Goal: Task Accomplishment & Management: Use online tool/utility

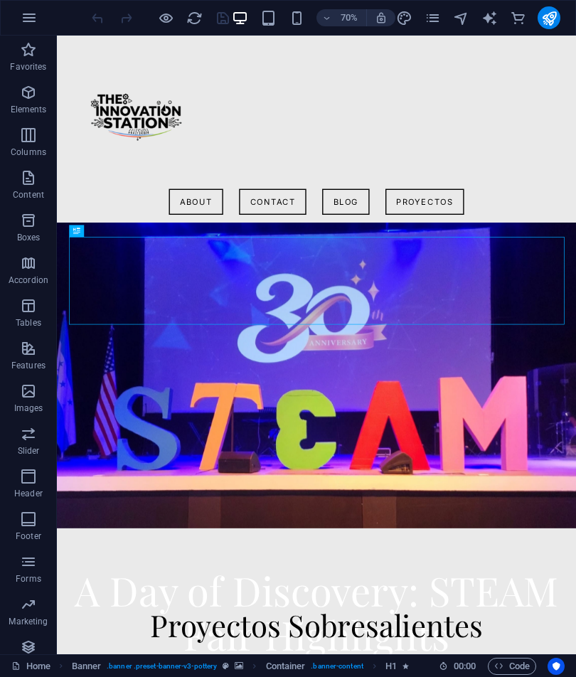
click at [23, 16] on icon "button" at bounding box center [29, 17] width 17 height 17
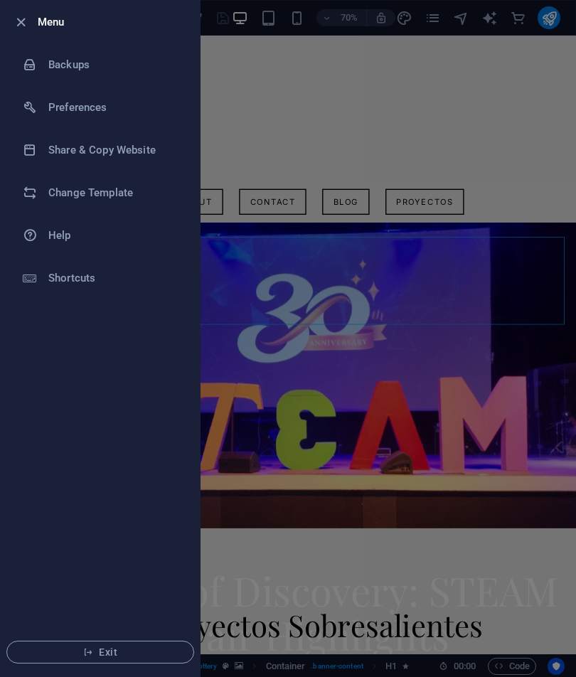
click at [17, 23] on icon "button" at bounding box center [21, 22] width 16 height 16
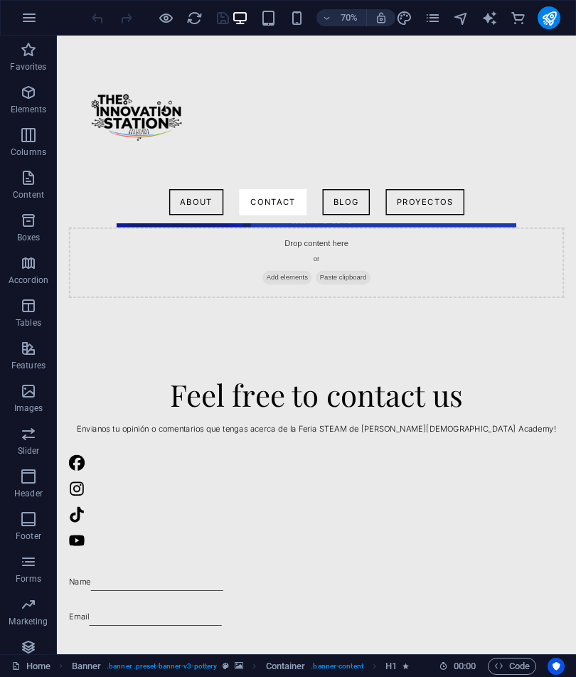
click at [28, 26] on button "button" at bounding box center [29, 18] width 34 height 34
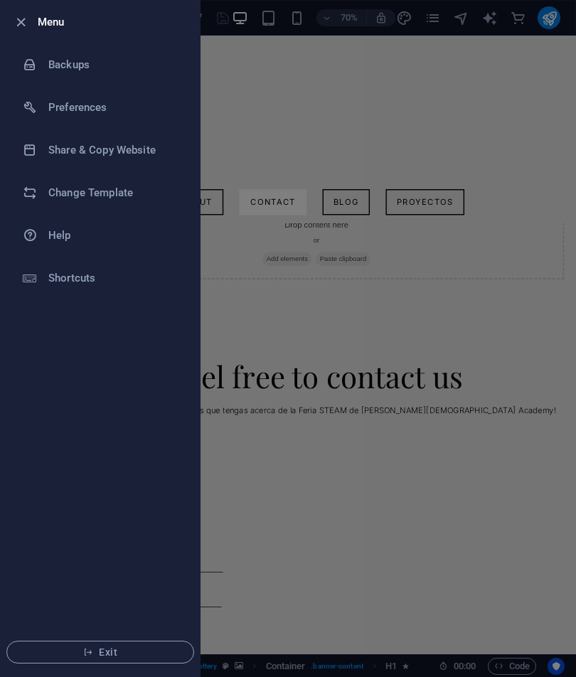
scroll to position [1517, 0]
click at [18, 17] on icon "button" at bounding box center [21, 22] width 16 height 16
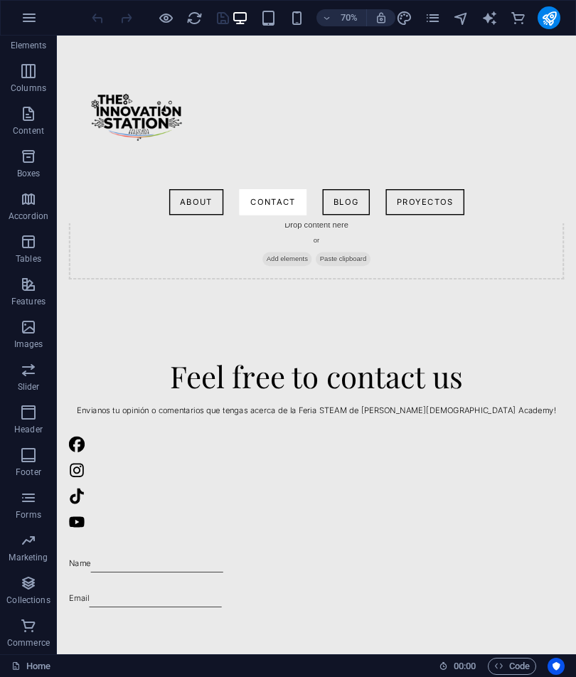
scroll to position [64, 0]
click at [32, 23] on icon "button" at bounding box center [29, 17] width 17 height 17
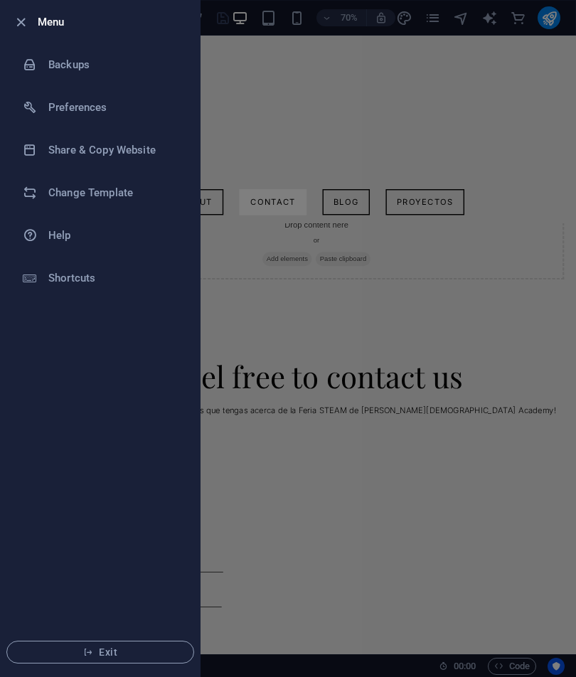
click at [55, 21] on h6 "Menu" at bounding box center [113, 22] width 151 height 17
click at [247, 288] on div at bounding box center [288, 338] width 576 height 677
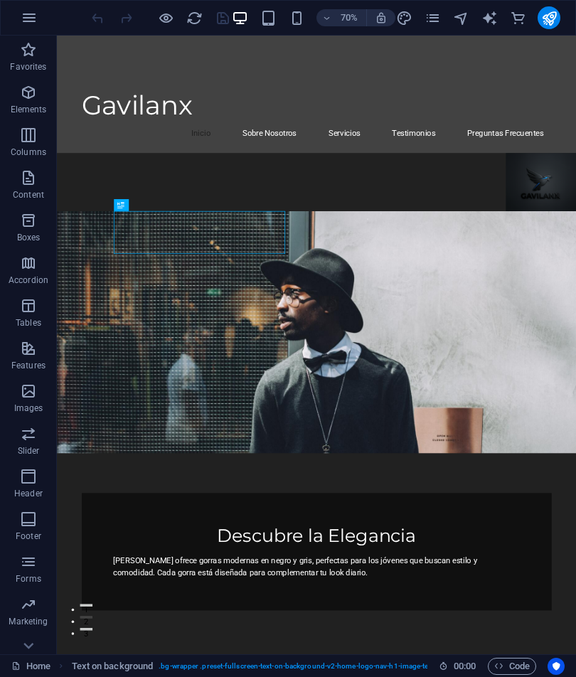
scroll to position [37, 0]
click at [154, 28] on div at bounding box center [160, 17] width 142 height 23
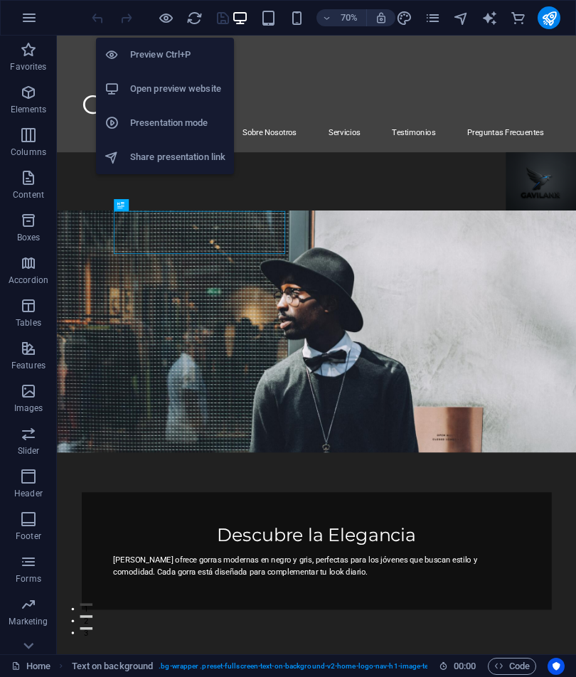
click at [193, 43] on li "Preview Ctrl+P" at bounding box center [165, 55] width 138 height 34
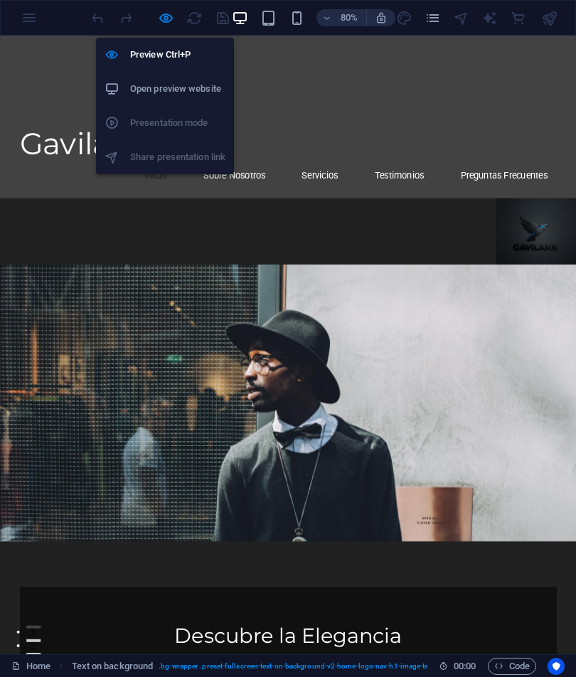
scroll to position [0, 0]
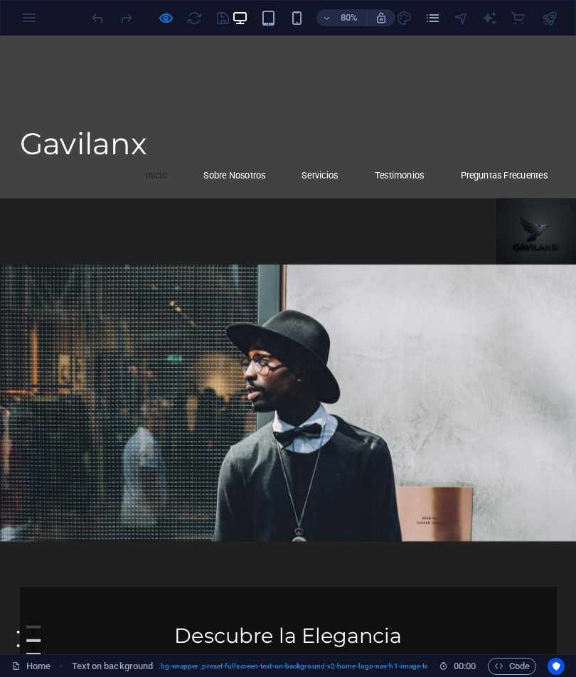
click at [408, 322] on div at bounding box center [360, 494] width 720 height 345
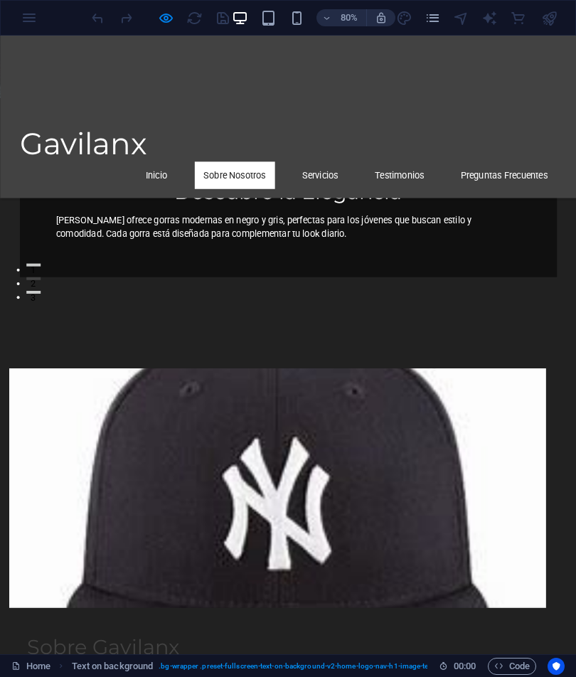
scroll to position [453, 0]
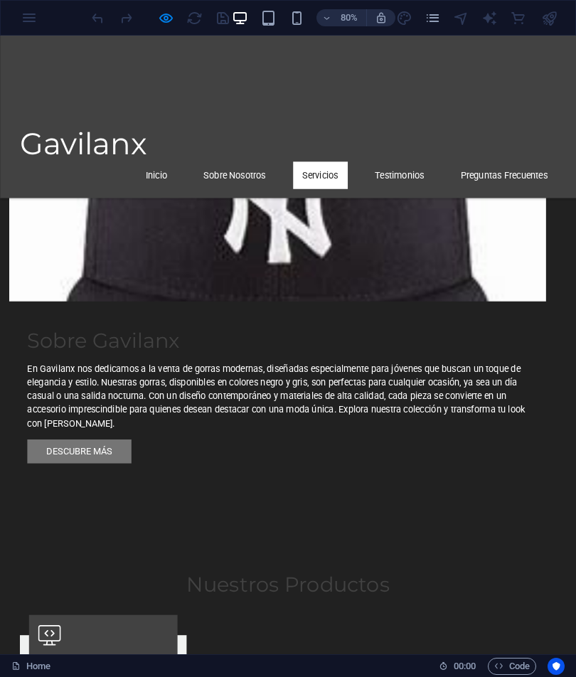
scroll to position [841, 0]
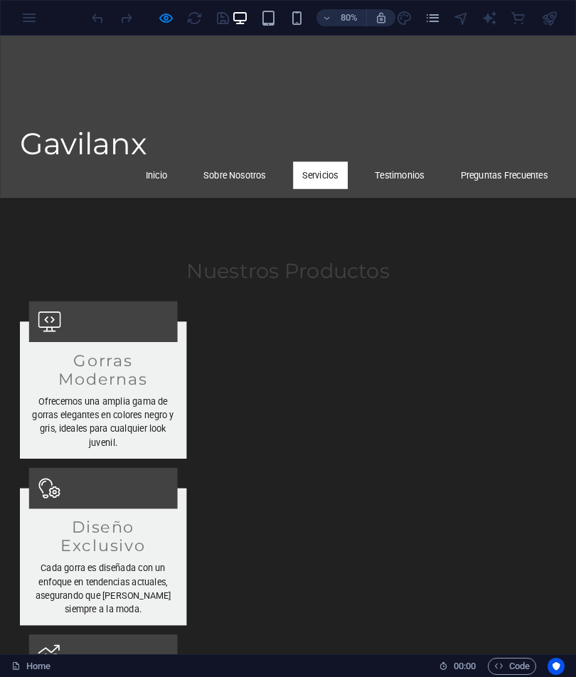
scroll to position [1245, 0]
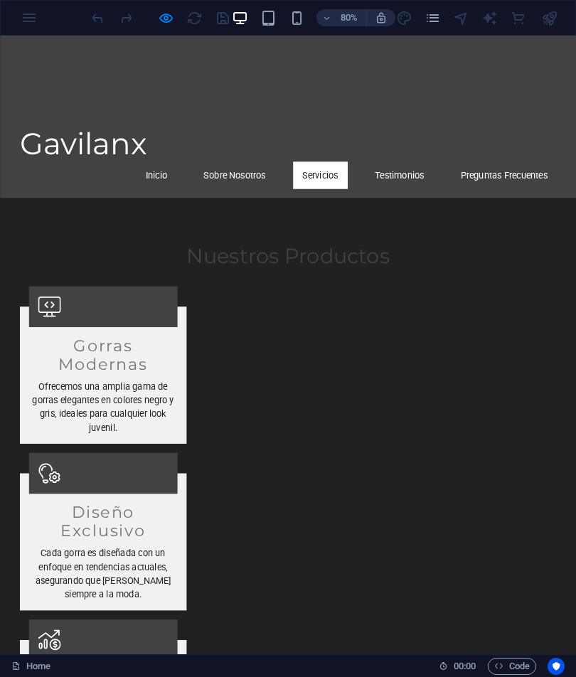
click at [509, 193] on link "Testimonios" at bounding box center [499, 210] width 85 height 34
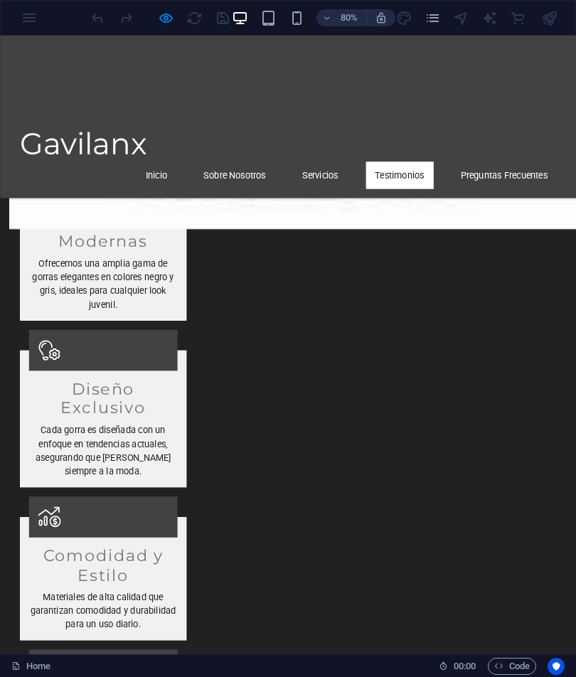
scroll to position [1405, 0]
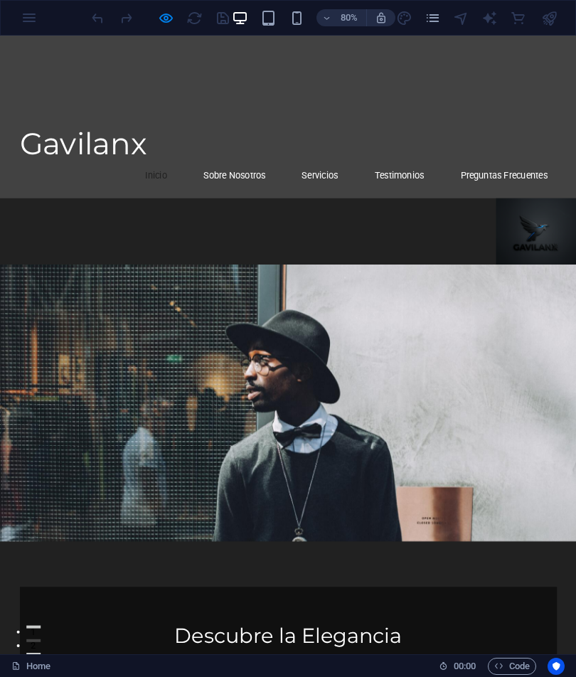
scroll to position [0, 0]
click at [158, 148] on span "Gavilanx" at bounding box center [104, 170] width 158 height 45
click at [34, 18] on div "80% More" at bounding box center [288, 18] width 574 height 34
click at [29, 23] on div "80% More" at bounding box center [288, 18] width 574 height 34
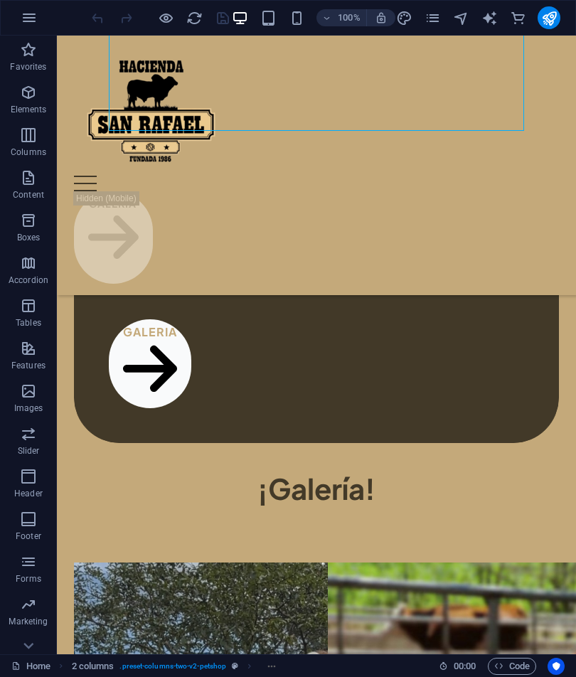
scroll to position [654, 0]
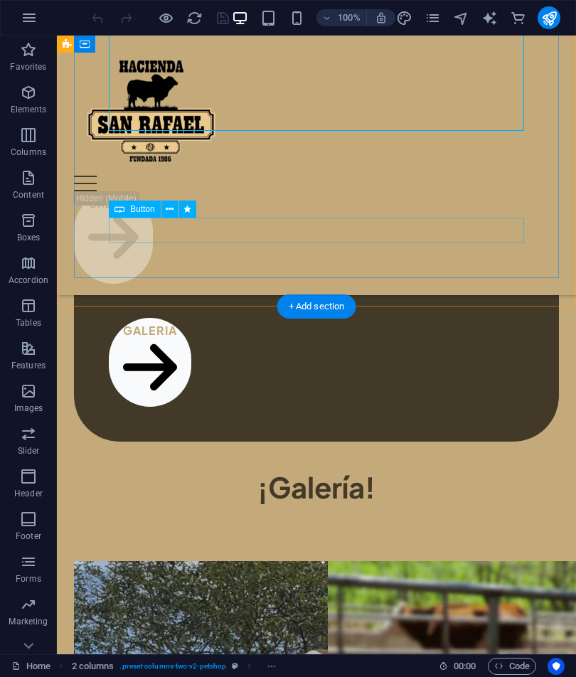
click at [181, 318] on div "galeria" at bounding box center [316, 362] width 415 height 89
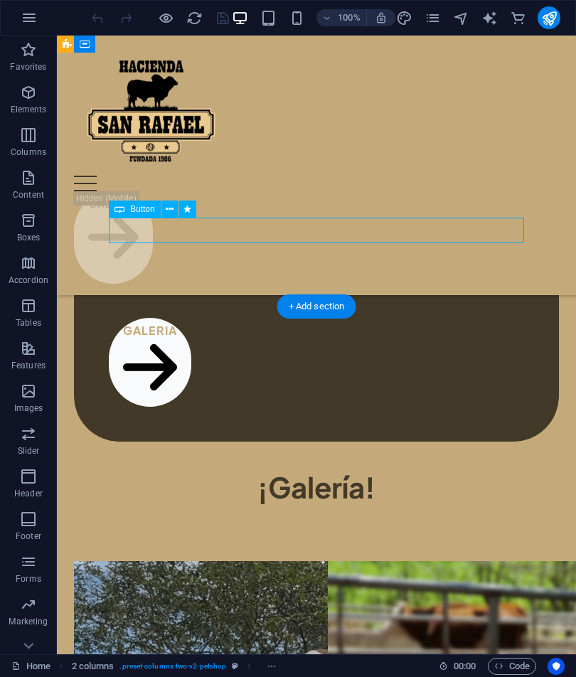
click at [174, 243] on div "¡La vida en el campo! Un lugar donde te mostramos cómo es la vida rodeada de an…" at bounding box center [316, 250] width 485 height 382
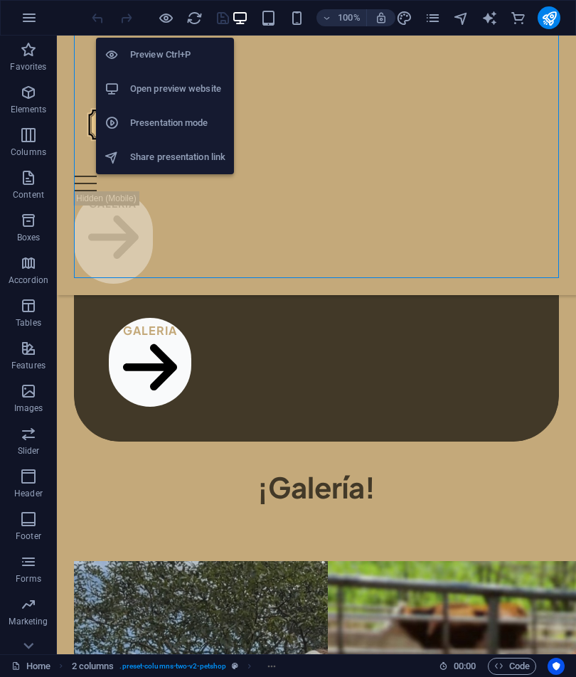
click at [173, 55] on h6 "Preview Ctrl+P" at bounding box center [177, 54] width 95 height 17
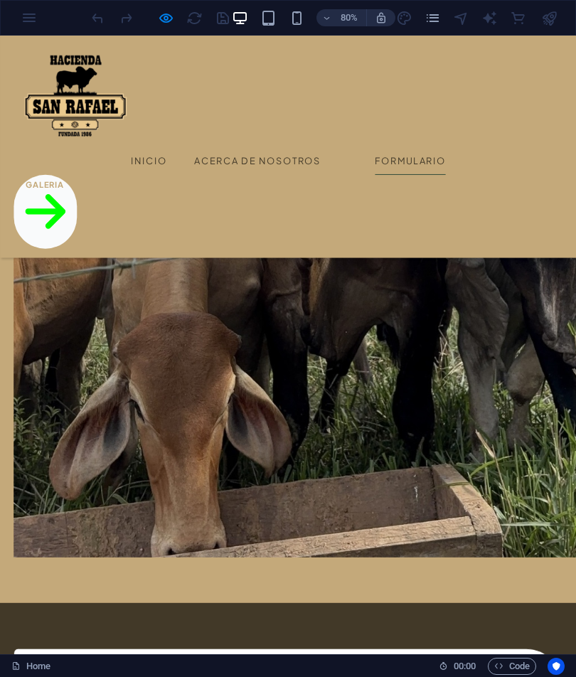
scroll to position [2258, 0]
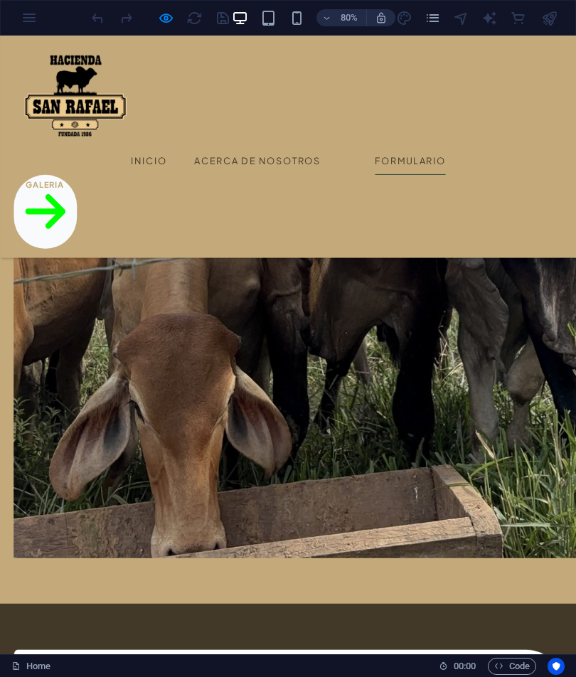
click at [575, 124] on header "Menu Inicio Acerca de Nosotros Formulario Galeria" at bounding box center [360, 175] width 720 height 278
click at [96, 210] on link "Galeria" at bounding box center [56, 256] width 79 height 92
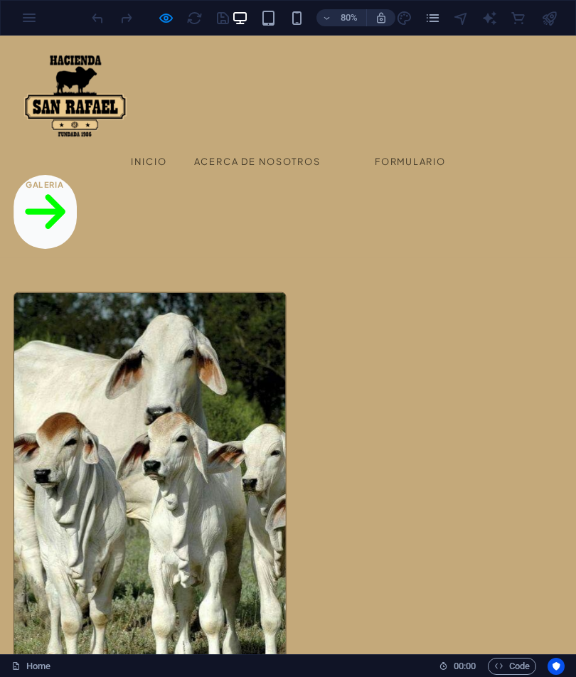
scroll to position [0, 0]
click at [73, 141] on img at bounding box center [90, 111] width 146 height 129
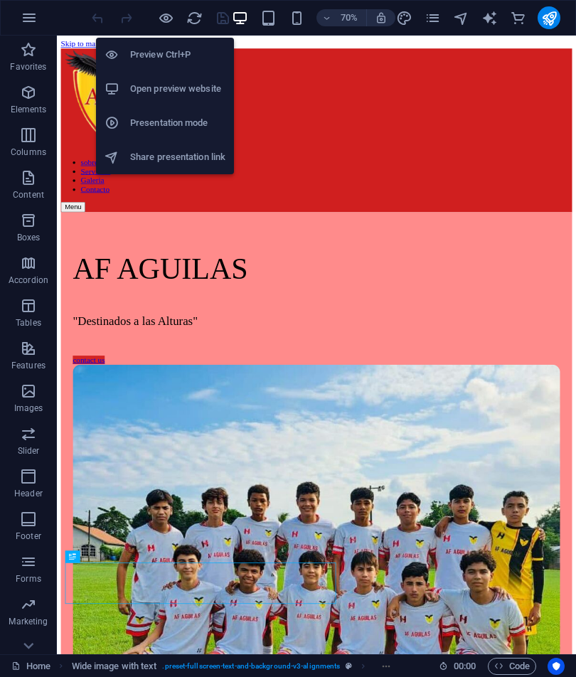
click at [188, 50] on h6 "Preview Ctrl+P" at bounding box center [177, 54] width 95 height 17
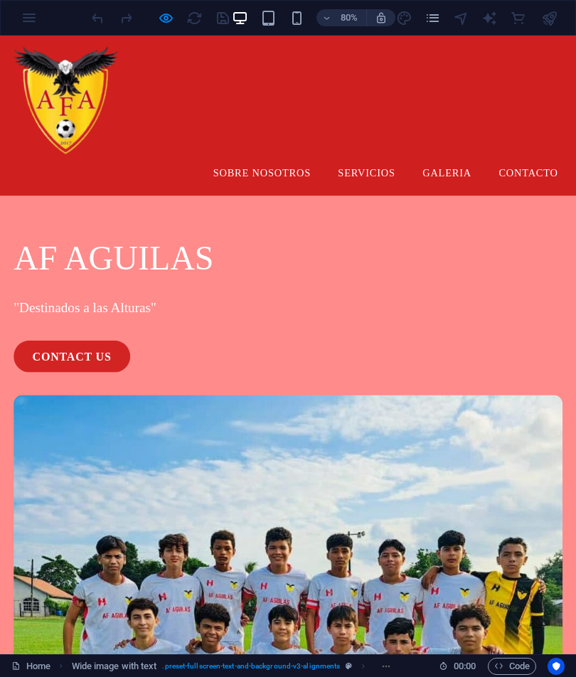
click at [274, 313] on p "AF AGUILAS" at bounding box center [360, 313] width 686 height 64
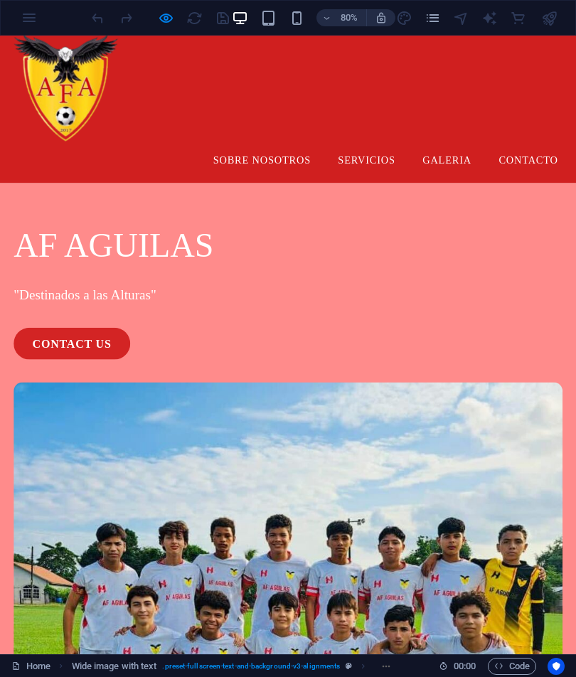
click at [138, 433] on link "contact us" at bounding box center [90, 421] width 146 height 40
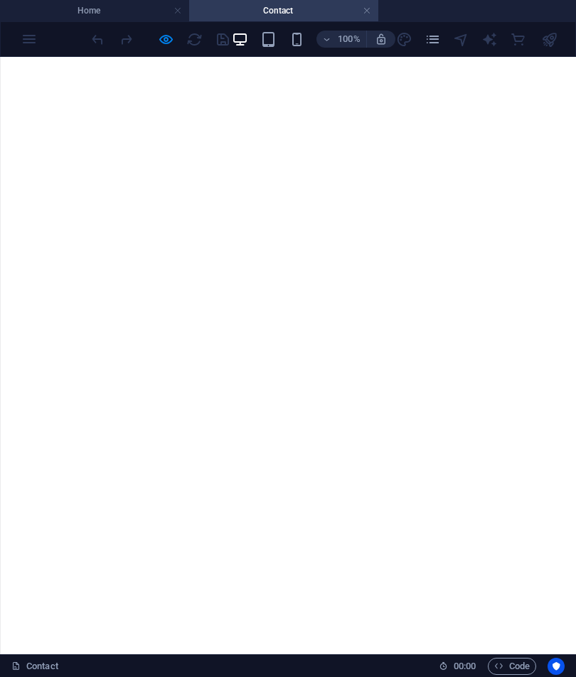
click at [362, 14] on link at bounding box center [366, 11] width 9 height 14
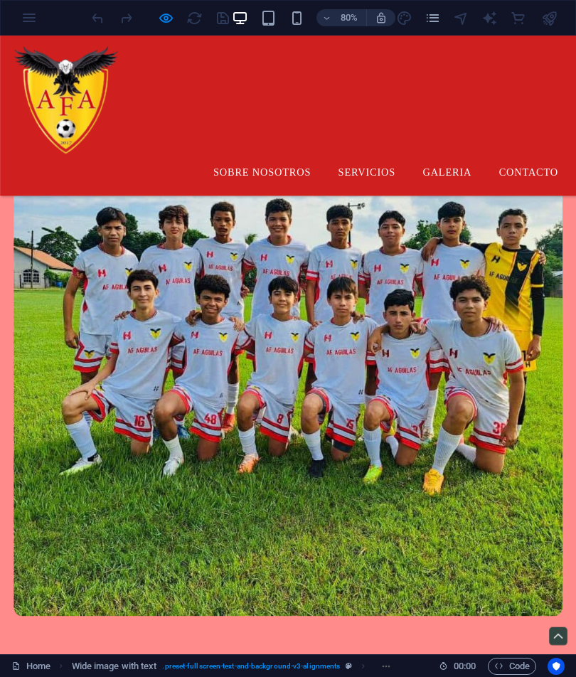
scroll to position [393, 0]
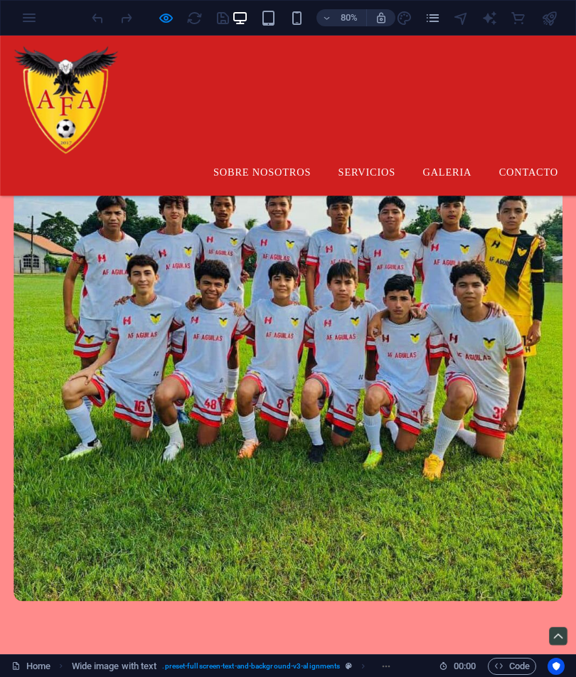
click at [444, 189] on link "Servicios" at bounding box center [458, 207] width 95 height 36
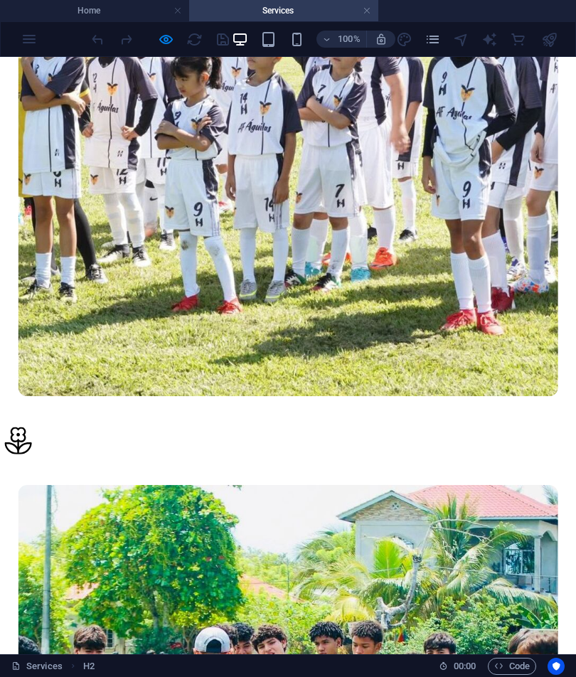
scroll to position [2529, 0]
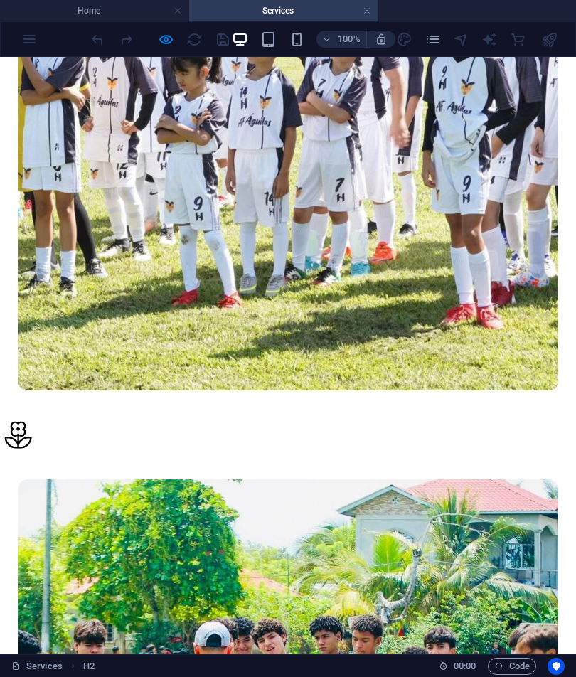
click at [366, 11] on link at bounding box center [366, 11] width 9 height 14
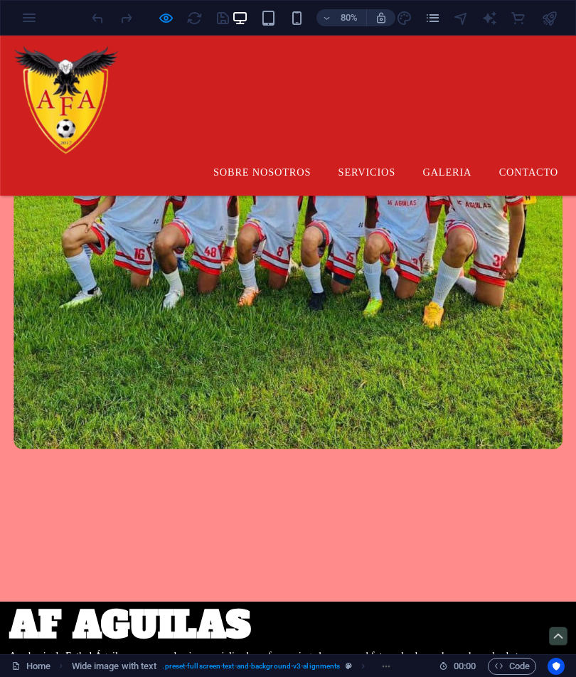
scroll to position [586, 0]
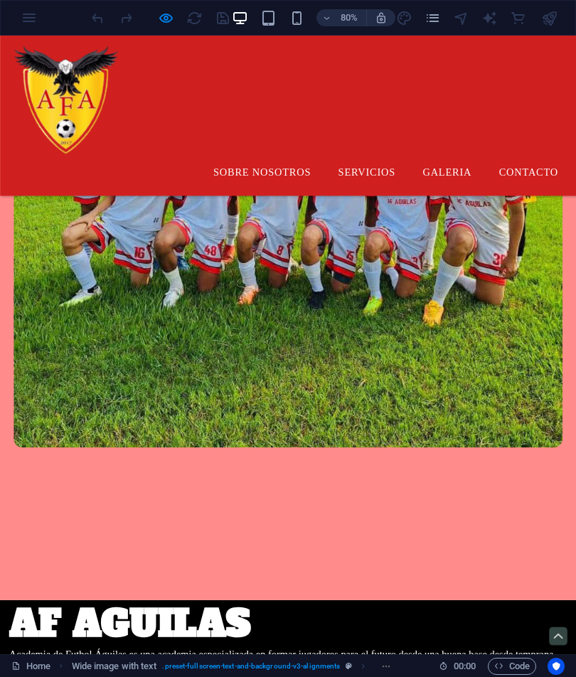
click at [567, 189] on link "Galeria" at bounding box center [559, 207] width 84 height 36
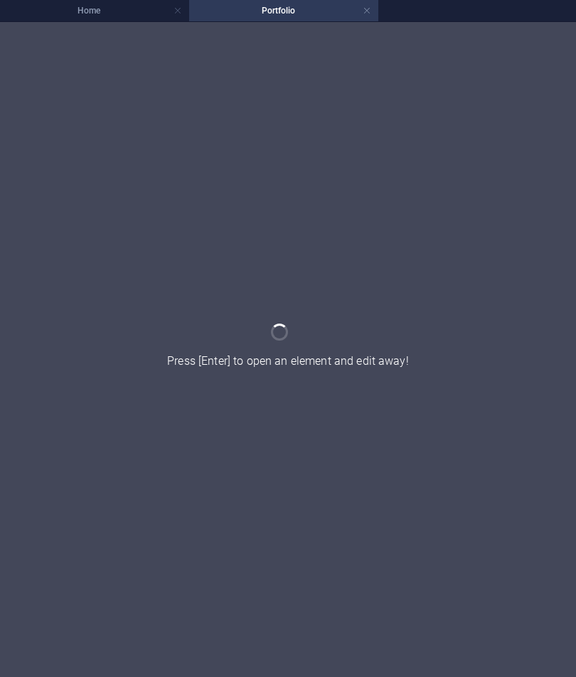
click at [453, 95] on div at bounding box center [288, 349] width 576 height 655
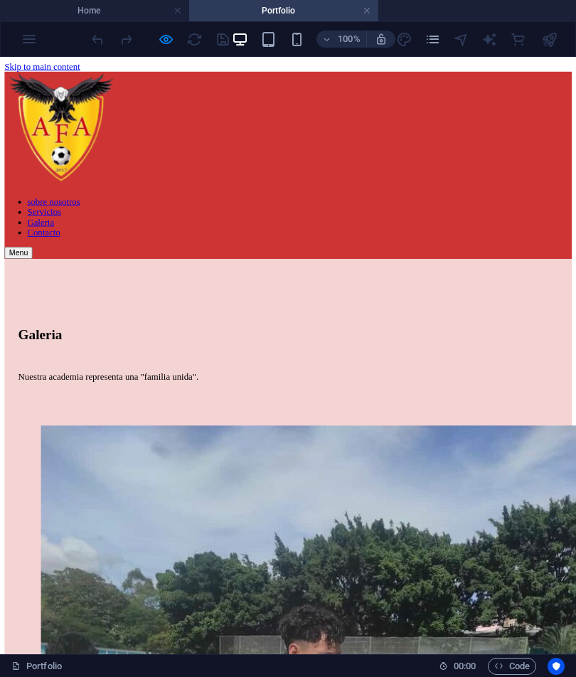
scroll to position [0, 0]
click at [144, 13] on h4 "Home" at bounding box center [94, 11] width 189 height 16
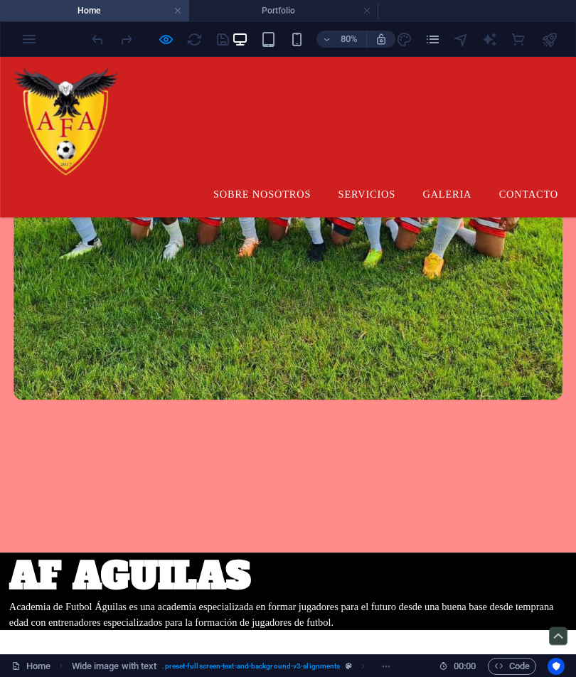
scroll to position [674, 0]
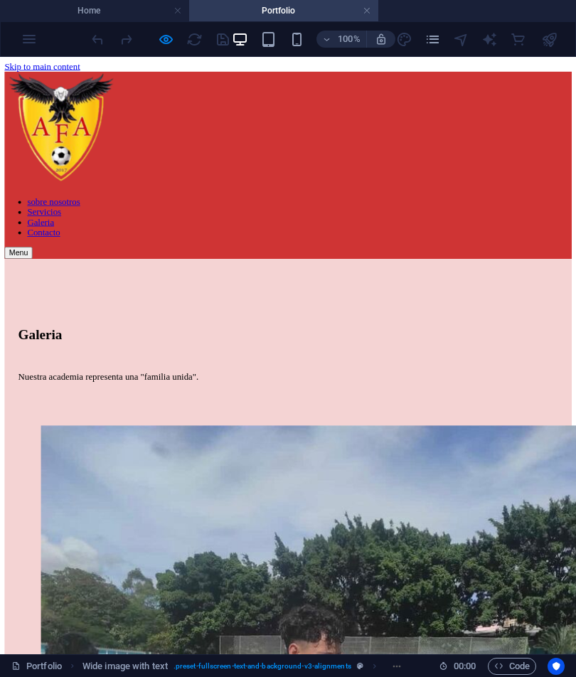
click at [367, 14] on link at bounding box center [366, 11] width 9 height 14
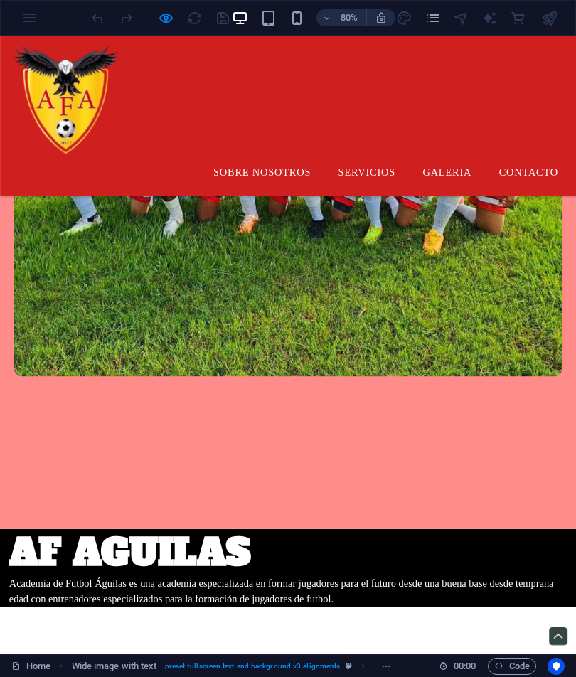
click at [88, 144] on img at bounding box center [82, 118] width 142 height 142
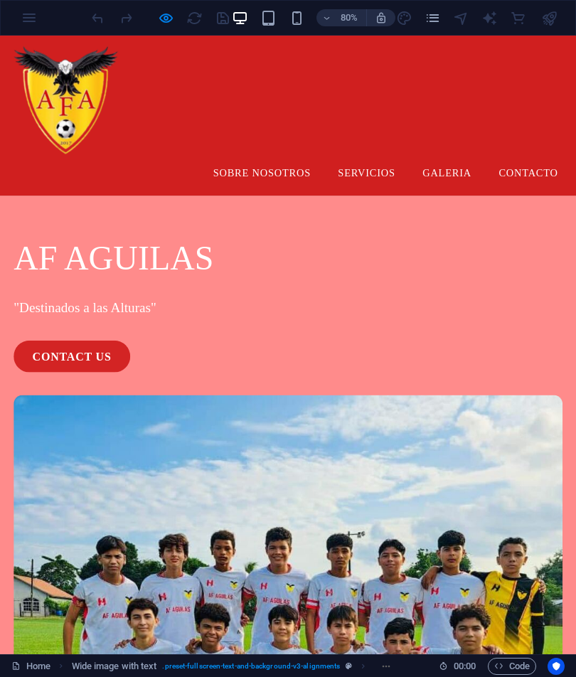
scroll to position [0, 0]
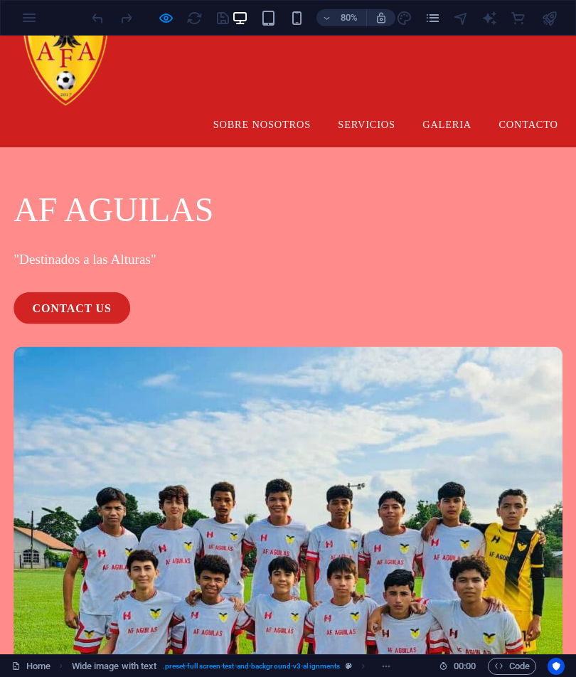
scroll to position [192, 0]
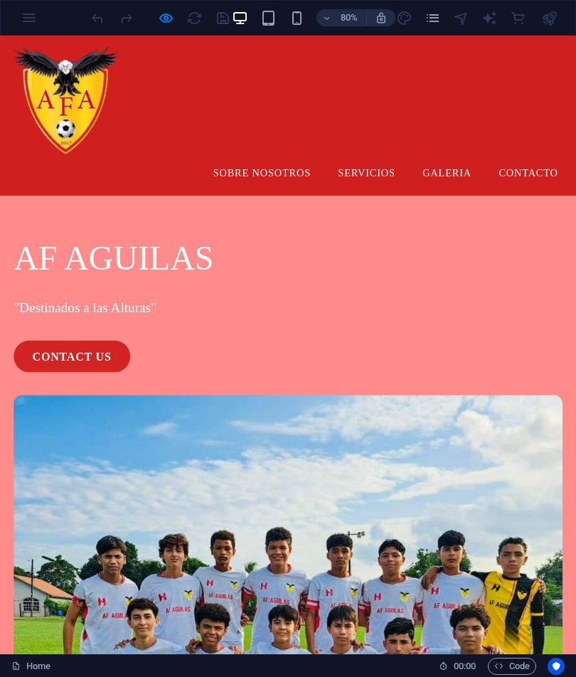
scroll to position [0, 0]
click at [361, 189] on link "sobre nosotros" at bounding box center [327, 207] width 145 height 36
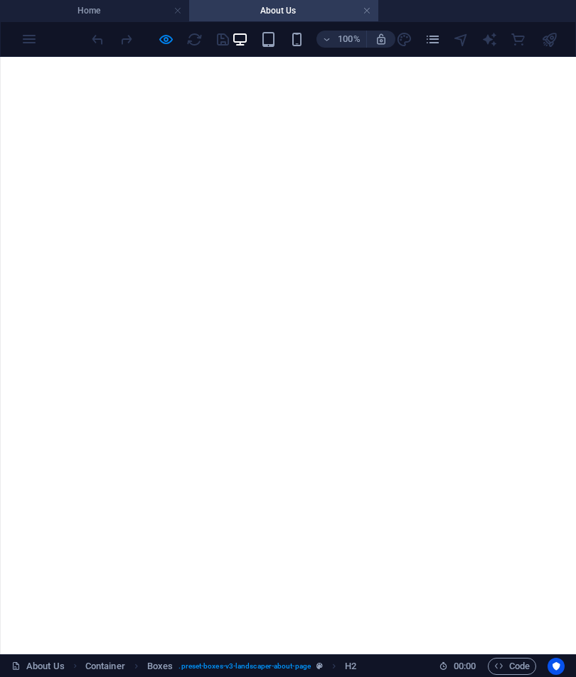
click at [367, 7] on link at bounding box center [366, 11] width 9 height 14
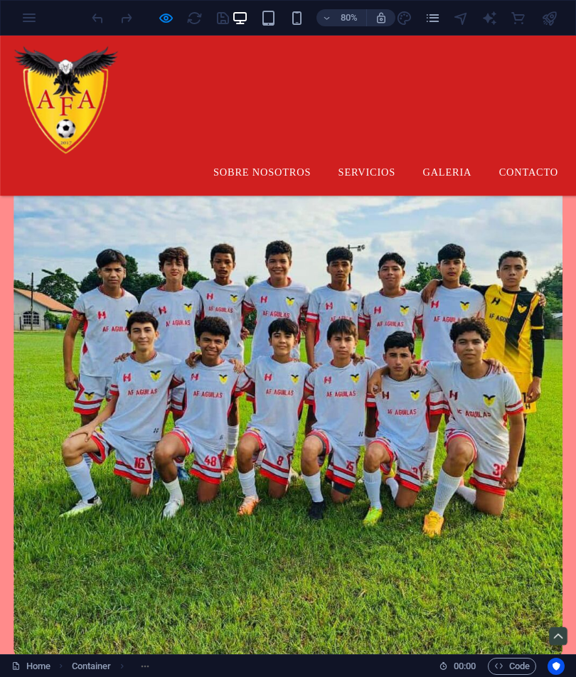
scroll to position [324, 0]
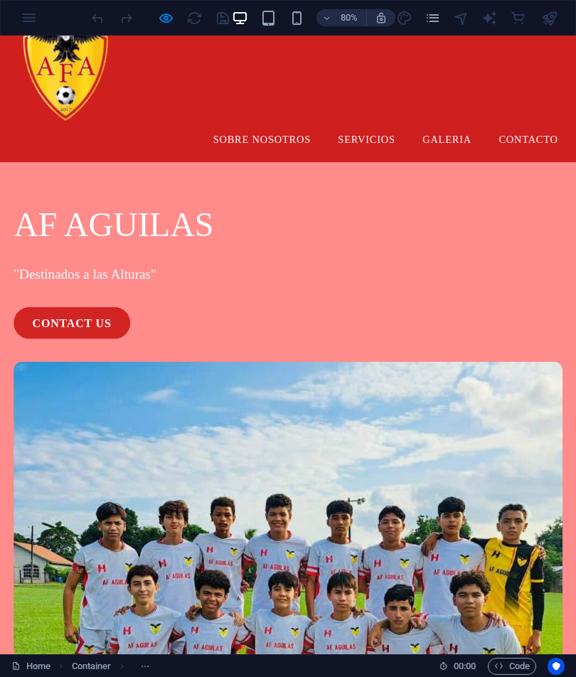
scroll to position [52, 0]
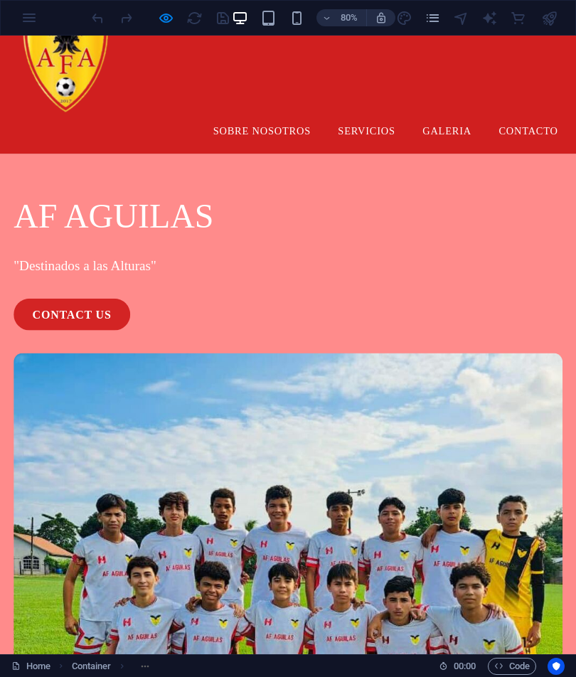
click at [102, 102] on img at bounding box center [82, 66] width 142 height 142
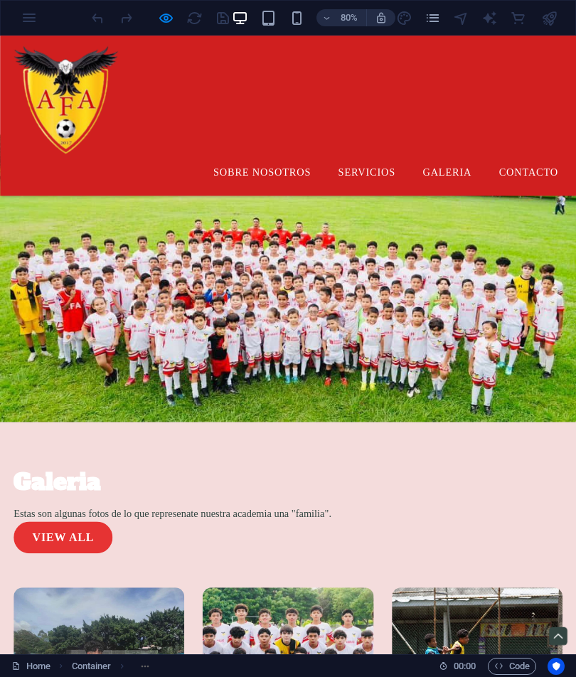
scroll to position [1471, 0]
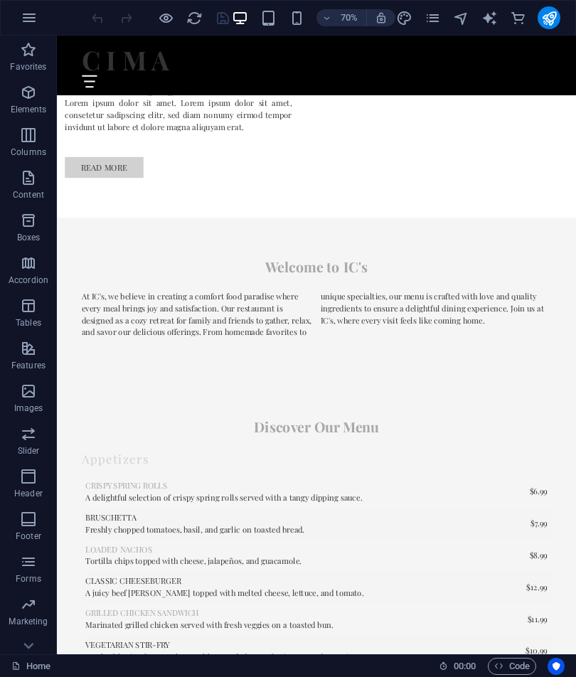
scroll to position [2296, 0]
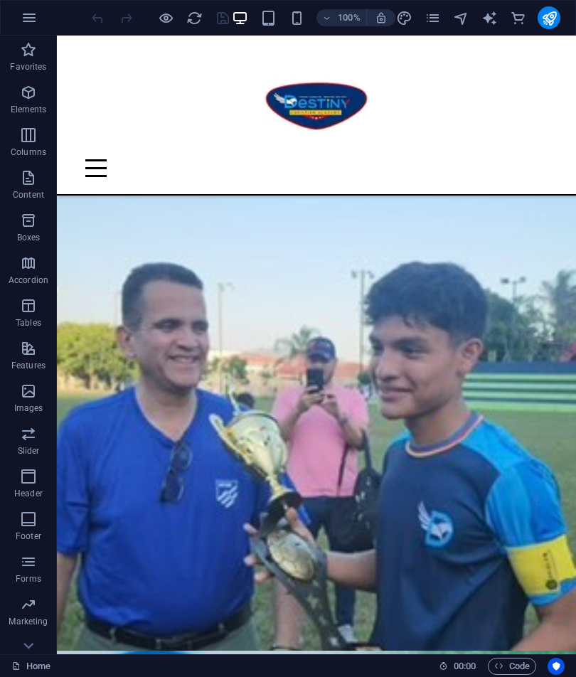
scroll to position [2538, 0]
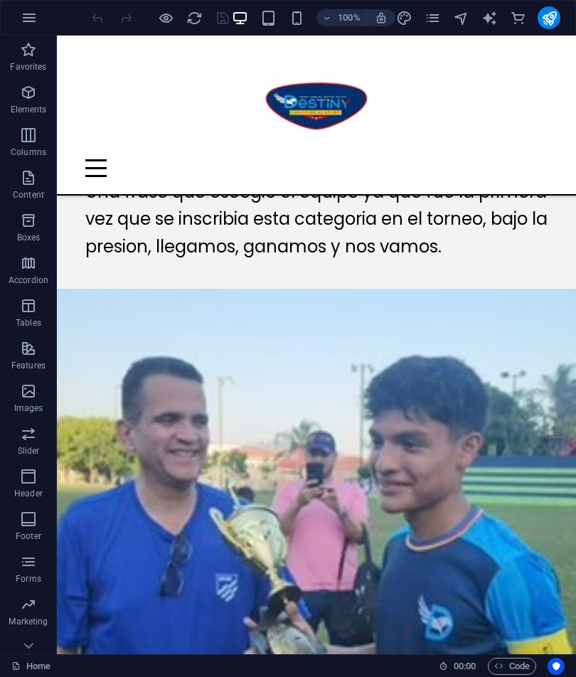
click at [538, 159] on div "Menu" at bounding box center [316, 168] width 462 height 18
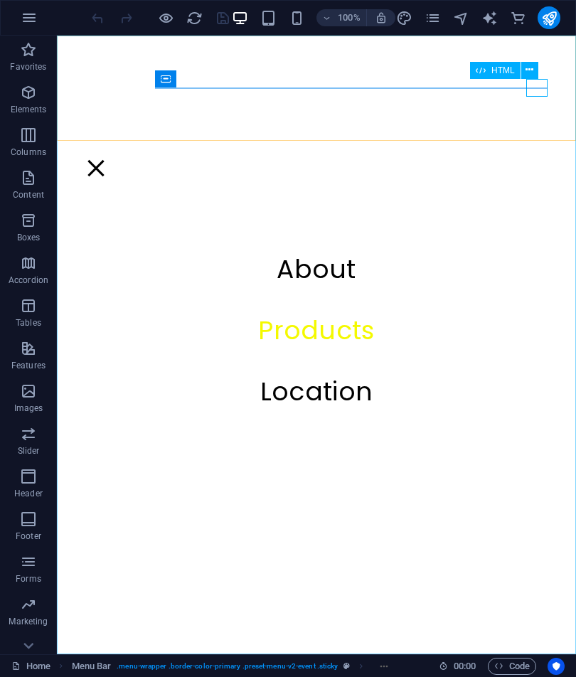
click at [532, 60] on nav "About Products Location" at bounding box center [316, 345] width 519 height 618
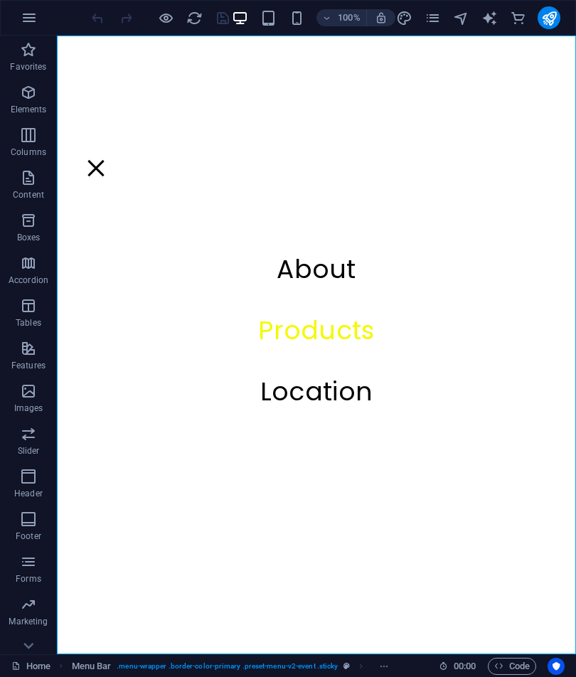
click at [107, 159] on div "Menu" at bounding box center [95, 168] width 21 height 18
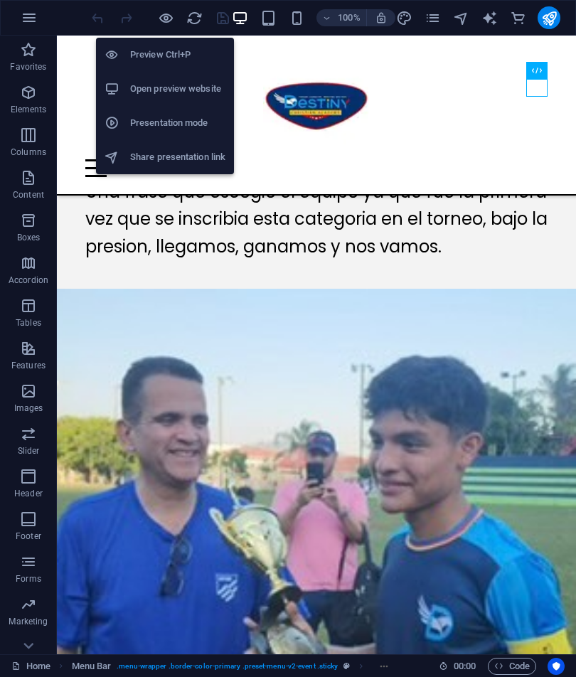
click at [213, 66] on li "Preview Ctrl+P" at bounding box center [165, 55] width 138 height 34
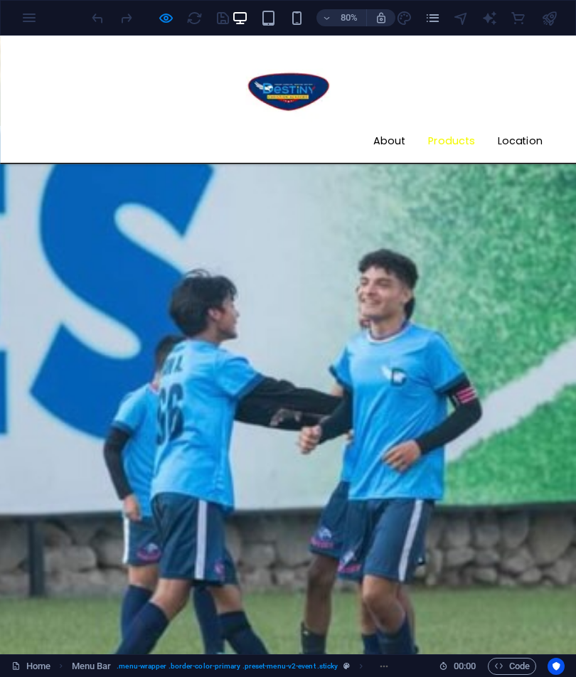
click at [575, 92] on header "Menu About Products Location" at bounding box center [360, 115] width 720 height 159
click at [575, 91] on header "Menu About Products Location" at bounding box center [360, 115] width 720 height 159
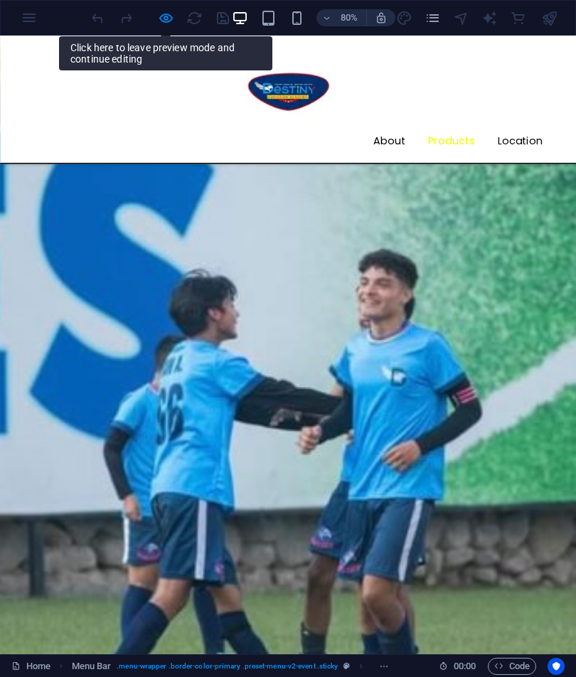
click at [566, 161] on link "Products" at bounding box center [549, 167] width 87 height 13
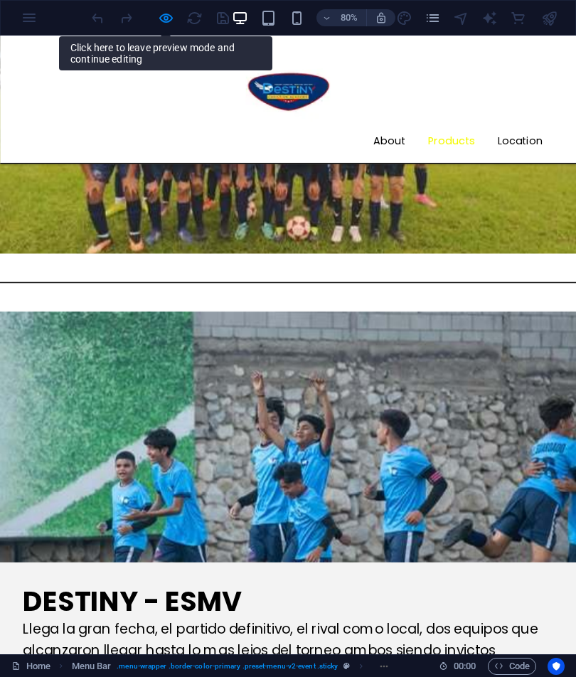
scroll to position [1247, 0]
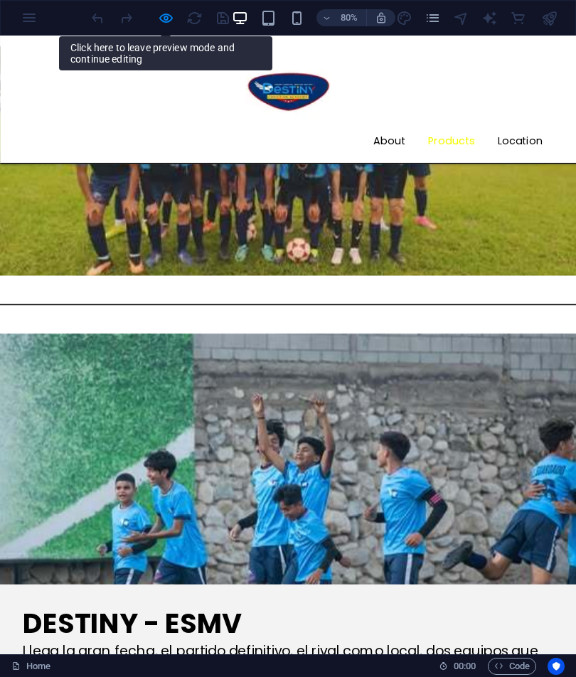
click at [498, 161] on link "About" at bounding box center [472, 167] width 68 height 13
click at [491, 161] on link "About" at bounding box center [472, 167] width 68 height 13
click at [493, 161] on link "About" at bounding box center [472, 167] width 68 height 13
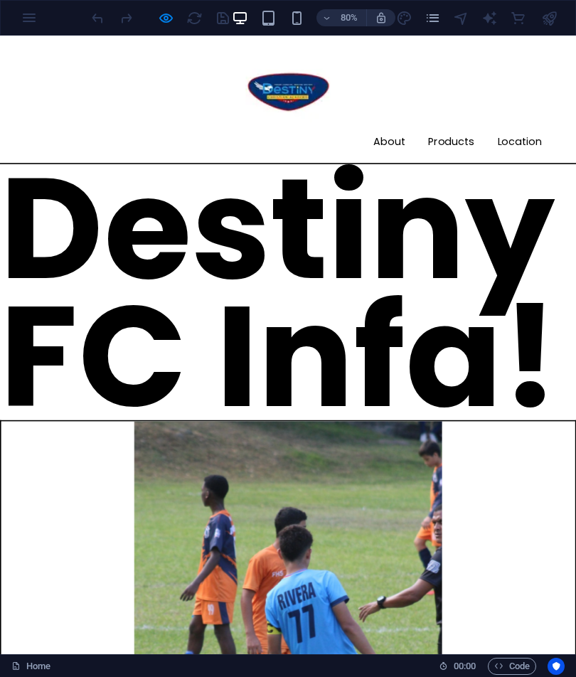
scroll to position [0, 0]
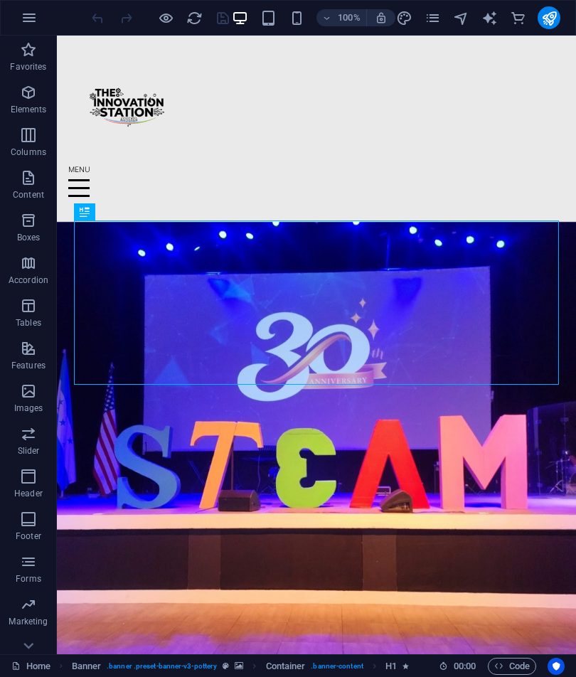
click at [112, 110] on div at bounding box center [316, 106] width 496 height 119
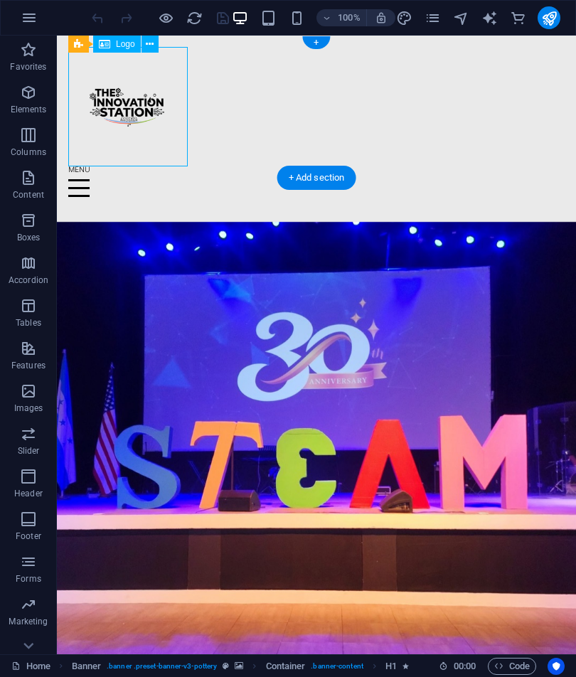
click at [112, 110] on div at bounding box center [316, 106] width 496 height 119
select select "px"
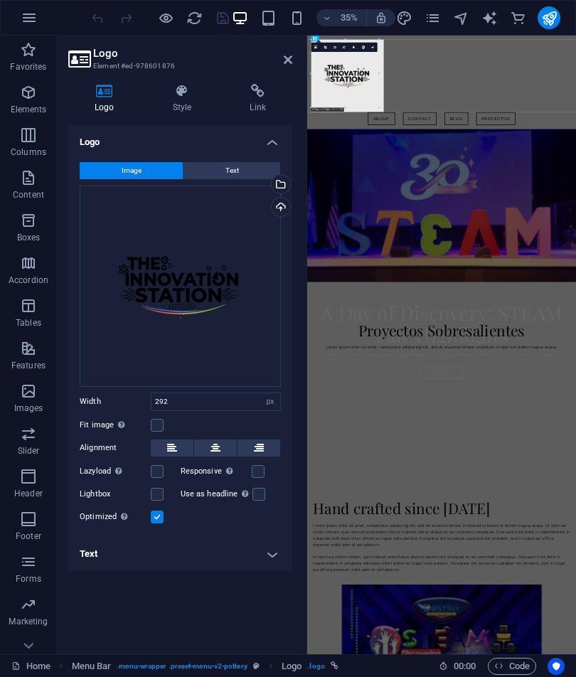
click at [289, 65] on link at bounding box center [288, 60] width 9 height 12
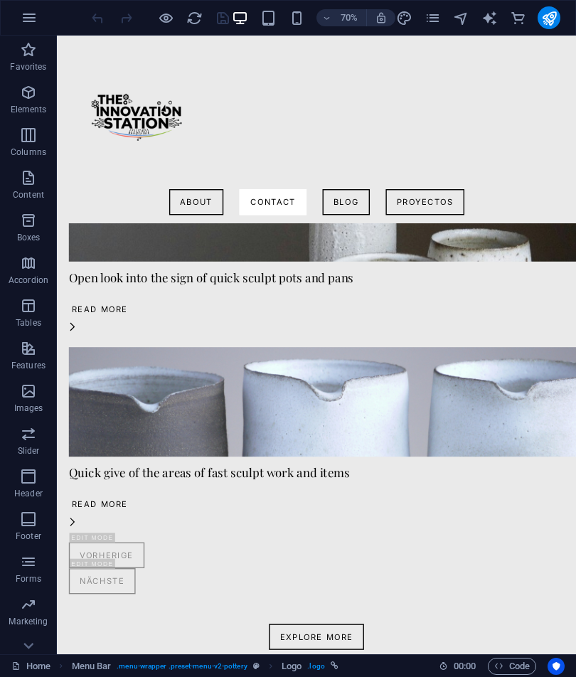
scroll to position [2898, 0]
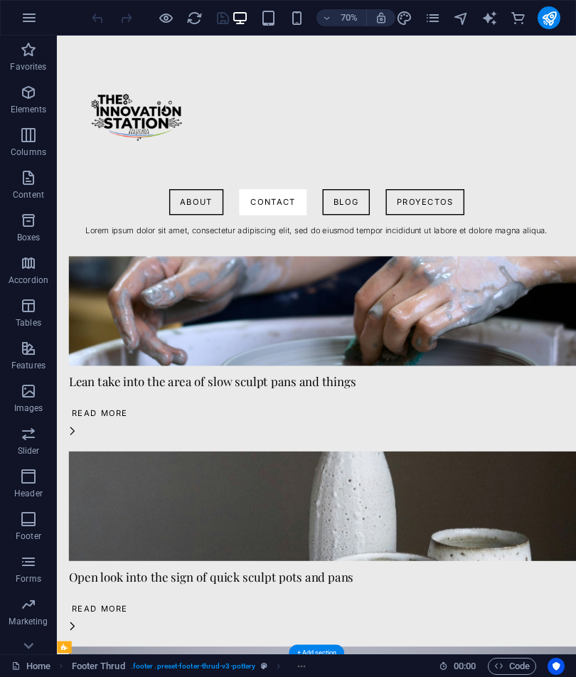
scroll to position [2474, 0]
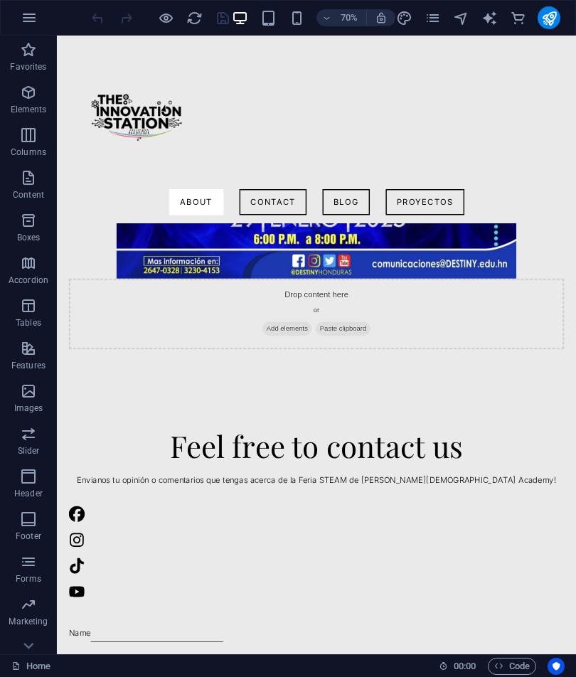
scroll to position [1420, 0]
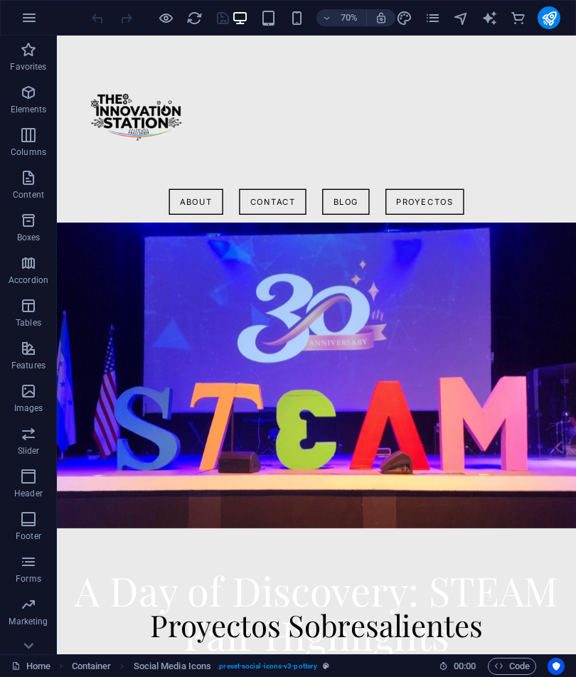
scroll to position [0, 0]
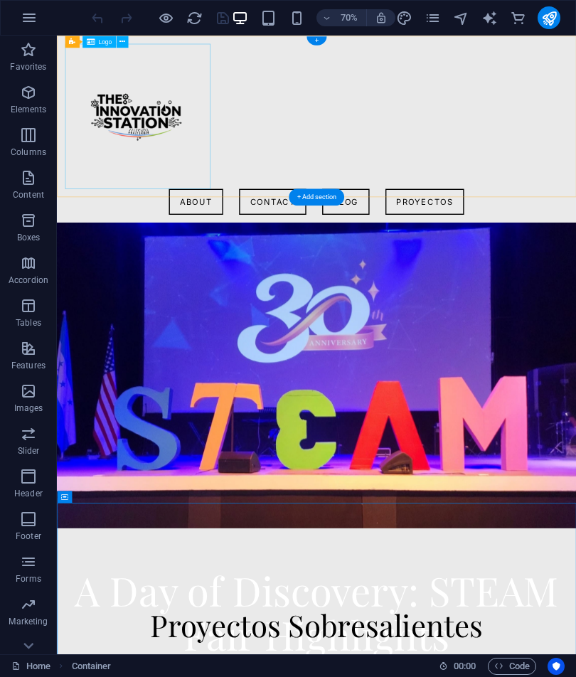
click at [152, 149] on div at bounding box center [427, 151] width 719 height 208
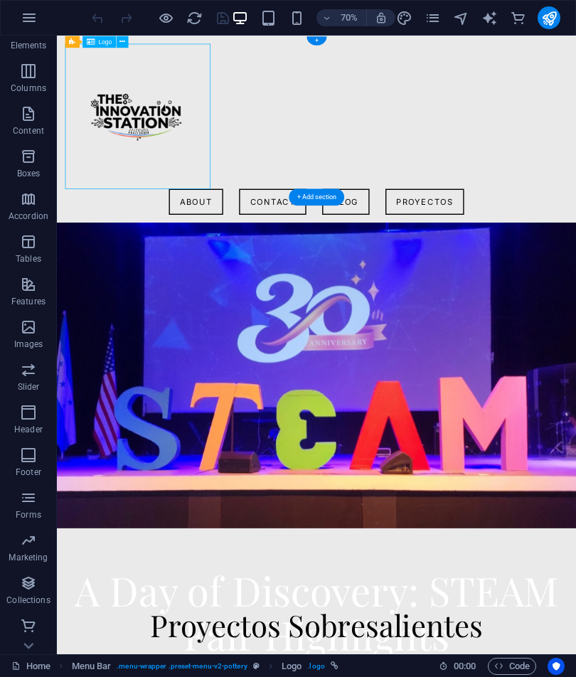
scroll to position [64, 0]
click at [37, 16] on icon "button" at bounding box center [29, 17] width 17 height 17
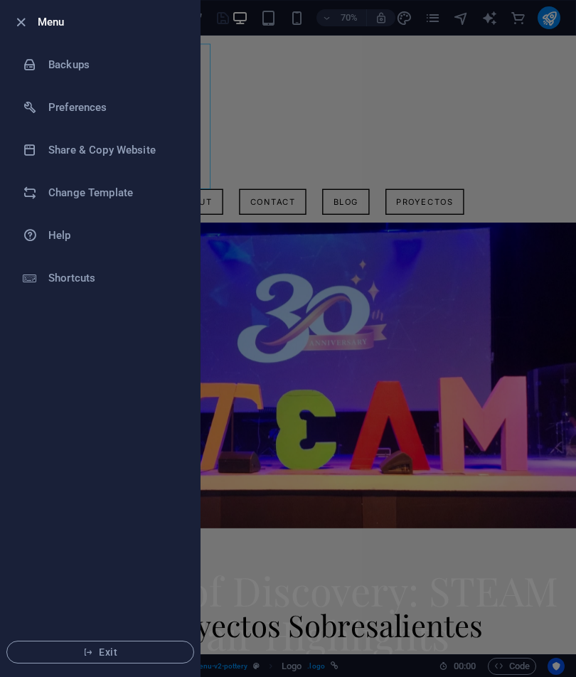
click at [115, 187] on h6 "Change Template" at bounding box center [113, 192] width 131 height 17
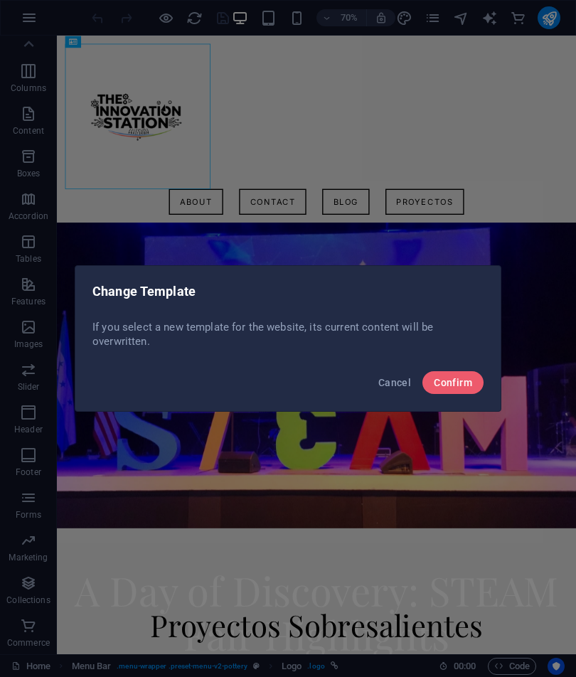
click at [457, 389] on button "Confirm" at bounding box center [452, 382] width 61 height 23
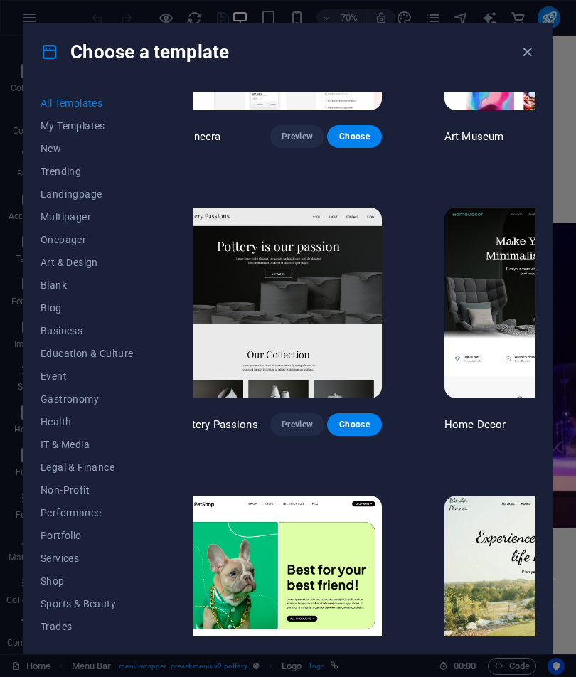
scroll to position [461, 274]
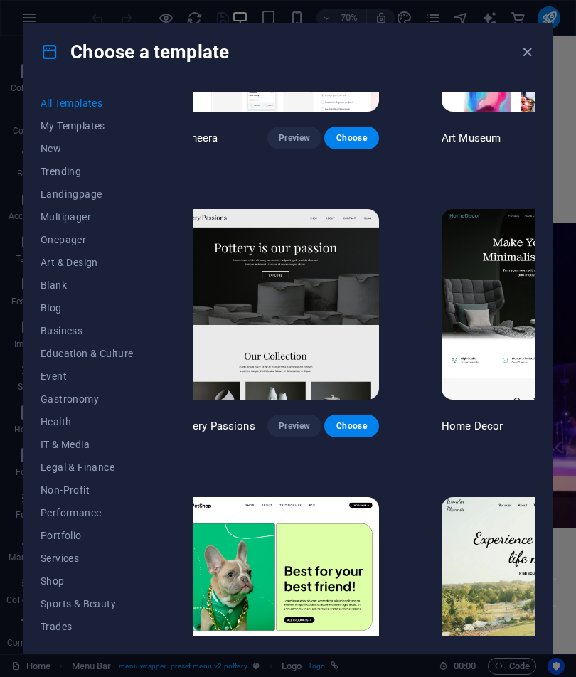
click at [536, 414] on button "Preview" at bounding box center [563, 425] width 54 height 23
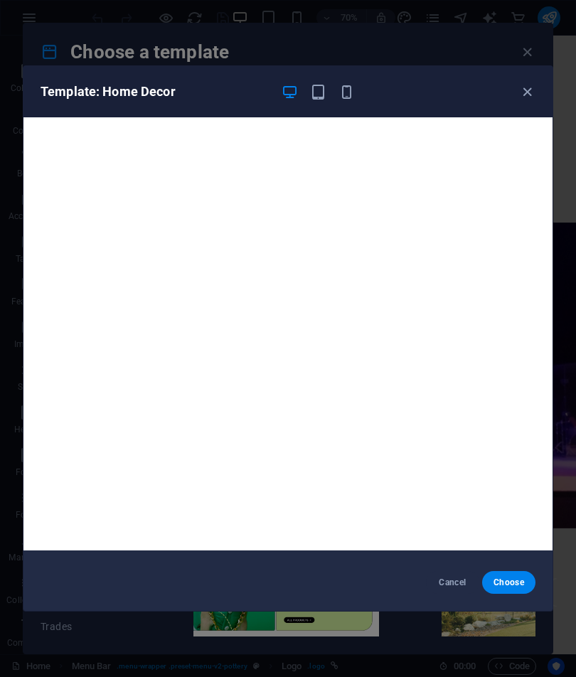
scroll to position [4, 0]
click at [517, 100] on div "Template: Home Decor" at bounding box center [287, 91] width 529 height 51
click at [521, 97] on icon "button" at bounding box center [527, 92] width 16 height 16
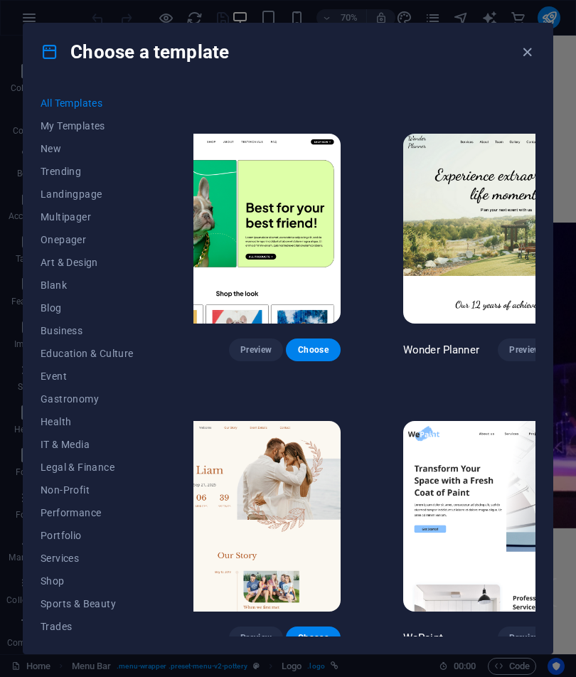
scroll to position [825, 312]
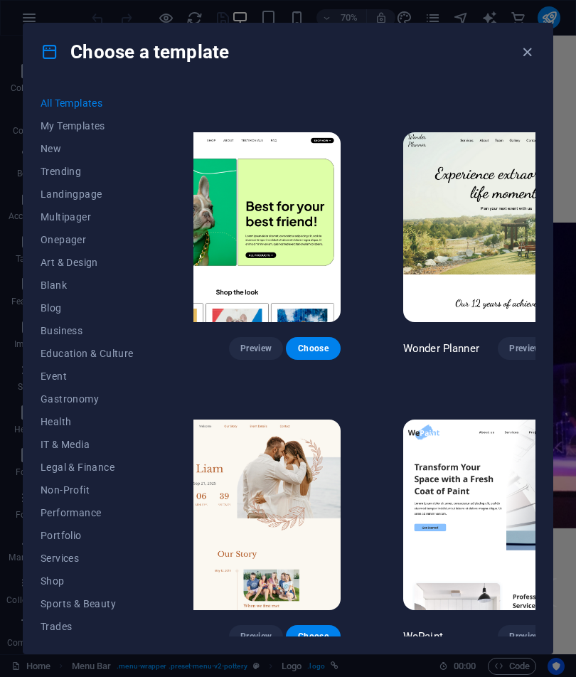
click at [509, 343] on span "Preview" at bounding box center [524, 348] width 31 height 11
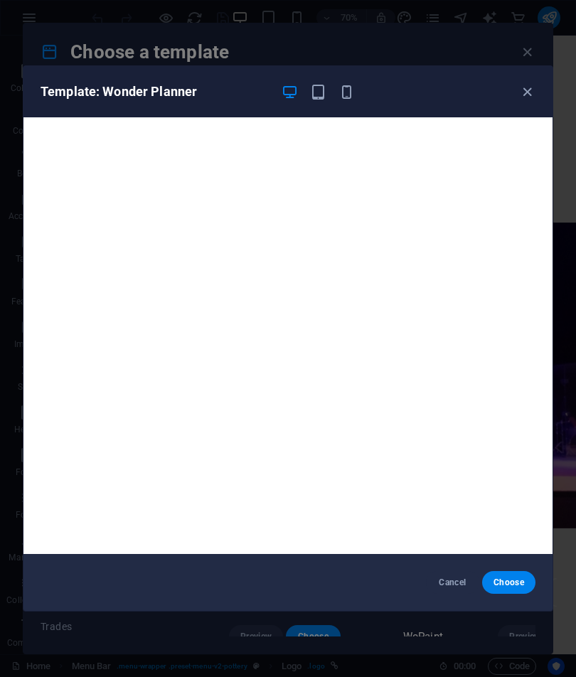
click at [532, 92] on icon "button" at bounding box center [527, 92] width 16 height 16
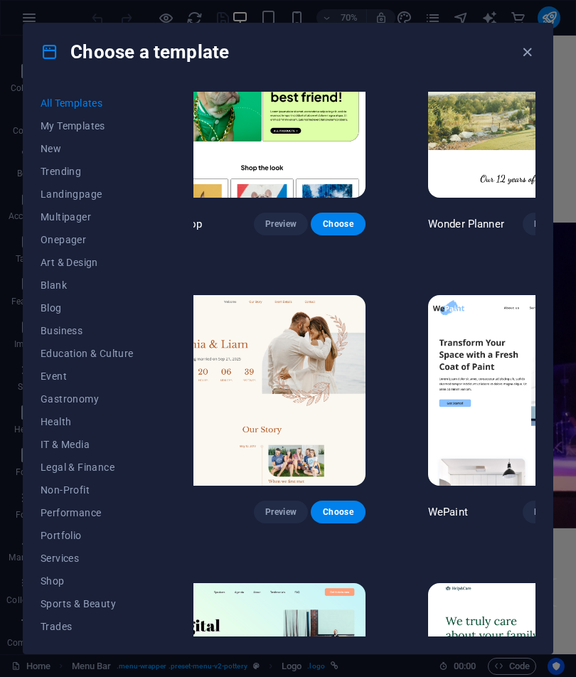
scroll to position [977, 275]
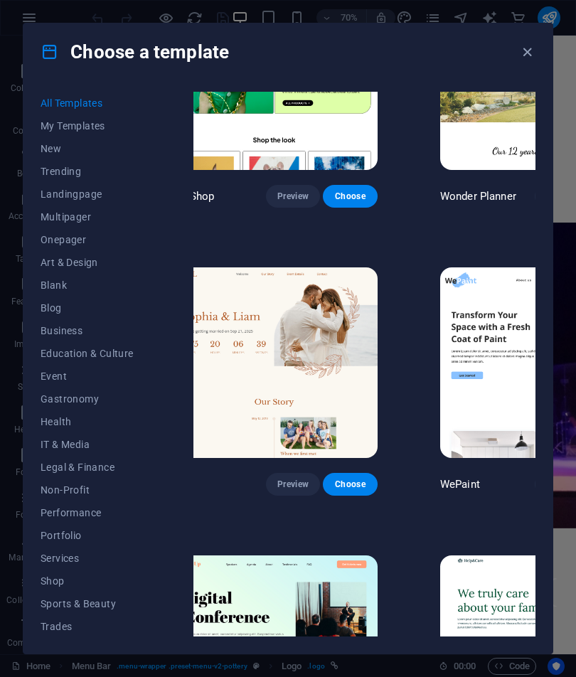
click at [546, 478] on span "Preview" at bounding box center [561, 483] width 31 height 11
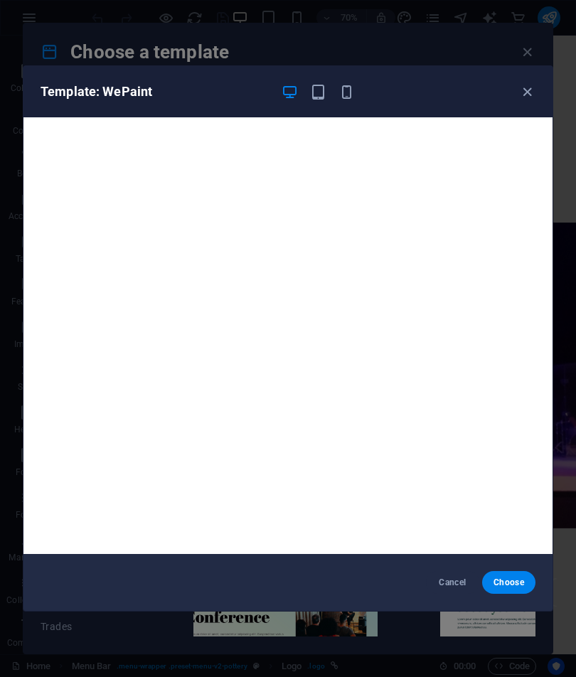
click at [532, 98] on icon "button" at bounding box center [527, 92] width 16 height 16
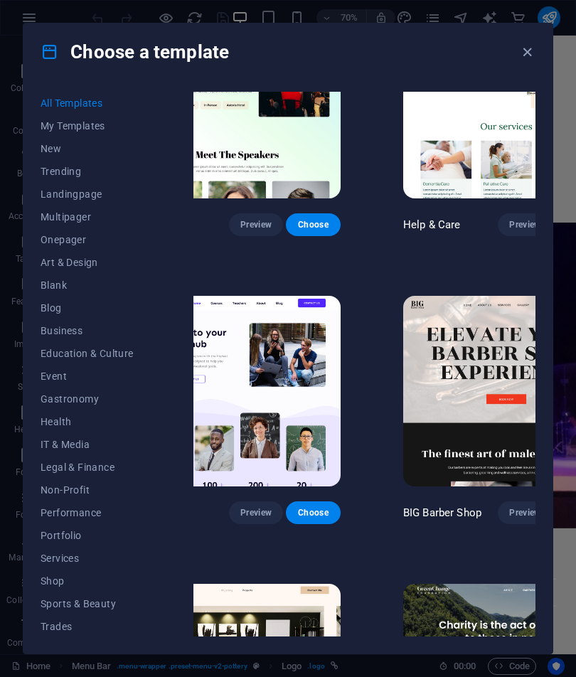
scroll to position [1523, 312]
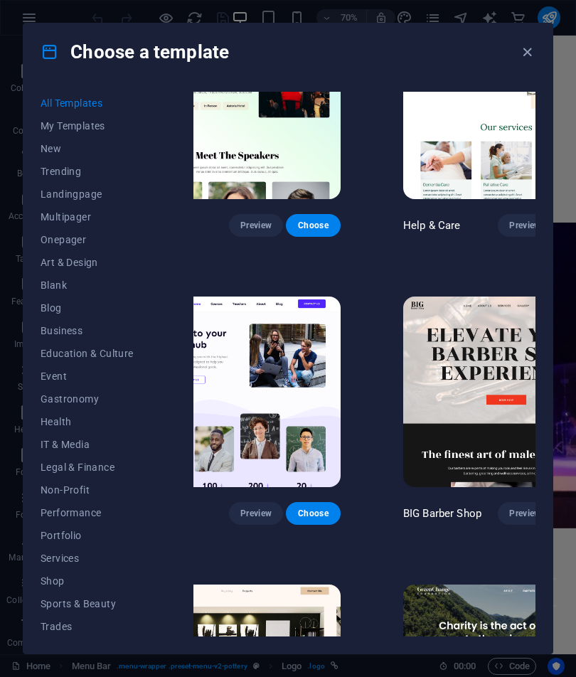
click at [509, 220] on span "Preview" at bounding box center [524, 225] width 31 height 11
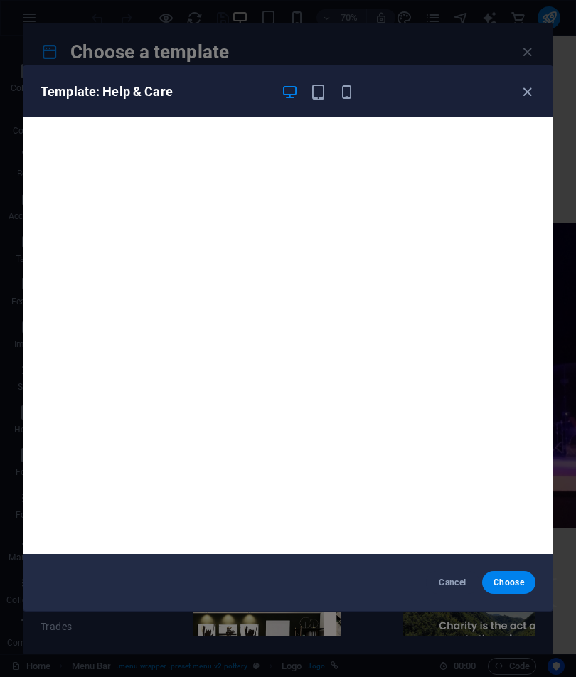
click at [523, 98] on icon "button" at bounding box center [527, 92] width 16 height 16
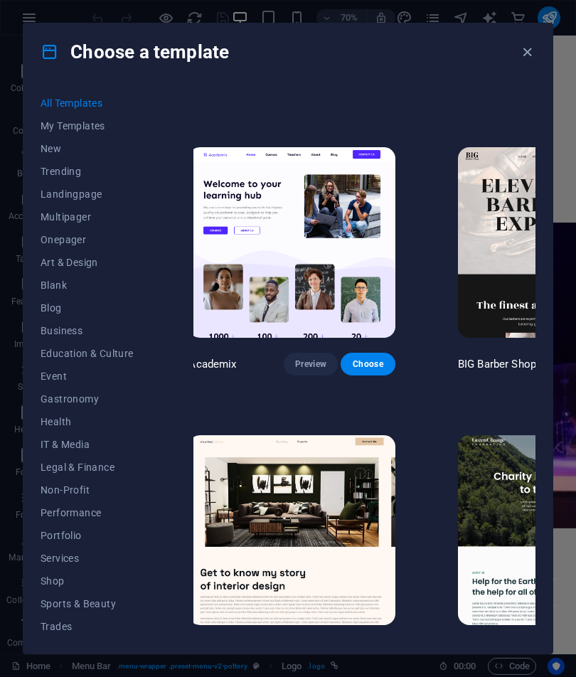
scroll to position [1761, 218]
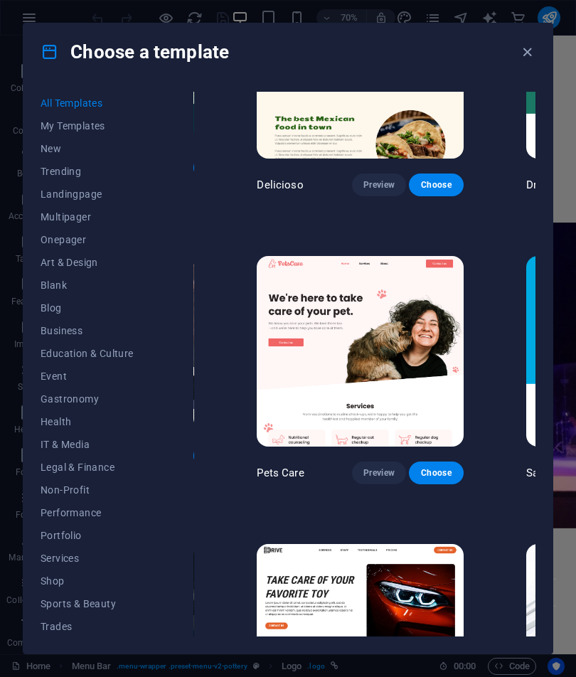
click at [63, 149] on span "New" at bounding box center [87, 148] width 93 height 11
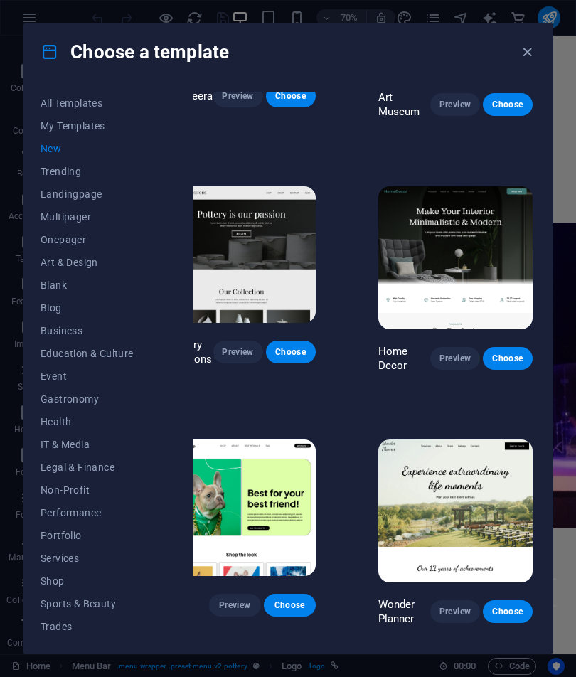
scroll to position [417, 260]
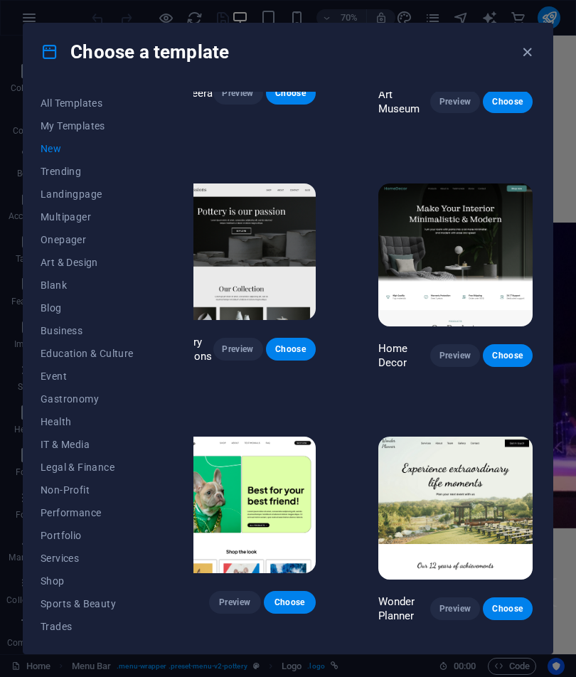
click at [495, 355] on span "Choose" at bounding box center [507, 355] width 27 height 11
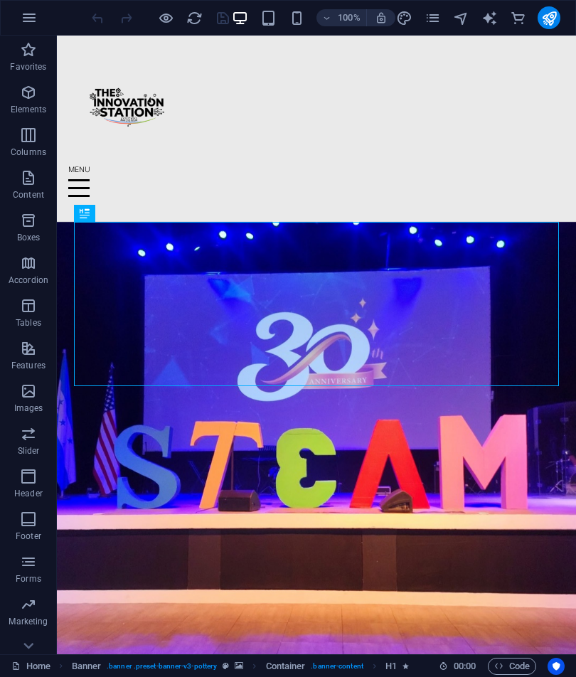
scroll to position [-1, 0]
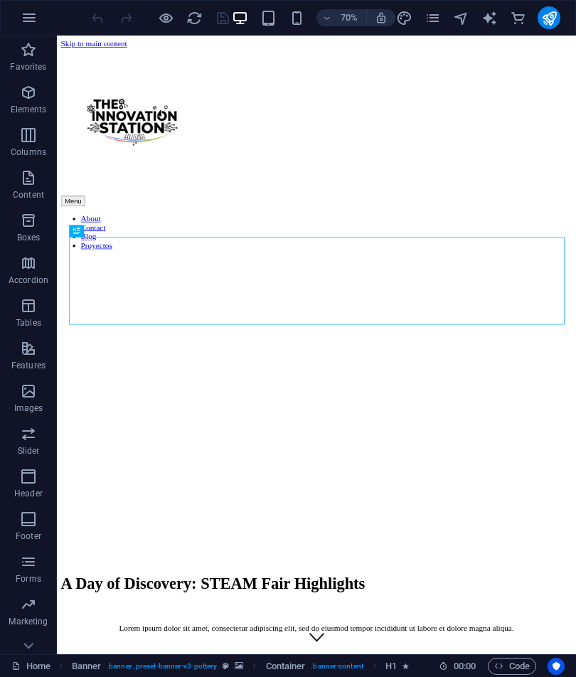
click at [45, 8] on div "70% More" at bounding box center [288, 18] width 574 height 34
click at [43, 7] on button "button" at bounding box center [29, 18] width 34 height 34
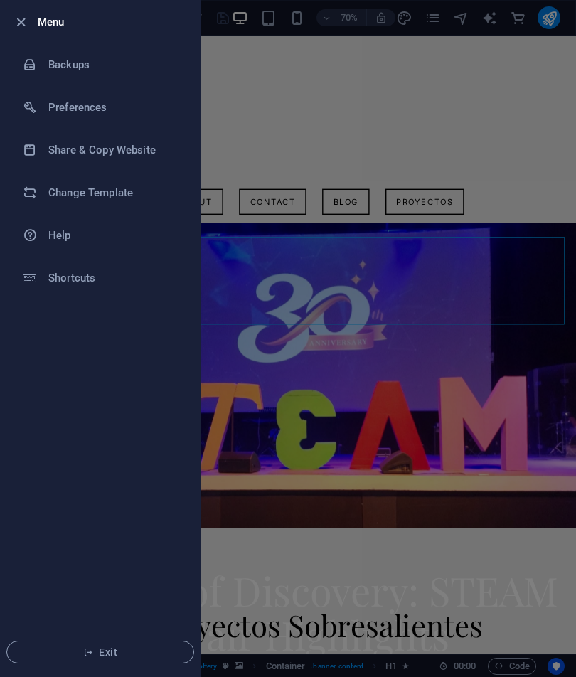
click at [131, 198] on h6 "Change Template" at bounding box center [113, 192] width 131 height 17
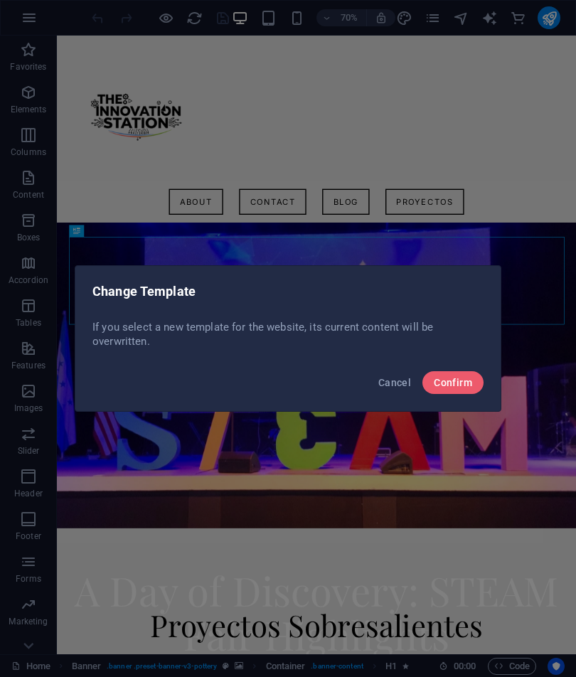
click at [451, 382] on span "Confirm" at bounding box center [453, 382] width 38 height 11
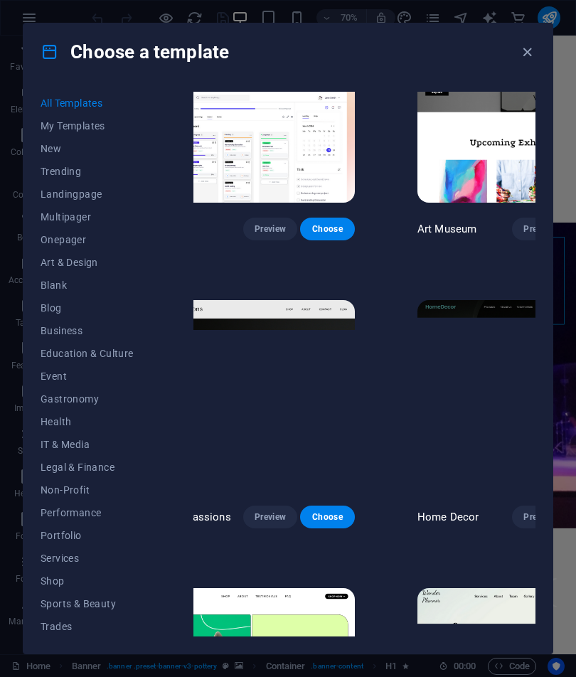
scroll to position [407, 300]
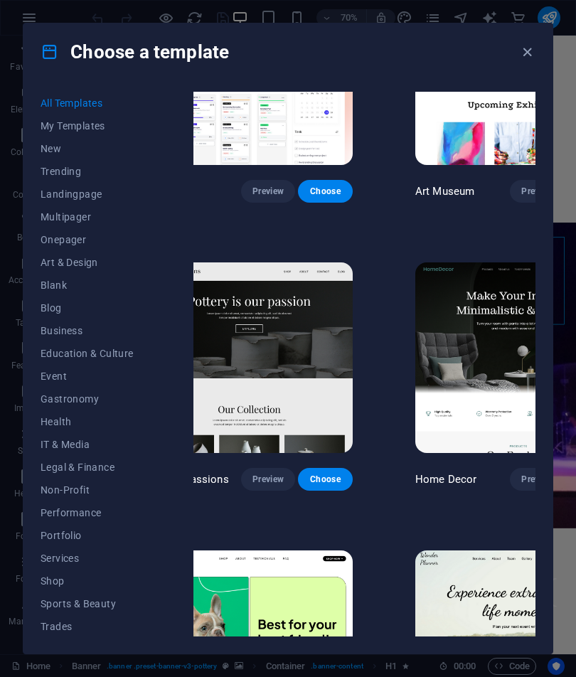
click at [521, 473] on span "Preview" at bounding box center [536, 478] width 31 height 11
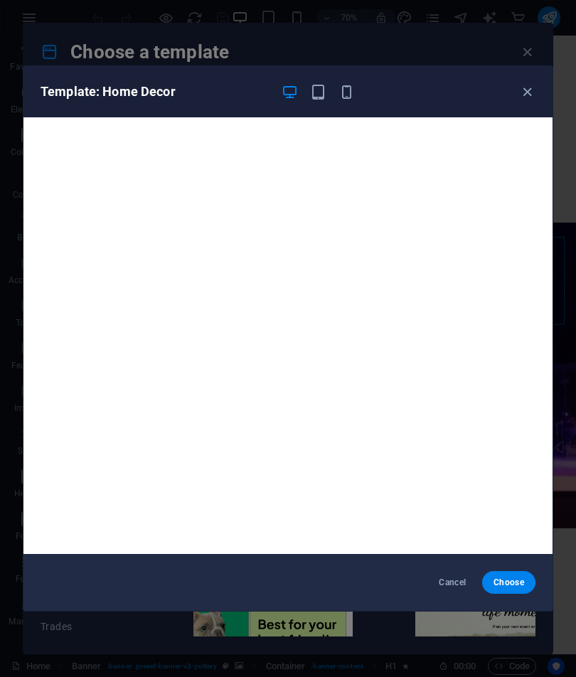
click at [519, 97] on icon "button" at bounding box center [527, 92] width 16 height 16
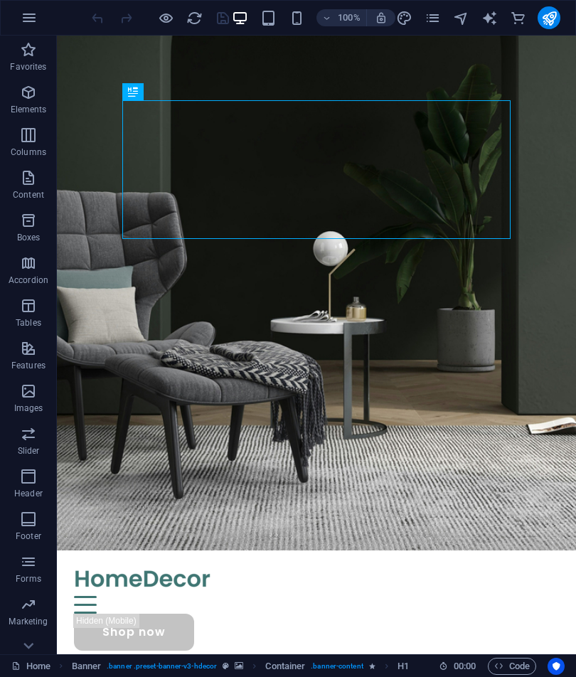
scroll to position [94, 0]
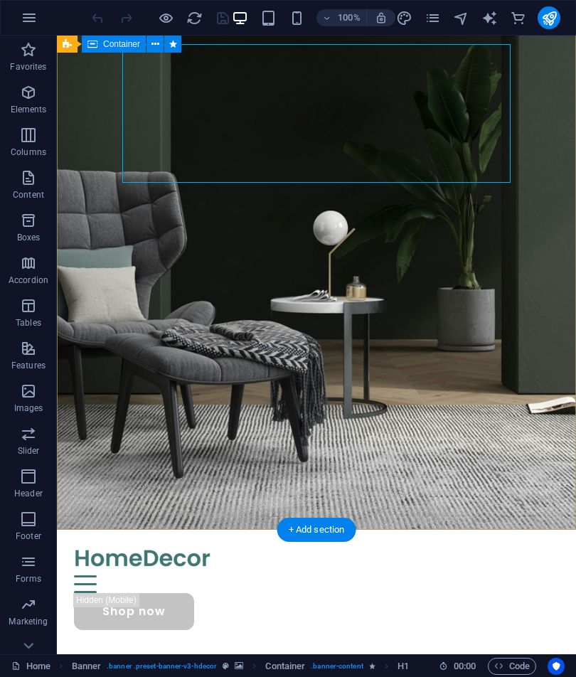
click at [166, 45] on button at bounding box center [172, 44] width 17 height 17
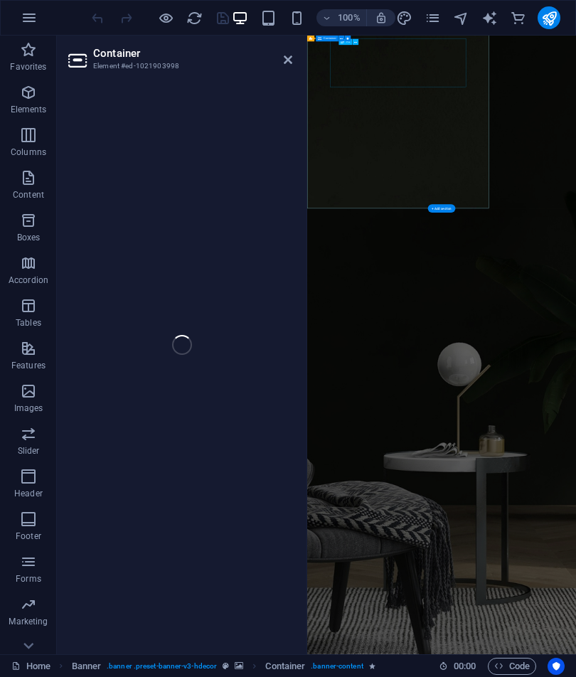
select select "fade"
select select "s"
select select "onload"
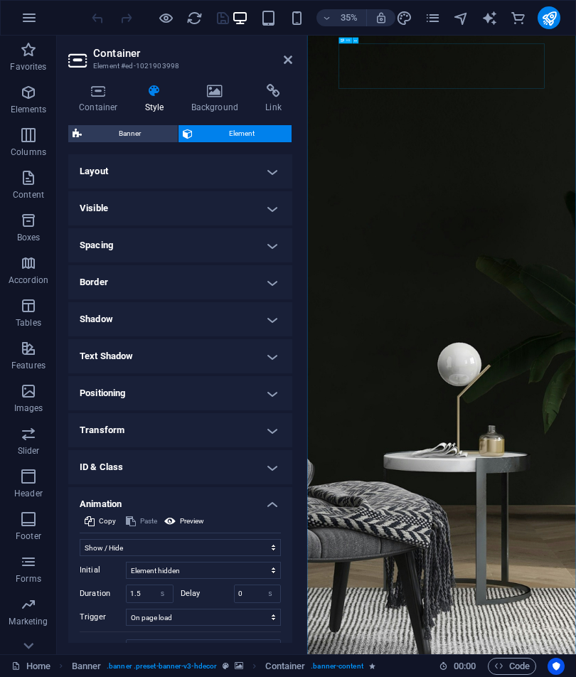
click at [284, 60] on icon at bounding box center [288, 59] width 9 height 11
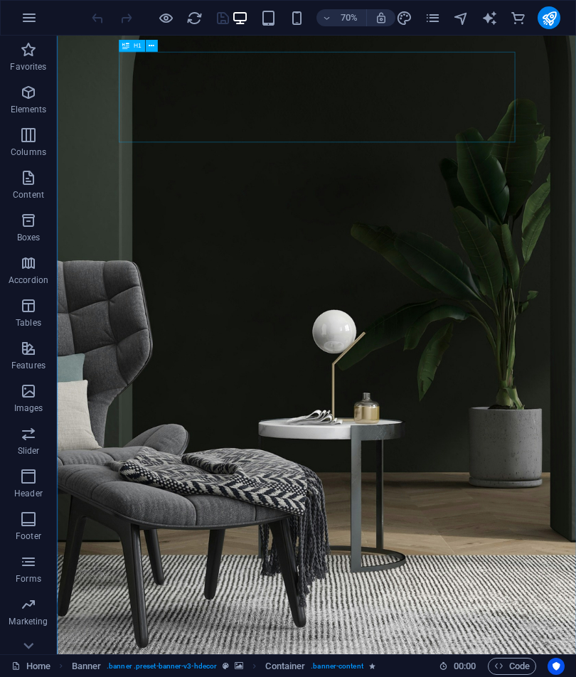
click at [129, 37] on button at bounding box center [125, 42] width 12 height 12
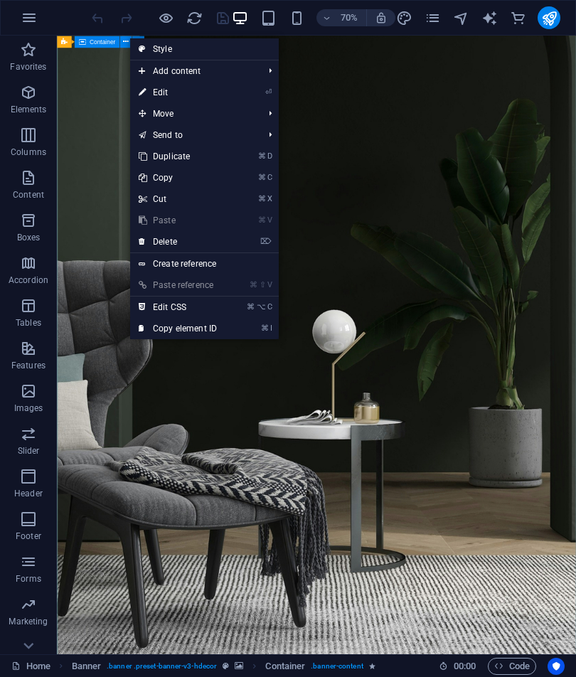
click at [196, 92] on link "⏎ Edit" at bounding box center [177, 92] width 95 height 21
select select "fade"
select select "s"
select select "onload"
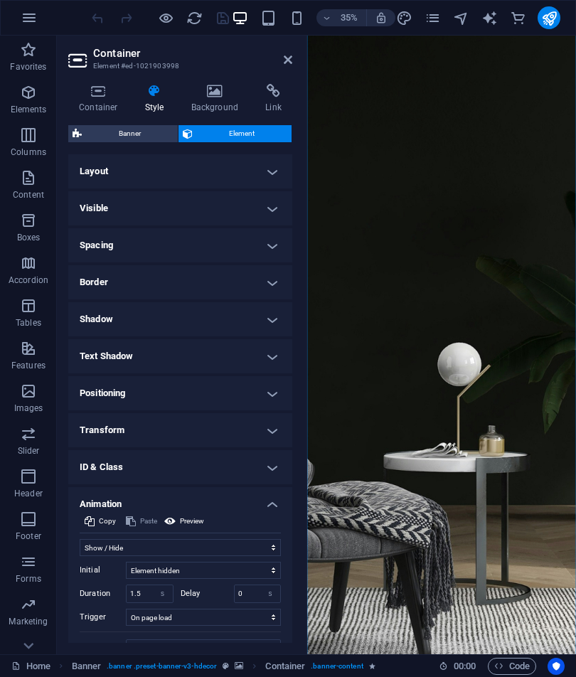
click at [216, 95] on icon at bounding box center [215, 91] width 69 height 14
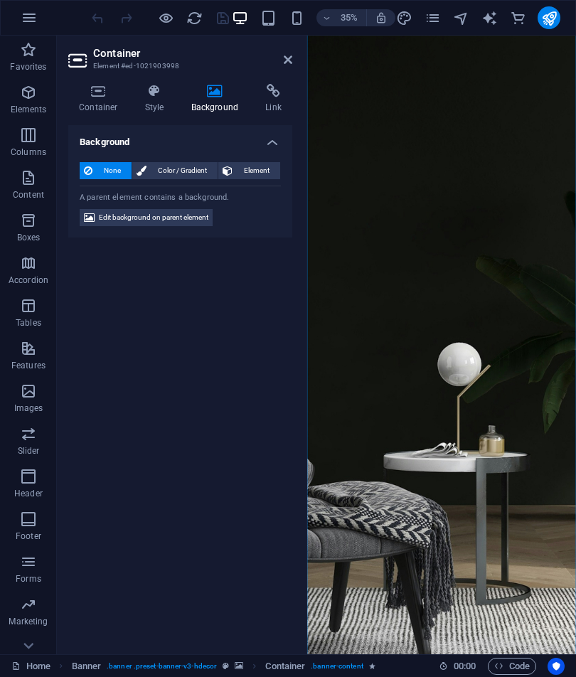
click at [195, 210] on span "Edit background on parent element" at bounding box center [153, 217] width 109 height 17
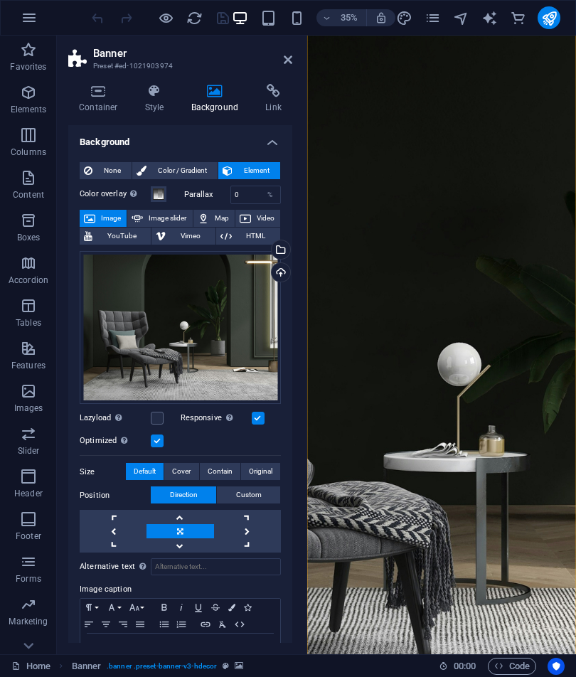
click at [278, 270] on div "Upload" at bounding box center [279, 273] width 21 height 21
click at [284, 243] on div "Select files from the file manager, stock photos, or upload file(s)" at bounding box center [279, 250] width 21 height 21
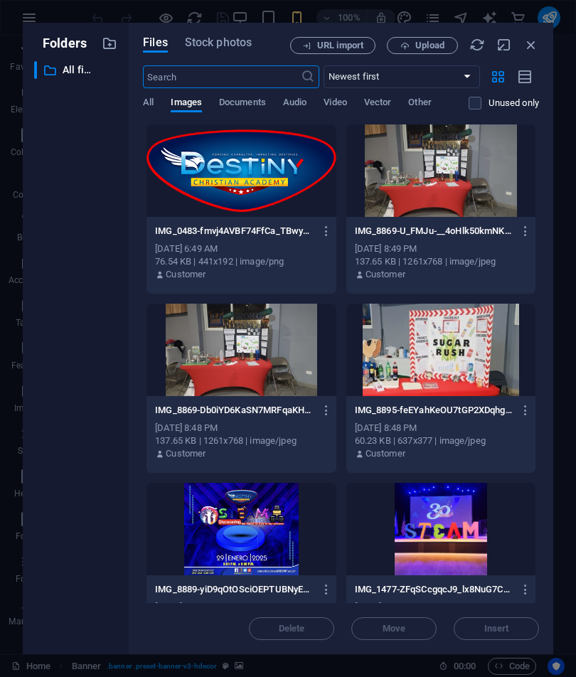
type input "30"
click at [282, 244] on div "Oct 5, 2025 6:49 AM" at bounding box center [241, 248] width 172 height 13
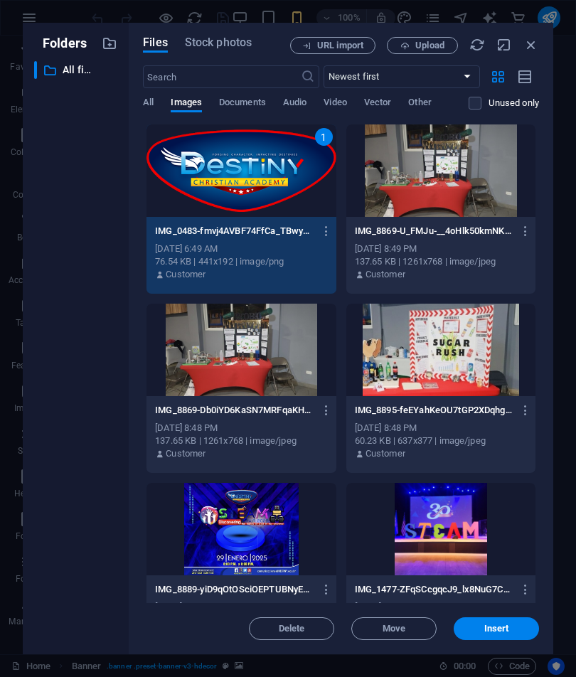
click at [286, 181] on div "1" at bounding box center [240, 170] width 189 height 92
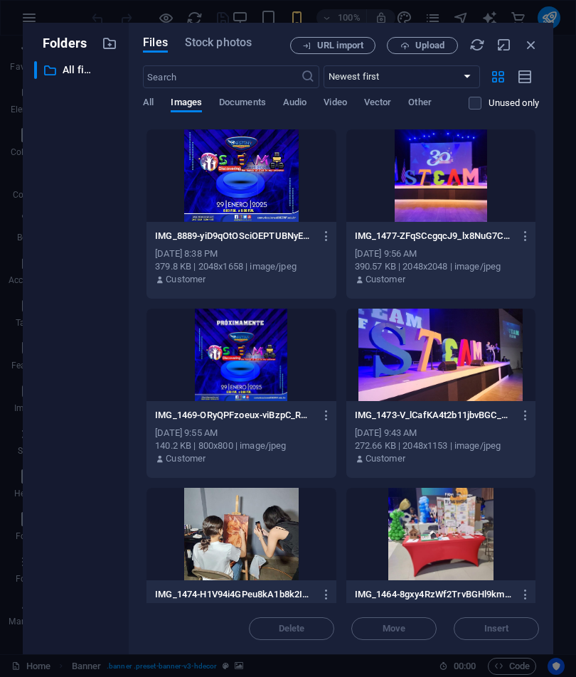
scroll to position [354, 0]
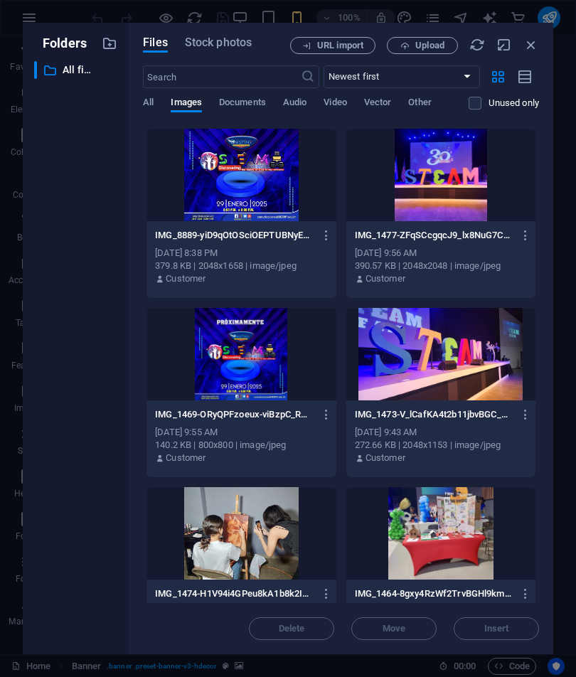
click at [471, 197] on div at bounding box center [440, 175] width 189 height 92
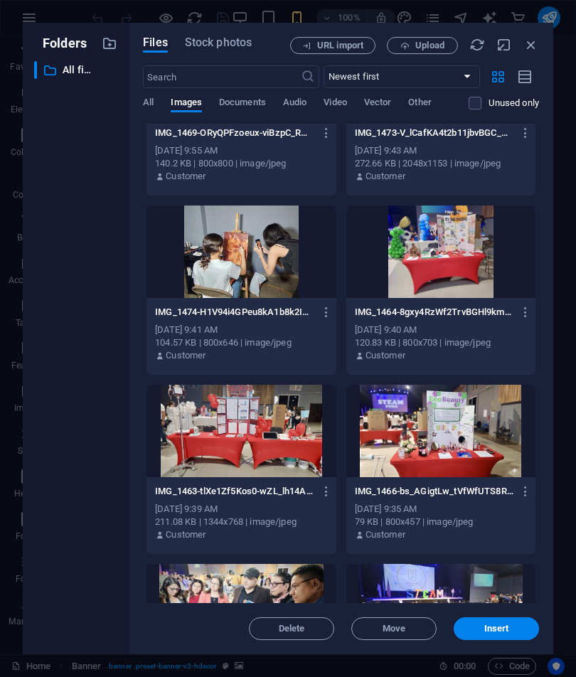
scroll to position [644, 0]
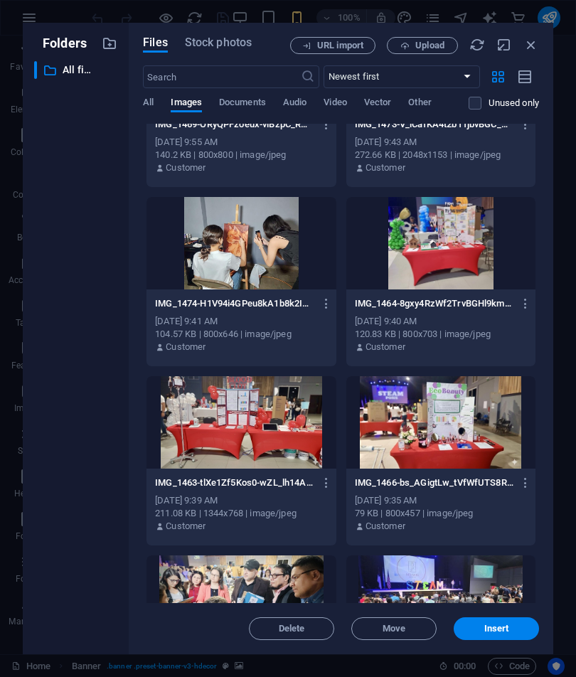
click at [480, 638] on button "Insert" at bounding box center [495, 628] width 85 height 23
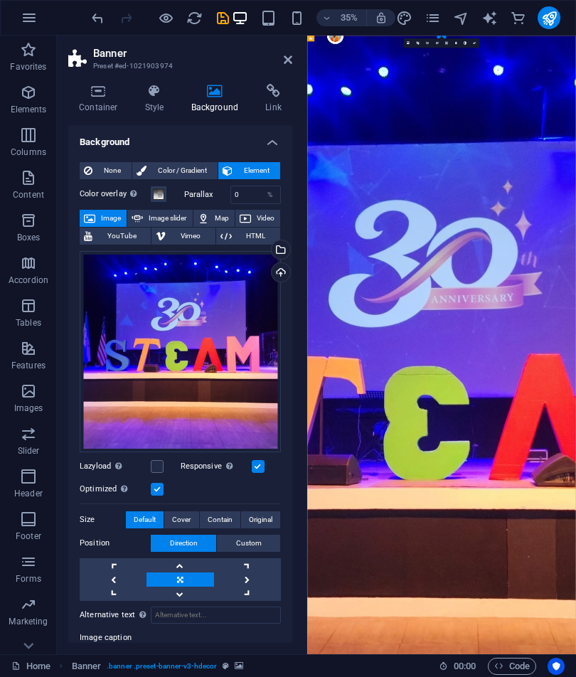
click at [352, 36] on button at bounding box center [351, 39] width 6 height 6
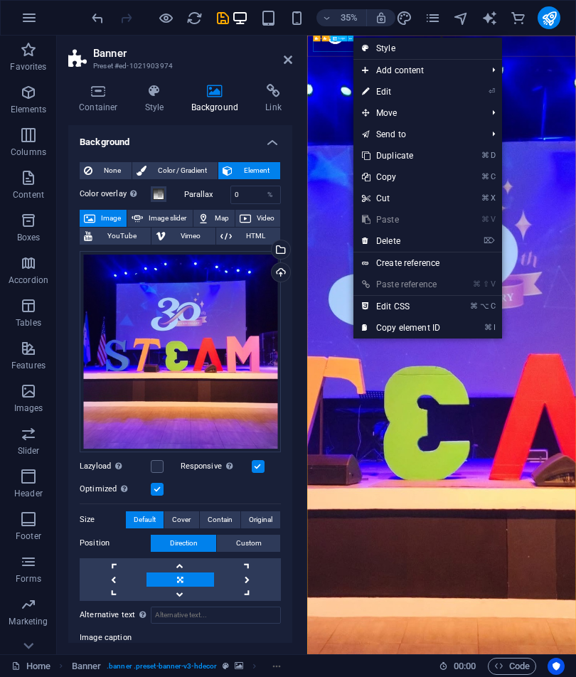
click at [404, 95] on link "⏎ Edit" at bounding box center [400, 91] width 95 height 21
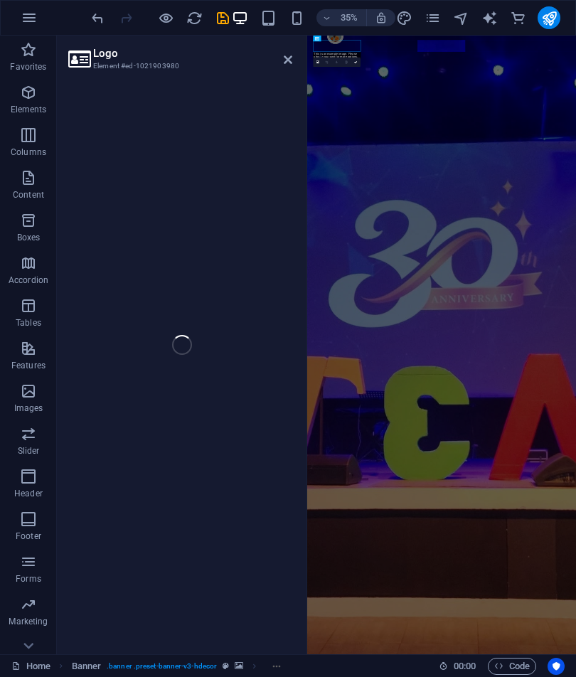
select select "px"
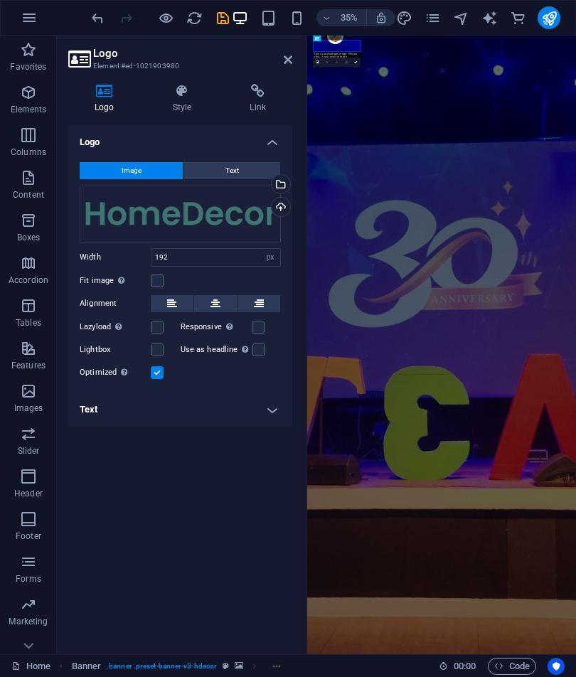
click at [282, 181] on div "Select files from the file manager, stock photos, or upload file(s)" at bounding box center [279, 185] width 21 height 21
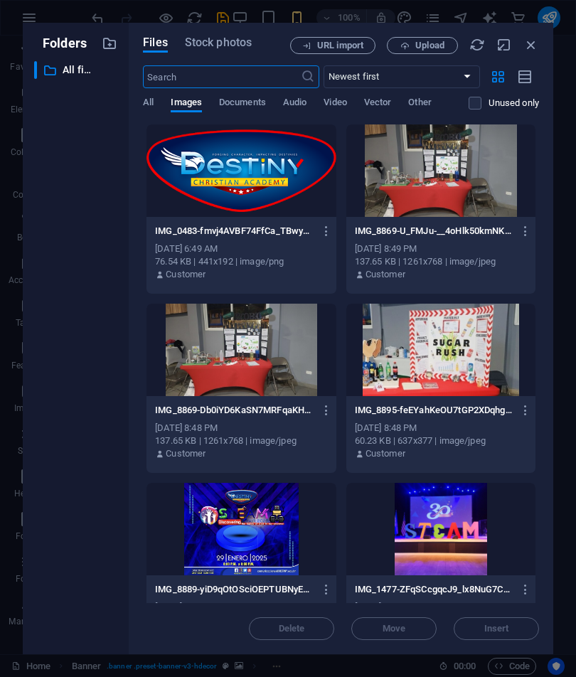
click at [264, 156] on div at bounding box center [240, 170] width 189 height 92
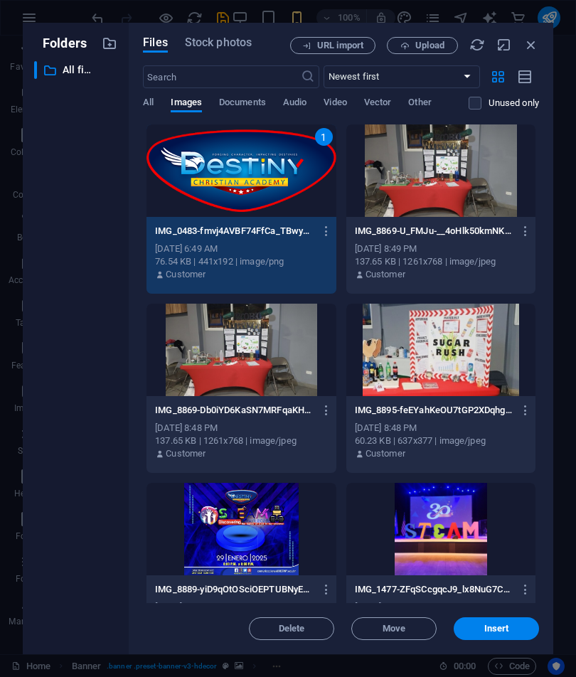
click at [502, 614] on div "Delete Move Insert" at bounding box center [341, 621] width 396 height 37
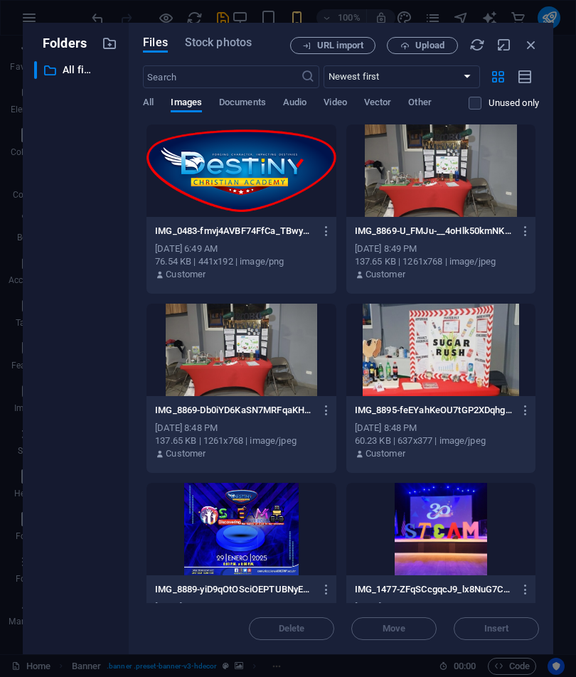
click at [299, 194] on div at bounding box center [240, 170] width 189 height 92
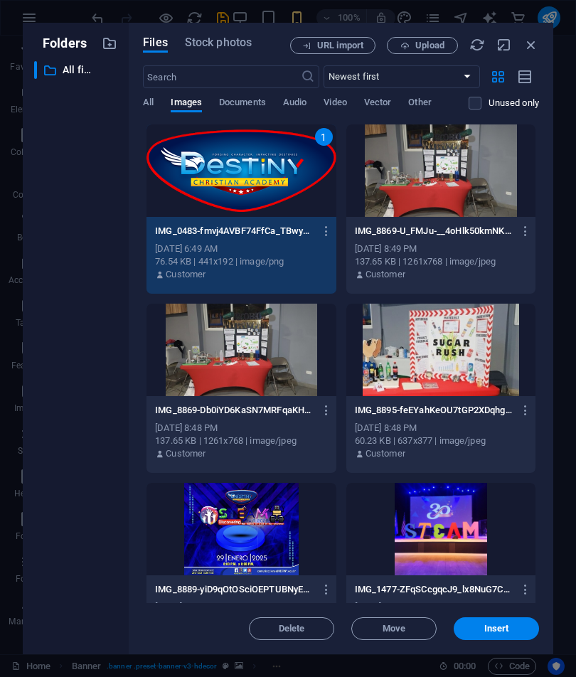
click at [495, 624] on span "Insert" at bounding box center [496, 628] width 25 height 9
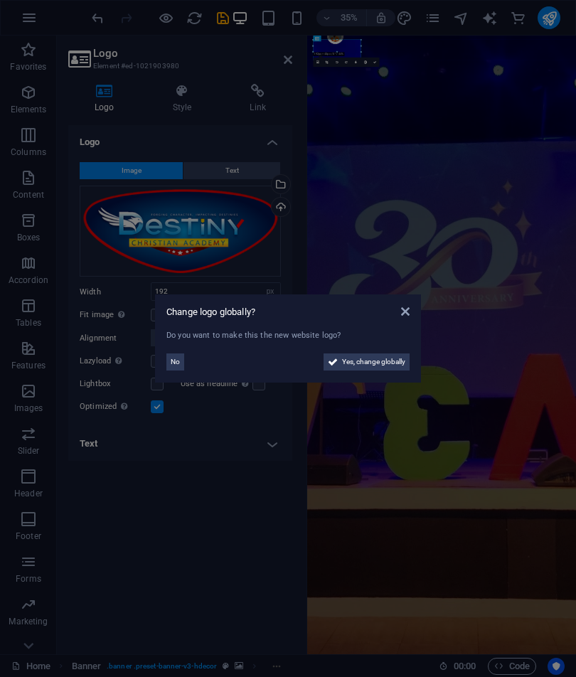
click at [392, 355] on span "Yes, change globally" at bounding box center [373, 361] width 63 height 17
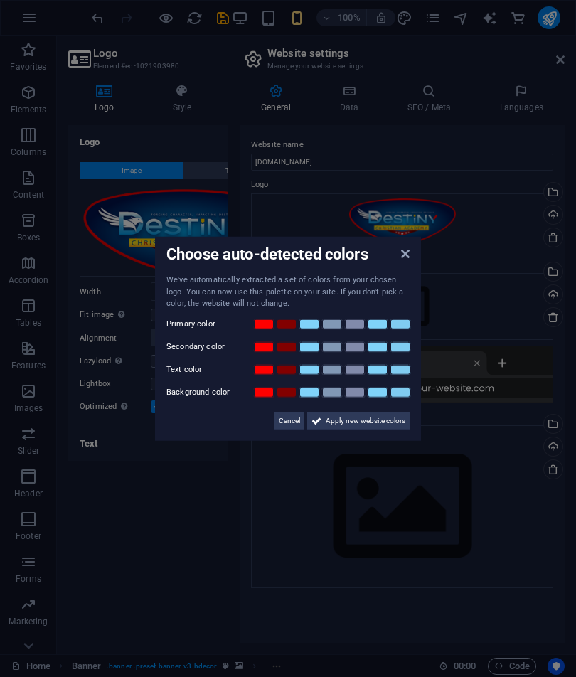
click at [387, 416] on span "Apply new website colors" at bounding box center [366, 420] width 80 height 17
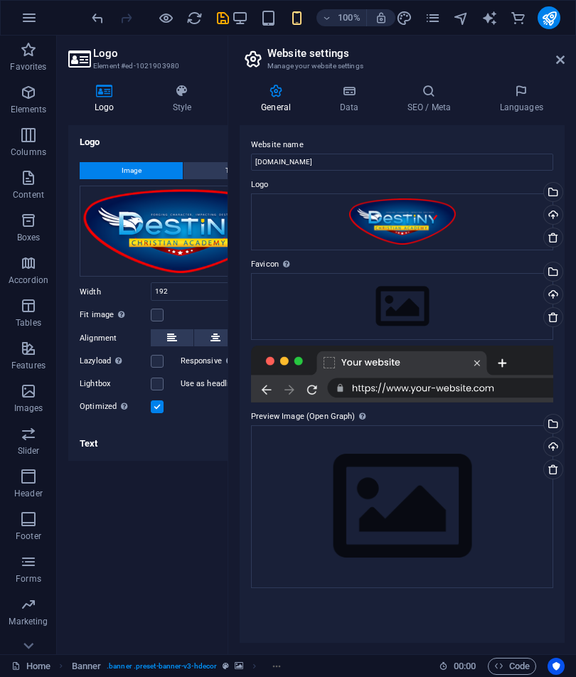
click at [557, 65] on link at bounding box center [560, 60] width 9 height 12
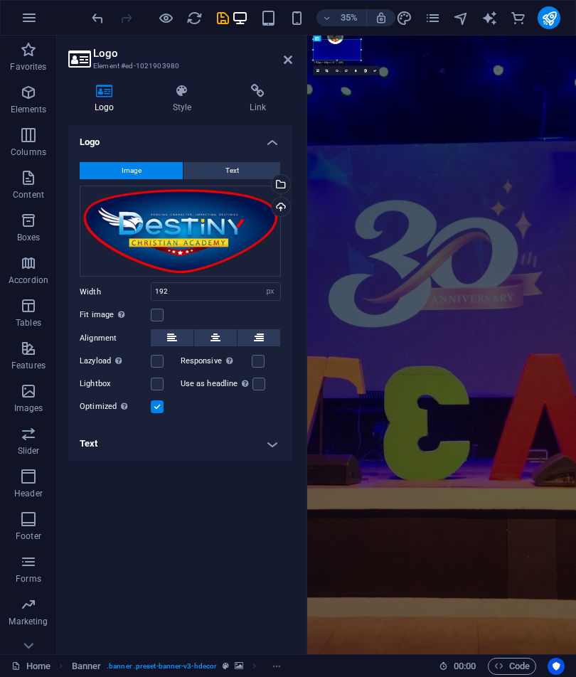
click at [280, 67] on header "Logo Element #ed-1021903980" at bounding box center [180, 54] width 224 height 37
click at [289, 60] on icon at bounding box center [288, 59] width 9 height 11
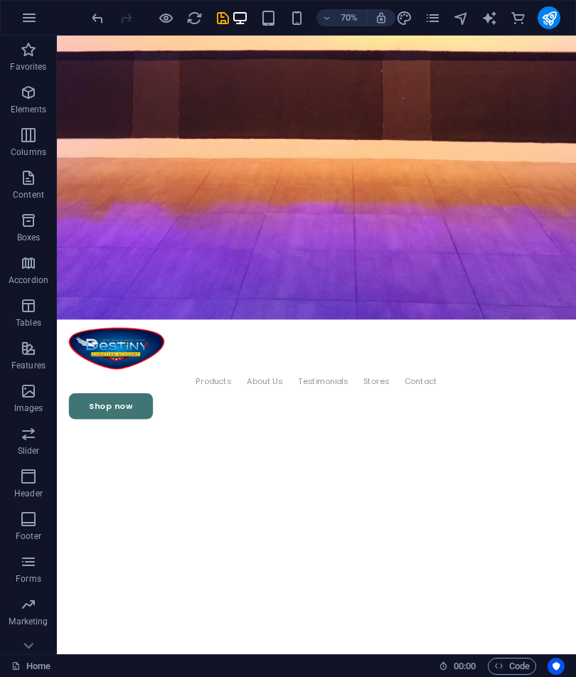
scroll to position [656, 0]
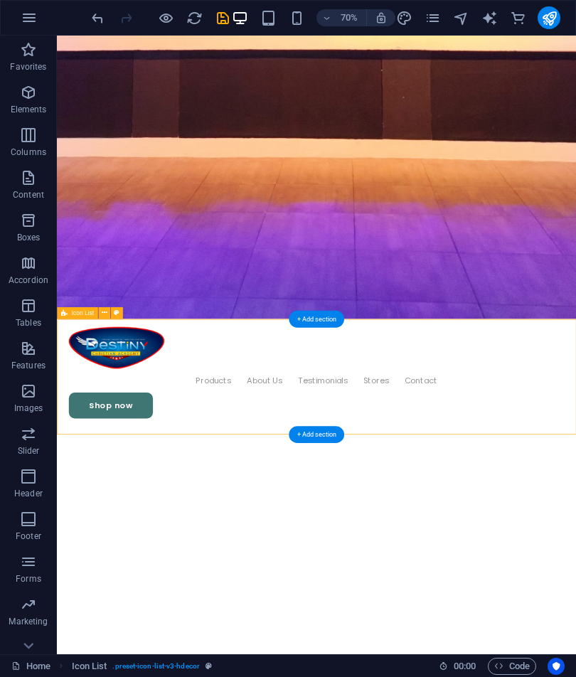
click at [104, 311] on icon at bounding box center [104, 312] width 6 height 11
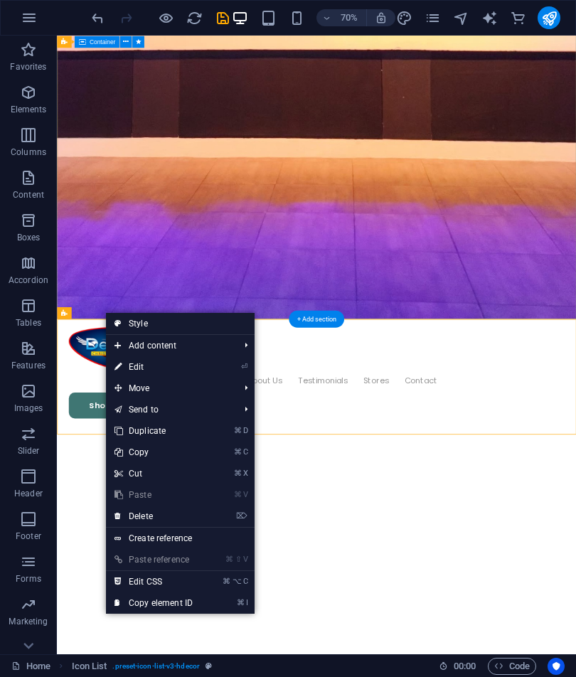
click at [201, 510] on link "⌦ Delete" at bounding box center [153, 515] width 95 height 21
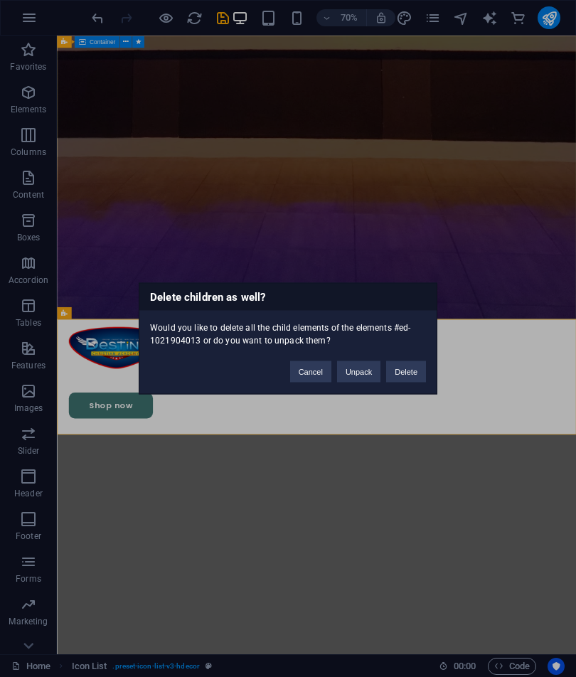
click at [413, 361] on button "Delete" at bounding box center [406, 371] width 40 height 21
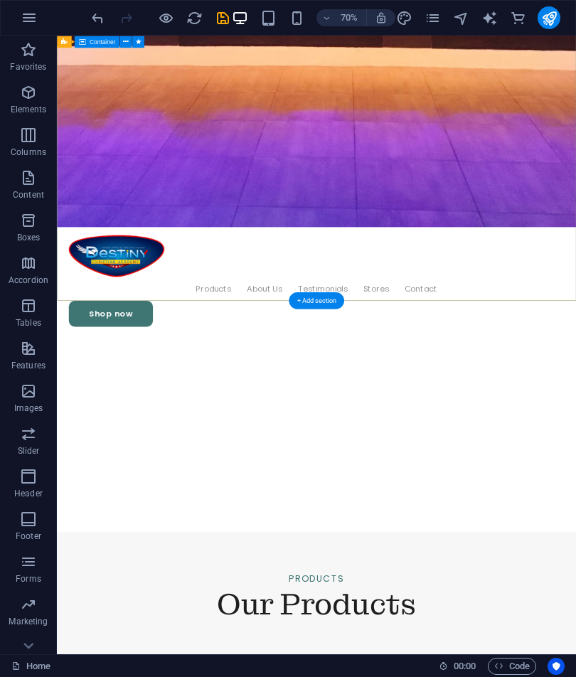
scroll to position [810, 0]
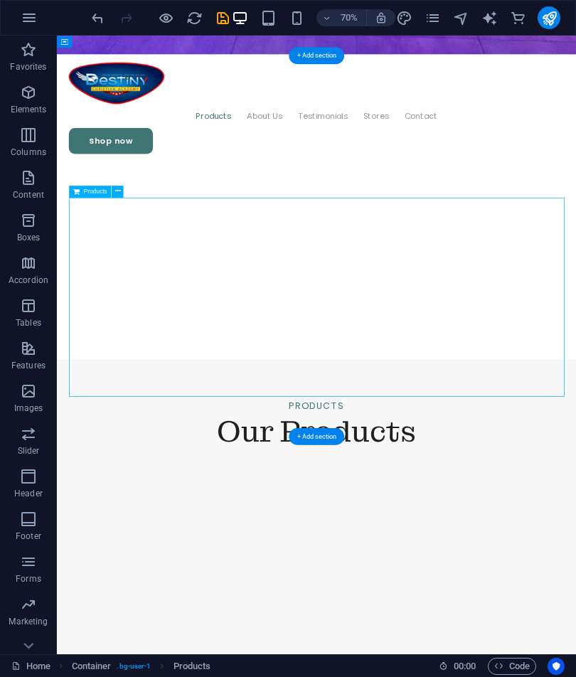
scroll to position [1030, 0]
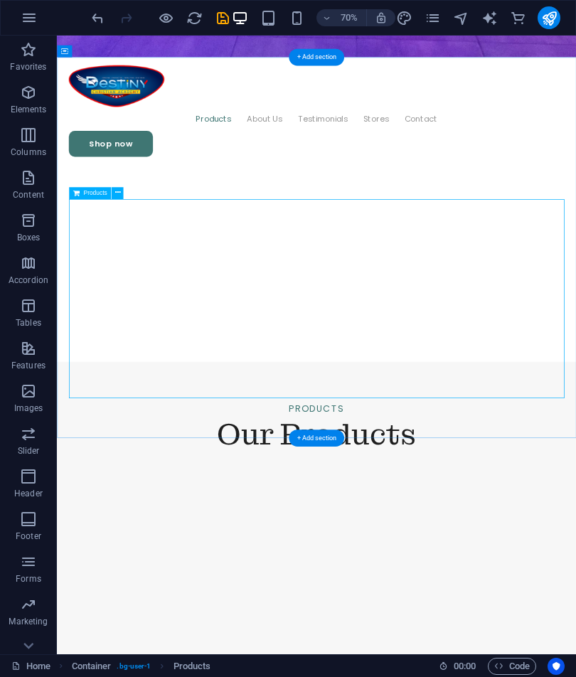
click at [122, 189] on button at bounding box center [118, 193] width 12 height 12
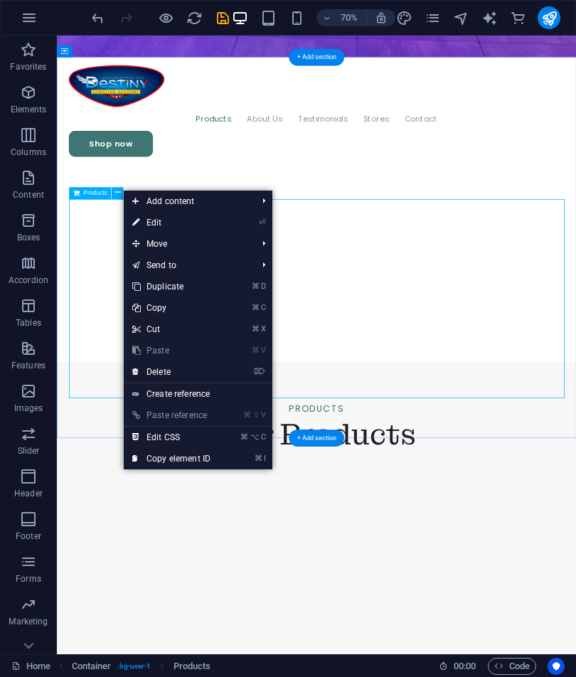
click at [173, 226] on link "⏎ Edit" at bounding box center [171, 222] width 95 height 21
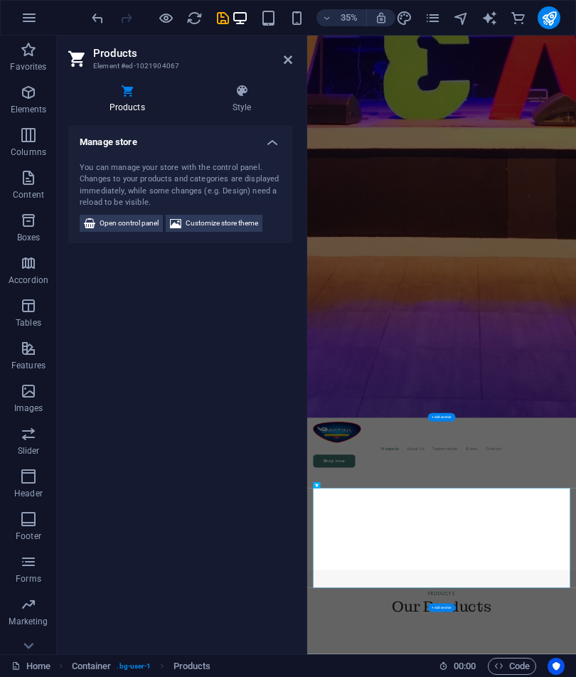
click at [225, 215] on span "Customize store theme" at bounding box center [221, 223] width 72 height 17
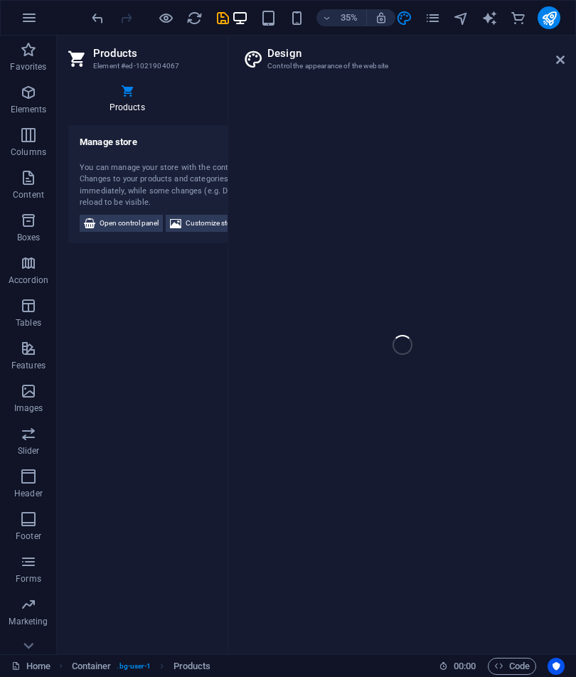
select select "rem"
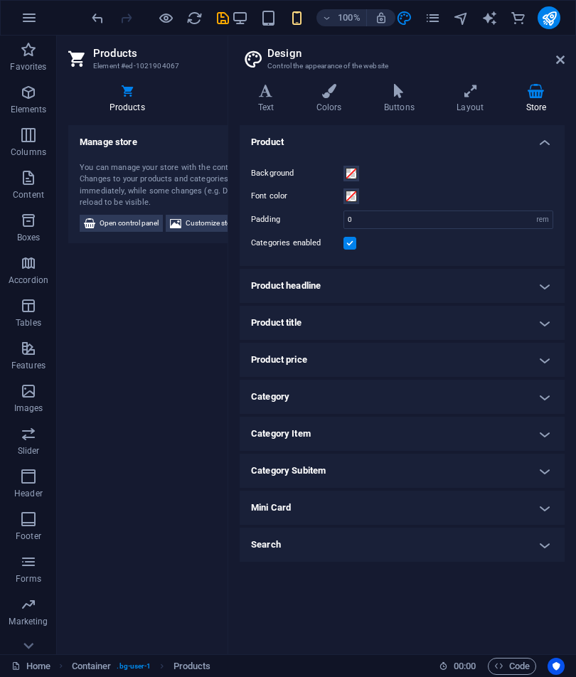
click at [240, 224] on div "Background Font color Padding 0 rem px Categories enabled" at bounding box center [402, 208] width 330 height 115
click at [211, 224] on span "Customize store theme" at bounding box center [221, 223] width 72 height 17
click at [210, 224] on span "Customize store theme" at bounding box center [221, 223] width 72 height 17
click at [476, 90] on icon at bounding box center [470, 91] width 63 height 14
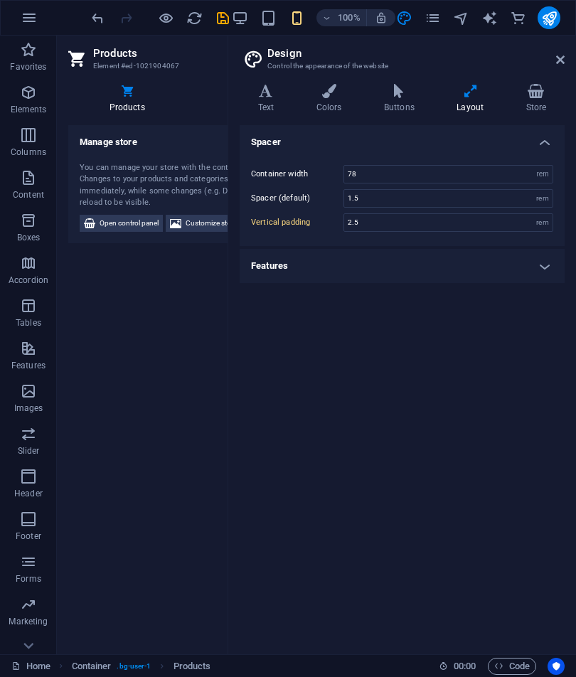
click at [542, 55] on h2 "Design" at bounding box center [415, 53] width 297 height 13
click at [141, 222] on span "Open control panel" at bounding box center [129, 223] width 59 height 17
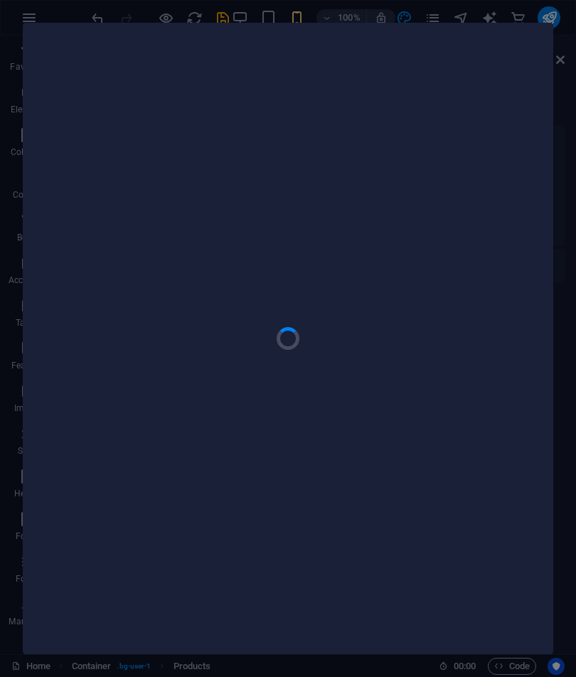
click at [570, 62] on div at bounding box center [288, 338] width 576 height 677
click at [565, 60] on div at bounding box center [288, 338] width 576 height 677
click at [556, 56] on div at bounding box center [288, 338] width 576 height 677
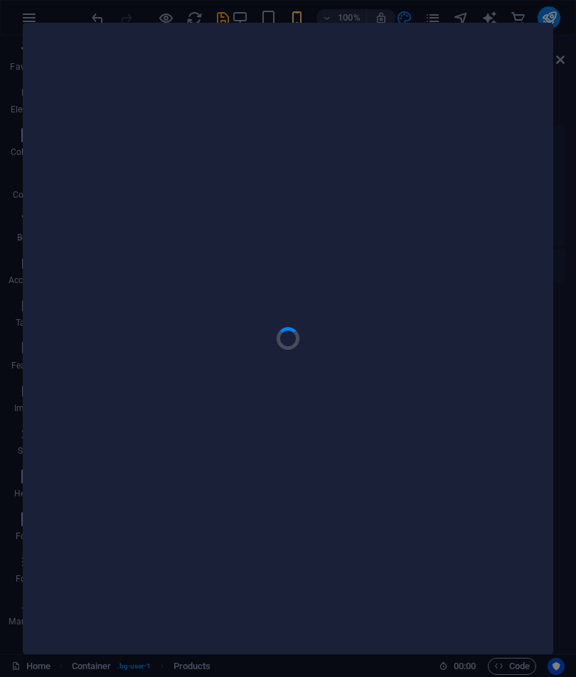
click at [567, 81] on div at bounding box center [288, 338] width 576 height 677
click at [547, 109] on div at bounding box center [287, 338] width 529 height 630
click at [349, 63] on div at bounding box center [287, 338] width 529 height 630
click at [295, 11] on div at bounding box center [288, 338] width 576 height 677
click at [210, 153] on div at bounding box center [287, 338] width 529 height 630
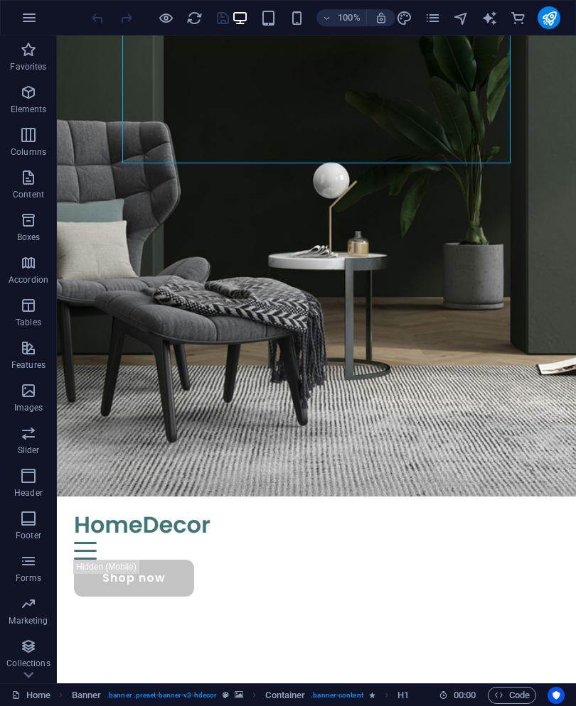
scroll to position [215, 0]
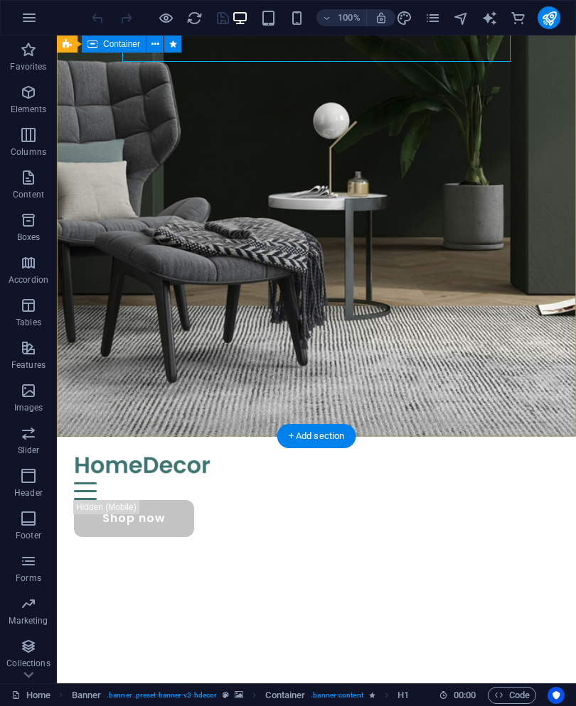
click at [357, 549] on div "Make Your Interior Minimalistic & Modern Turn your room with panto into a lot m…" at bounding box center [316, 655] width 519 height 212
click at [159, 39] on button at bounding box center [154, 44] width 17 height 17
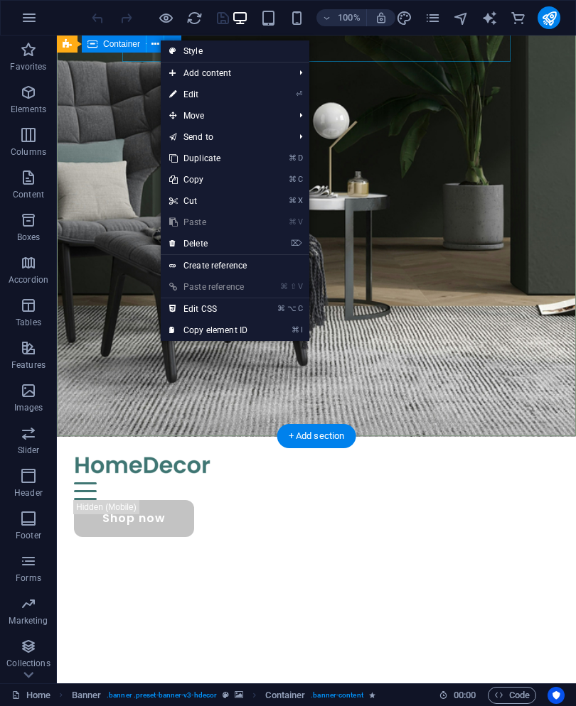
click at [186, 96] on link "⏎ Edit" at bounding box center [208, 94] width 95 height 21
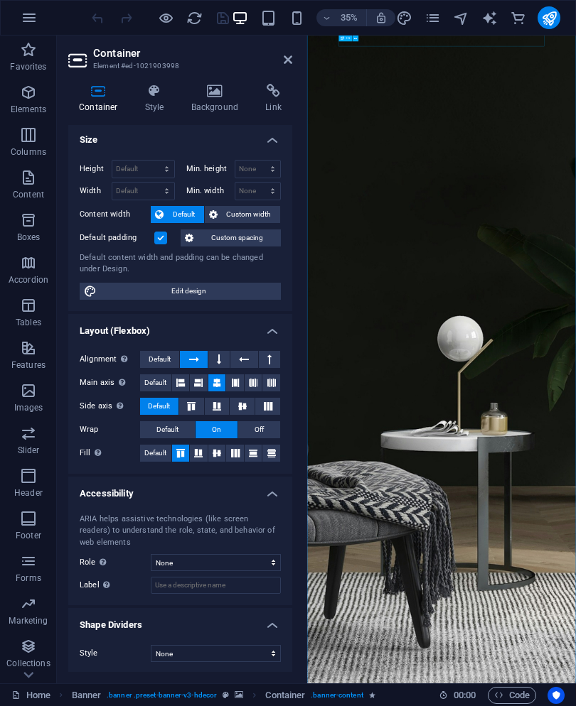
scroll to position [1, 0]
click at [104, 285] on span "Edit design" at bounding box center [189, 292] width 176 height 17
select select "rem"
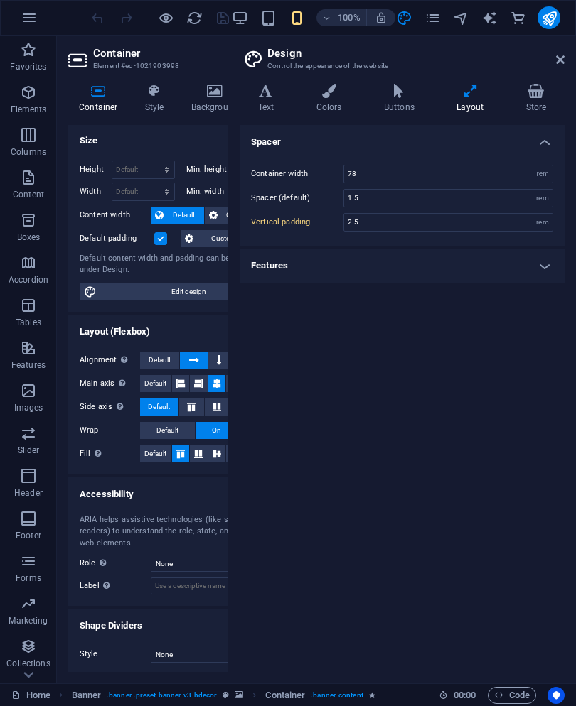
scroll to position [0, 0]
click at [493, 219] on input "2.5" at bounding box center [448, 222] width 208 height 17
click at [466, 217] on input "2.5" at bounding box center [448, 222] width 208 height 17
type input "2.0"
click at [507, 402] on div "Spacer Container width 78 rem px Spacer (default) 1.5 rem Vertical padding 2.0 …" at bounding box center [402, 398] width 325 height 547
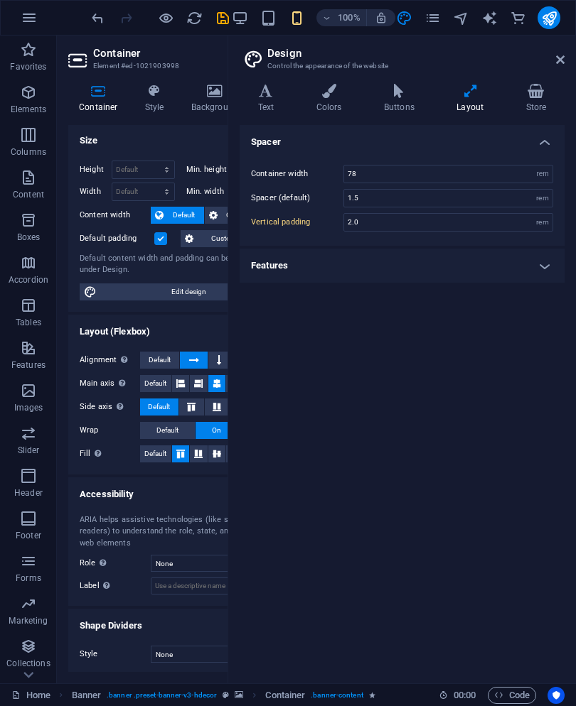
click at [569, 60] on aside "Design Control the appearance of the website Variants Text Colors Buttons Layou…" at bounding box center [401, 360] width 348 height 648
click at [566, 55] on aside "Design Control the appearance of the website Variants Text Colors Buttons Layou…" at bounding box center [401, 360] width 348 height 648
click at [571, 55] on aside "Design Control the appearance of the website Variants Text Colors Buttons Layou…" at bounding box center [401, 360] width 348 height 648
click at [571, 54] on aside "Design Control the appearance of the website Variants Text Colors Buttons Layou…" at bounding box center [401, 360] width 348 height 648
click at [571, 53] on aside "Design Control the appearance of the website Variants Text Colors Buttons Layou…" at bounding box center [401, 360] width 348 height 648
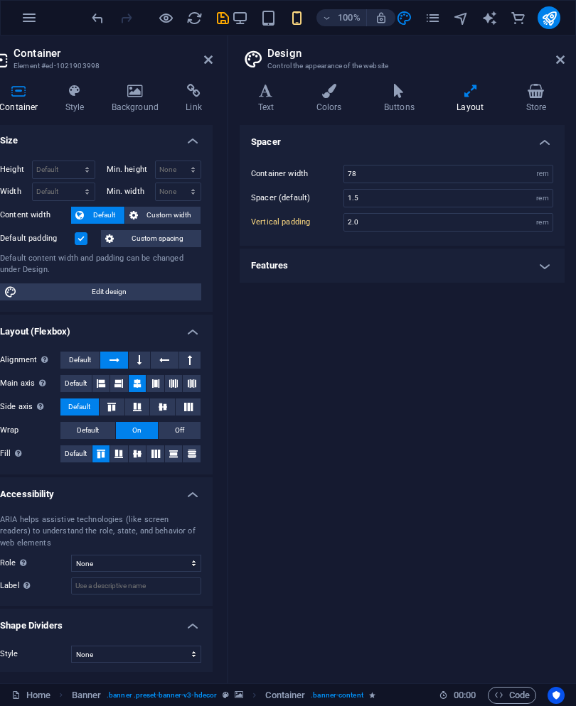
click at [564, 64] on icon at bounding box center [560, 59] width 9 height 11
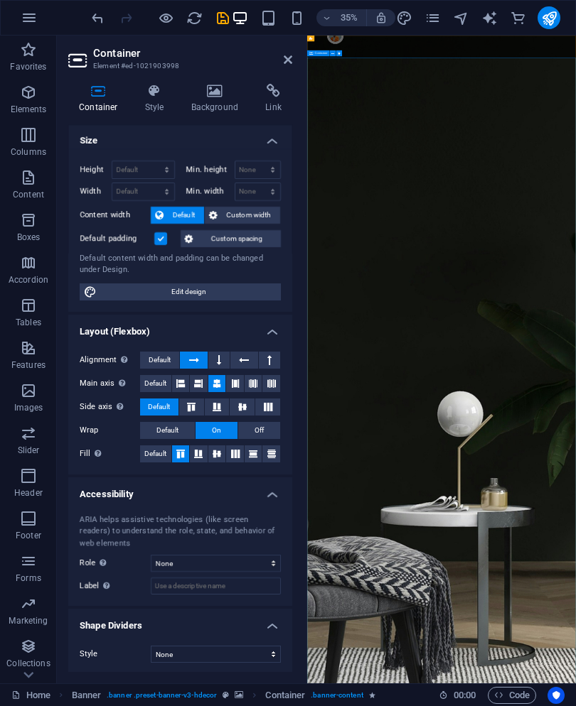
click at [300, 60] on aside "Container Element #ed-1021903998 Container Style Background Link Size Height De…" at bounding box center [182, 360] width 250 height 648
click at [287, 65] on link at bounding box center [288, 60] width 9 height 12
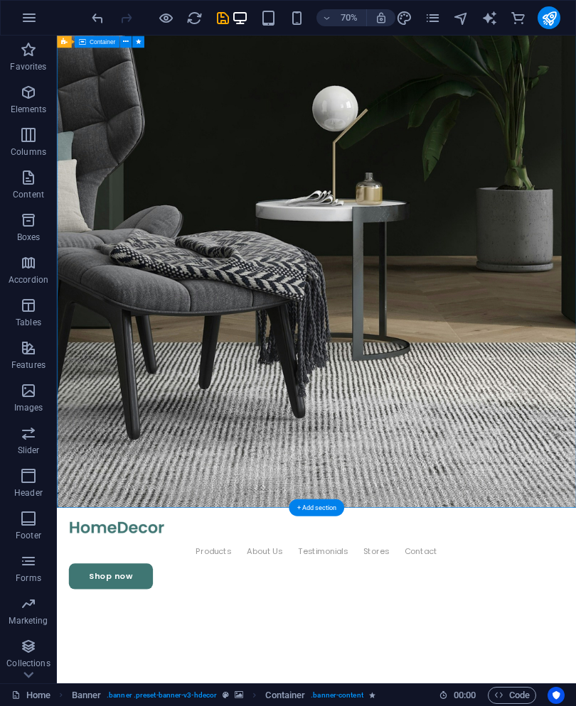
scroll to position [452, 0]
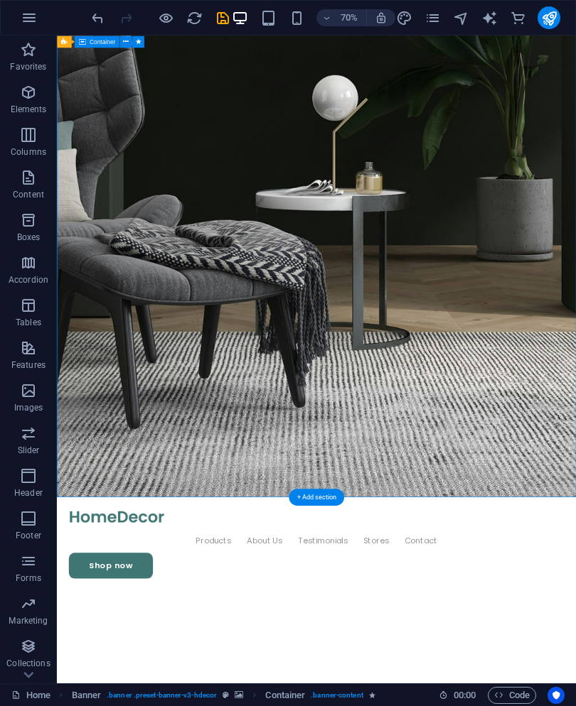
click at [135, 33] on div "70% More" at bounding box center [288, 18] width 574 height 34
click at [124, 42] on icon at bounding box center [126, 41] width 6 height 11
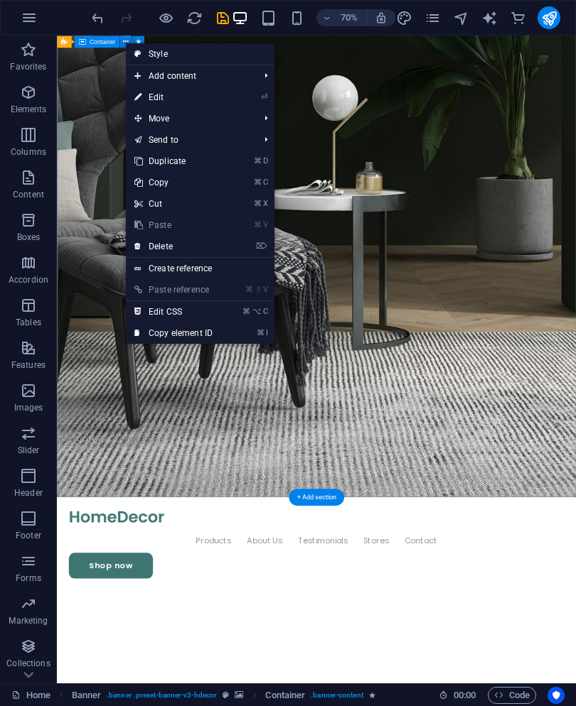
click at [105, 20] on icon "undo" at bounding box center [98, 18] width 16 height 16
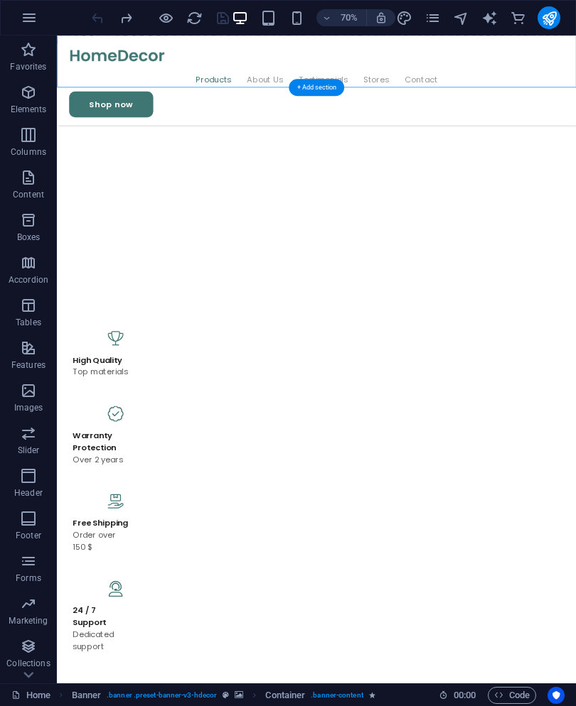
scroll to position [1114, 0]
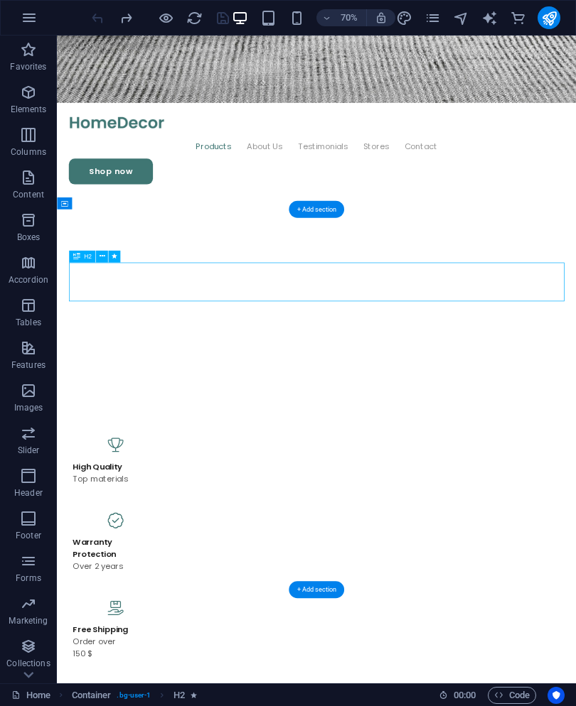
scroll to position [1004, 0]
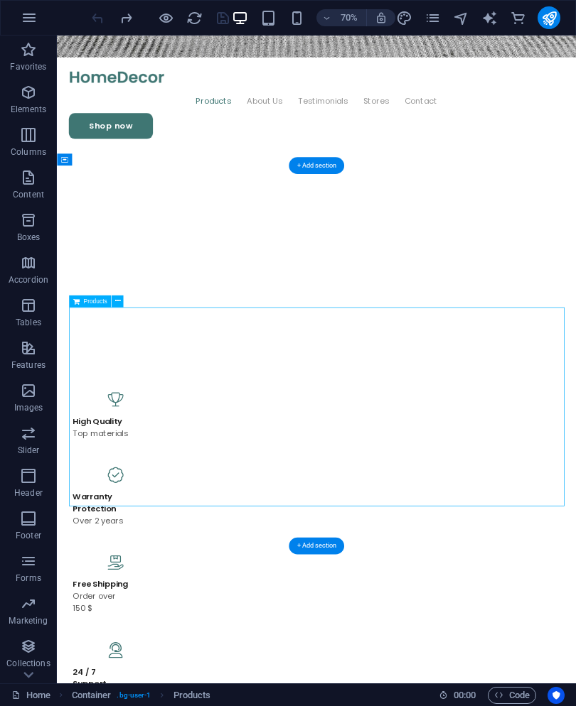
scroll to position [1093, 0]
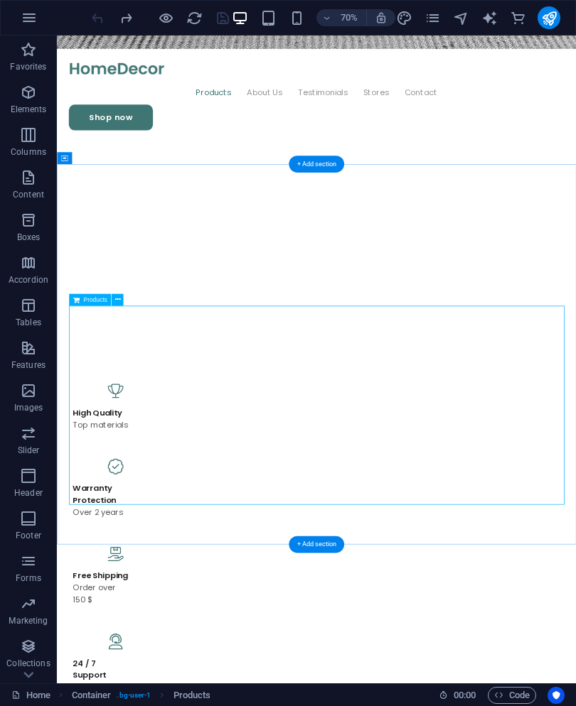
click at [87, 301] on span "Products" at bounding box center [94, 299] width 23 height 6
click at [117, 302] on icon at bounding box center [117, 299] width 6 height 11
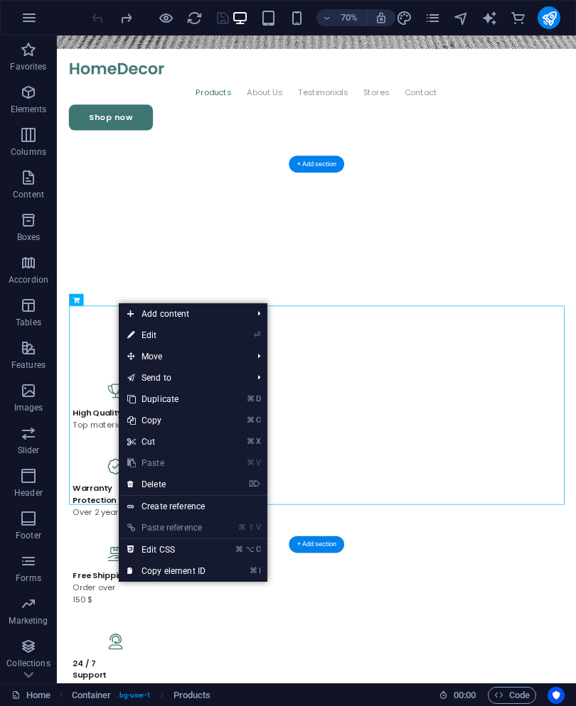
click at [205, 338] on link "⏎ Edit" at bounding box center [166, 335] width 95 height 21
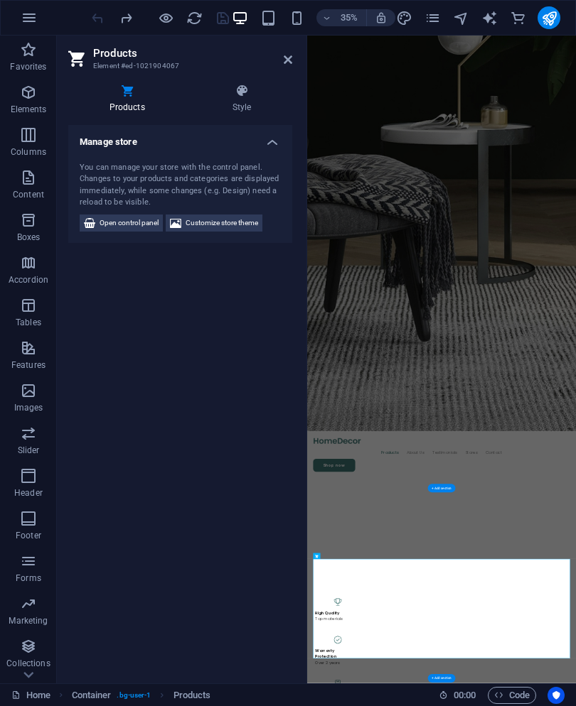
click at [227, 100] on h4 "Style" at bounding box center [241, 99] width 101 height 30
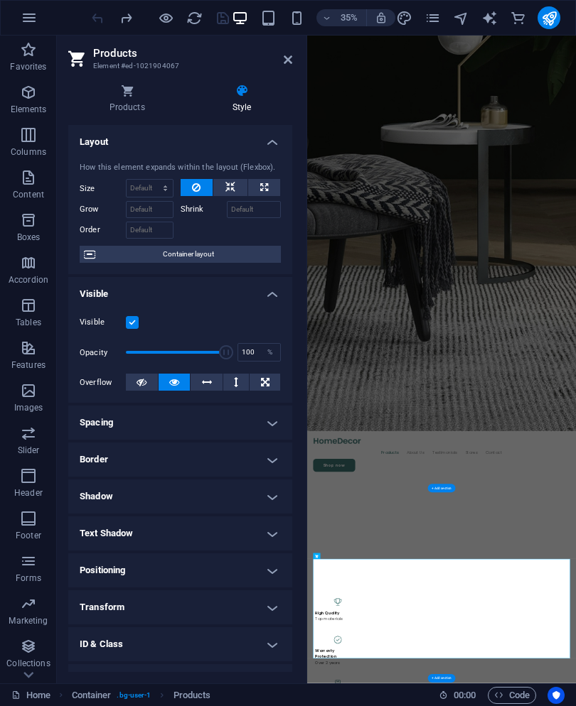
click at [122, 99] on h4 "Products" at bounding box center [129, 99] width 123 height 30
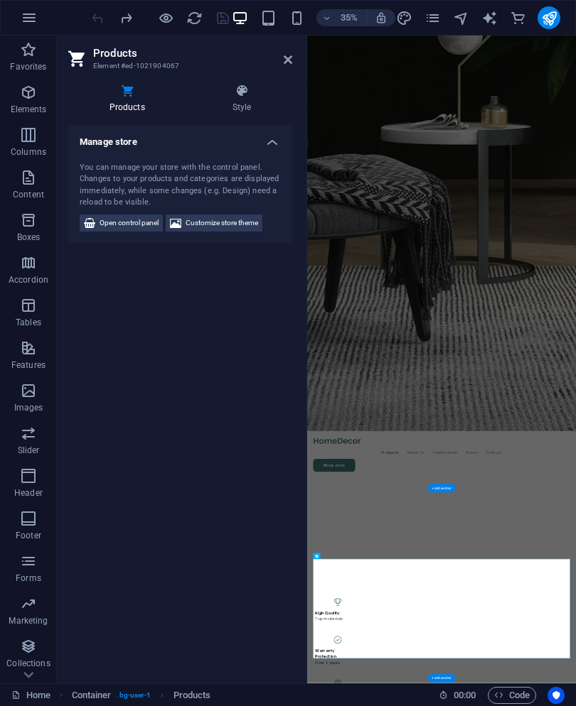
click at [150, 218] on span "Open control panel" at bounding box center [129, 223] width 59 height 17
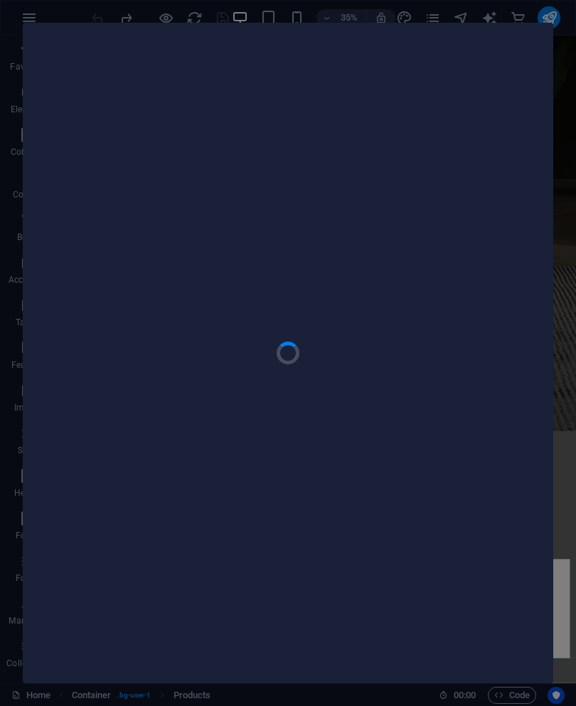
click at [573, 156] on div at bounding box center [288, 353] width 576 height 706
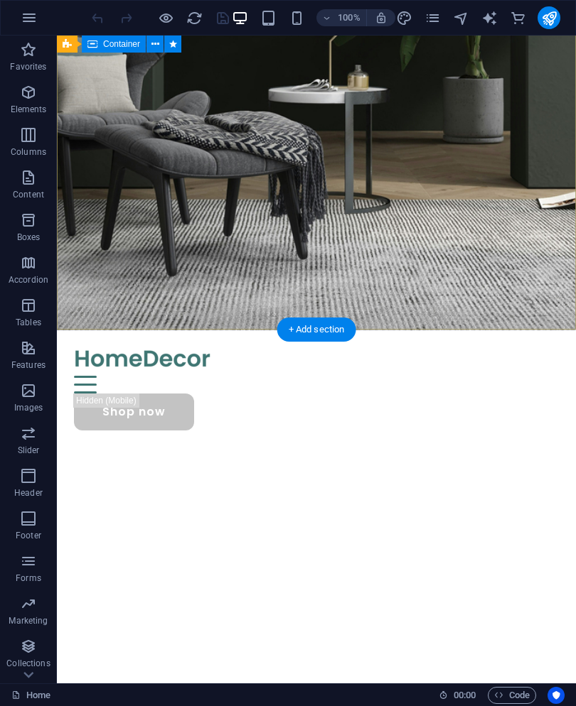
click at [498, 442] on div "Make Your Interior Minimalistic & Modern Turn your room with panto into a lot m…" at bounding box center [316, 548] width 519 height 212
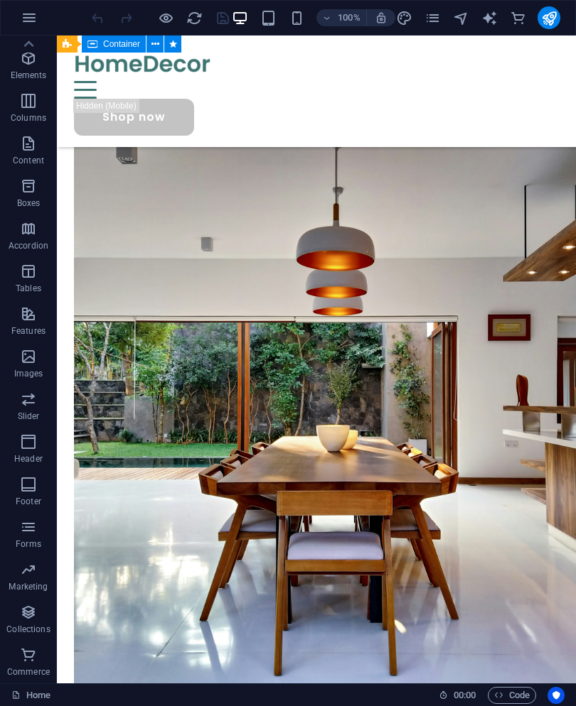
scroll to position [34, 0]
click at [30, 21] on icon "button" at bounding box center [29, 17] width 17 height 17
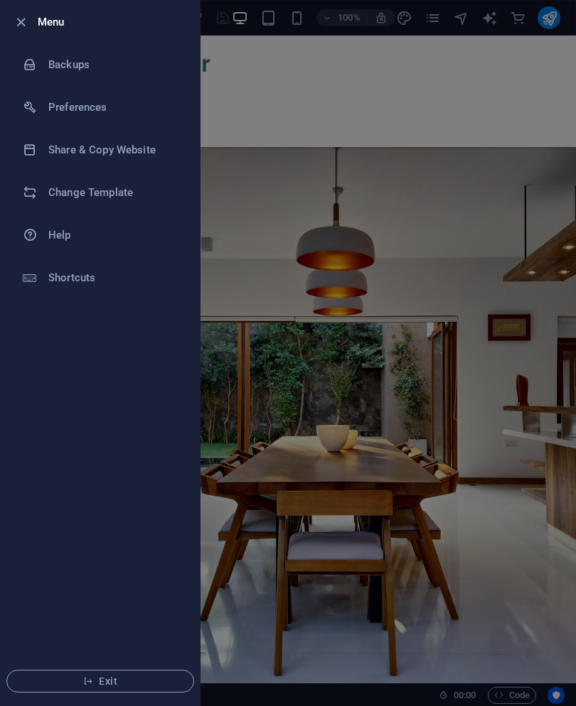
click at [26, 188] on icon at bounding box center [30, 192] width 14 height 14
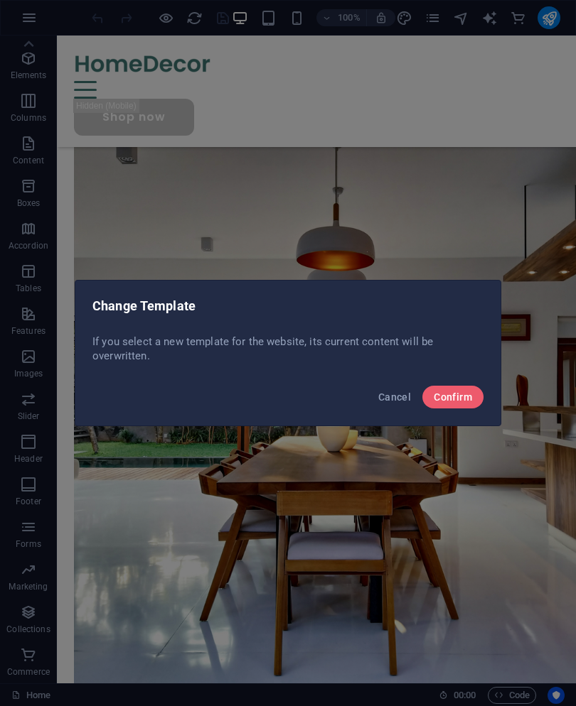
click at [457, 396] on span "Confirm" at bounding box center [453, 397] width 38 height 11
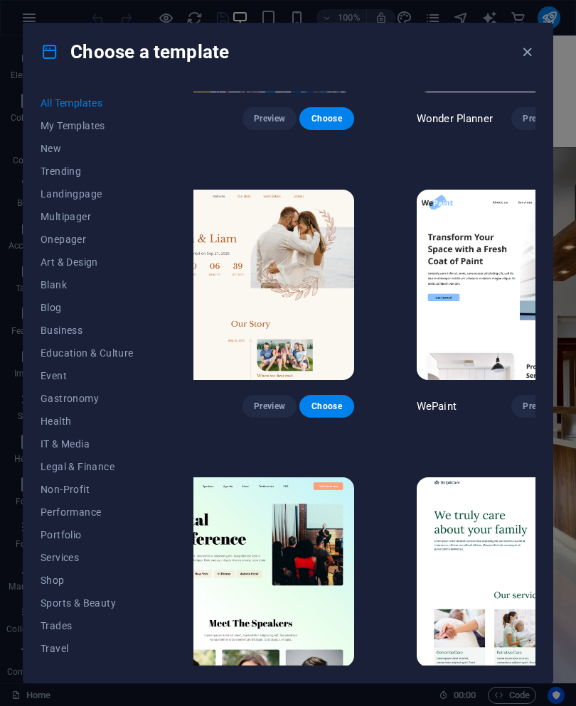
scroll to position [348, 304]
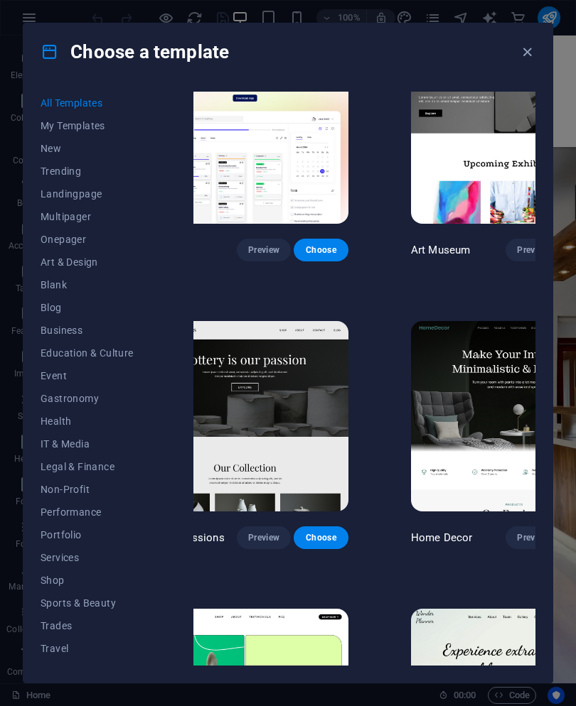
click at [517, 532] on span "Preview" at bounding box center [532, 537] width 31 height 11
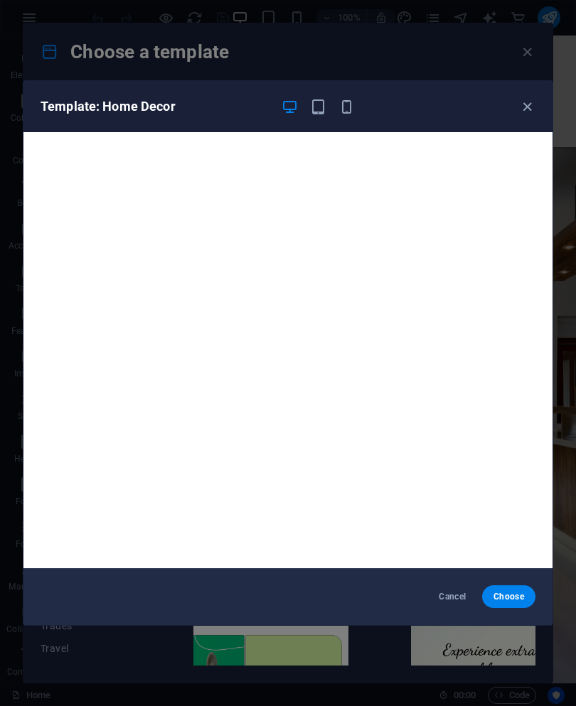
click at [522, 601] on span "Choose" at bounding box center [508, 596] width 31 height 11
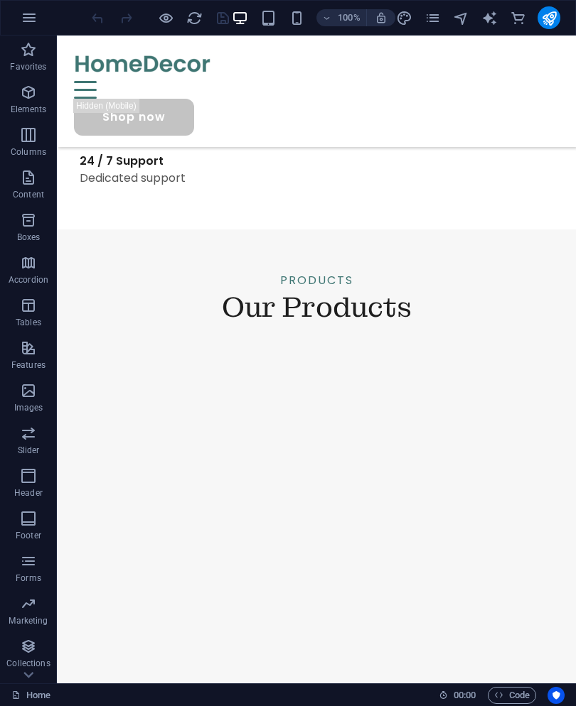
scroll to position [1178, 0]
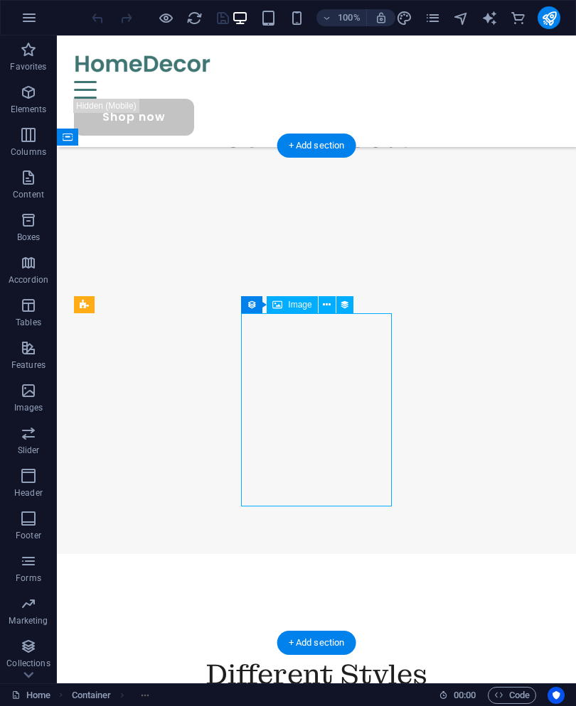
scroll to position [1336, 0]
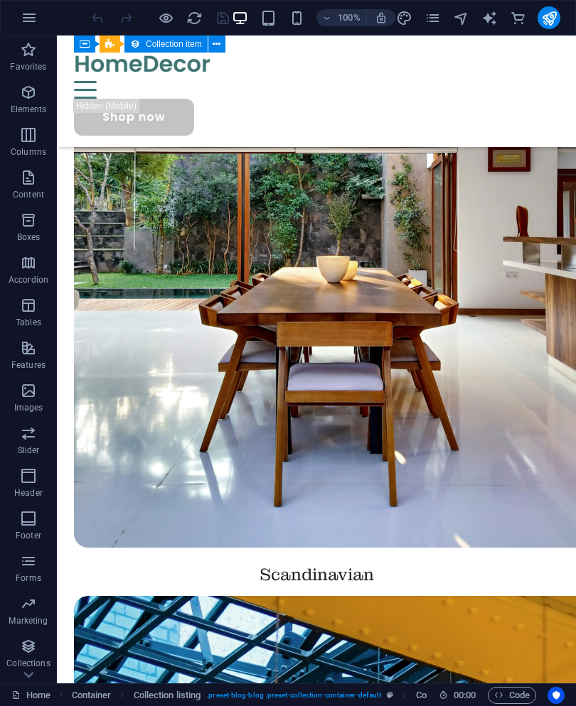
scroll to position [2166, 0]
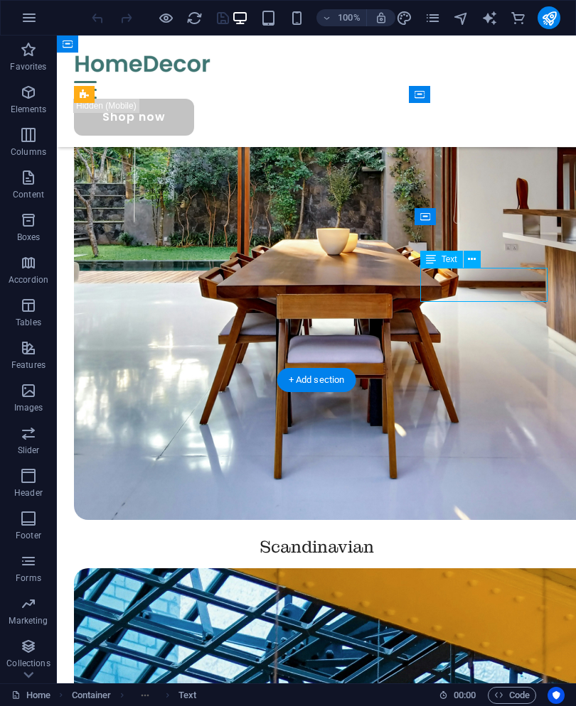
scroll to position [2267, 0]
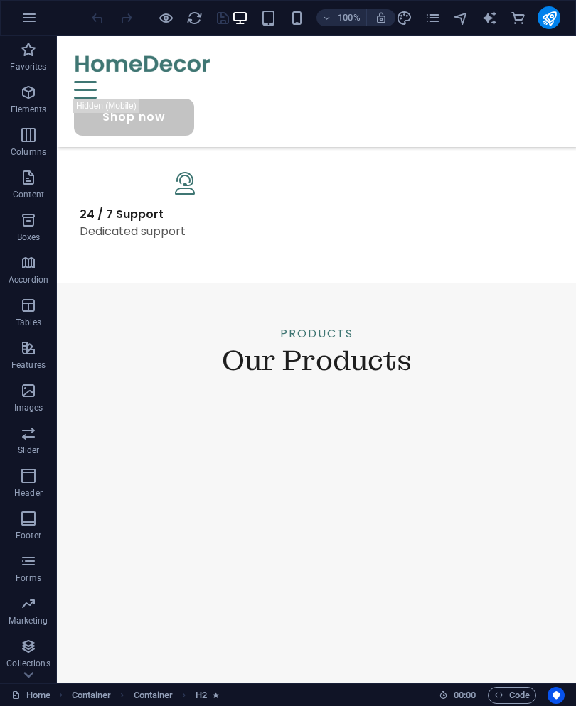
scroll to position [1087, 0]
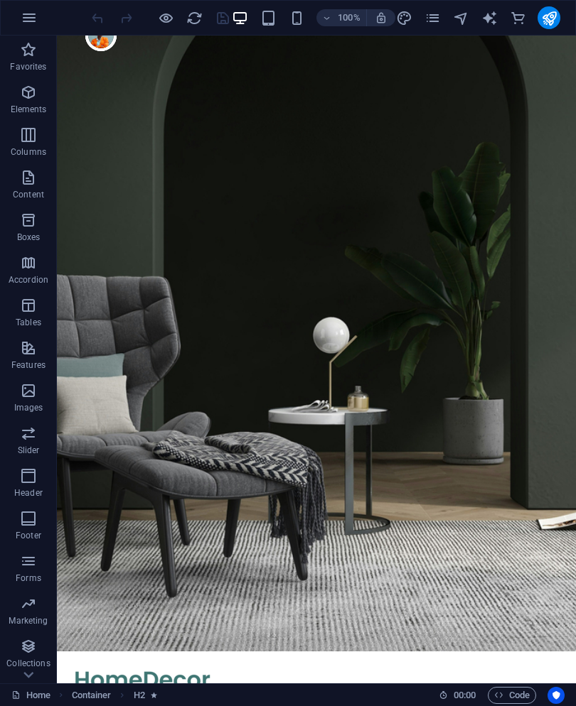
scroll to position [0, 0]
click at [100, 663] on div at bounding box center [316, 680] width 485 height 34
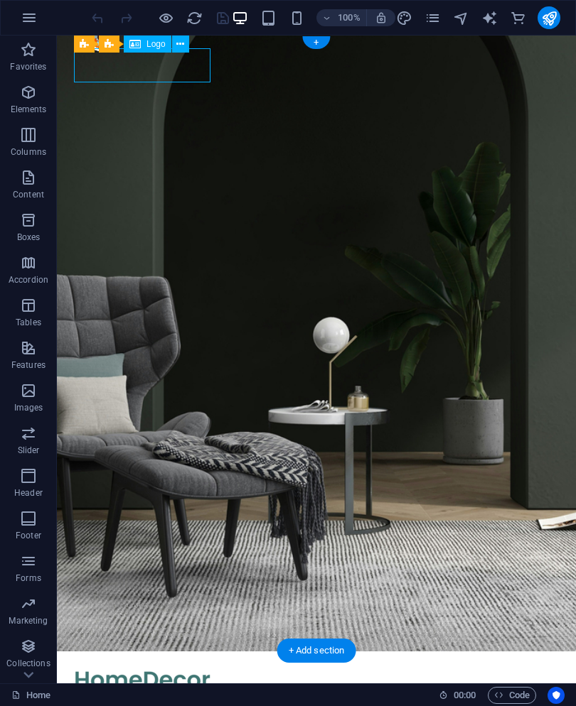
click at [100, 663] on div at bounding box center [316, 680] width 485 height 34
select select "px"
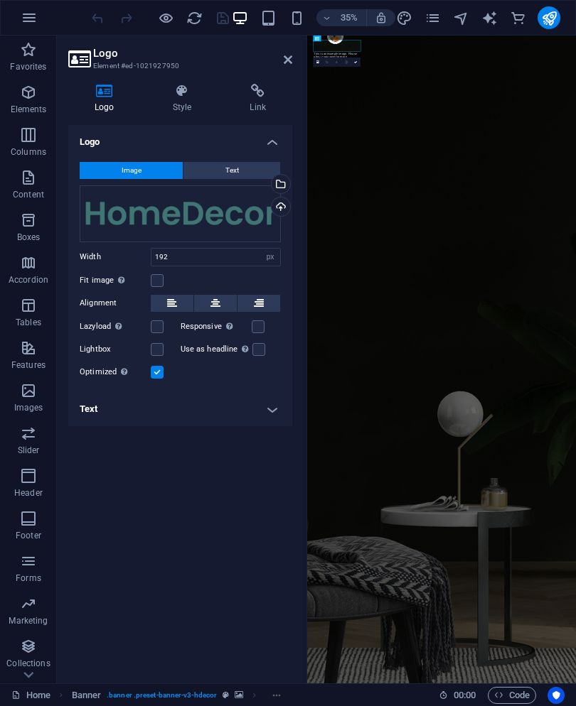
click at [290, 54] on icon at bounding box center [288, 59] width 9 height 11
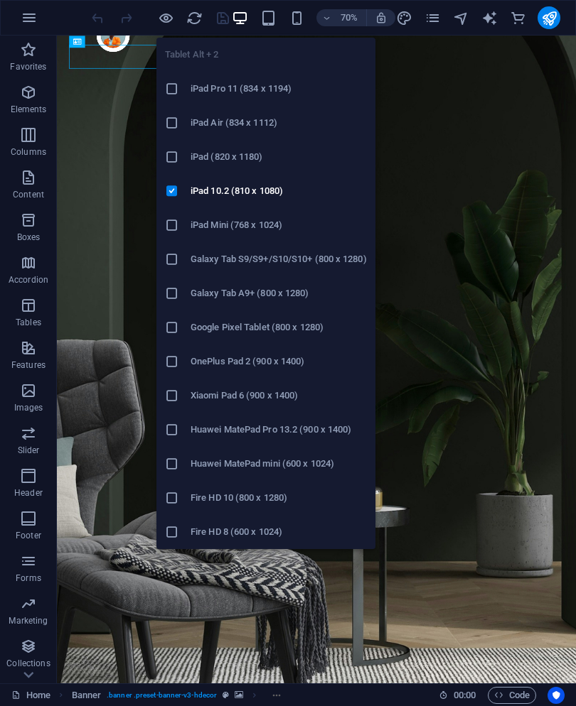
click at [172, 181] on li "iPad 10.2 (810 x 1080)" at bounding box center [265, 191] width 219 height 34
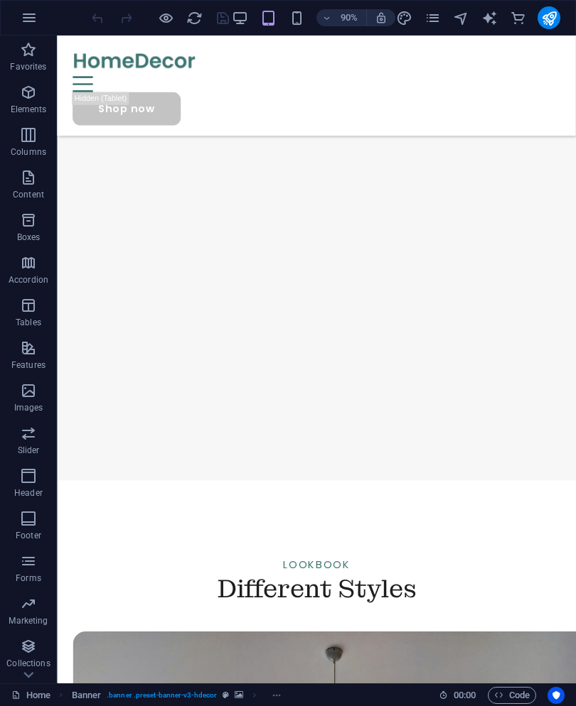
scroll to position [1446, 0]
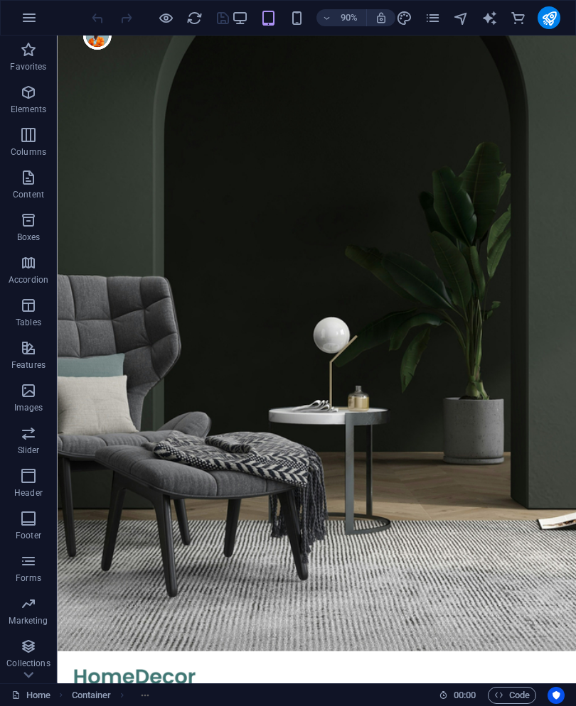
scroll to position [0, 0]
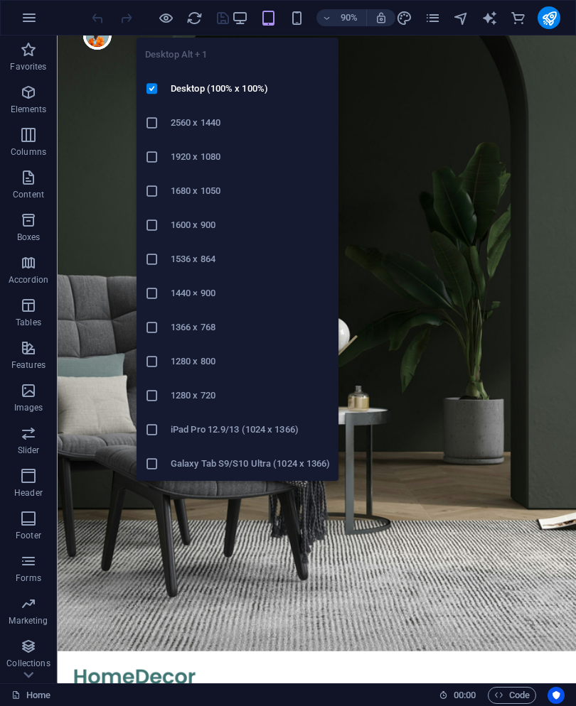
click at [163, 93] on div at bounding box center [158, 89] width 26 height 14
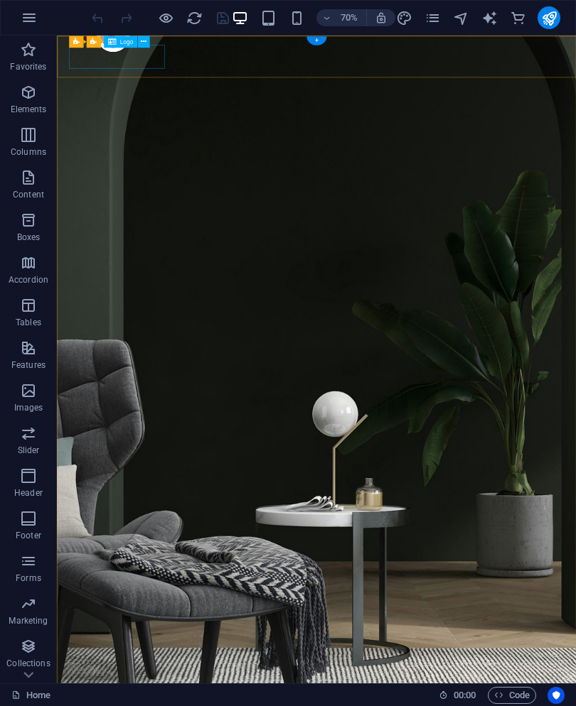
click at [144, 41] on icon at bounding box center [144, 41] width 6 height 11
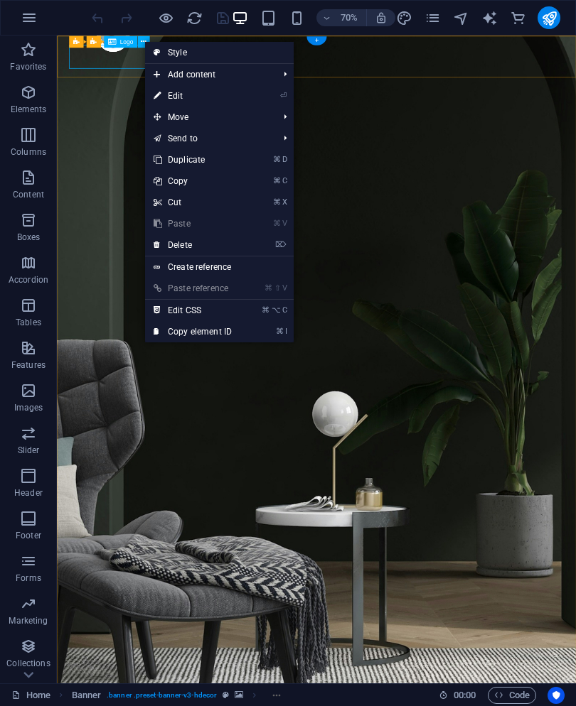
click at [162, 88] on link "⏎ Edit" at bounding box center [192, 95] width 95 height 21
select select "px"
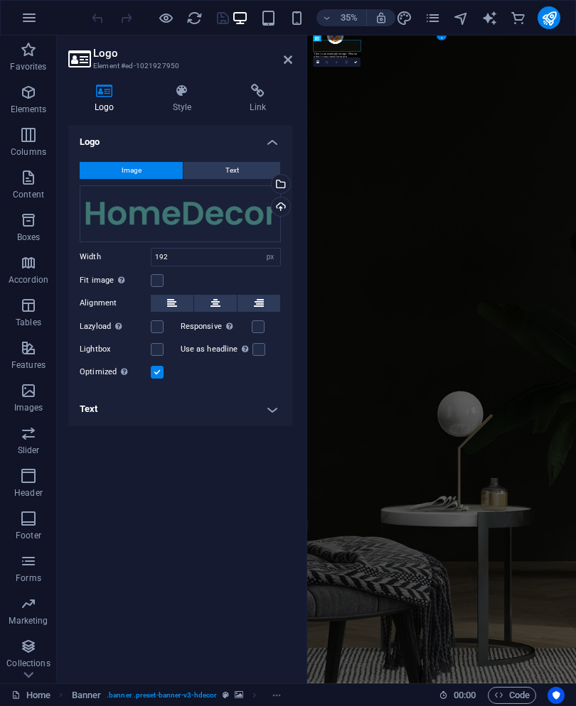
click at [281, 178] on div "Select files from the file manager, stock photos, or upload file(s)" at bounding box center [279, 185] width 21 height 21
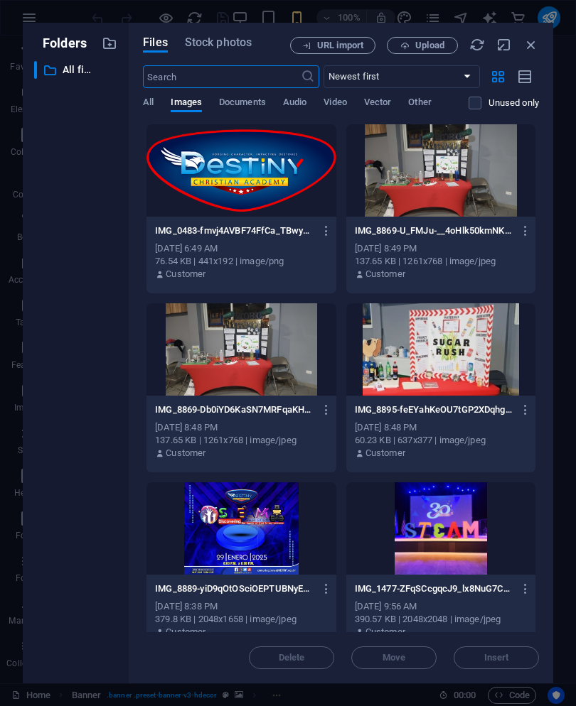
click at [240, 173] on div at bounding box center [240, 170] width 189 height 92
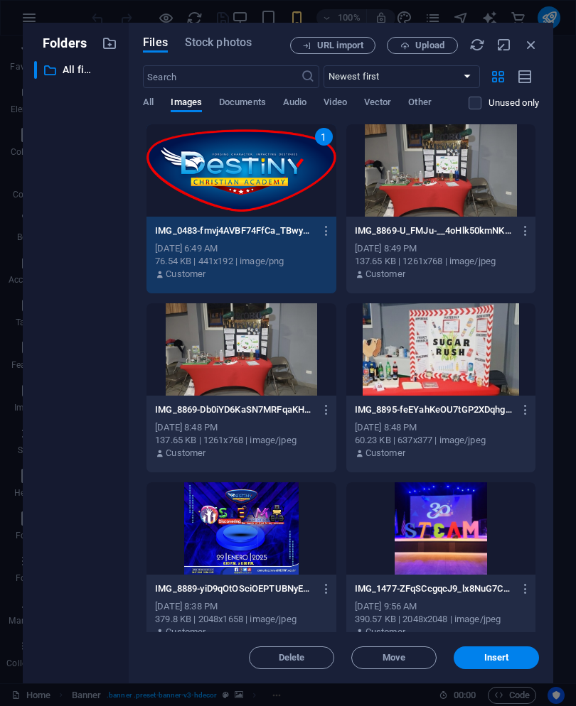
click at [507, 654] on span "Insert" at bounding box center [496, 658] width 25 height 9
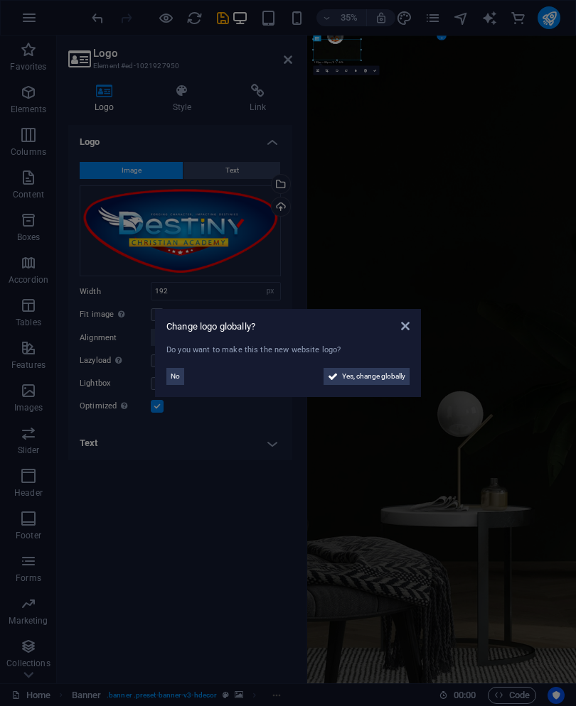
click at [392, 369] on span "Yes, change globally" at bounding box center [373, 376] width 63 height 17
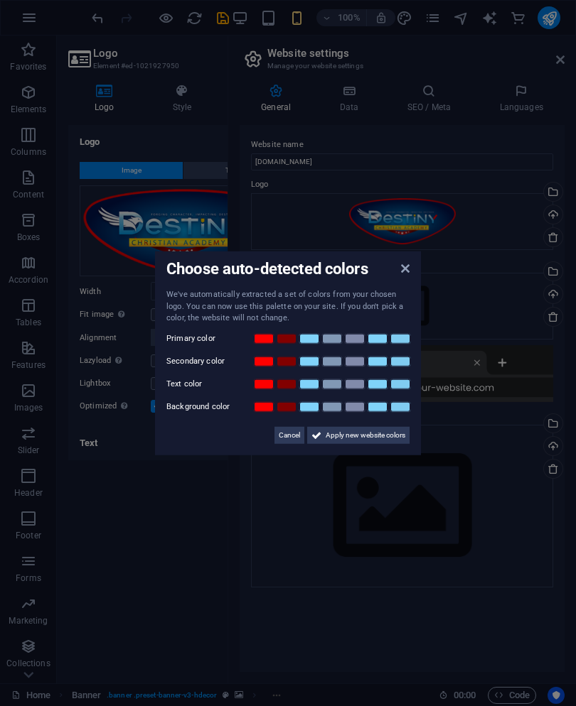
click at [392, 433] on span "Apply new website colors" at bounding box center [366, 434] width 80 height 17
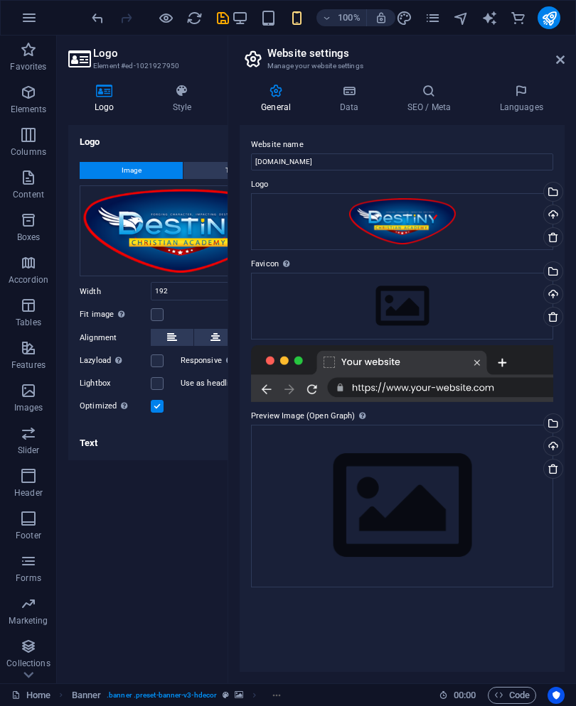
click at [564, 66] on link at bounding box center [560, 60] width 9 height 12
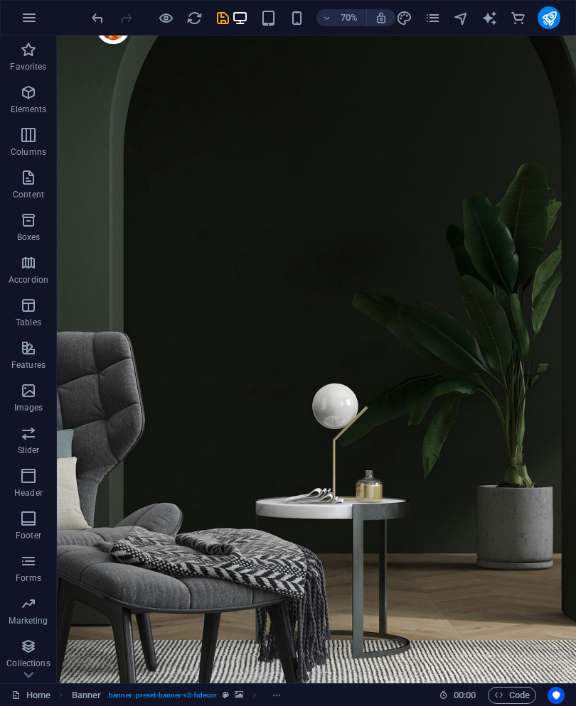
scroll to position [131, 0]
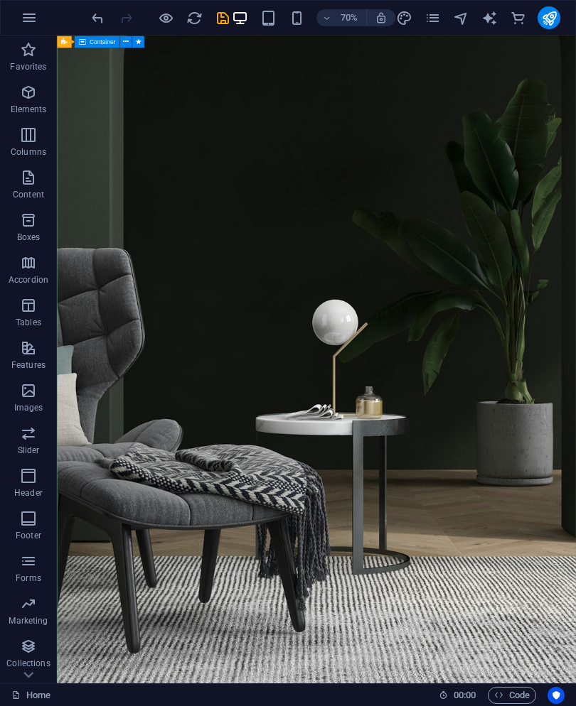
click at [123, 41] on icon at bounding box center [126, 41] width 6 height 11
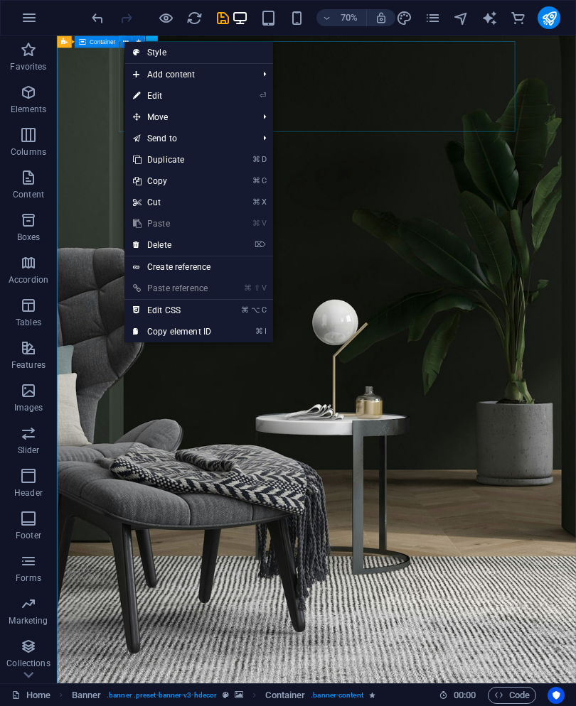
click at [142, 96] on link "⏎ Edit" at bounding box center [171, 95] width 95 height 21
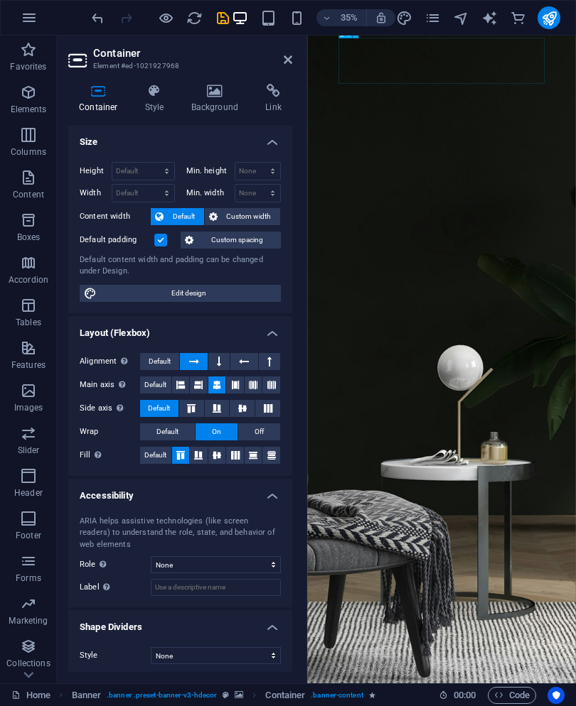
click at [205, 92] on icon at bounding box center [215, 91] width 69 height 14
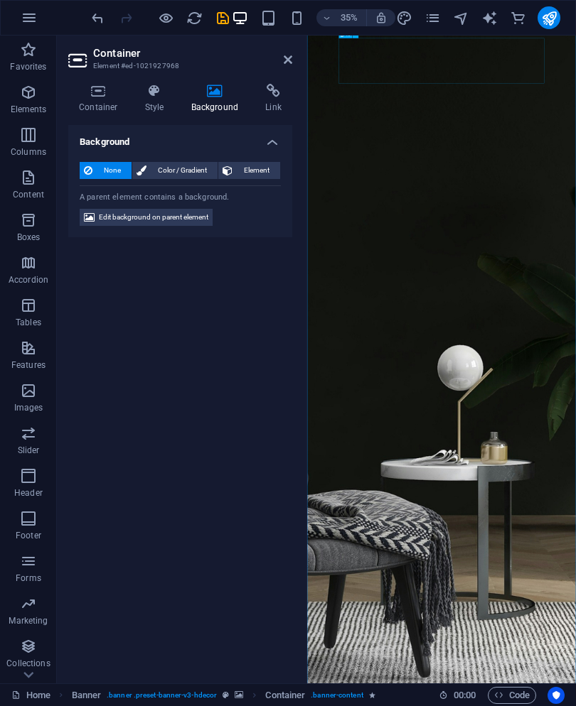
click at [90, 211] on icon at bounding box center [89, 217] width 11 height 17
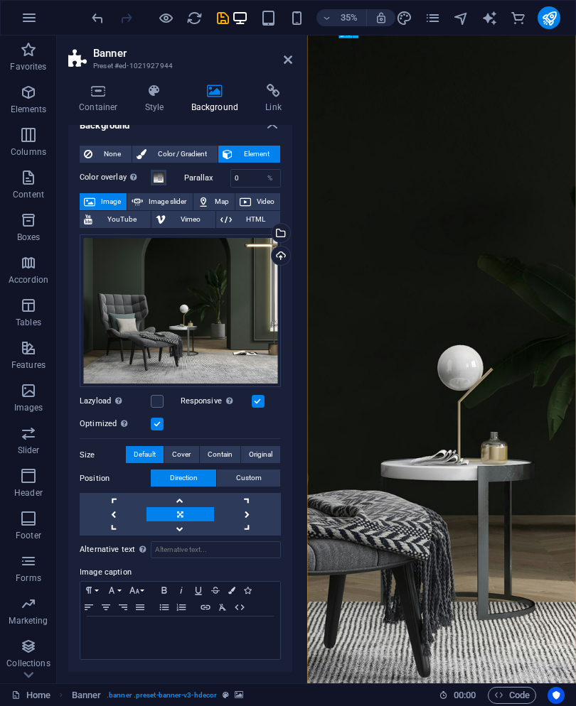
scroll to position [16, 0]
click at [137, 198] on icon at bounding box center [136, 202] width 11 height 17
select select "ms"
select select "s"
select select "progressive"
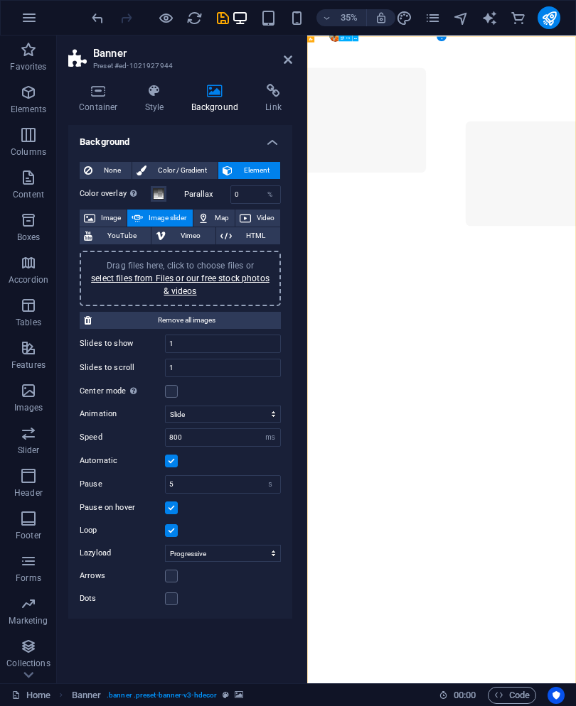
scroll to position [0, 0]
click at [121, 281] on link "select files from Files or our free stock photos & videos" at bounding box center [180, 285] width 178 height 23
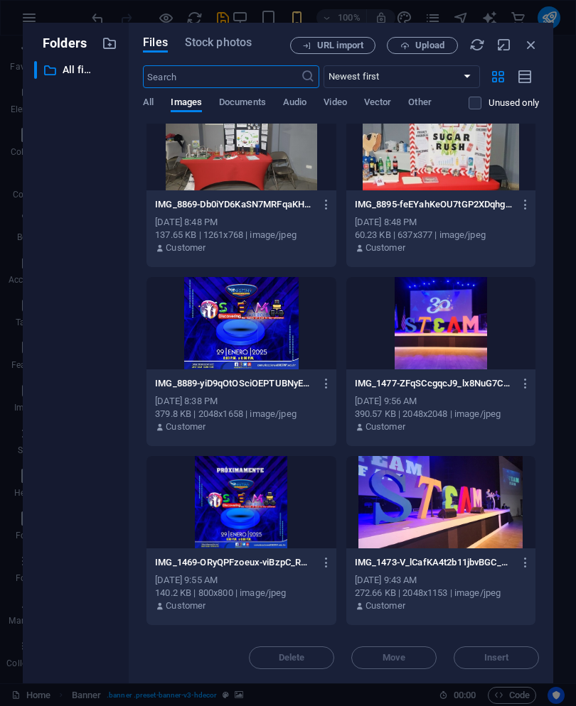
scroll to position [209, 0]
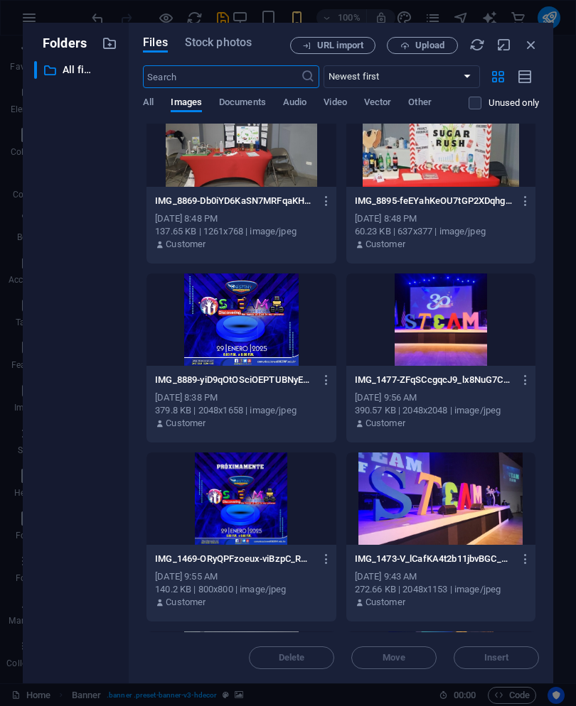
click at [478, 343] on div at bounding box center [440, 320] width 189 height 92
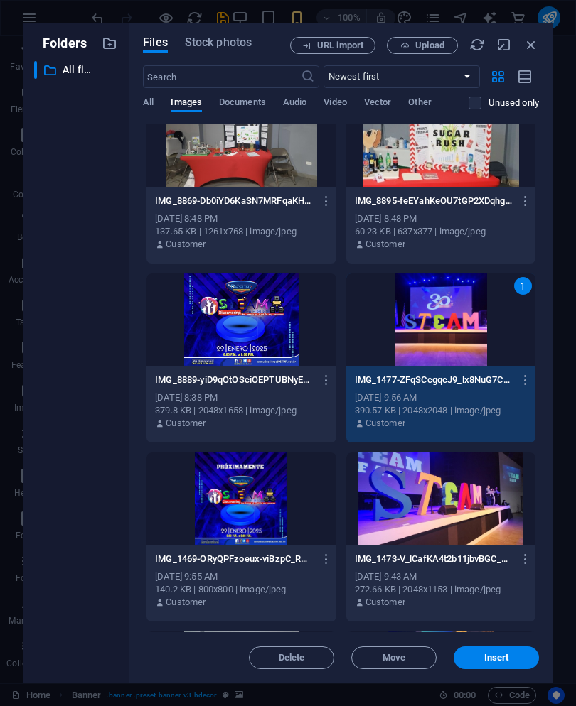
click at [470, 488] on div at bounding box center [440, 499] width 189 height 92
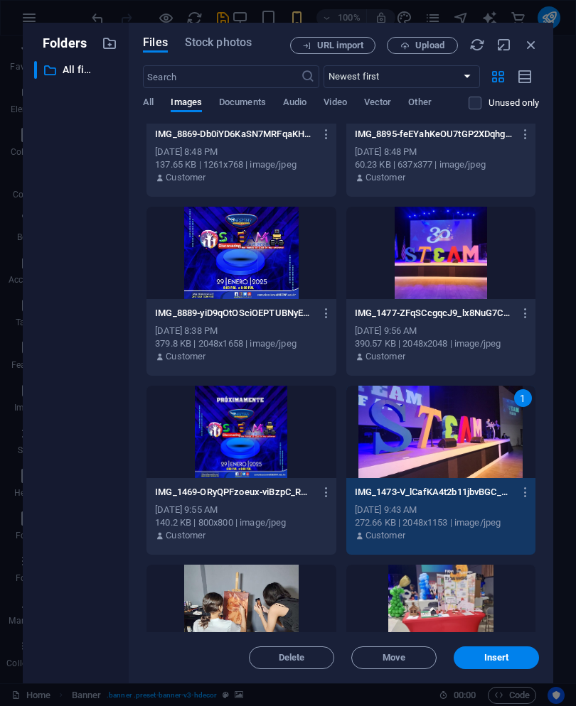
scroll to position [279, 0]
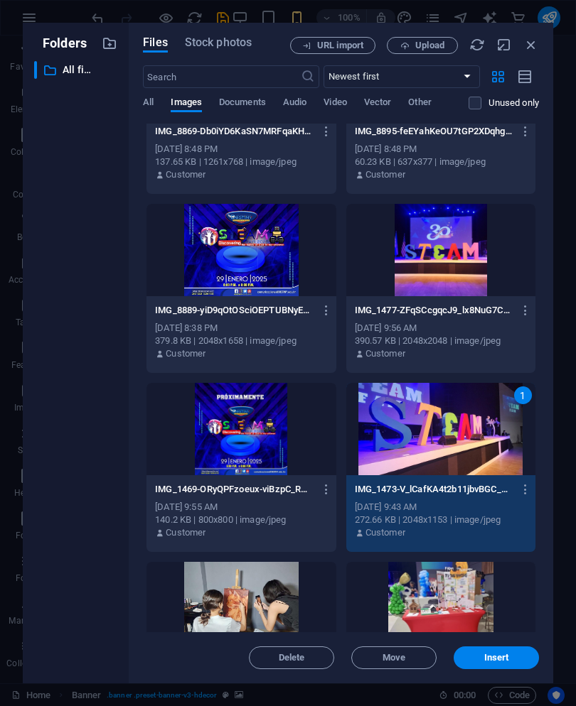
click at [498, 262] on div at bounding box center [440, 250] width 189 height 92
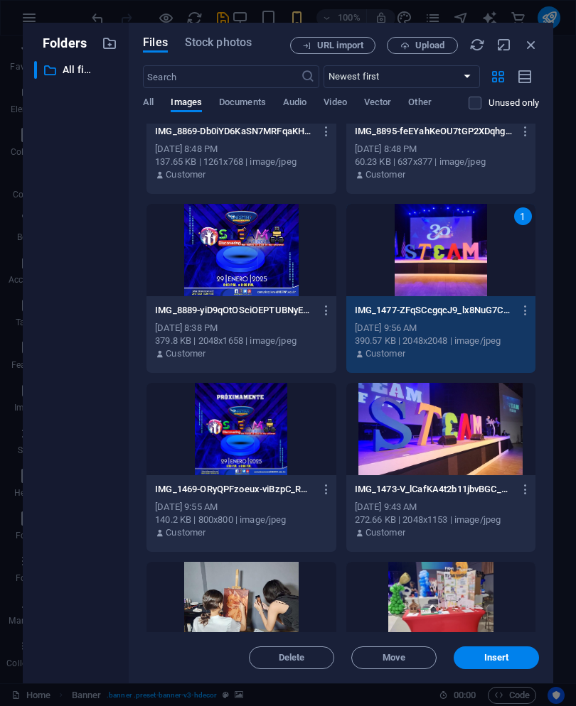
click at [515, 649] on button "Insert" at bounding box center [495, 658] width 85 height 23
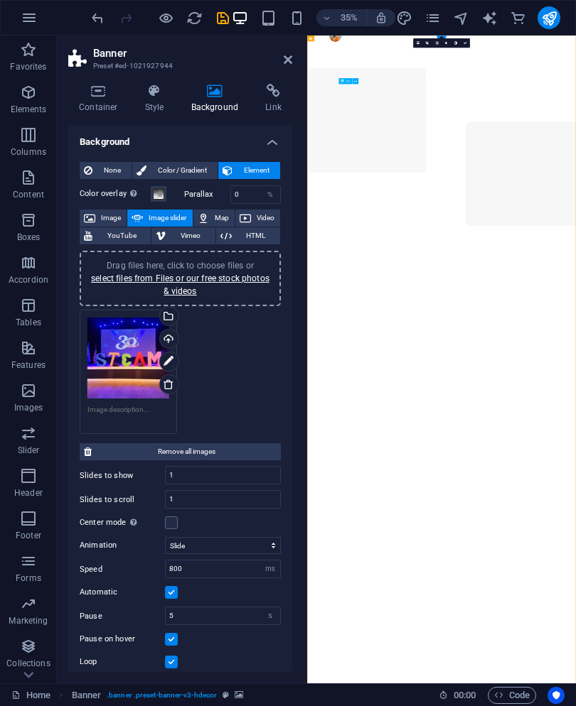
click at [112, 274] on link "select files from Files or our free stock photos & videos" at bounding box center [180, 285] width 178 height 23
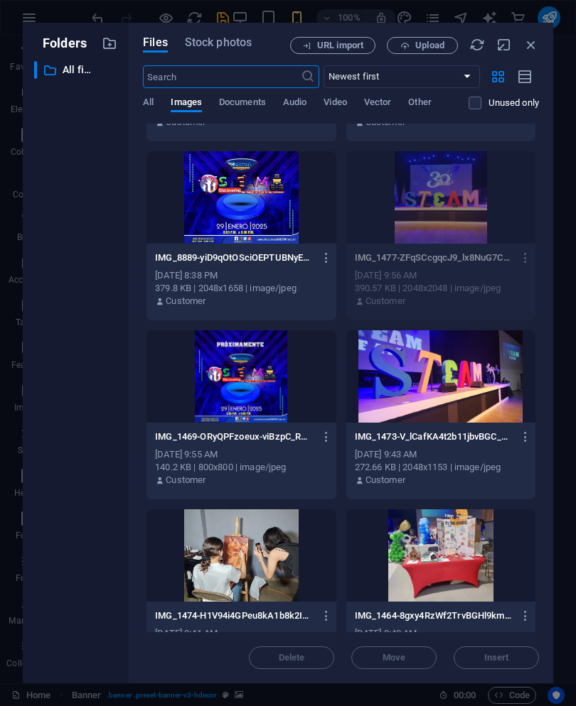
scroll to position [333, 0]
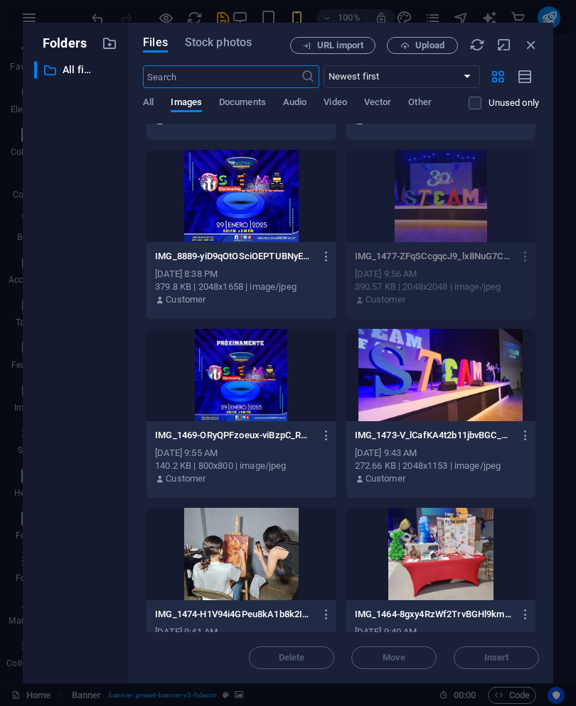
click at [488, 387] on div at bounding box center [440, 375] width 189 height 92
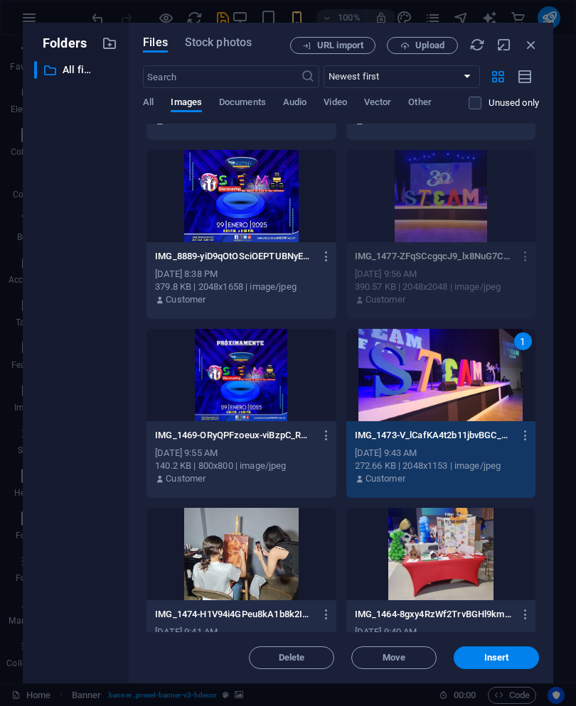
click at [511, 650] on button "Insert" at bounding box center [495, 658] width 85 height 23
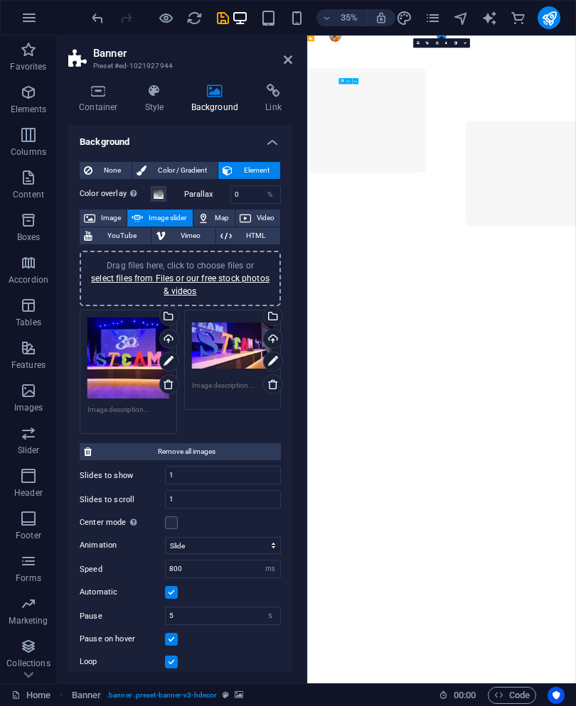
click at [114, 268] on span "Drag files here, click to choose files or select files from Files or our free s…" at bounding box center [180, 279] width 178 height 36
click at [108, 274] on link "select files from Files or our free stock photos & videos" at bounding box center [180, 285] width 178 height 23
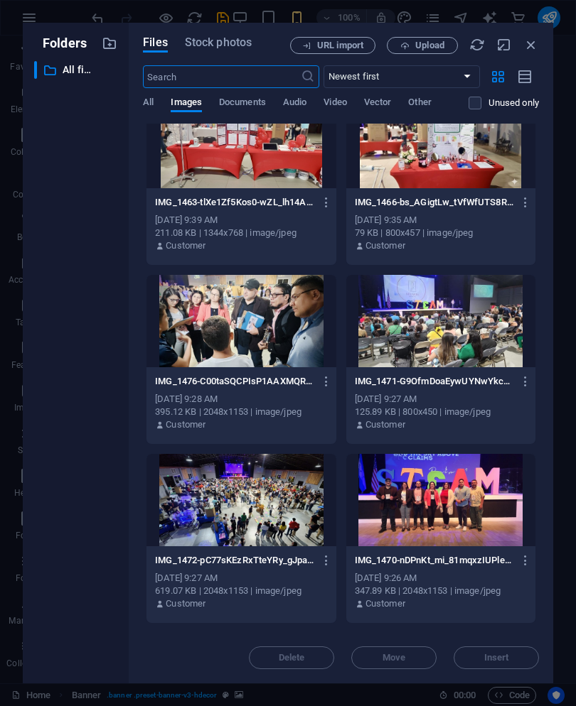
scroll to position [925, 0]
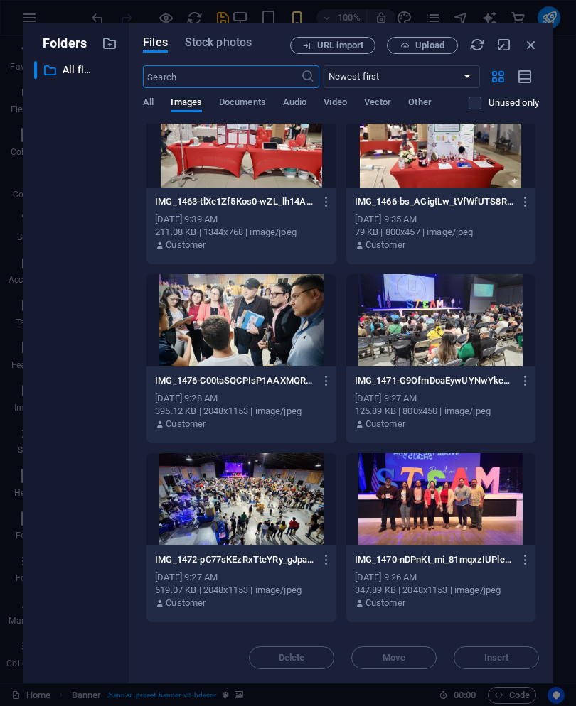
click at [487, 352] on div at bounding box center [440, 320] width 189 height 92
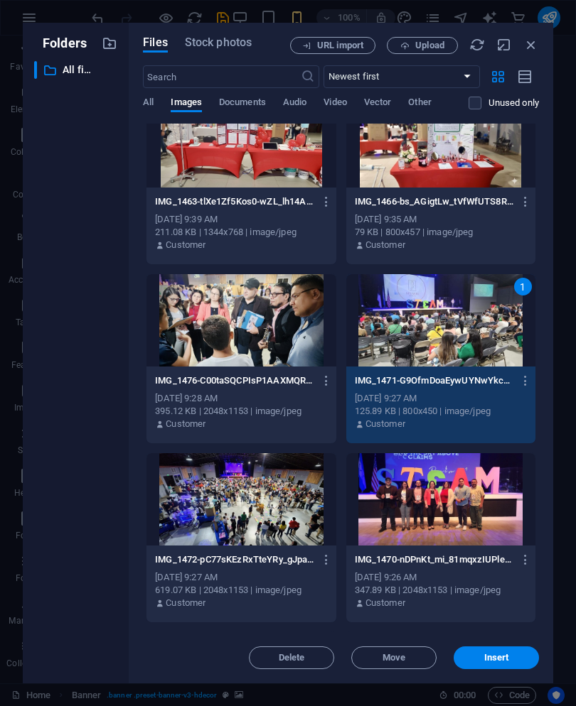
click at [488, 470] on div at bounding box center [440, 499] width 189 height 92
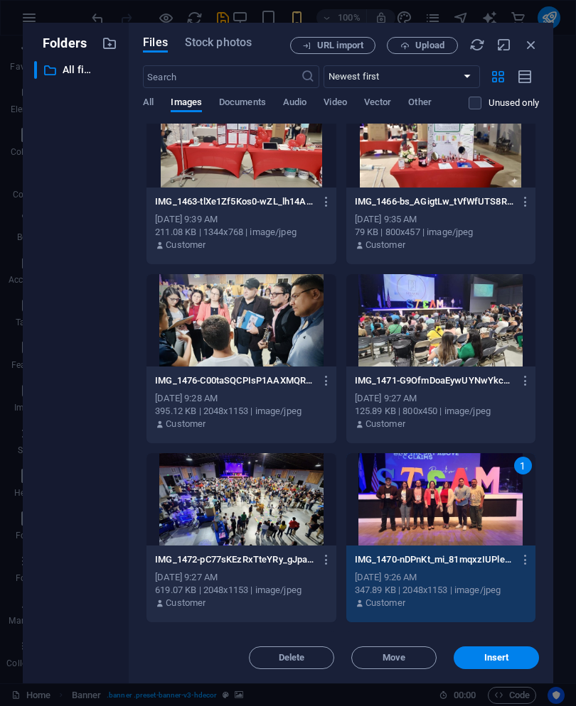
click at [514, 655] on span "Insert" at bounding box center [496, 658] width 74 height 9
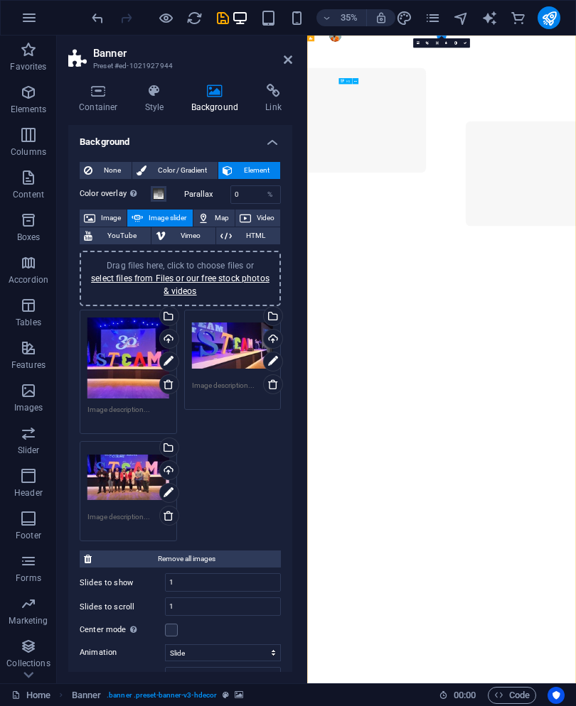
click at [291, 54] on link at bounding box center [288, 60] width 9 height 12
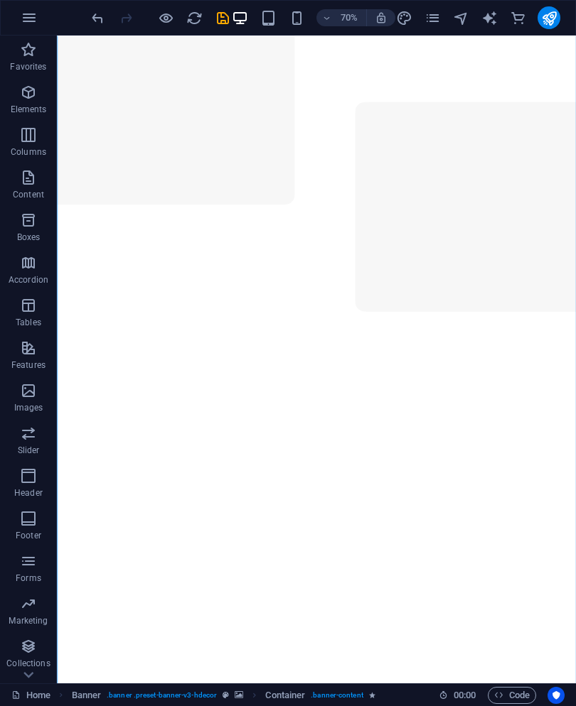
scroll to position [165, 0]
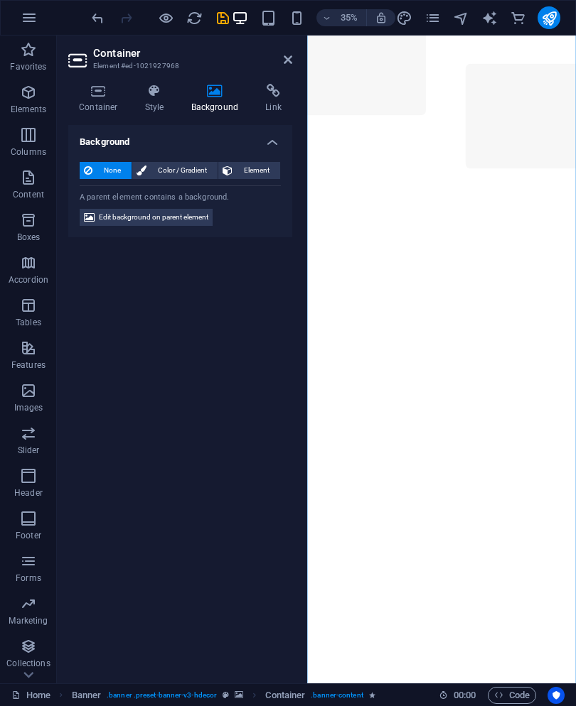
click at [100, 101] on h4 "Container" at bounding box center [101, 99] width 66 height 30
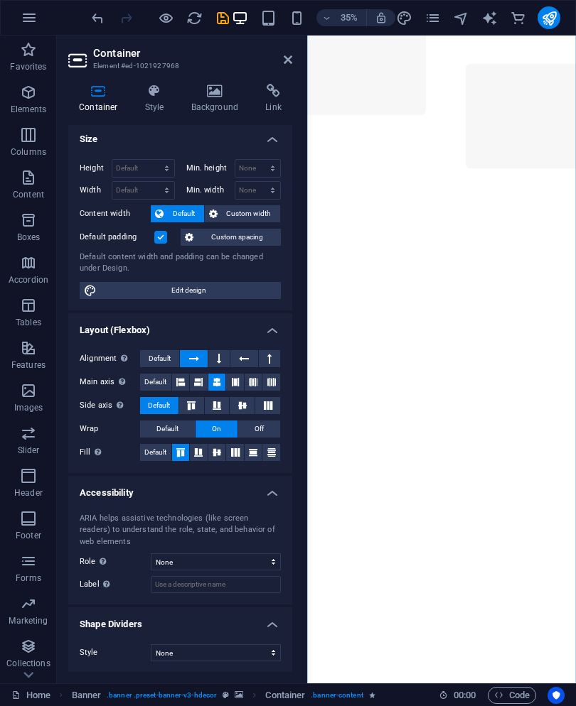
scroll to position [1, 0]
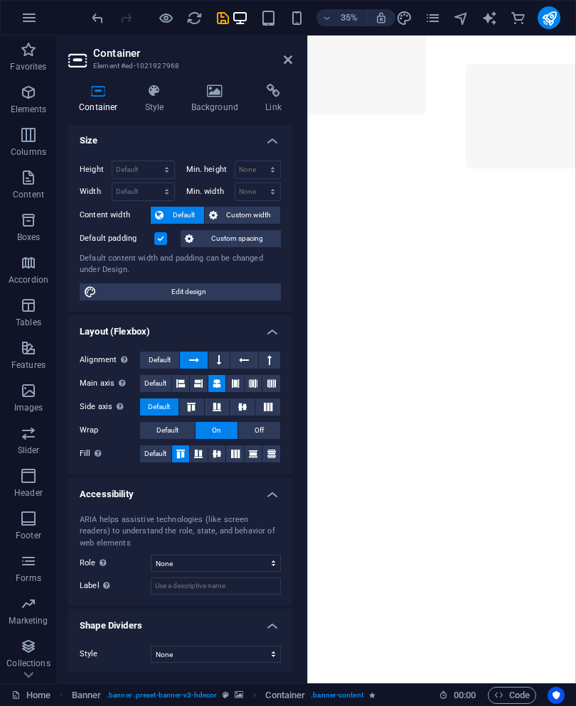
click at [181, 383] on icon at bounding box center [180, 383] width 9 height 17
click at [213, 381] on icon at bounding box center [217, 383] width 9 height 17
click at [179, 383] on icon at bounding box center [180, 383] width 9 height 17
click at [209, 380] on button at bounding box center [217, 383] width 18 height 17
click at [223, 357] on button at bounding box center [218, 360] width 21 height 17
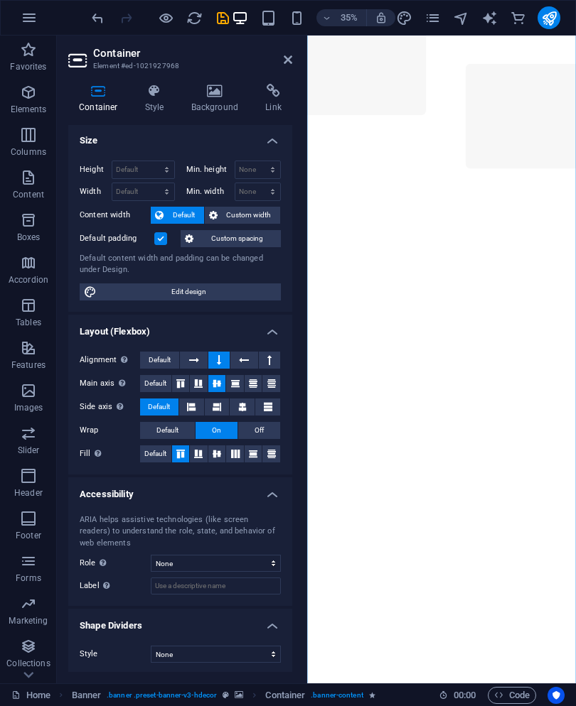
click at [190, 405] on icon at bounding box center [191, 407] width 9 height 17
click at [226, 406] on button at bounding box center [217, 407] width 25 height 17
click at [226, 405] on button at bounding box center [217, 407] width 25 height 17
click at [202, 407] on button at bounding box center [191, 407] width 25 height 17
click at [217, 404] on icon at bounding box center [217, 407] width 9 height 17
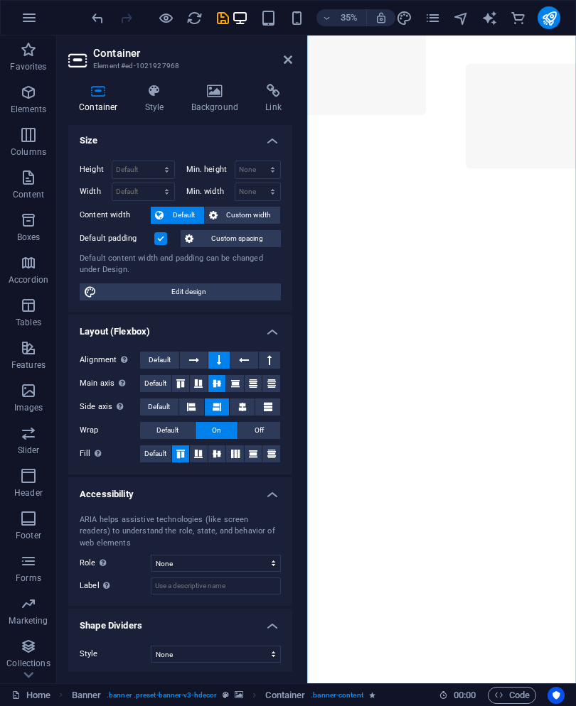
click at [199, 456] on icon at bounding box center [198, 454] width 17 height 9
click at [219, 460] on button at bounding box center [217, 454] width 18 height 17
click at [229, 460] on button at bounding box center [235, 454] width 18 height 17
click at [257, 460] on button at bounding box center [253, 454] width 18 height 17
click at [272, 459] on button at bounding box center [271, 454] width 18 height 17
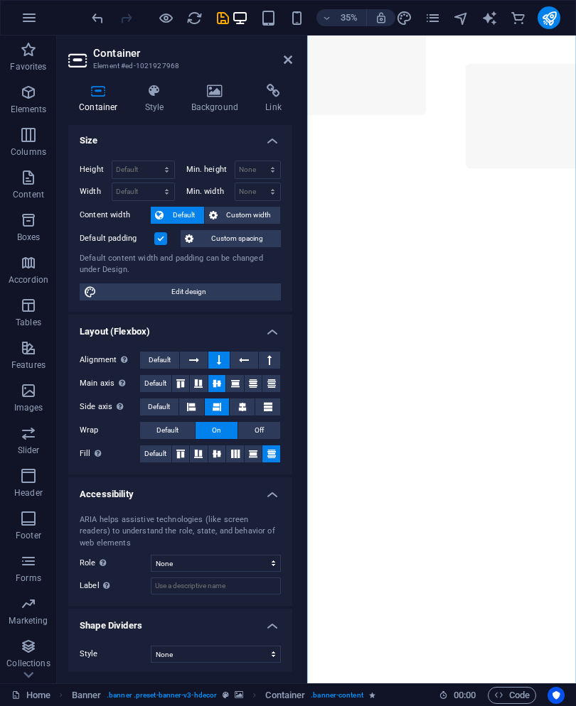
click at [203, 454] on icon at bounding box center [198, 454] width 17 height 9
click at [250, 647] on select "None Triangle Square Diagonal Polygon 1 Polygon 2 Zigzag Multiple Zigzags Waves…" at bounding box center [216, 654] width 130 height 17
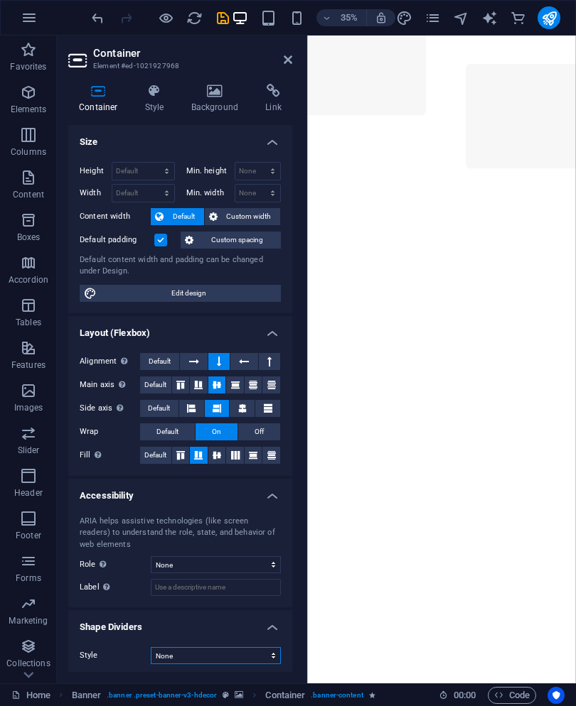
scroll to position [0, 0]
click at [139, 178] on select "Default px rem % vh vw" at bounding box center [143, 171] width 62 height 17
select select "rem"
type input "188.1992"
click at [139, 163] on input "188.1992" at bounding box center [143, 171] width 62 height 17
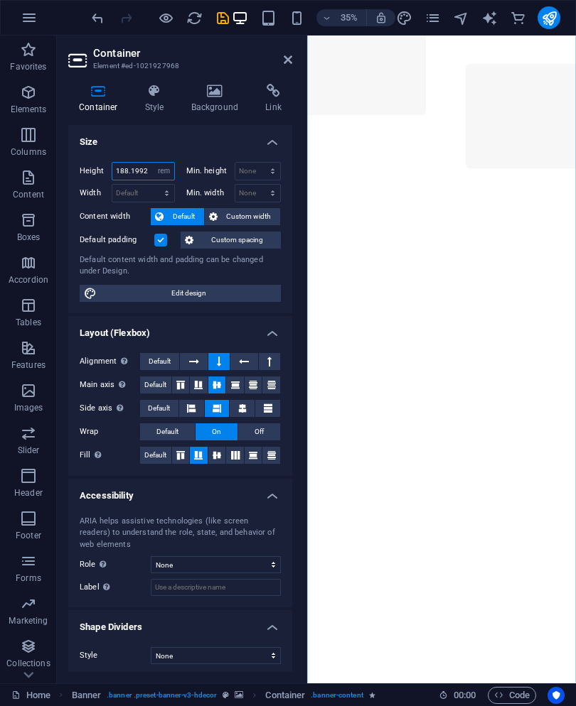
click at [139, 164] on input "188.1992" at bounding box center [143, 171] width 62 height 17
click at [165, 166] on select "Default px rem % vh vw" at bounding box center [164, 171] width 20 height 17
click at [131, 166] on input "188.1992" at bounding box center [143, 171] width 62 height 17
click at [93, 149] on h4 "Size" at bounding box center [180, 138] width 224 height 26
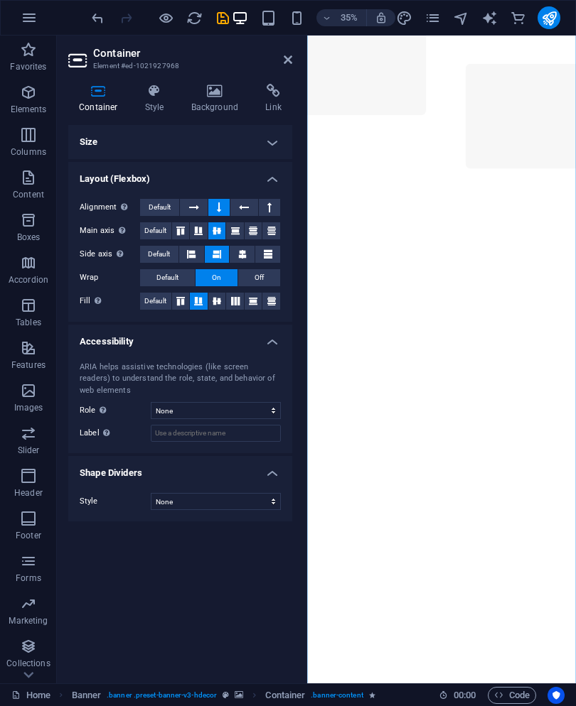
click at [276, 146] on h4 "Size" at bounding box center [180, 142] width 224 height 34
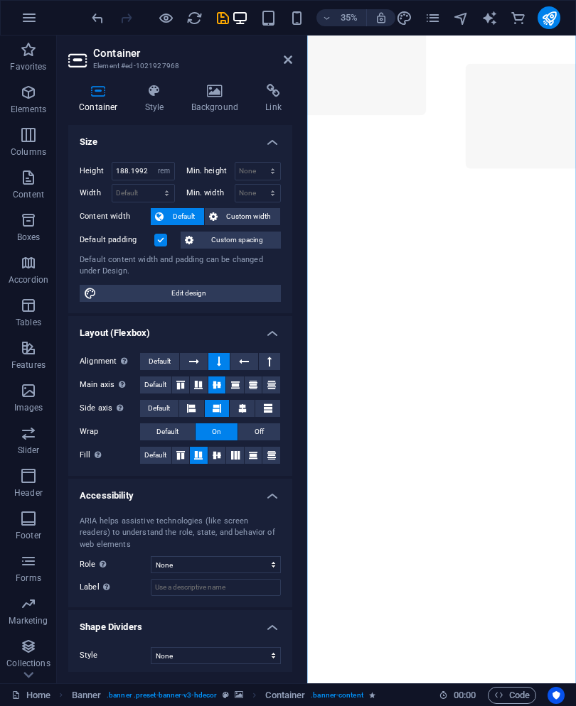
click at [95, 18] on icon "undo" at bounding box center [98, 18] width 16 height 16
select select "DISABLED_OPTION_VALUE"
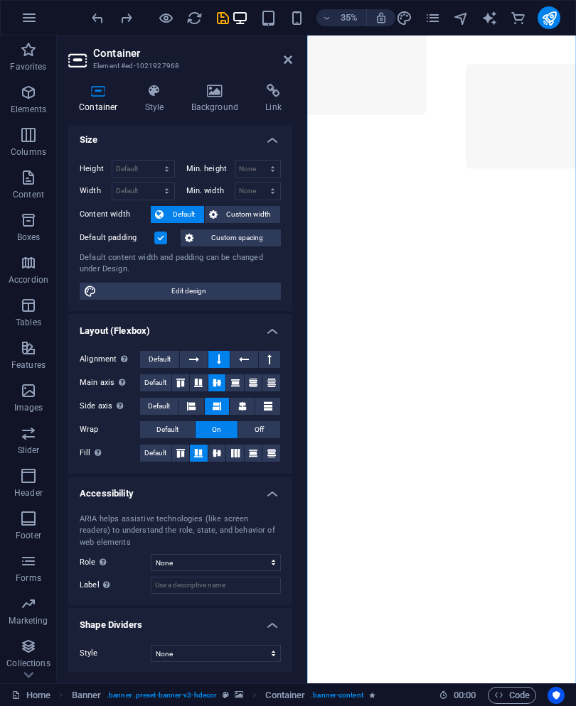
scroll to position [1, 0]
click at [215, 85] on icon at bounding box center [215, 91] width 69 height 14
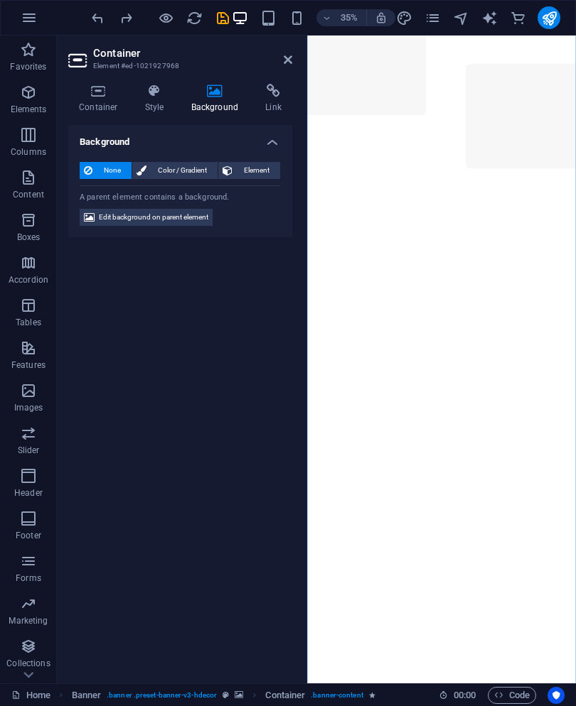
click at [92, 211] on icon at bounding box center [89, 217] width 11 height 17
select select "ms"
select select "s"
select select "progressive"
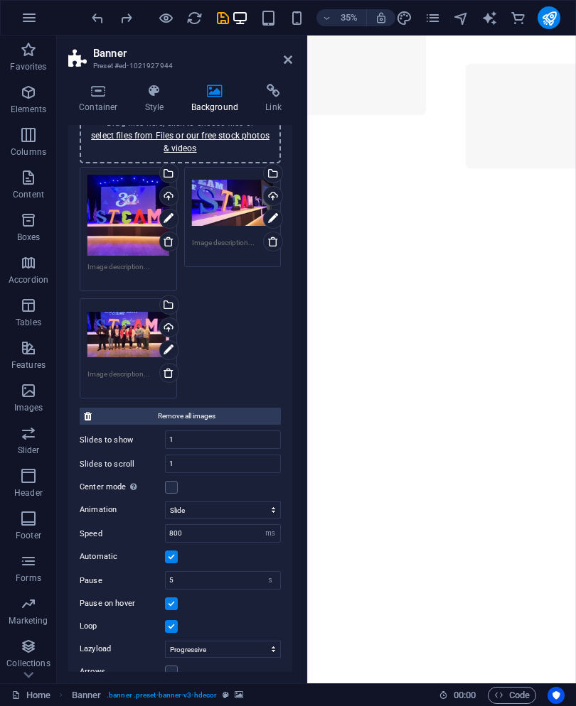
scroll to position [151, 0]
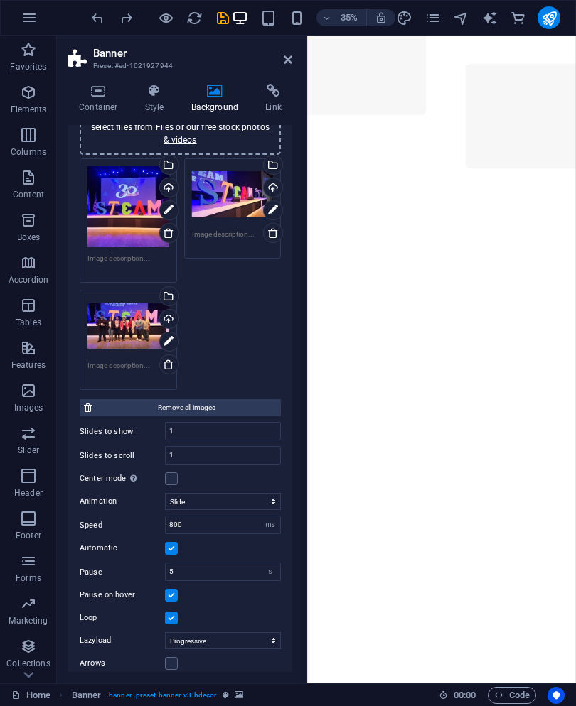
click at [165, 363] on icon at bounding box center [168, 364] width 11 height 11
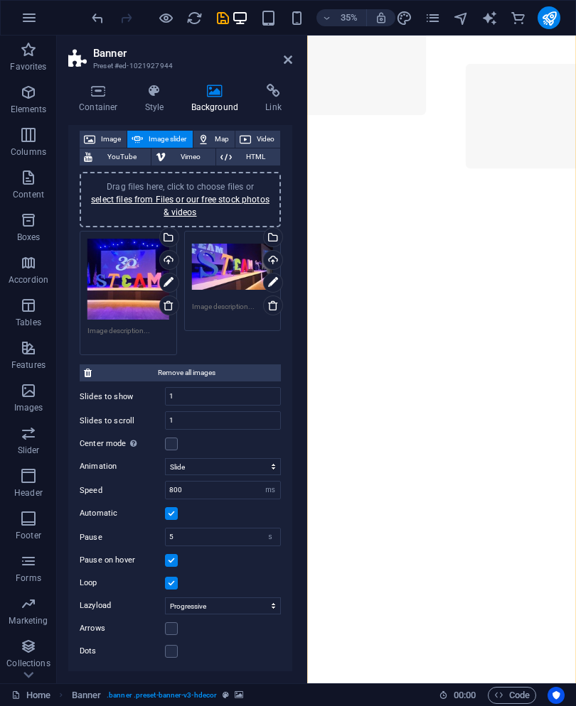
scroll to position [78, 0]
click at [174, 442] on label at bounding box center [171, 445] width 13 height 13
click at [0, 0] on input "Center mode Enables centered view with partial previous/next slide. Use with od…" at bounding box center [0, 0] width 0 height 0
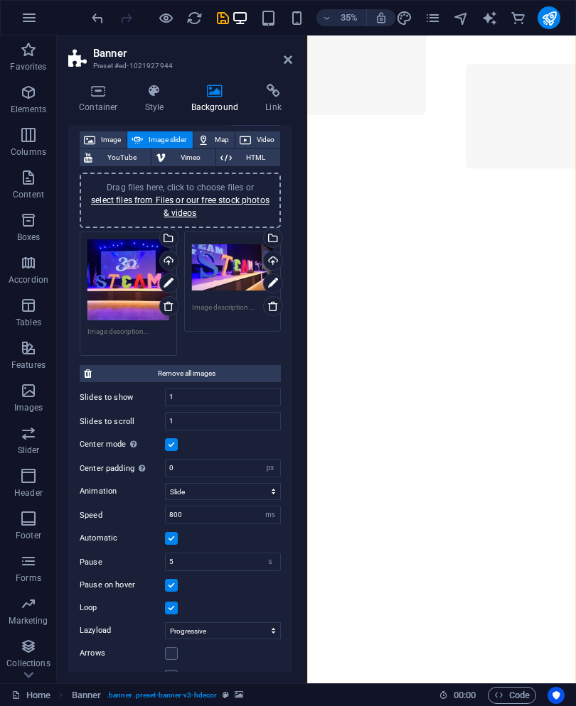
click at [167, 443] on label at bounding box center [171, 445] width 13 height 13
click at [0, 0] on input "Center mode Enables centered view with partial previous/next slide. Use with od…" at bounding box center [0, 0] width 0 height 0
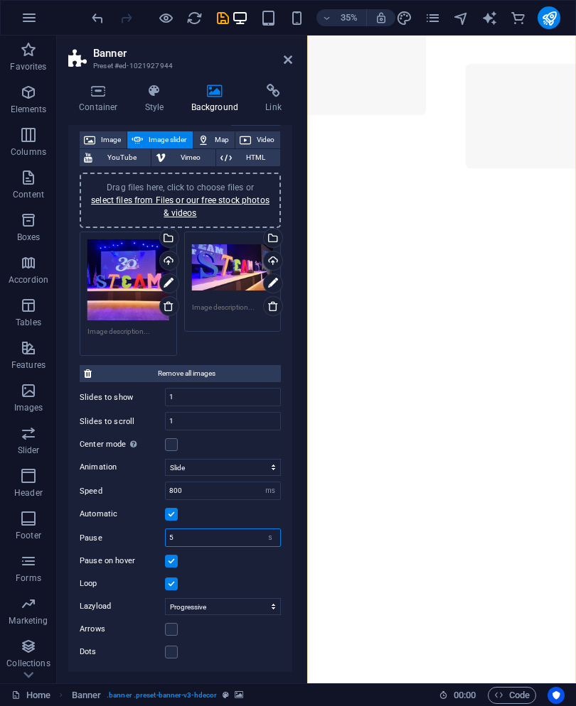
click at [273, 544] on select "s ms" at bounding box center [270, 537] width 20 height 17
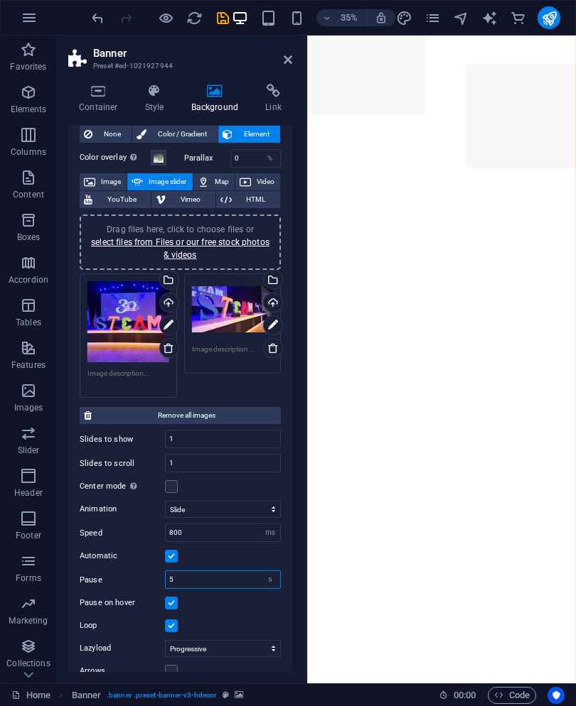
scroll to position [35, 0]
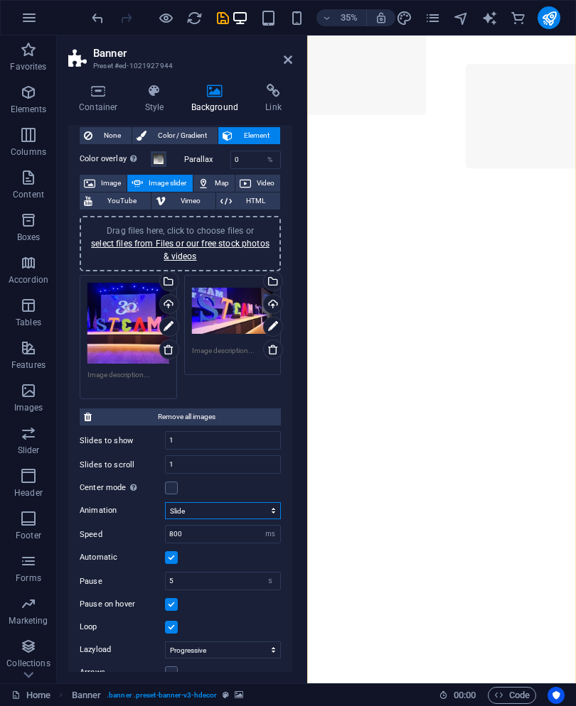
click at [264, 506] on select "Slide Fade" at bounding box center [223, 510] width 116 height 17
click at [273, 513] on select "Slide Fade" at bounding box center [223, 510] width 116 height 17
select select "slide"
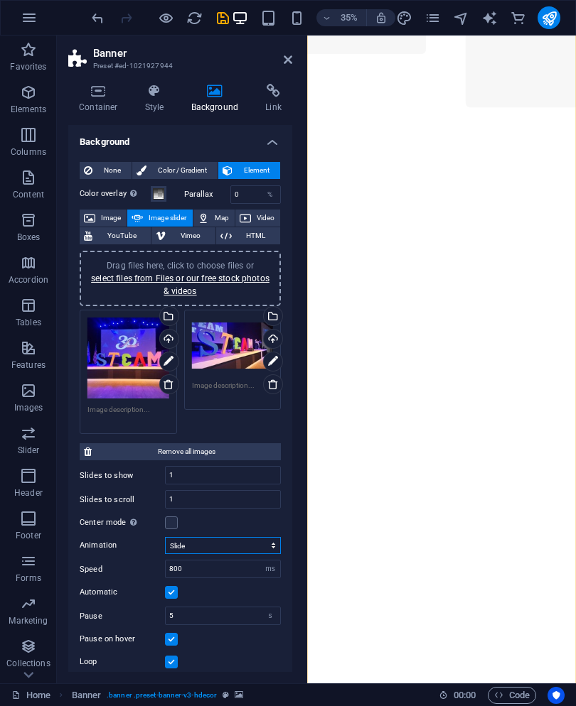
scroll to position [0, 0]
click at [167, 102] on h4 "Style" at bounding box center [157, 99] width 46 height 30
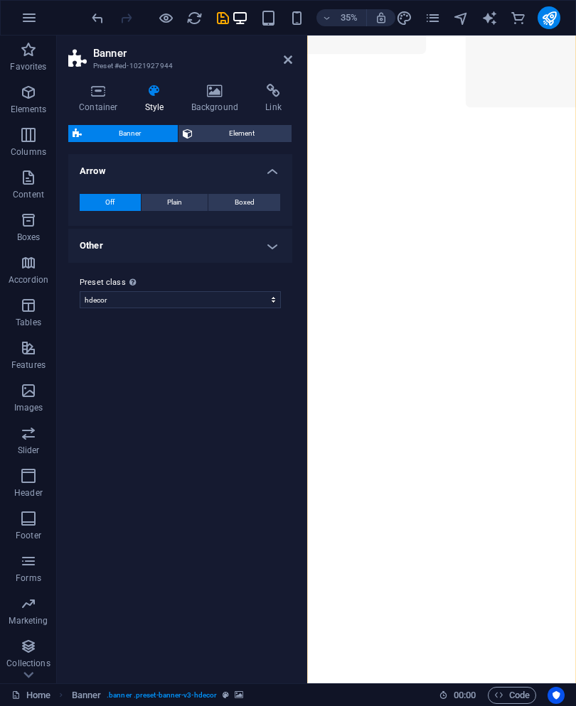
click at [193, 127] on button "Element" at bounding box center [235, 133] width 114 height 17
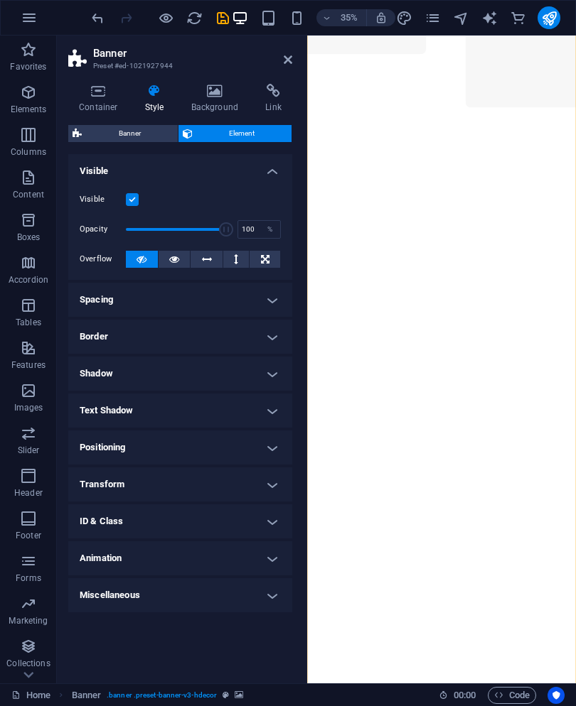
click at [85, 296] on h4 "Spacing" at bounding box center [180, 300] width 224 height 34
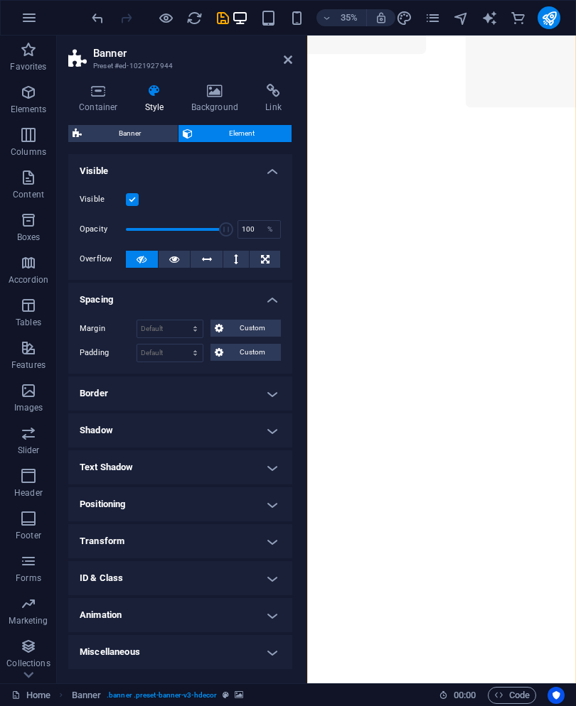
click at [85, 286] on h4 "Spacing" at bounding box center [180, 296] width 224 height 26
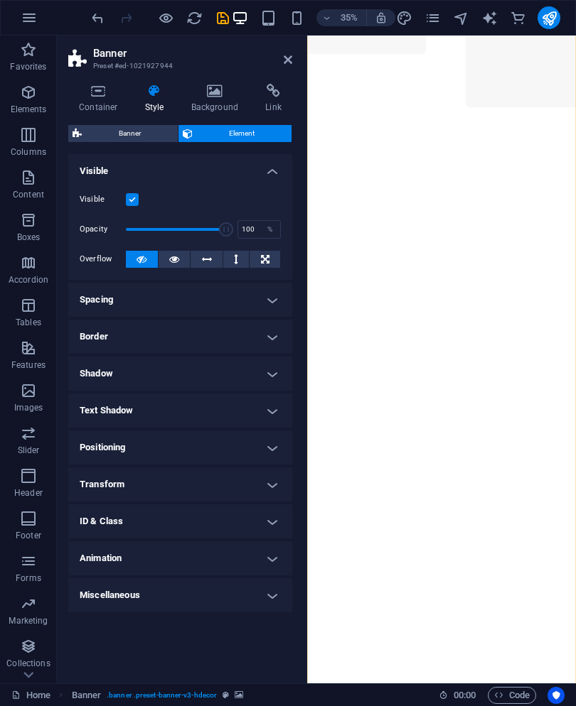
click at [289, 65] on icon at bounding box center [288, 59] width 9 height 11
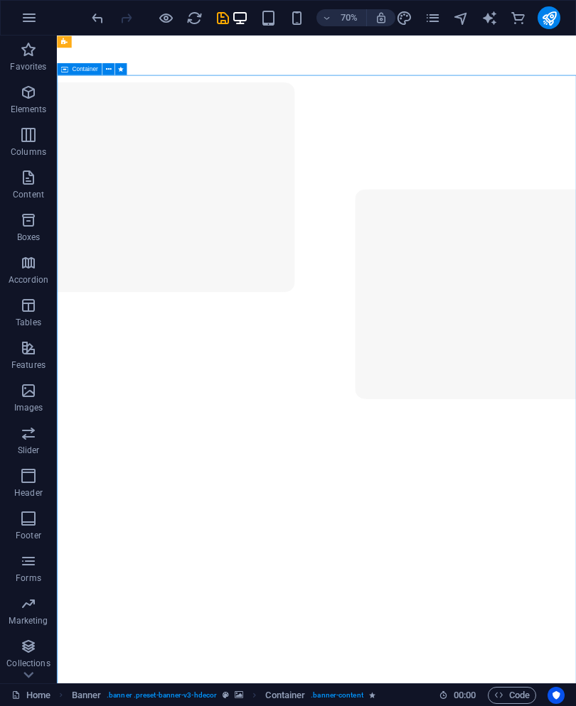
click at [105, 69] on icon at bounding box center [108, 69] width 6 height 11
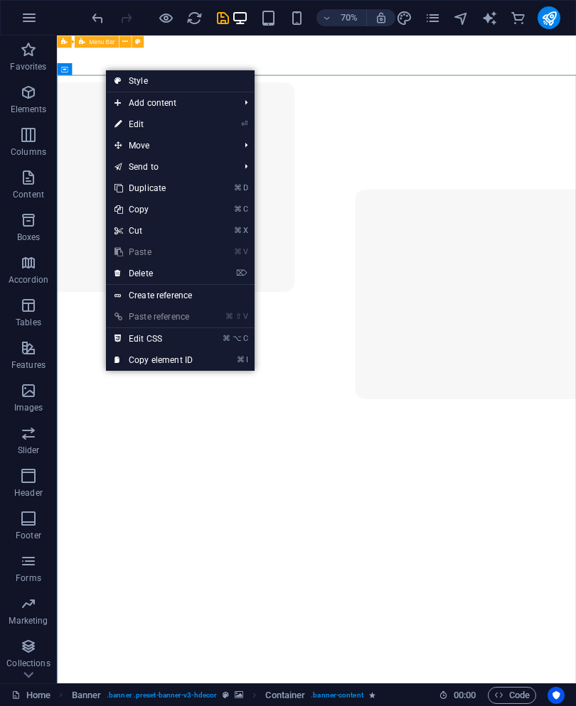
click at [124, 76] on link "Style" at bounding box center [180, 80] width 149 height 21
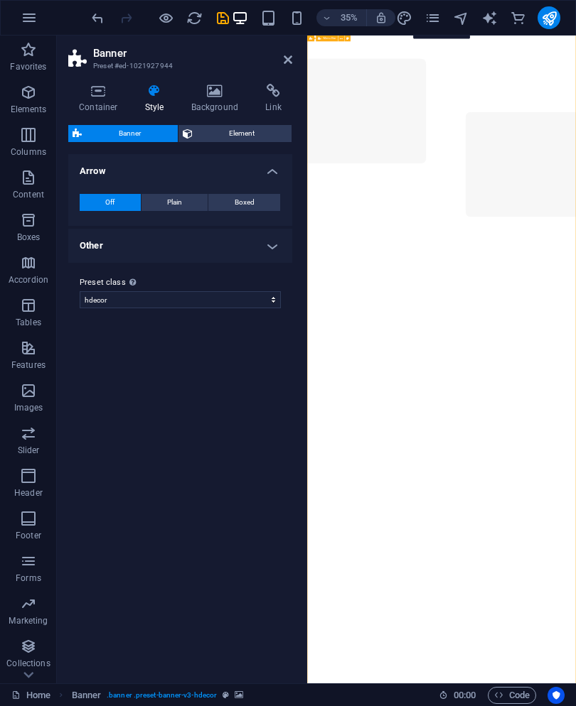
click at [96, 244] on h4 "Other" at bounding box center [180, 246] width 224 height 34
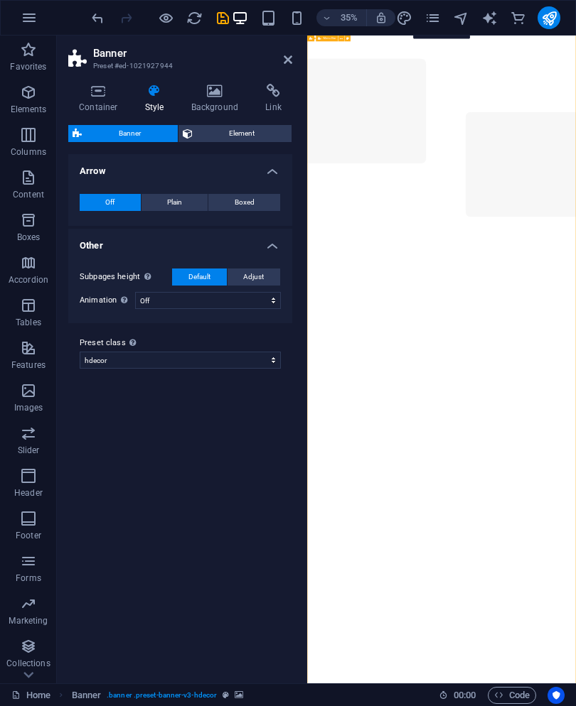
click at [161, 190] on div "Off Plain Boxed Color Hover effect Background Padding 1 px rem % vh vw Custom C…" at bounding box center [180, 203] width 230 height 46
click at [160, 200] on button "Plain" at bounding box center [174, 202] width 67 height 17
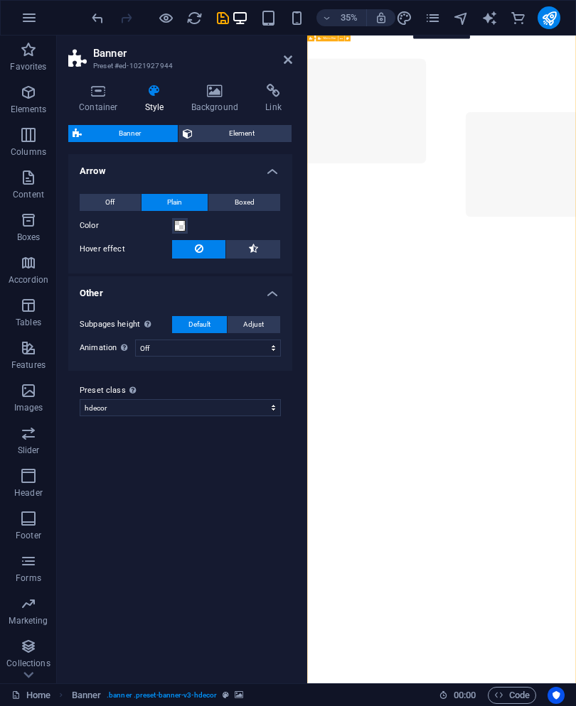
click at [109, 200] on span "Off" at bounding box center [109, 202] width 9 height 17
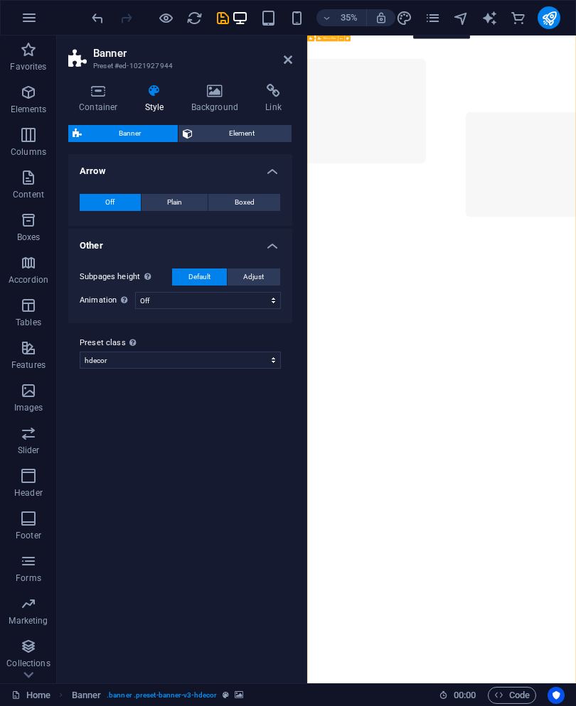
click at [97, 96] on icon at bounding box center [98, 91] width 60 height 14
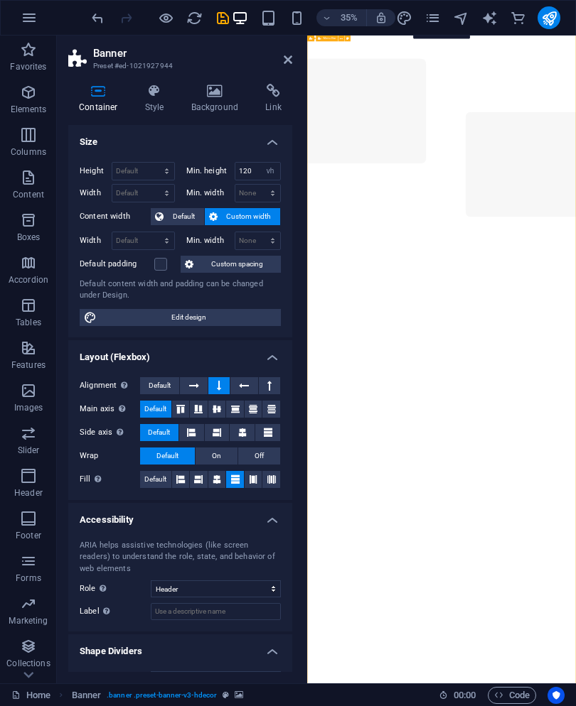
click at [150, 105] on h4 "Style" at bounding box center [157, 99] width 46 height 30
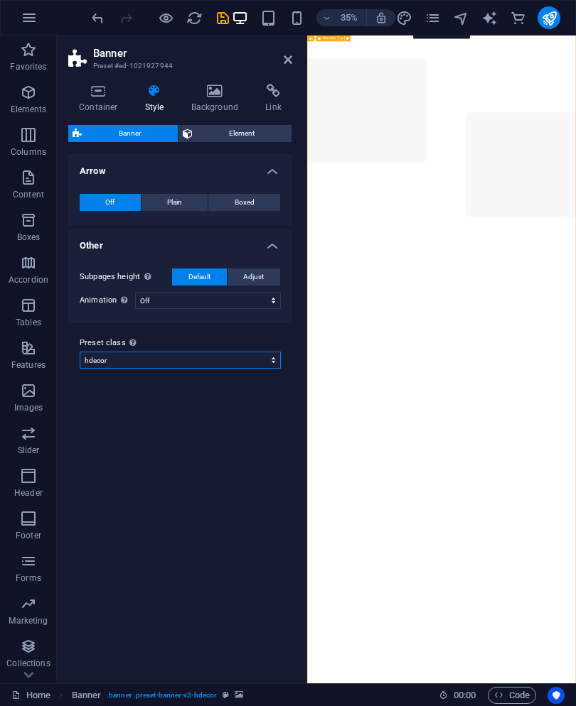
click at [112, 357] on select "hdecor Add preset class" at bounding box center [180, 360] width 201 height 17
click at [102, 358] on select "hdecor Add preset class" at bounding box center [180, 360] width 201 height 17
click at [92, 367] on select "hdecor Add preset class" at bounding box center [180, 360] width 201 height 17
select select "preset-banner-v3-hdecor"
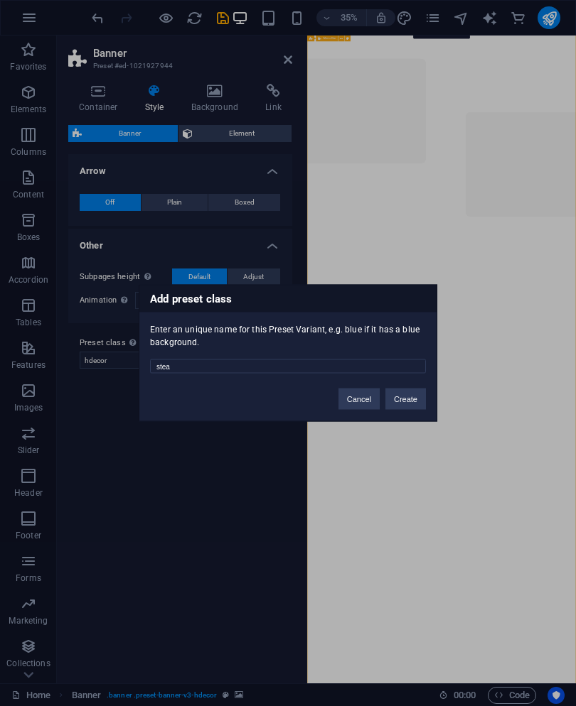
type input "steam"
click at [407, 404] on button "Create" at bounding box center [405, 399] width 41 height 21
select select "preset-banner-v3-steam"
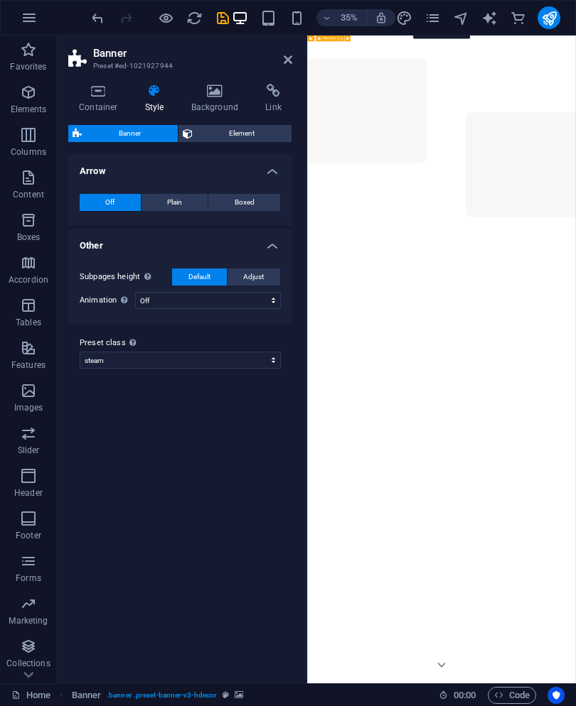
click at [92, 412] on div "Variants Default Arrow Off Plain Boxed Color Hover effect Background Padding 1 …" at bounding box center [180, 413] width 224 height 518
click at [212, 87] on icon at bounding box center [215, 91] width 69 height 14
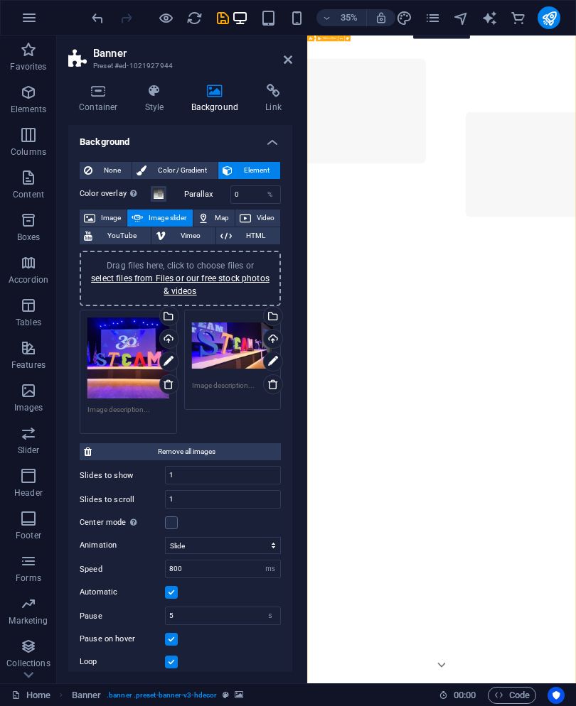
click at [274, 85] on icon at bounding box center [273, 91] width 38 height 14
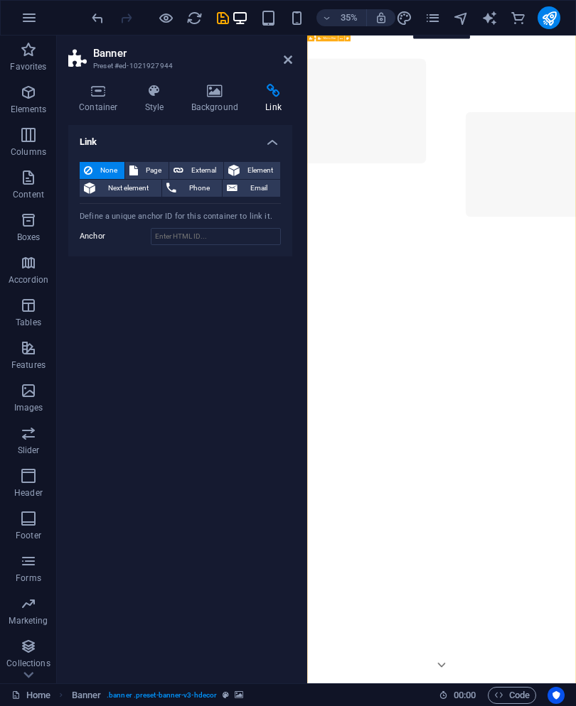
click at [285, 47] on h2 "Banner" at bounding box center [192, 53] width 199 height 13
click at [287, 55] on icon at bounding box center [288, 59] width 9 height 11
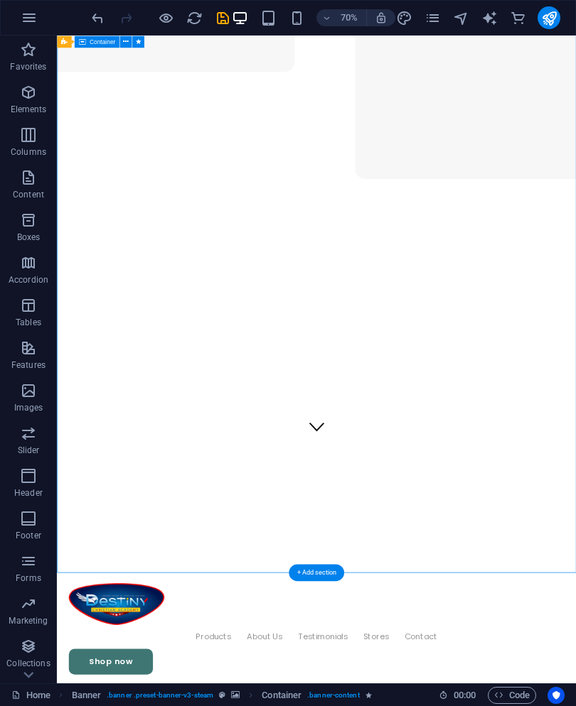
scroll to position [358, 0]
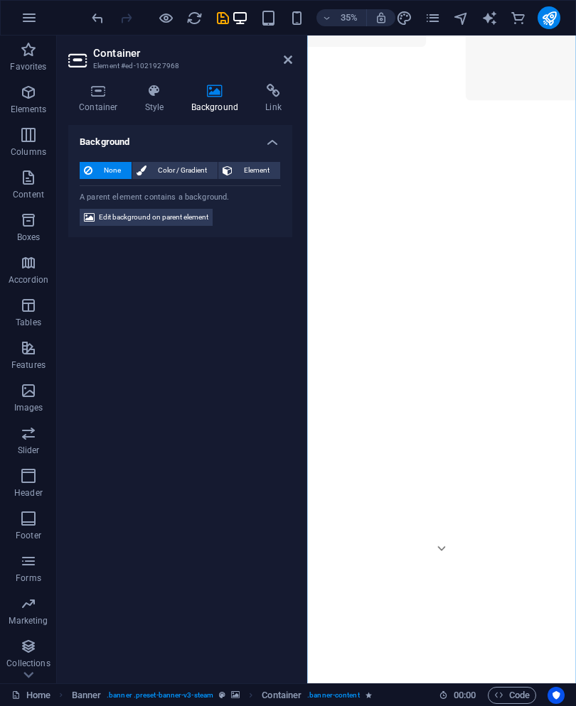
click at [291, 55] on icon at bounding box center [288, 59] width 9 height 11
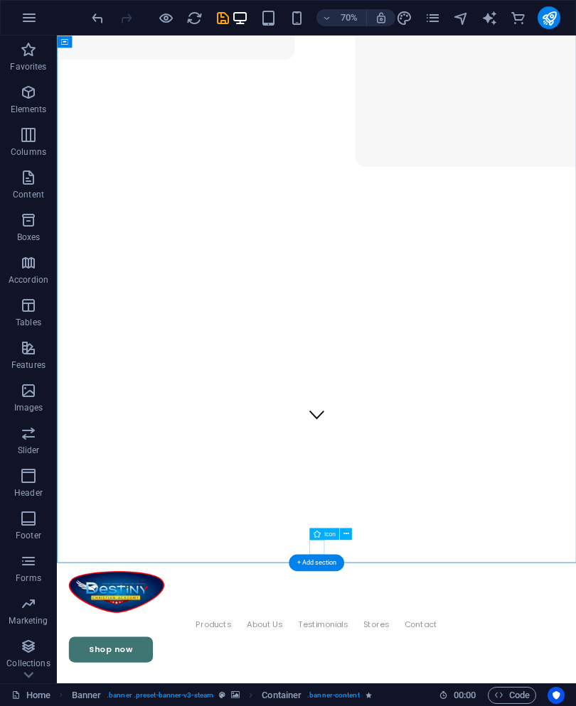
click at [436, 592] on figure at bounding box center [427, 579] width 21 height 26
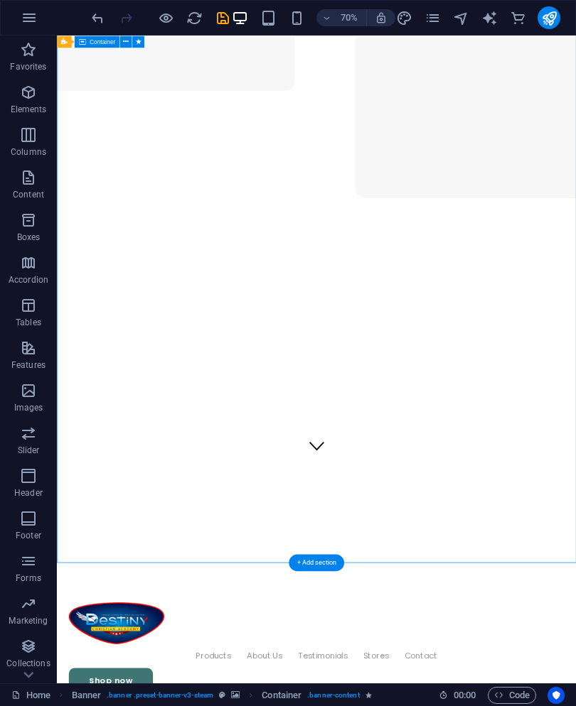
scroll to position [313, 0]
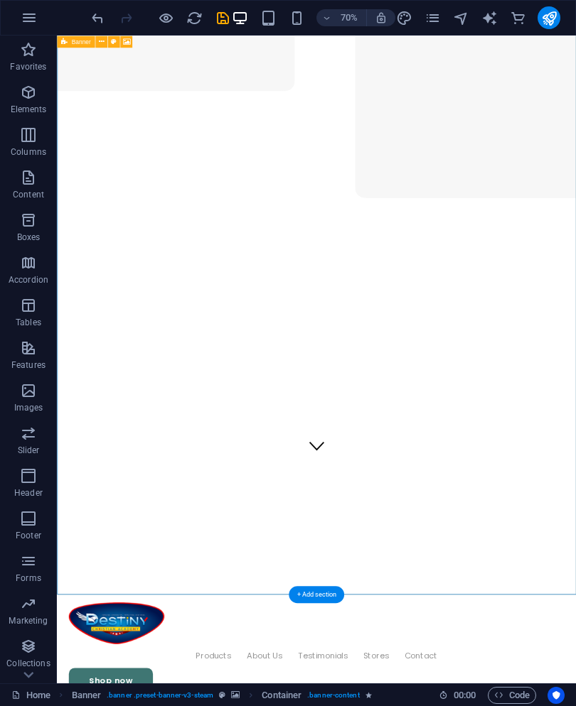
click at [77, 41] on span "Banner" at bounding box center [80, 41] width 19 height 6
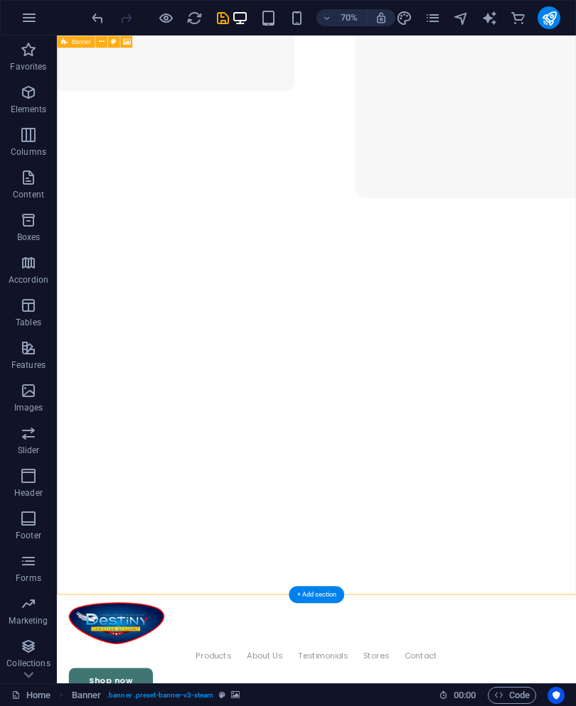
click at [75, 40] on span "Banner" at bounding box center [80, 41] width 19 height 6
click at [102, 41] on icon at bounding box center [101, 41] width 6 height 11
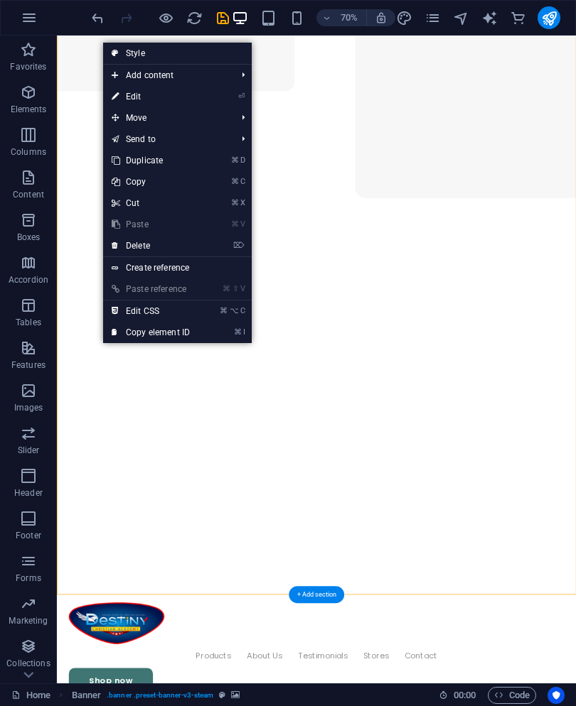
click at [116, 91] on icon at bounding box center [115, 96] width 7 height 21
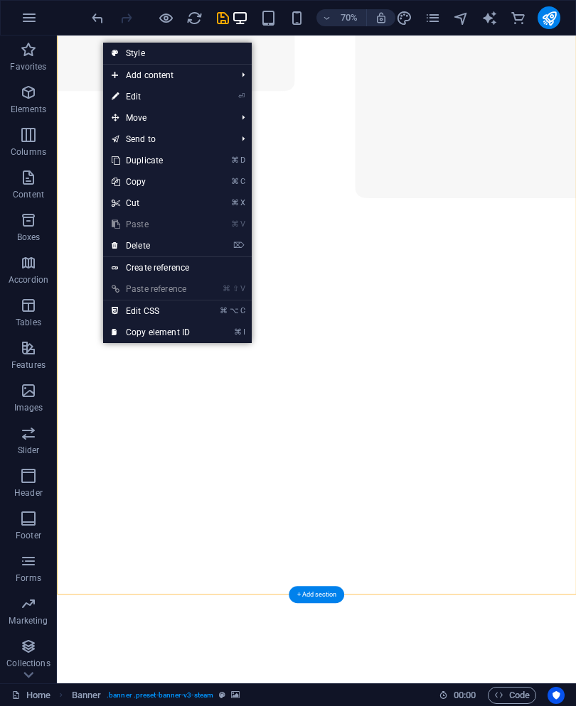
select select "vh"
select select "header"
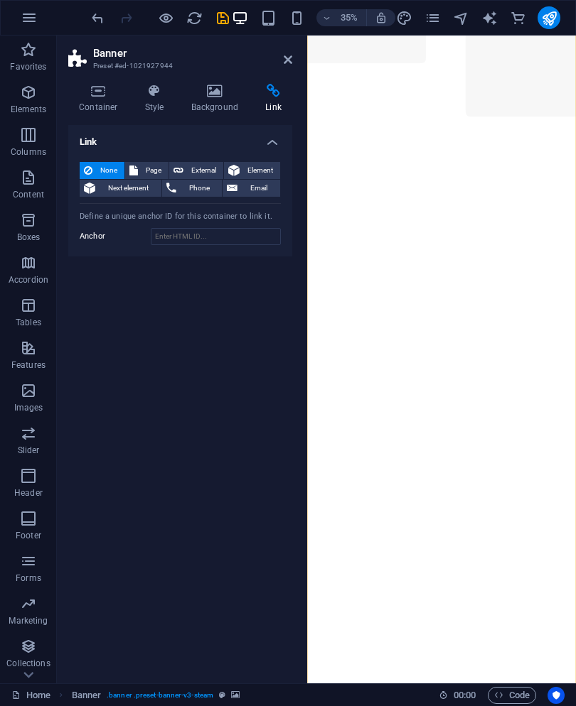
click at [96, 88] on icon at bounding box center [98, 91] width 60 height 14
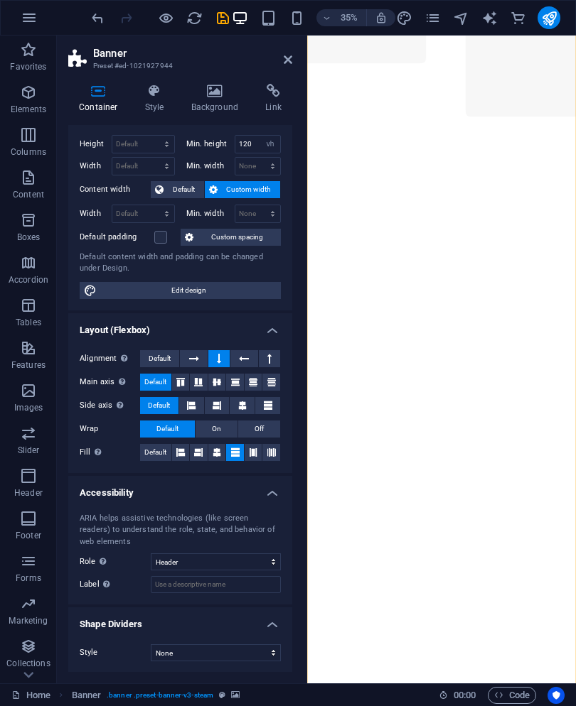
scroll to position [26, 0]
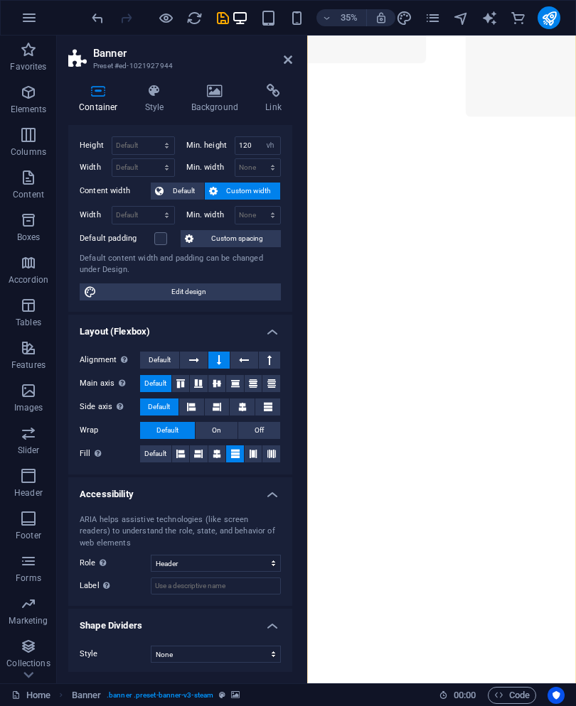
click at [94, 292] on icon at bounding box center [90, 292] width 13 height 17
select select "rem"
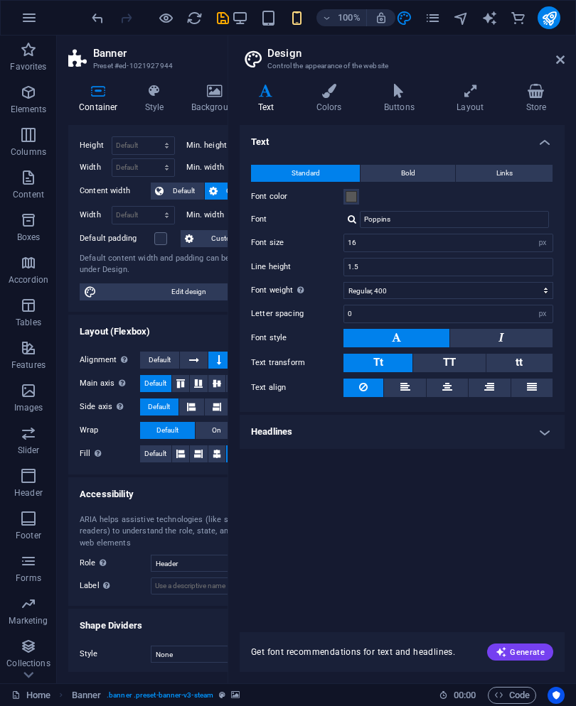
type input "100"
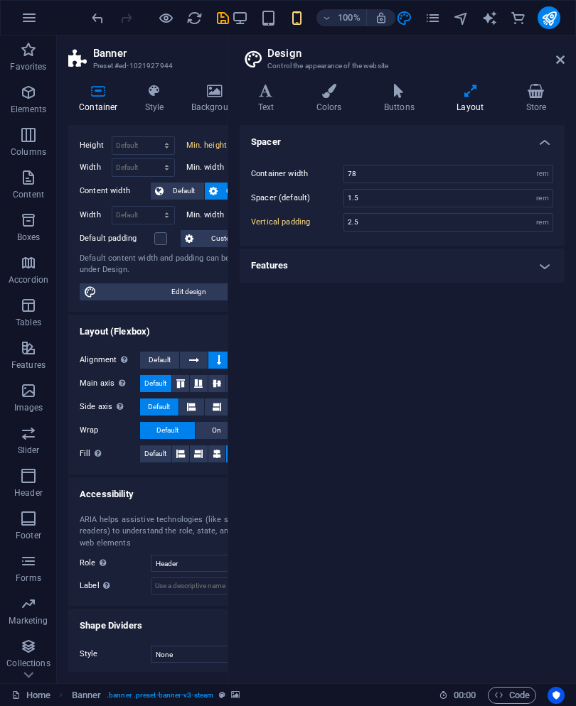
scroll to position [0, 0]
click at [384, 256] on h4 "Features" at bounding box center [402, 266] width 325 height 34
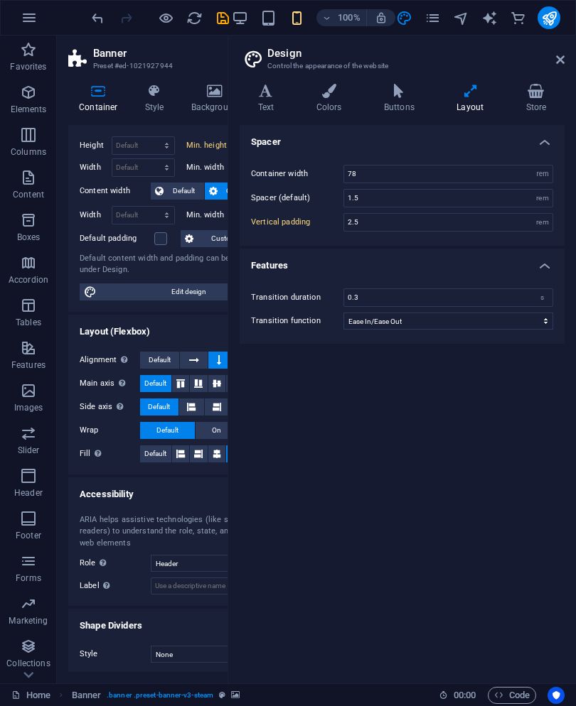
click at [549, 254] on h4 "Features" at bounding box center [402, 262] width 325 height 26
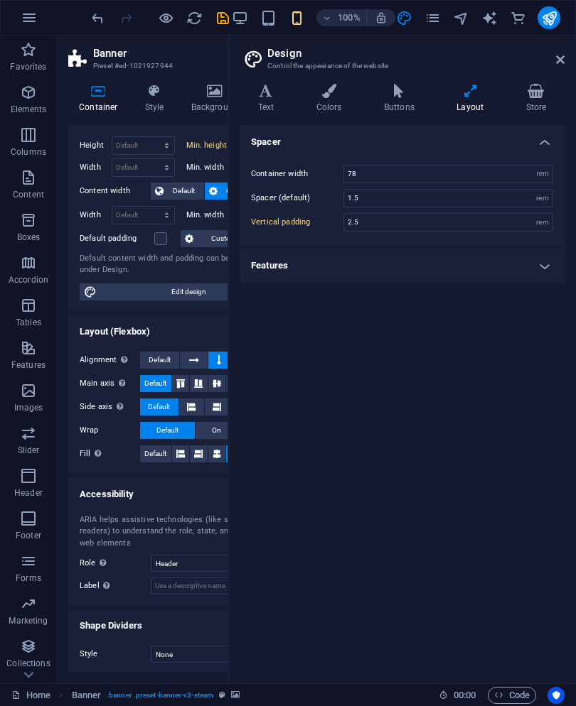
click at [535, 262] on h4 "Features" at bounding box center [402, 266] width 325 height 34
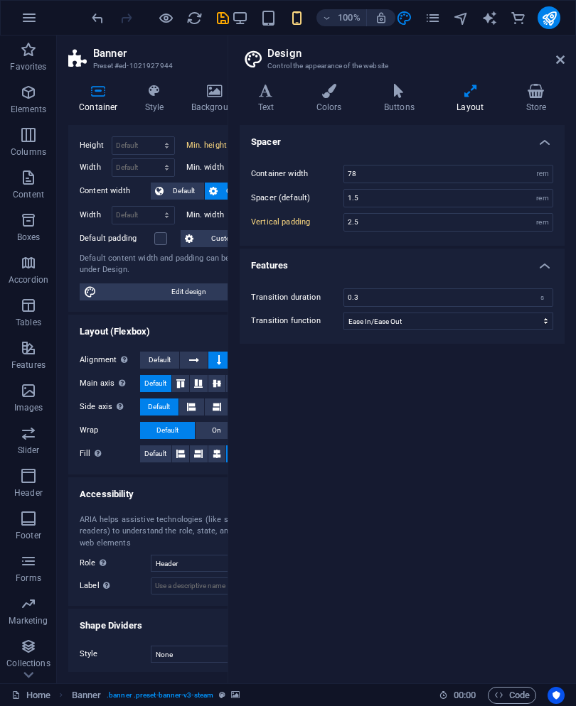
click at [543, 258] on h4 "Features" at bounding box center [402, 262] width 325 height 26
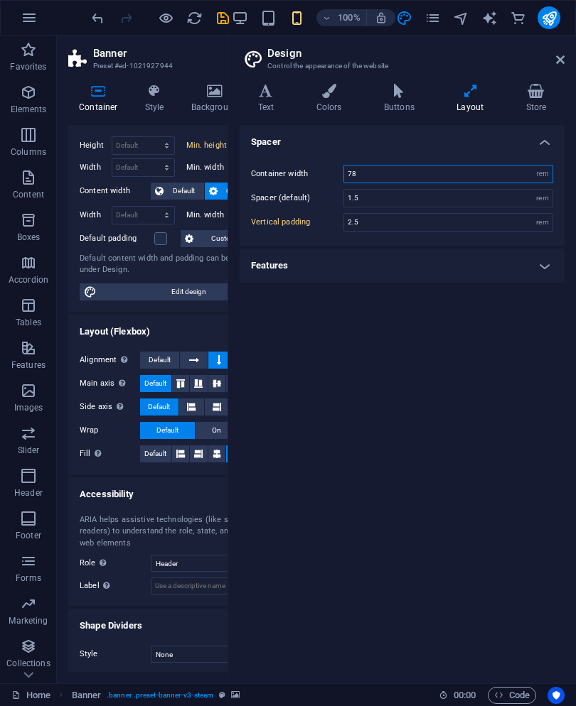
click at [440, 168] on input "78" at bounding box center [448, 174] width 208 height 17
type input "7"
type input "75"
click at [418, 396] on div "Spacer Container width 75 rem px Spacer (default) 1.5 rem Vertical padding 2.5 …" at bounding box center [402, 398] width 325 height 547
click at [571, 60] on aside "Design Control the appearance of the website Variants Text Colors Buttons Layou…" at bounding box center [401, 360] width 348 height 648
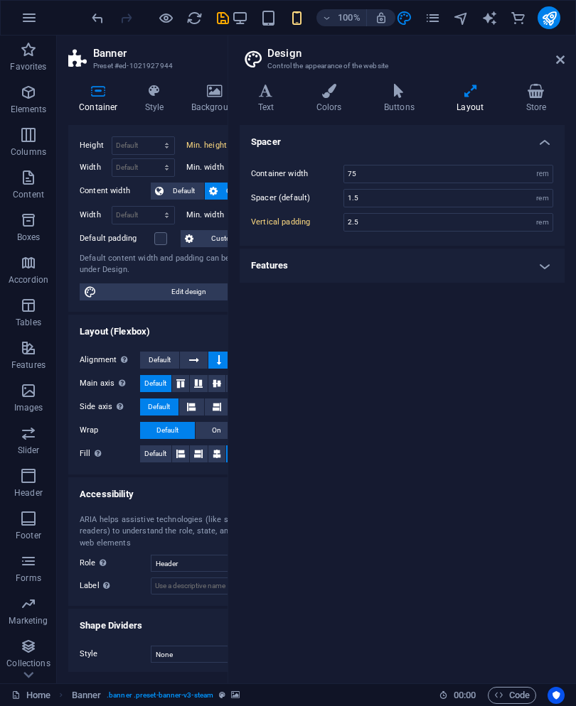
click at [574, 50] on aside "Design Control the appearance of the website Variants Text Colors Buttons Layou…" at bounding box center [401, 360] width 348 height 648
click at [571, 52] on aside "Design Control the appearance of the website Variants Text Colors Buttons Layou…" at bounding box center [401, 360] width 348 height 648
click at [569, 50] on aside "Design Control the appearance of the website Variants Text Colors Buttons Layou…" at bounding box center [401, 360] width 348 height 648
click at [564, 54] on link at bounding box center [560, 60] width 9 height 12
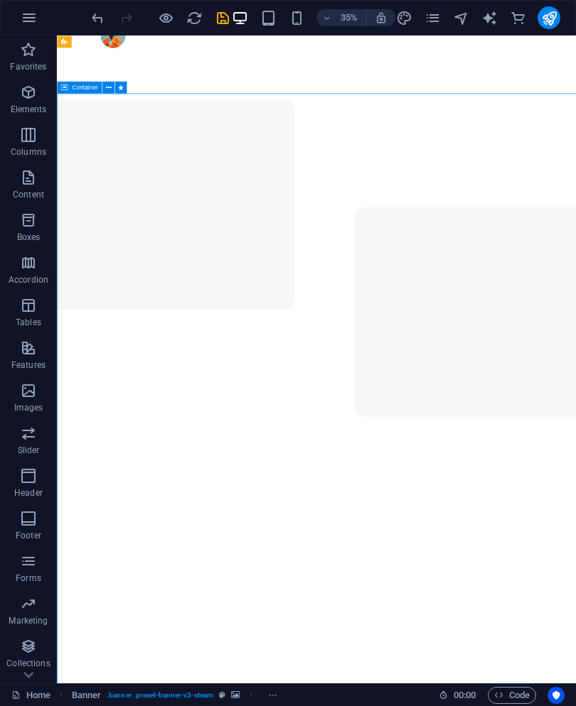
select select "1"
select select
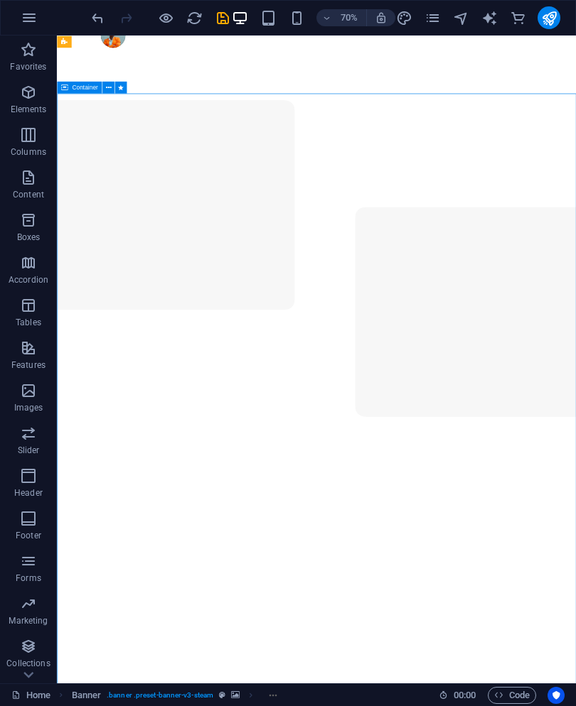
click at [99, 21] on icon "undo" at bounding box center [98, 18] width 16 height 16
click at [129, 23] on icon "redo" at bounding box center [126, 18] width 16 height 16
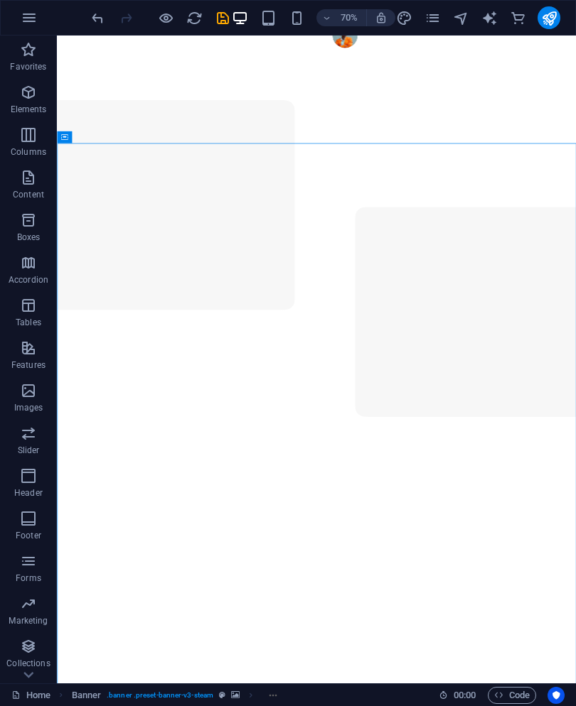
click at [92, 16] on icon "undo" at bounding box center [98, 18] width 16 height 16
click at [102, 19] on icon "undo" at bounding box center [98, 18] width 16 height 16
click at [101, 18] on icon "undo" at bounding box center [98, 18] width 16 height 16
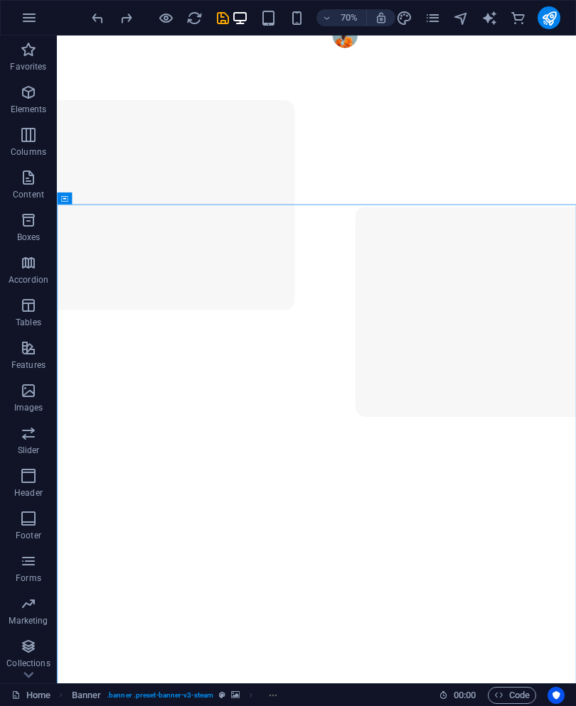
scroll to position [-104, 0]
click at [97, 18] on icon "undo" at bounding box center [98, 18] width 16 height 16
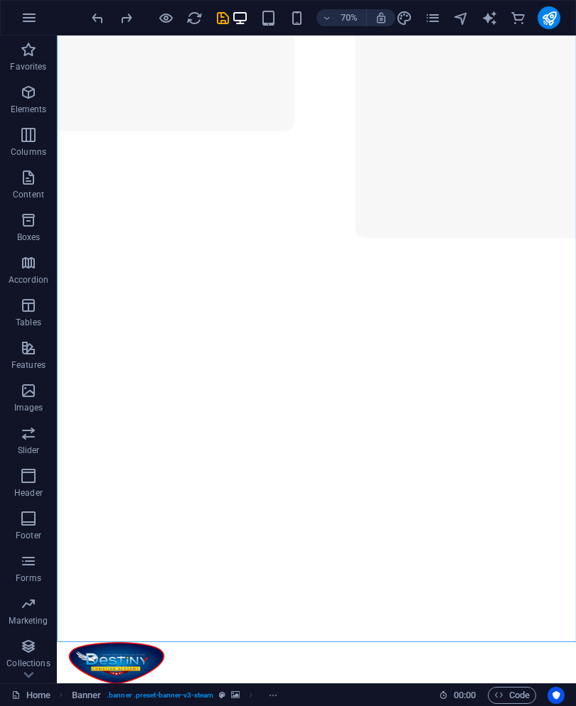
scroll to position [257, 0]
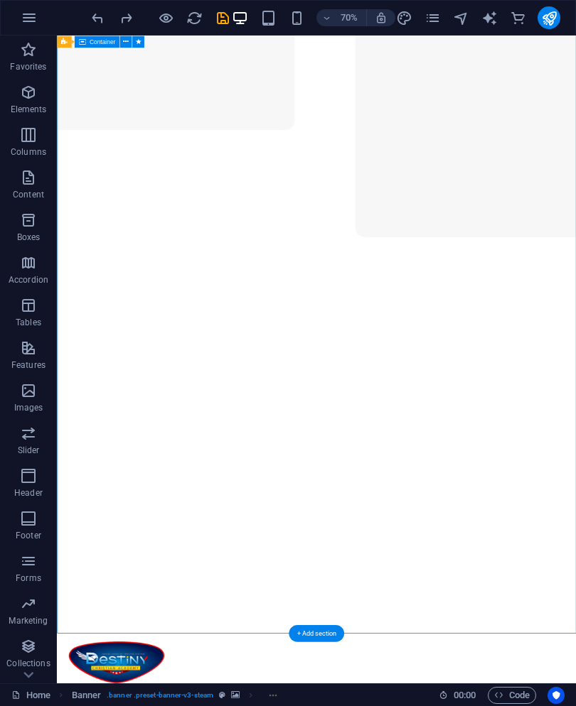
click at [124, 38] on icon at bounding box center [126, 41] width 6 height 11
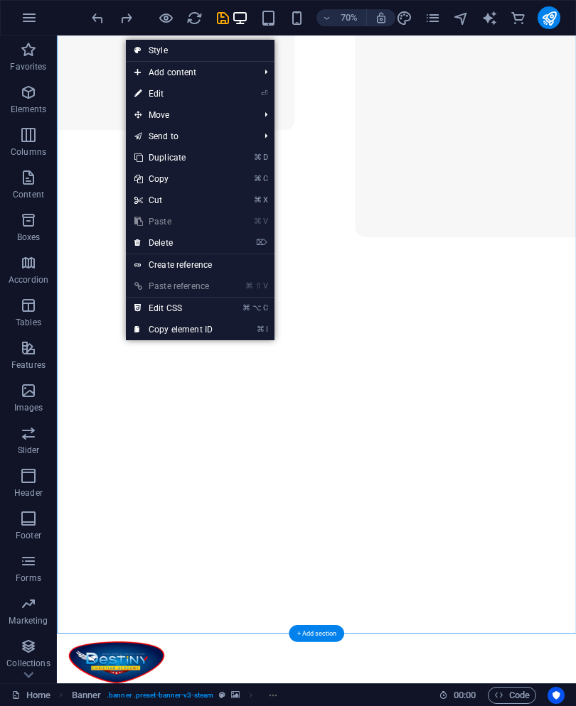
click at [143, 97] on link "⏎ Edit" at bounding box center [173, 93] width 95 height 21
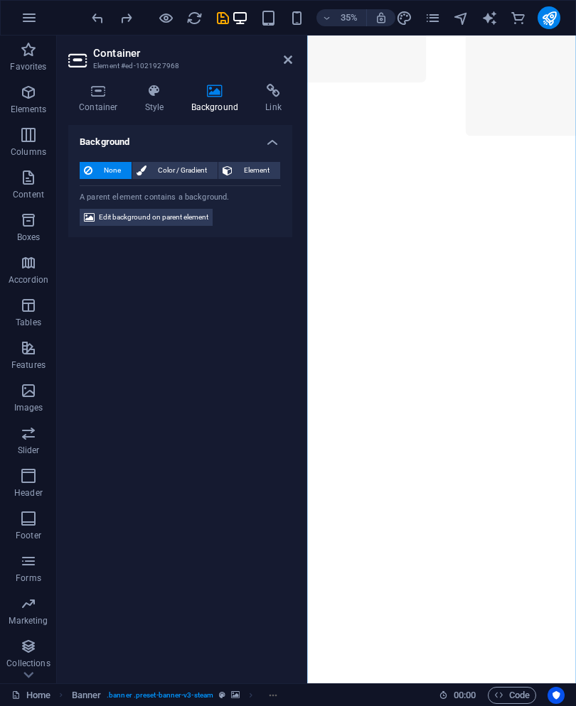
click at [141, 158] on div "None Color / Gradient Element Stretch background to full-width Color overlay Pl…" at bounding box center [180, 194] width 224 height 87
click at [92, 221] on icon at bounding box center [89, 217] width 11 height 17
select select "ms"
select select "s"
select select "progressive"
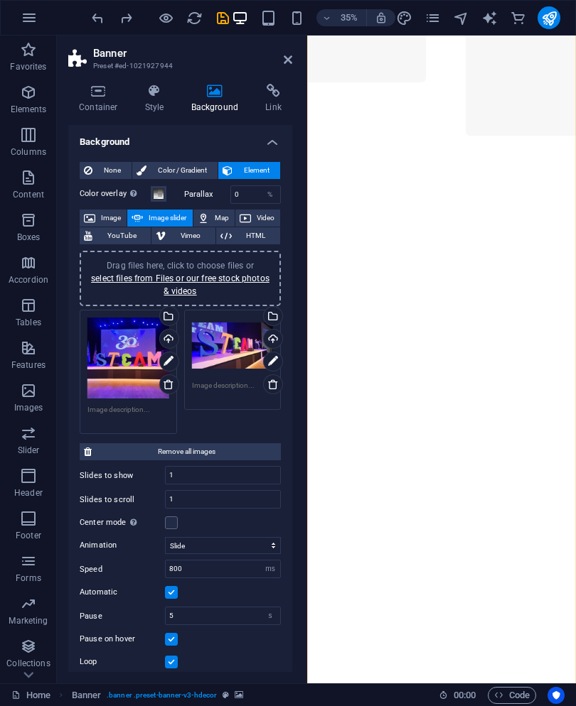
click at [113, 341] on div "Drag files here, click to choose files or select files from Files or our free s…" at bounding box center [128, 359] width 82 height 82
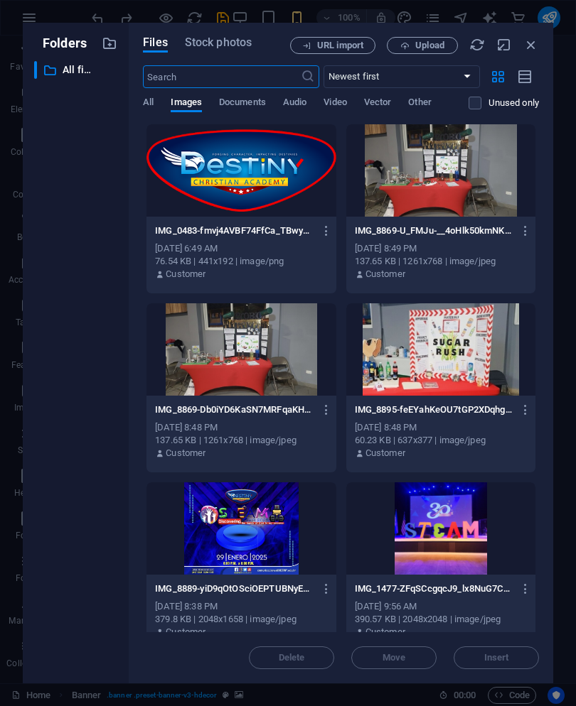
click at [537, 40] on icon "button" at bounding box center [531, 45] width 16 height 16
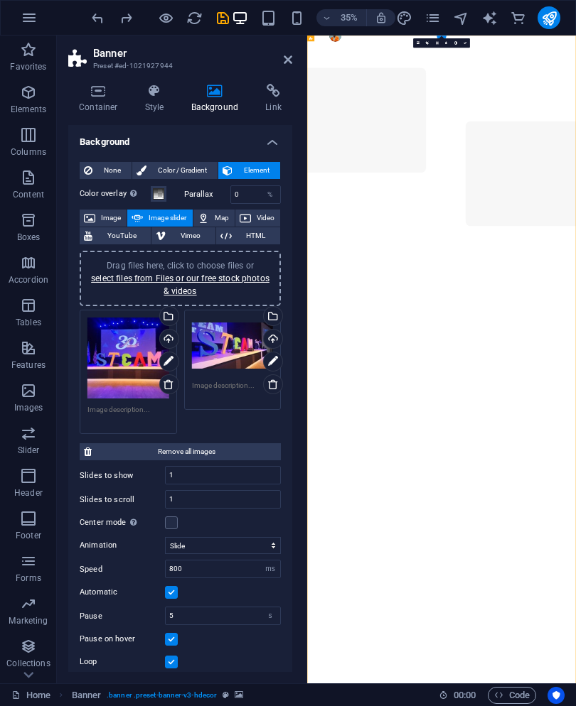
click at [168, 360] on icon at bounding box center [168, 361] width 10 height 17
click at [166, 355] on icon at bounding box center [168, 361] width 10 height 17
click at [165, 362] on icon at bounding box center [168, 361] width 10 height 17
click at [168, 360] on icon at bounding box center [168, 361] width 10 height 17
click at [171, 360] on icon at bounding box center [168, 361] width 10 height 17
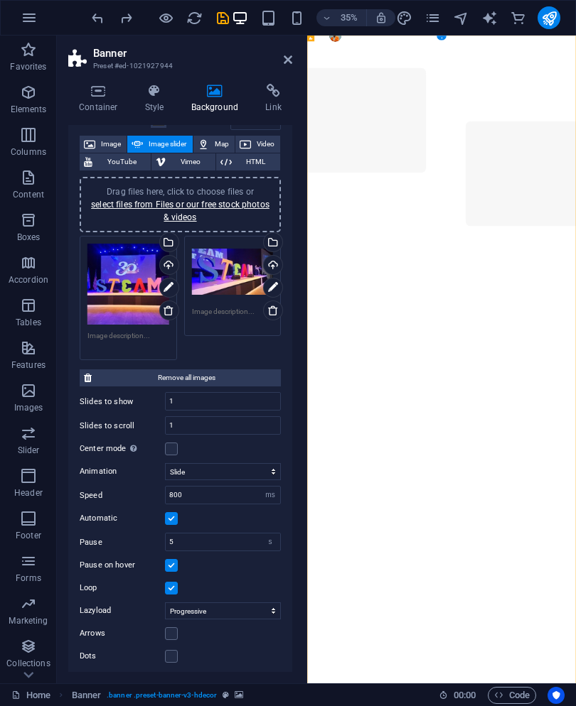
scroll to position [73, 0]
click at [167, 446] on label at bounding box center [171, 449] width 13 height 13
click at [0, 0] on input "Center mode Enables centered view with partial previous/next slide. Use with od…" at bounding box center [0, 0] width 0 height 0
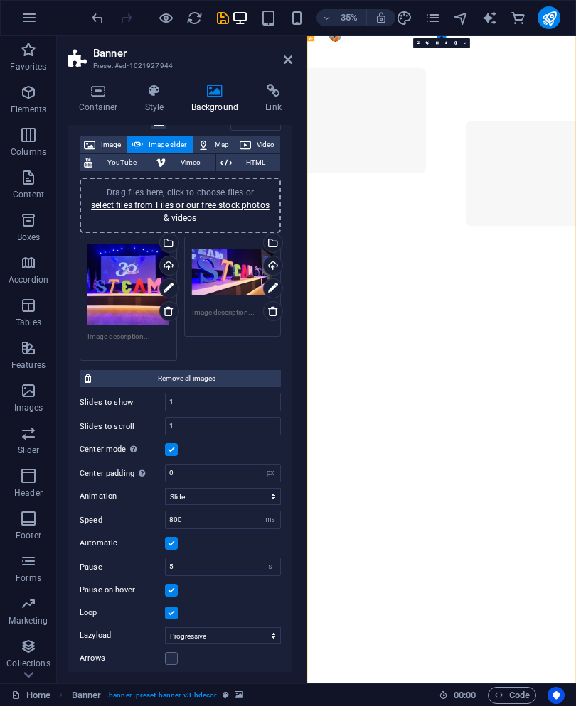
click at [168, 448] on label at bounding box center [171, 449] width 13 height 13
click at [0, 0] on input "Center mode Enables centered view with partial previous/next slide. Use with od…" at bounding box center [0, 0] width 0 height 0
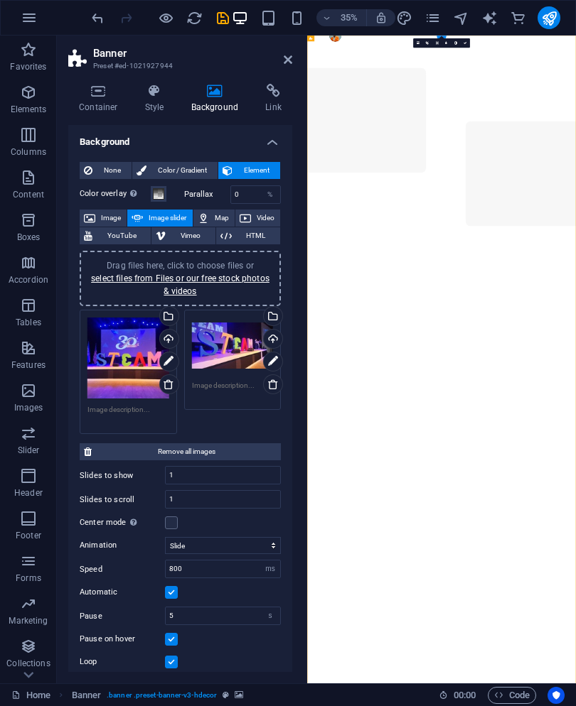
scroll to position [0, 0]
click at [144, 100] on h4 "Style" at bounding box center [157, 99] width 46 height 30
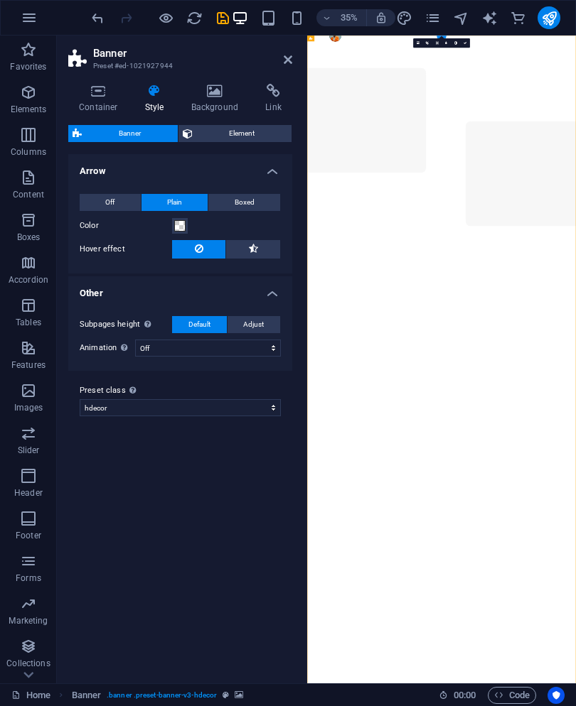
click at [194, 100] on h4 "Background" at bounding box center [218, 99] width 75 height 30
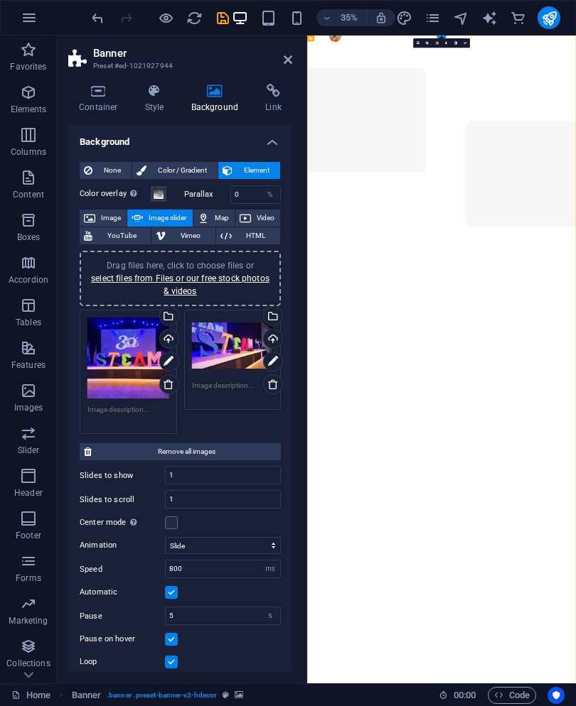
click at [95, 215] on icon at bounding box center [89, 218] width 11 height 17
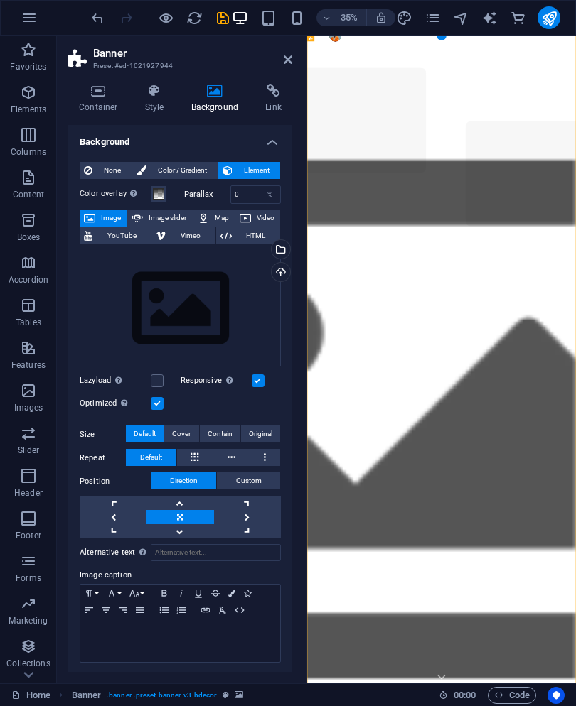
click at [143, 215] on button "Image slider" at bounding box center [159, 218] width 65 height 17
select select "ms"
select select "s"
select select "progressive"
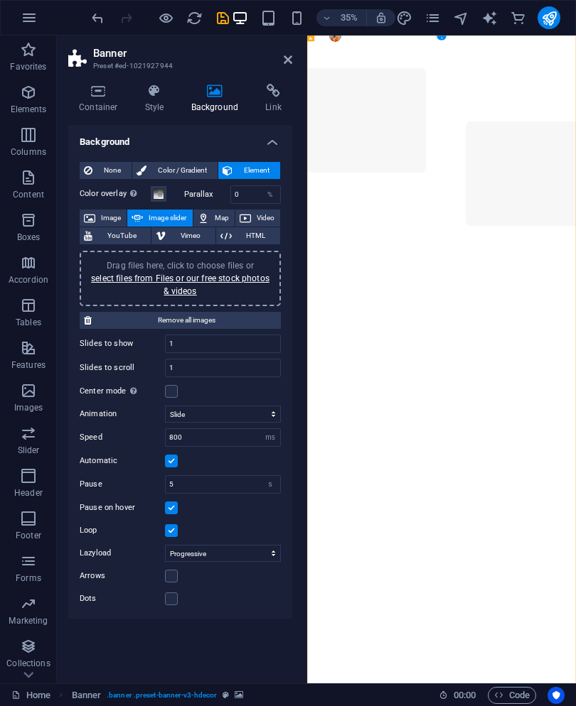
click at [97, 214] on button "Image" at bounding box center [103, 218] width 47 height 17
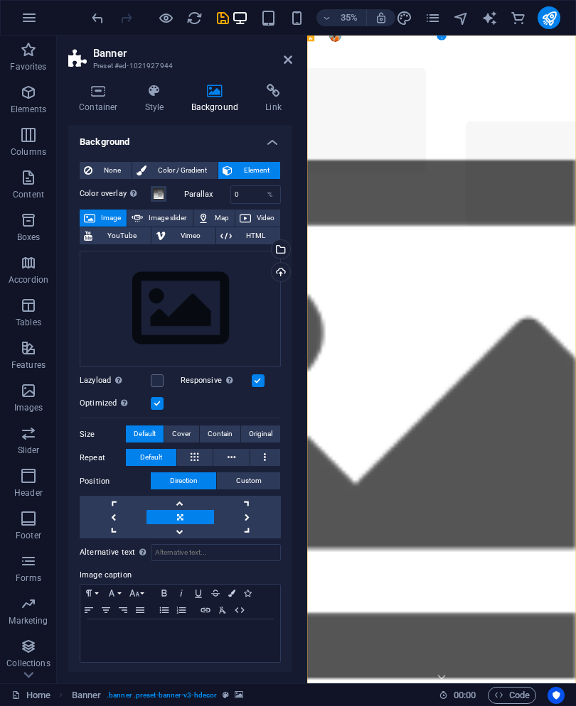
click at [269, 246] on div "Select files from the file manager, stock photos, or upload file(s)" at bounding box center [222, 250] width 92 height 53
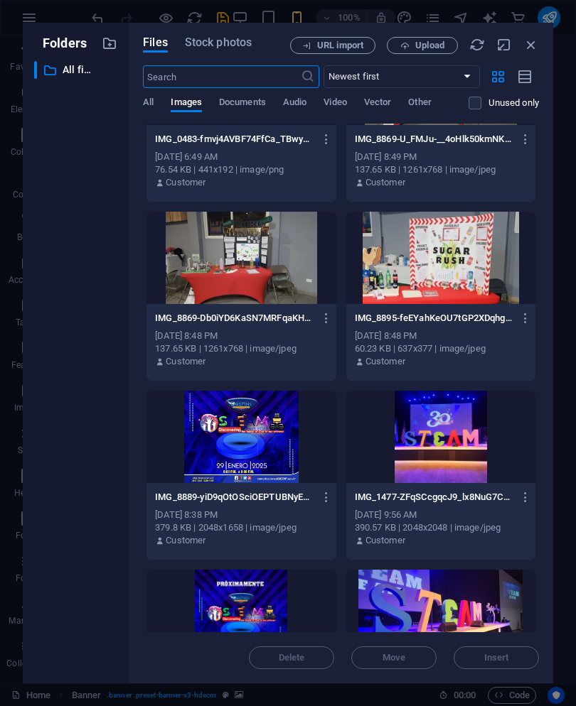
scroll to position [114, 0]
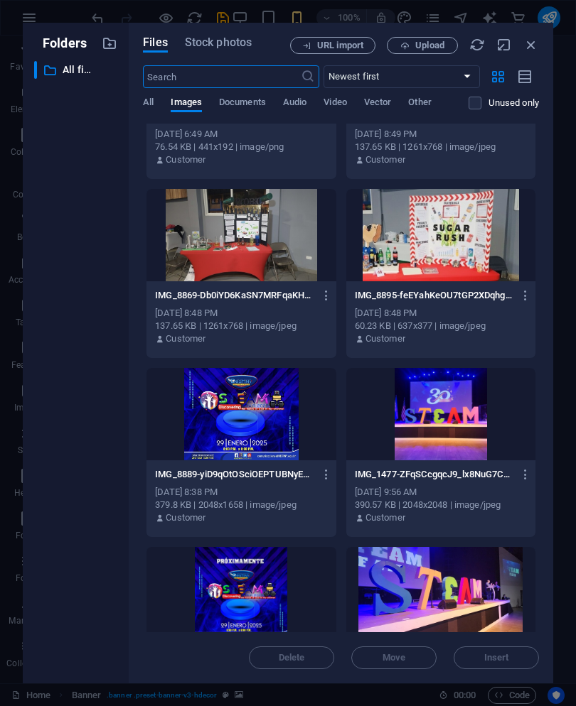
click at [451, 399] on div at bounding box center [440, 414] width 189 height 92
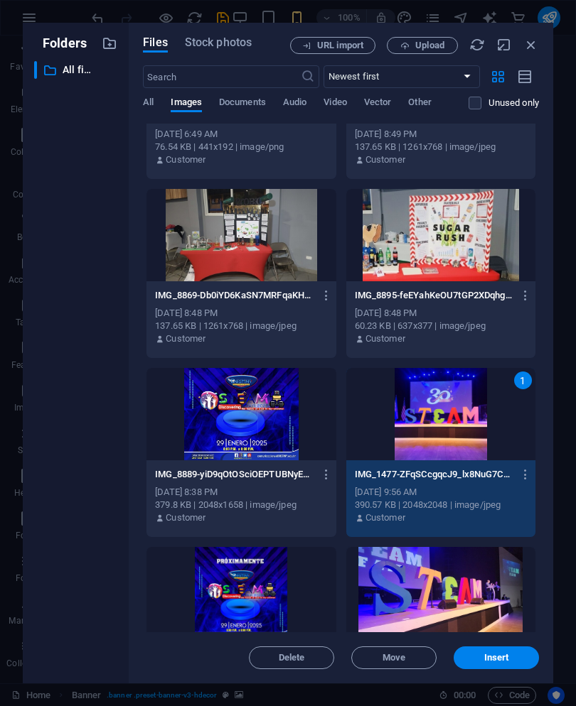
click at [510, 650] on button "Insert" at bounding box center [495, 658] width 85 height 23
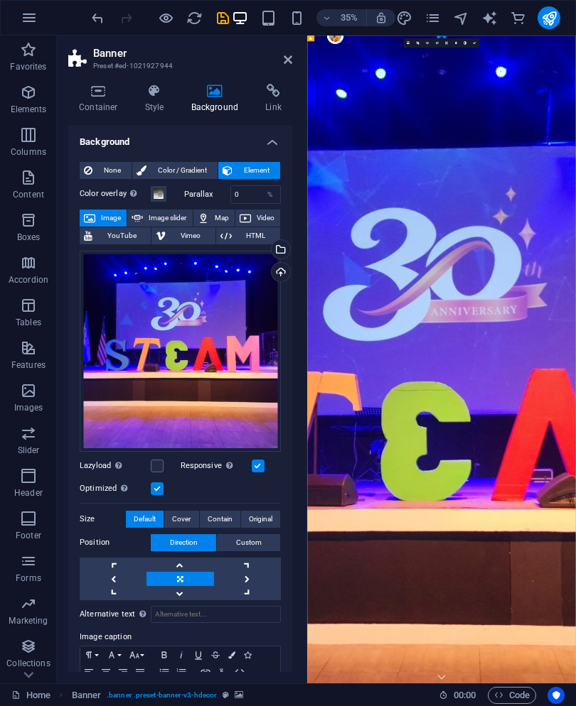
click at [286, 56] on icon at bounding box center [288, 59] width 9 height 11
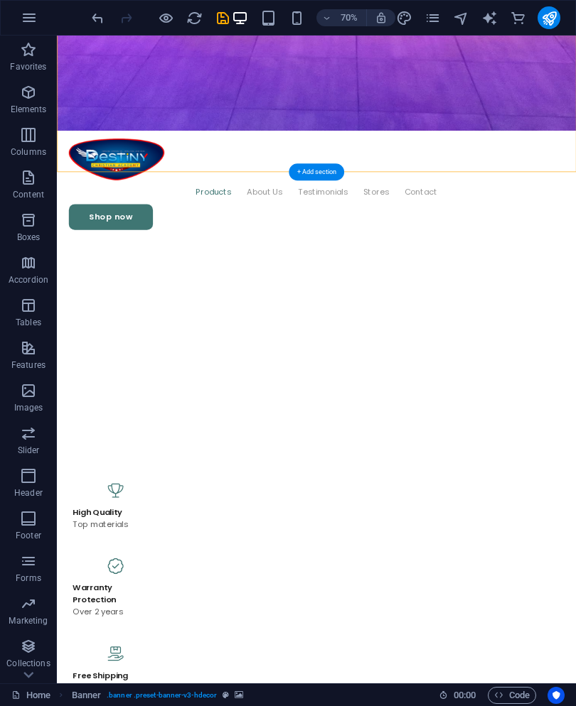
scroll to position [1193, 0]
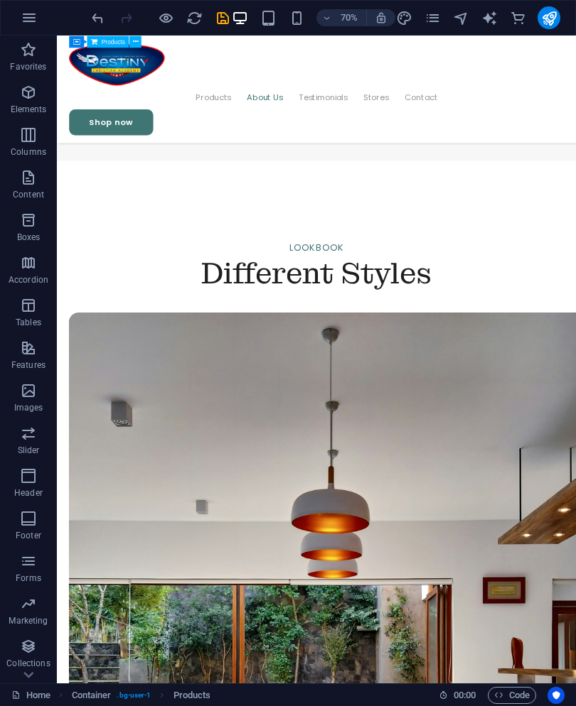
scroll to position [2426, 0]
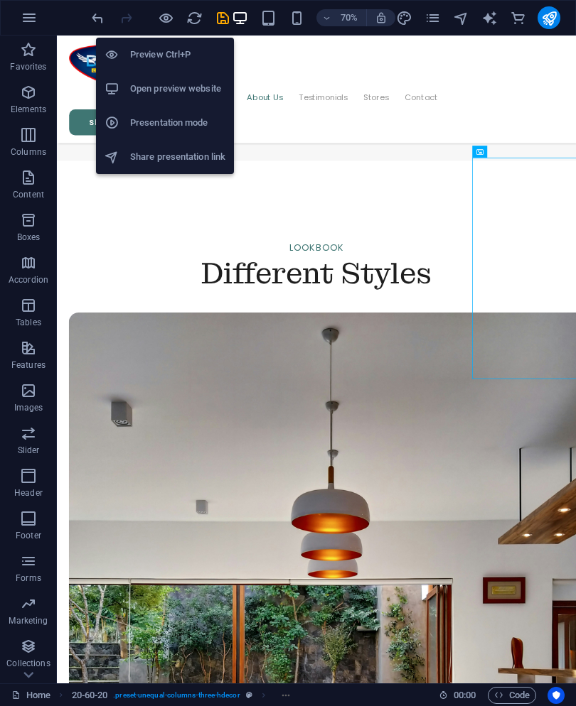
click at [122, 58] on div at bounding box center [117, 55] width 26 height 14
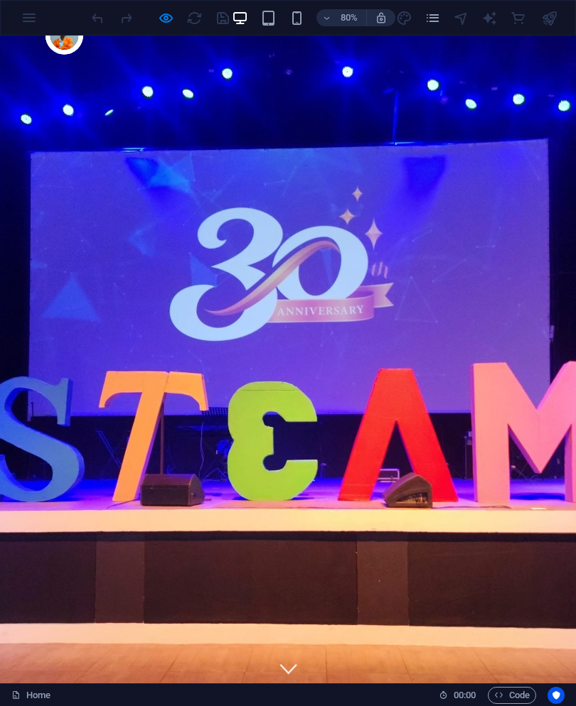
scroll to position [0, 0]
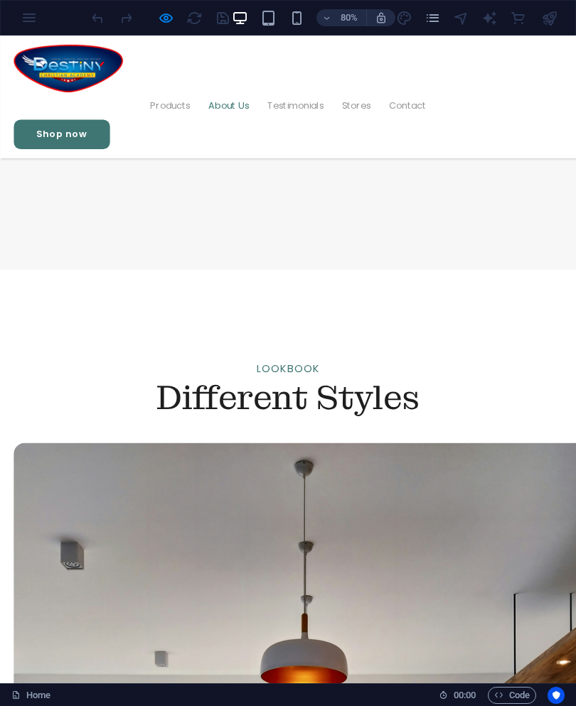
click at [404, 107] on link "Testimonials" at bounding box center [369, 124] width 70 height 34
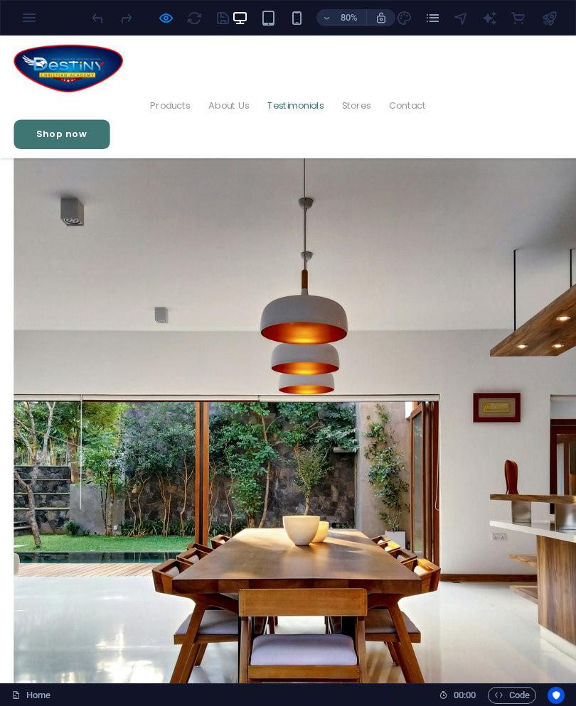
click at [454, 107] on link "Stores" at bounding box center [445, 124] width 36 height 34
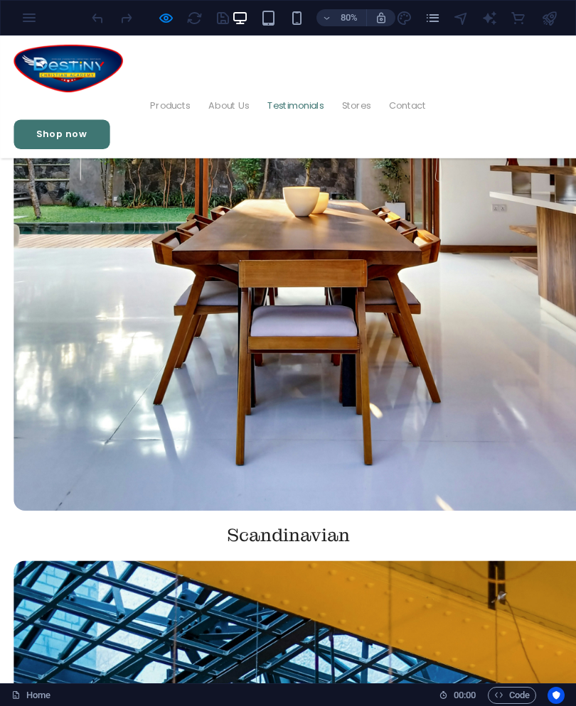
click at [458, 107] on link "Stores" at bounding box center [445, 124] width 36 height 34
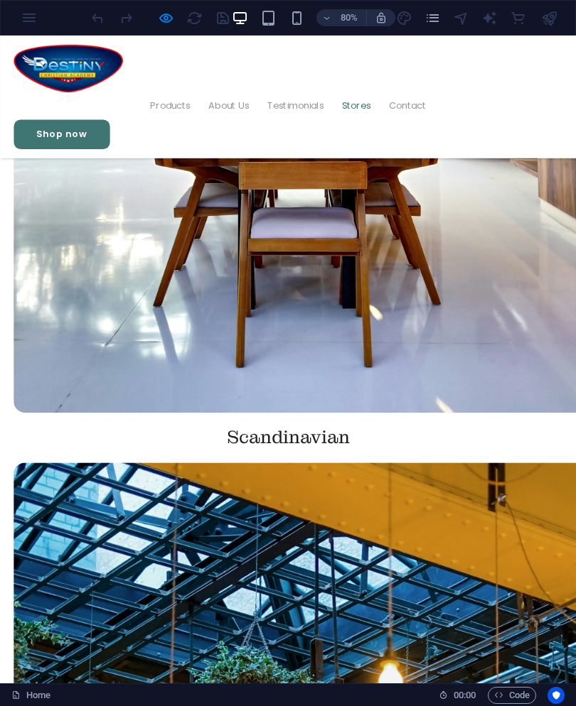
click at [529, 107] on link "Contact" at bounding box center [509, 124] width 47 height 34
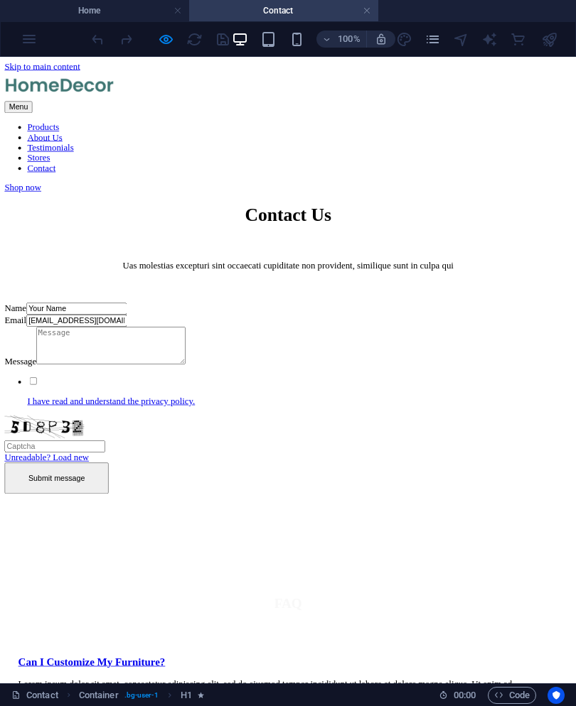
click at [370, 13] on link at bounding box center [366, 11] width 9 height 14
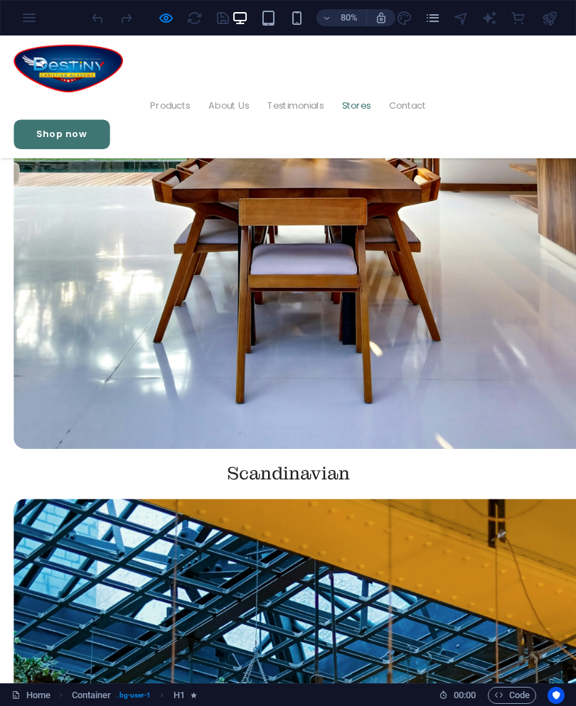
scroll to position [2265, 0]
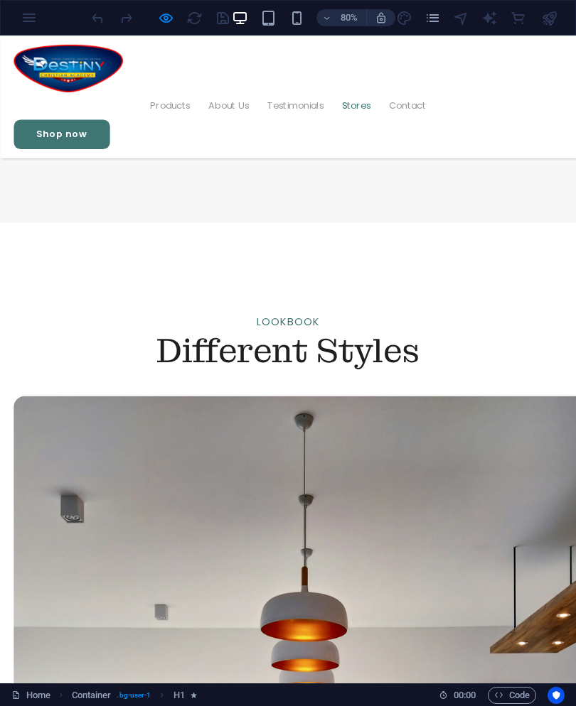
click at [137, 141] on link "Shop now" at bounding box center [77, 159] width 120 height 37
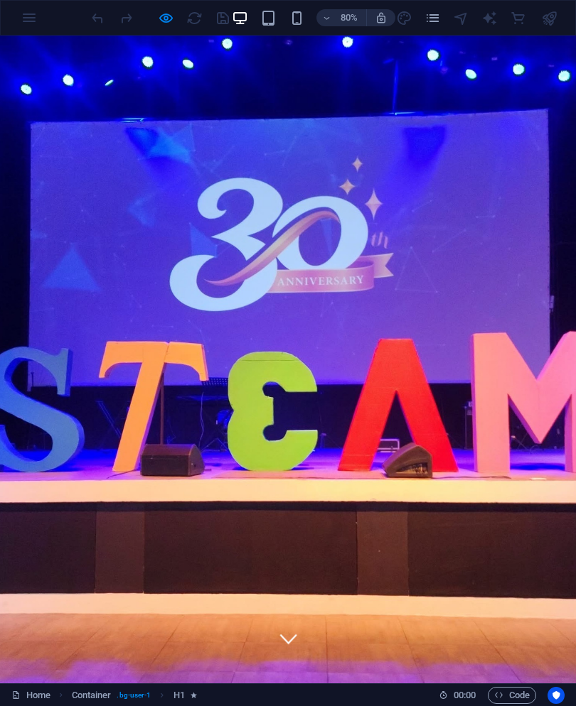
scroll to position [21, 0]
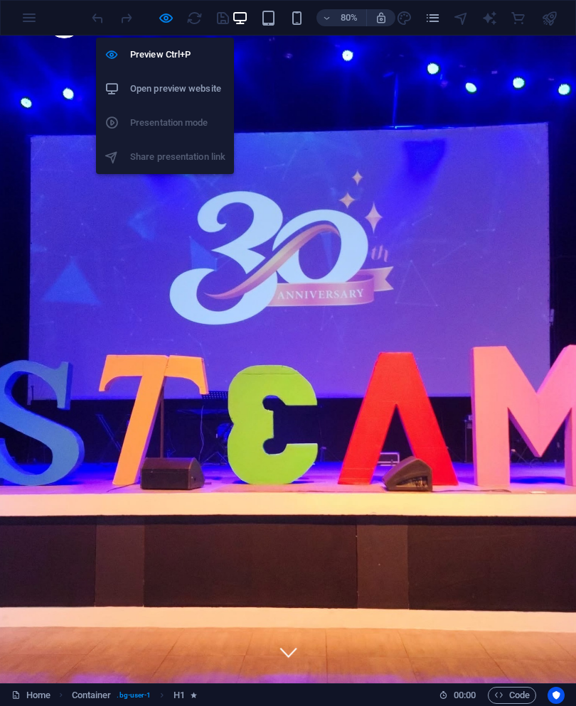
click at [132, 45] on li "Preview Ctrl+P" at bounding box center [165, 55] width 138 height 34
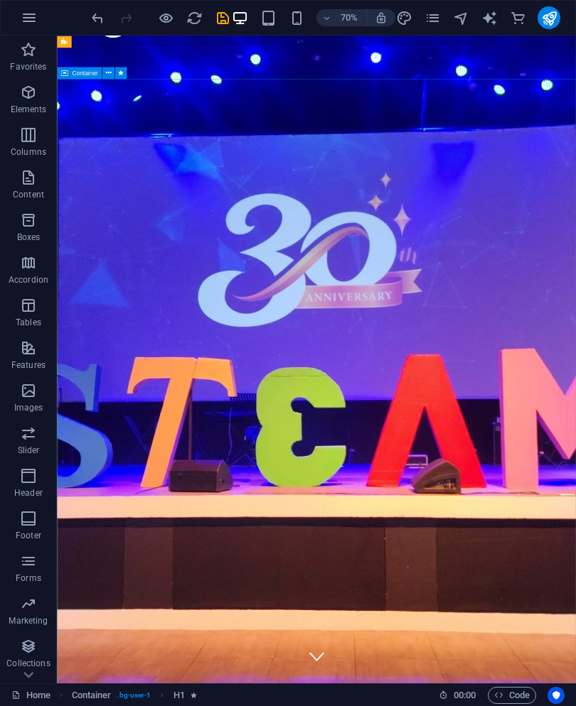
click at [113, 76] on button at bounding box center [108, 73] width 12 height 12
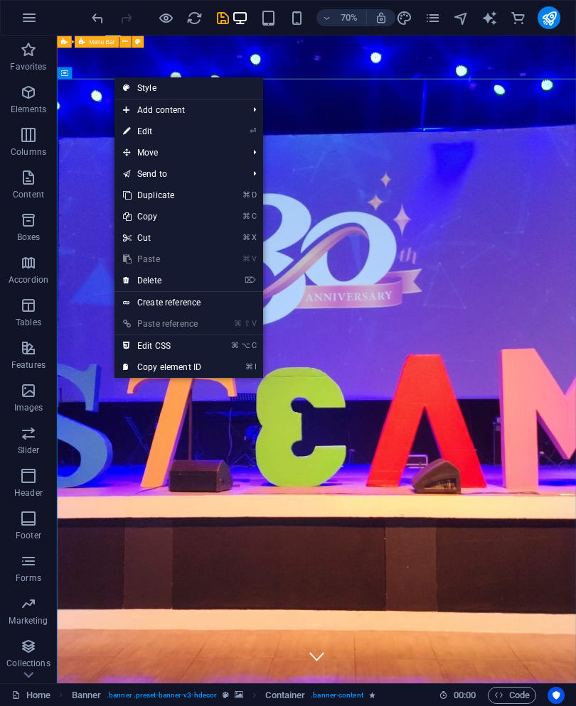
click at [122, 129] on link "⏎ Edit" at bounding box center [161, 131] width 95 height 21
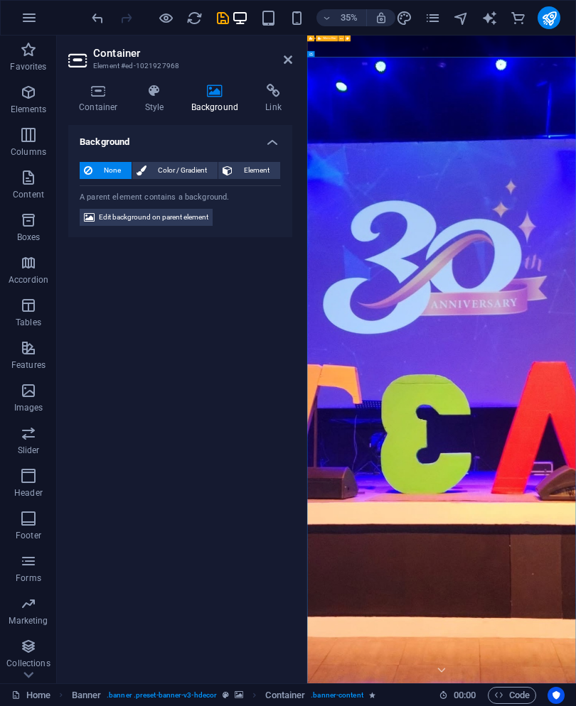
click at [104, 102] on h4 "Container" at bounding box center [101, 99] width 66 height 30
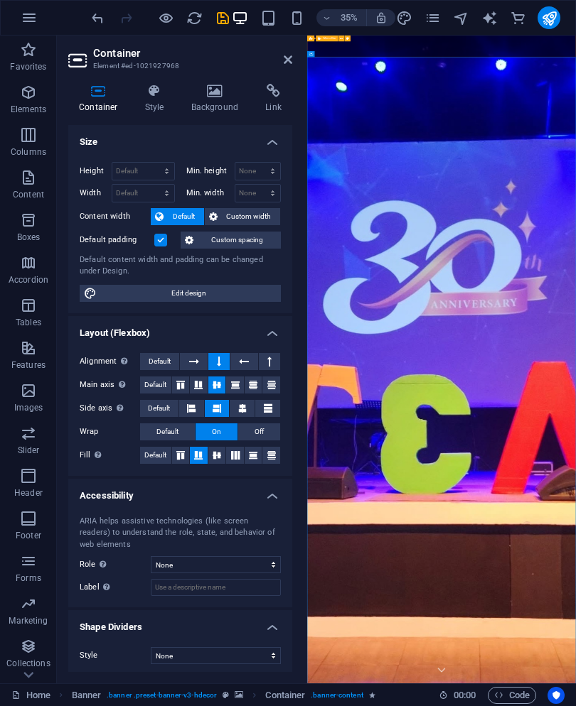
click at [224, 217] on span "Custom width" at bounding box center [249, 216] width 55 height 17
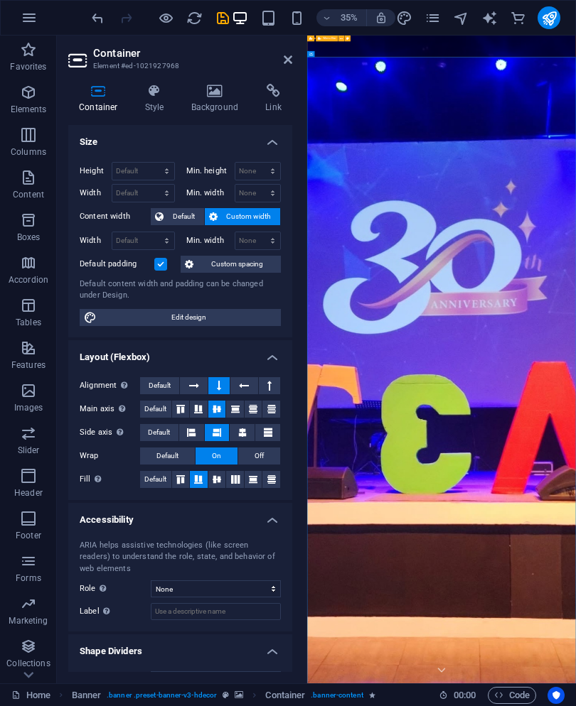
click at [220, 210] on button "Custom width" at bounding box center [243, 216] width 76 height 17
click at [168, 208] on span "Default" at bounding box center [184, 216] width 32 height 17
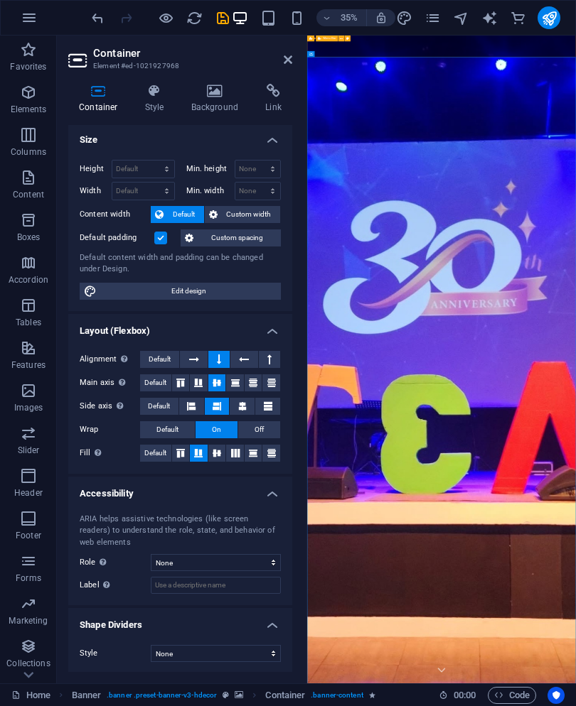
scroll to position [1, 0]
click at [271, 651] on select "None Triangle Square Diagonal Polygon 1 Polygon 2 Zigzag Multiple Zigzags Waves…" at bounding box center [216, 654] width 130 height 17
click at [236, 559] on select "None Alert Article Banner Comment Complementary Dialog Footer Header Marquee Pr…" at bounding box center [216, 563] width 130 height 17
click at [214, 564] on select "None Alert Article Banner Comment Complementary Dialog Footer Header Marquee Pr…" at bounding box center [216, 563] width 130 height 17
click at [228, 565] on select "None Alert Article Banner Comment Complementary Dialog Footer Header Marquee Pr…" at bounding box center [216, 563] width 130 height 17
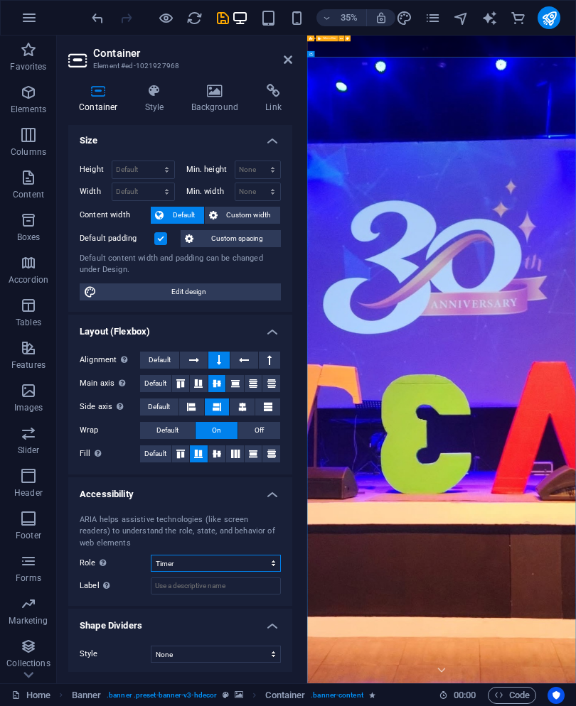
click at [228, 566] on select "None Alert Article Banner Comment Complementary Dialog Footer Header Marquee Pr…" at bounding box center [216, 563] width 130 height 17
click at [266, 561] on select "None Alert Article Banner Comment Complementary Dialog Footer Header Marquee Pr…" at bounding box center [216, 563] width 130 height 17
click at [264, 564] on select "None Alert Article Banner Comment Complementary Dialog Footer Header Marquee Pr…" at bounding box center [216, 563] width 130 height 17
select select "none"
click at [155, 77] on div "Container Style Background Link Size Height Default px rem % vh vw Min. height …" at bounding box center [180, 377] width 247 height 611
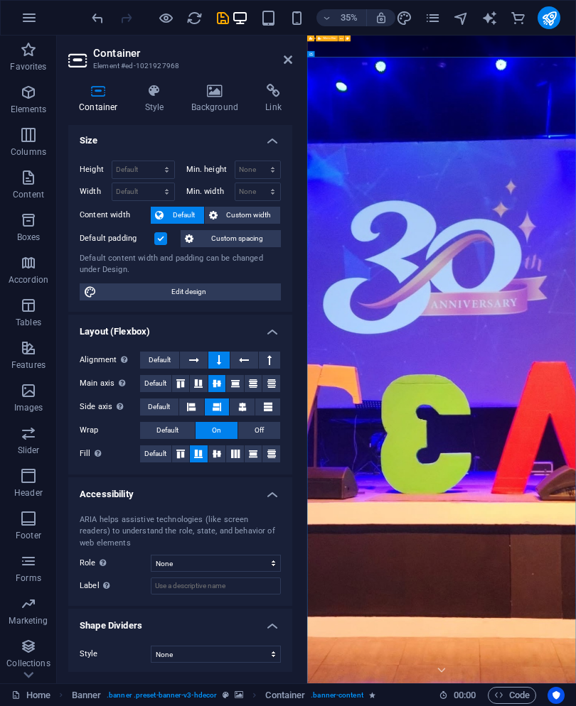
click at [148, 93] on icon at bounding box center [154, 91] width 41 height 14
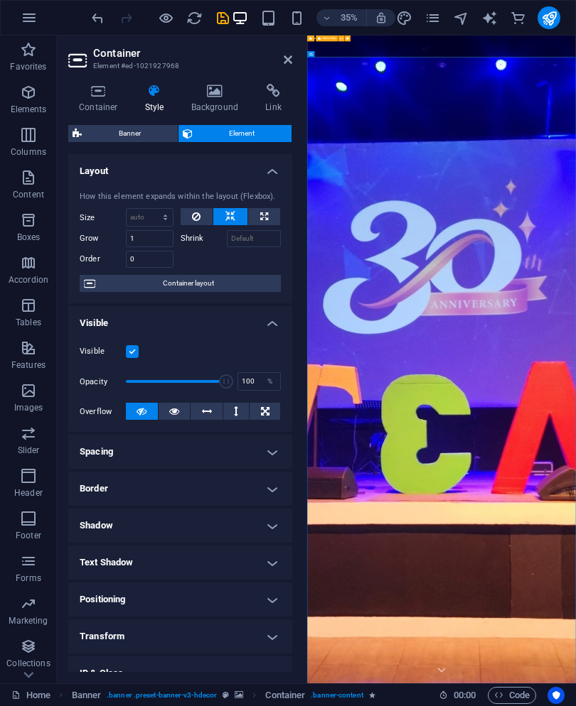
click at [179, 418] on button at bounding box center [174, 411] width 32 height 17
click at [179, 415] on button at bounding box center [174, 411] width 32 height 17
click at [153, 410] on button at bounding box center [142, 411] width 32 height 17
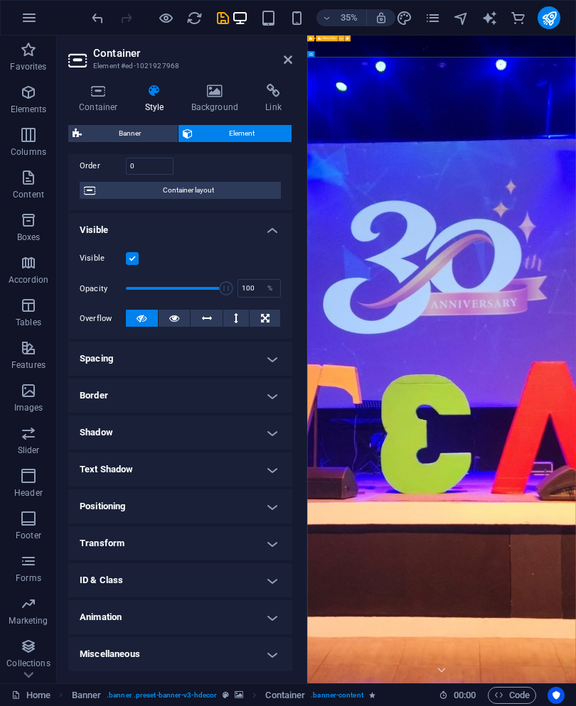
scroll to position [92, 0]
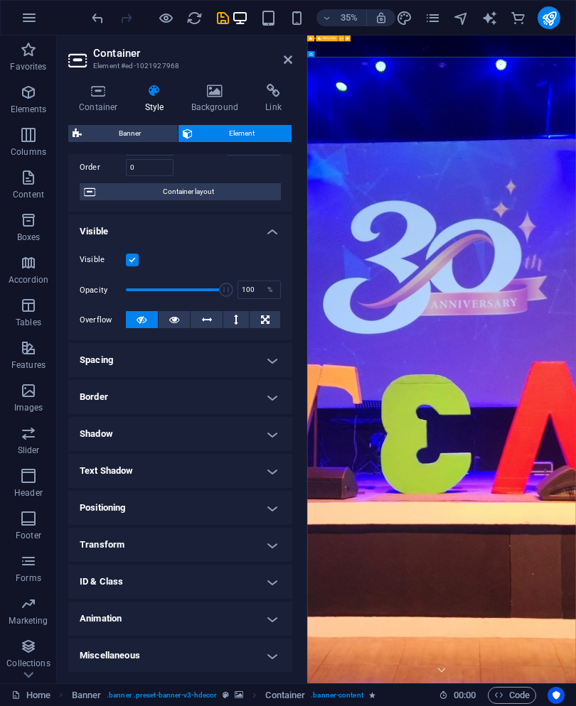
click at [159, 530] on h4 "Transform" at bounding box center [180, 545] width 224 height 34
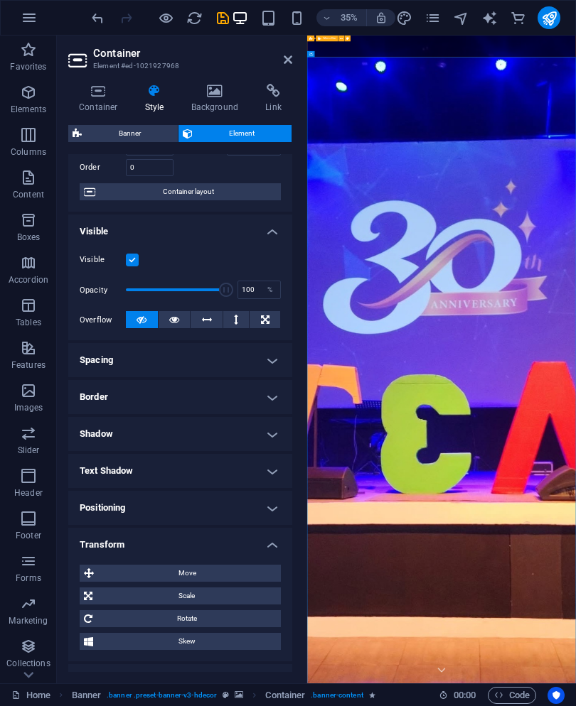
click at [209, 85] on icon at bounding box center [215, 91] width 69 height 14
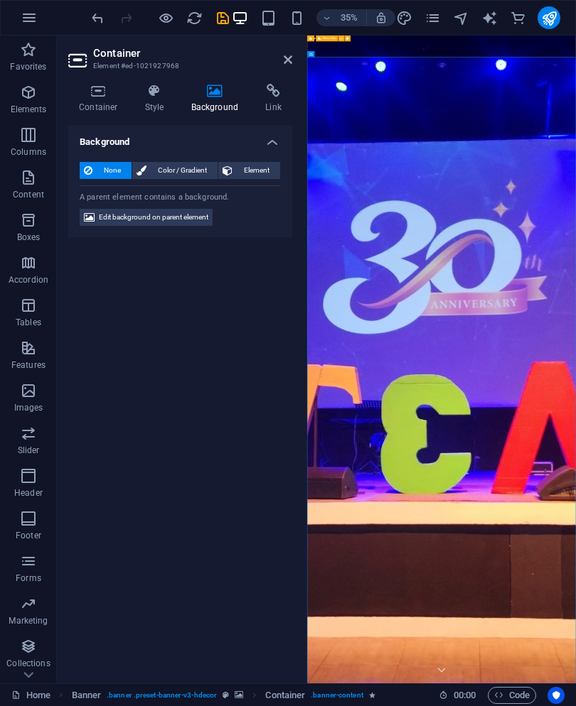
click at [117, 220] on span "Edit background on parent element" at bounding box center [153, 217] width 109 height 17
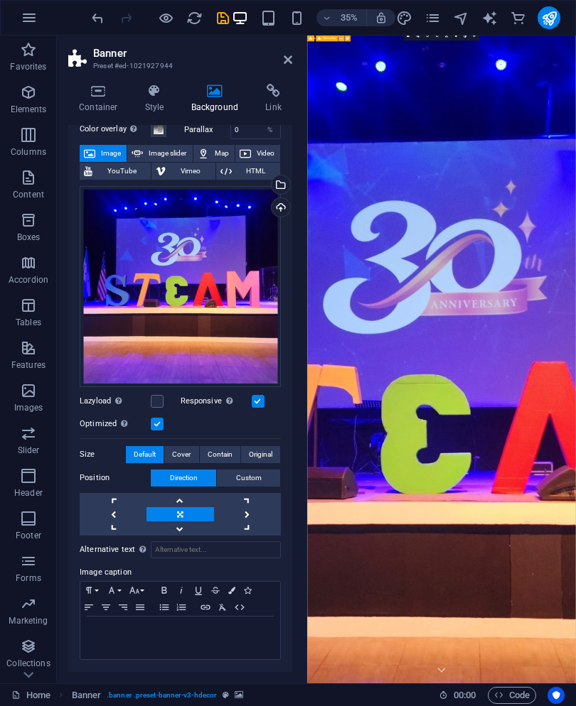
scroll to position [64, 0]
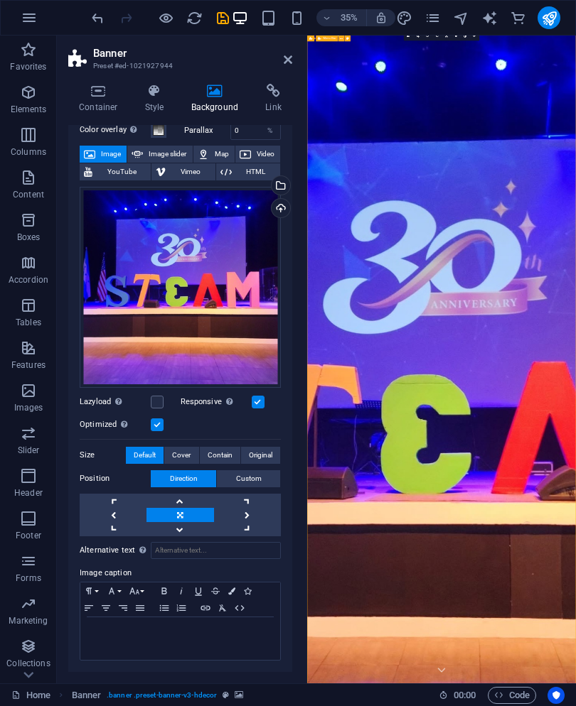
click at [264, 448] on span "Original" at bounding box center [260, 455] width 23 height 17
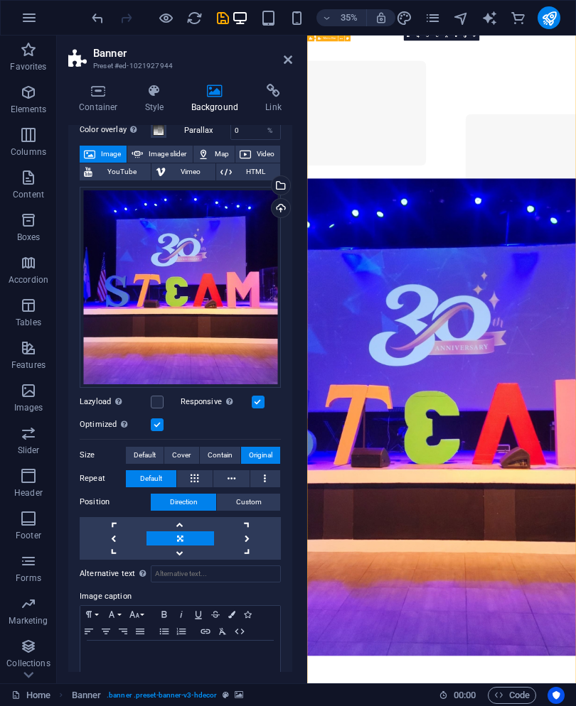
click at [149, 450] on span "Default" at bounding box center [145, 455] width 22 height 17
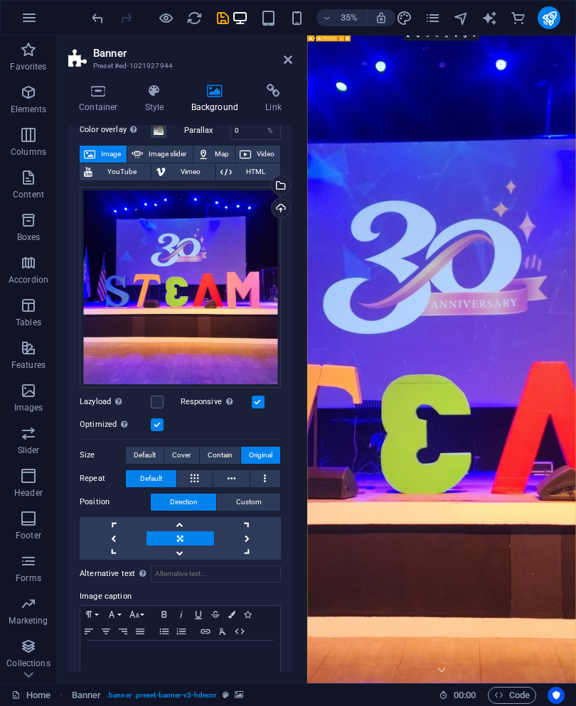
click at [149, 449] on span "Default" at bounding box center [145, 455] width 22 height 17
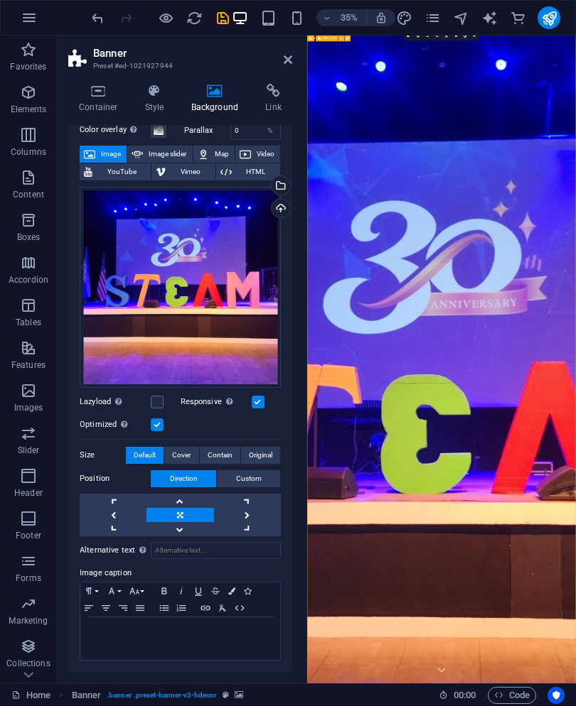
click at [221, 462] on span "Contain" at bounding box center [220, 455] width 25 height 17
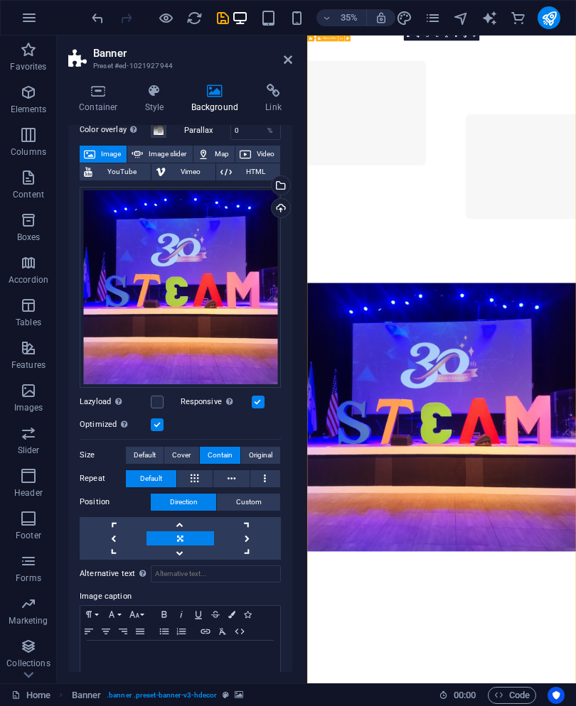
click at [186, 457] on span "Cover" at bounding box center [181, 455] width 18 height 17
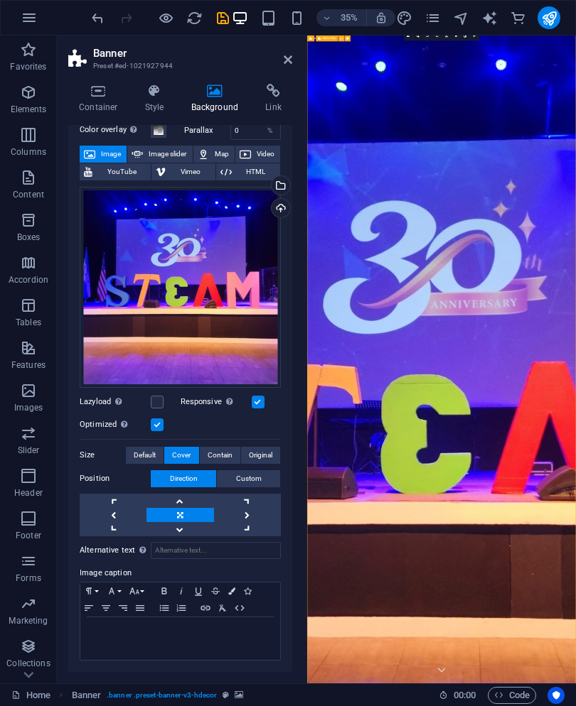
click at [257, 442] on div "Drag files here, click to choose files or select files from Files or our free s…" at bounding box center [180, 358] width 201 height 355
click at [149, 460] on span "Default" at bounding box center [145, 455] width 22 height 17
click at [176, 460] on span "Cover" at bounding box center [181, 455] width 18 height 17
click at [148, 462] on span "Default" at bounding box center [145, 455] width 22 height 17
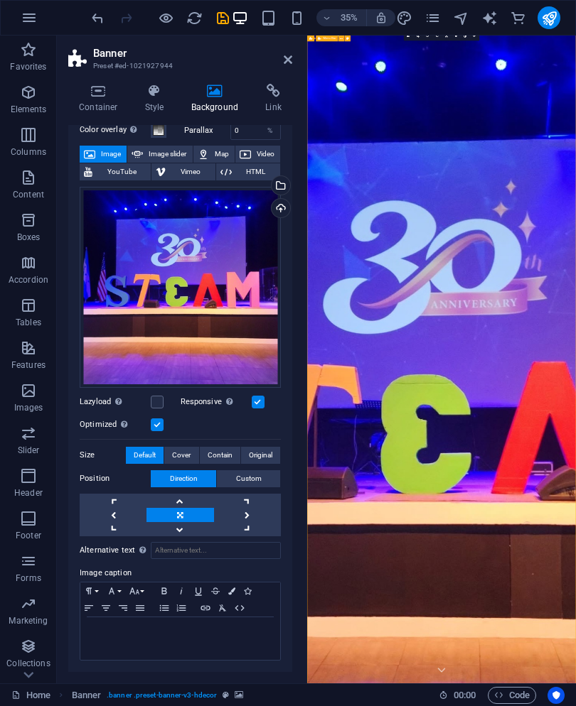
click at [267, 94] on icon at bounding box center [273, 91] width 38 height 14
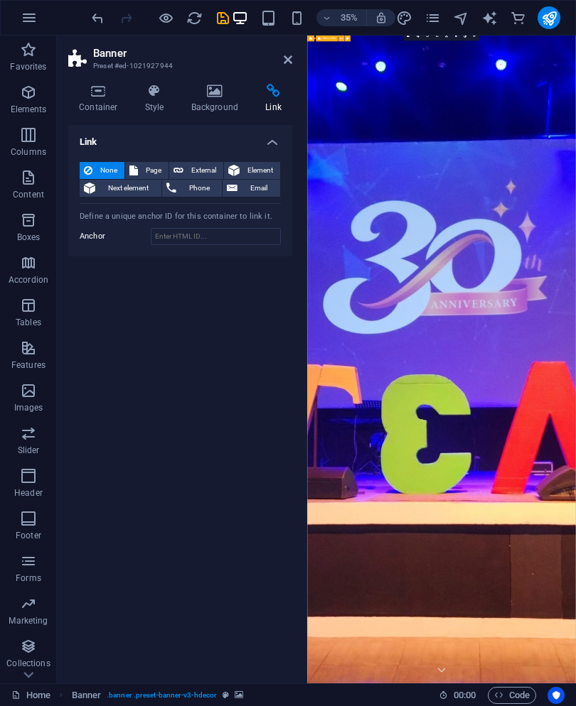
click at [94, 97] on icon at bounding box center [98, 91] width 60 height 14
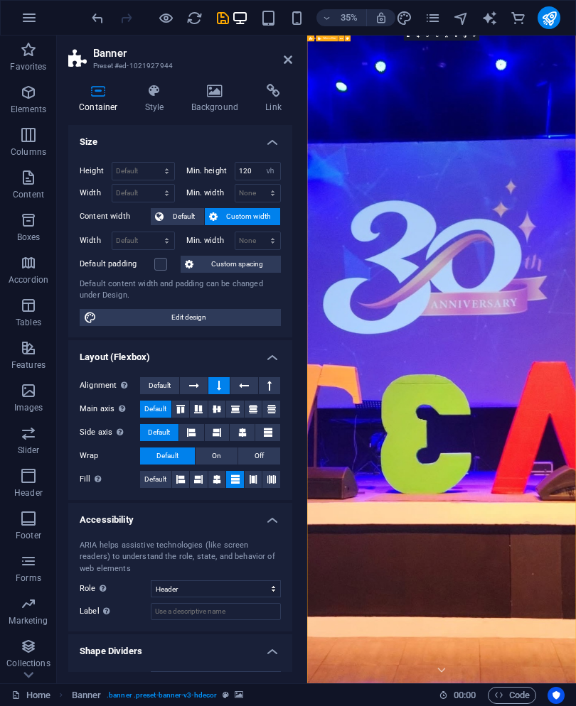
click at [289, 60] on icon at bounding box center [288, 59] width 9 height 11
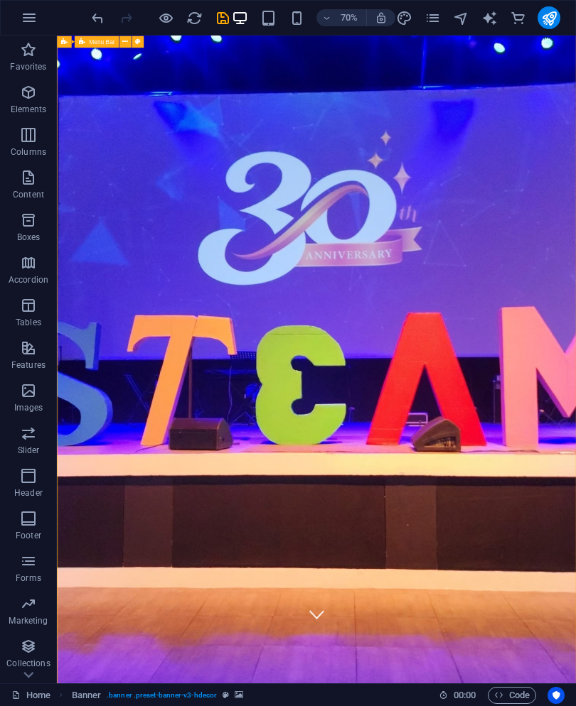
scroll to position [82, 0]
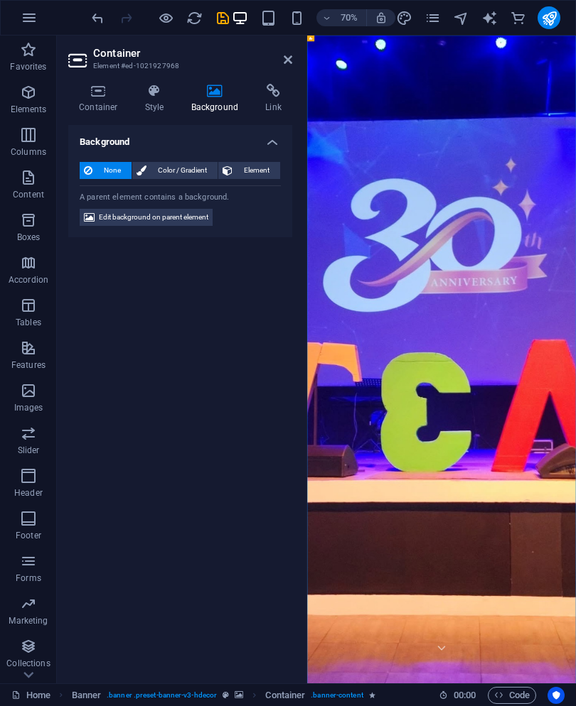
click at [126, 217] on span "Edit background on parent element" at bounding box center [153, 217] width 109 height 17
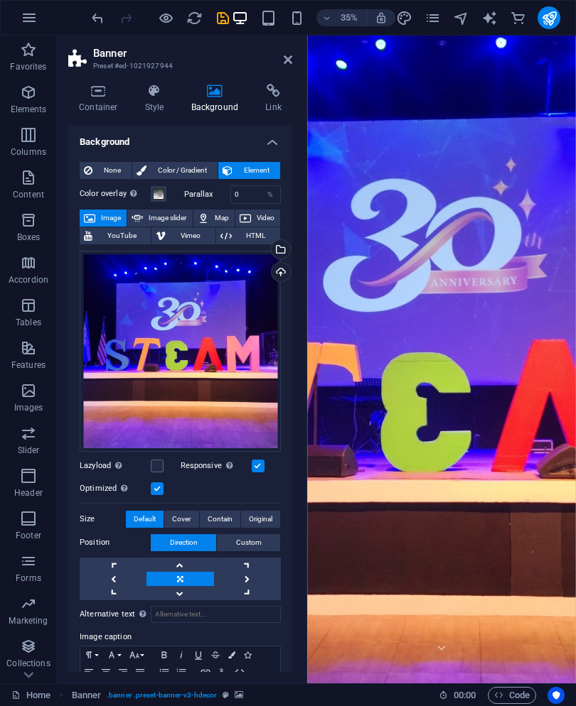
scroll to position [27, 0]
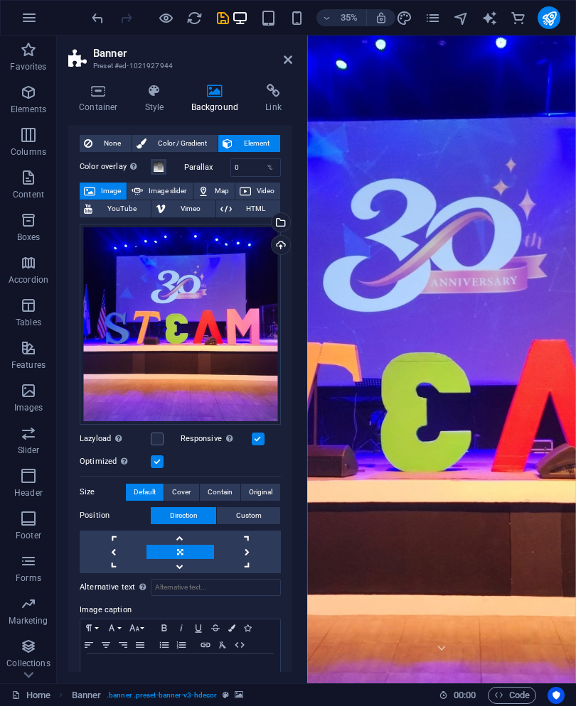
click at [226, 500] on span "Contain" at bounding box center [220, 492] width 25 height 17
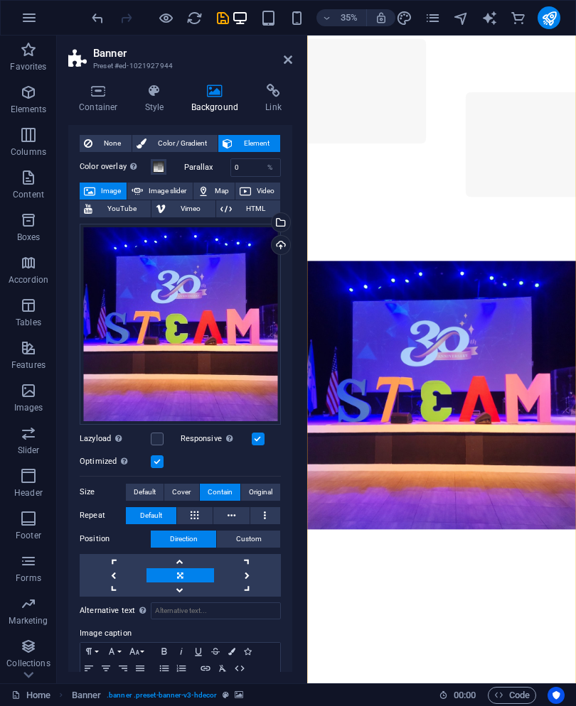
click at [153, 498] on span "Default" at bounding box center [145, 492] width 22 height 17
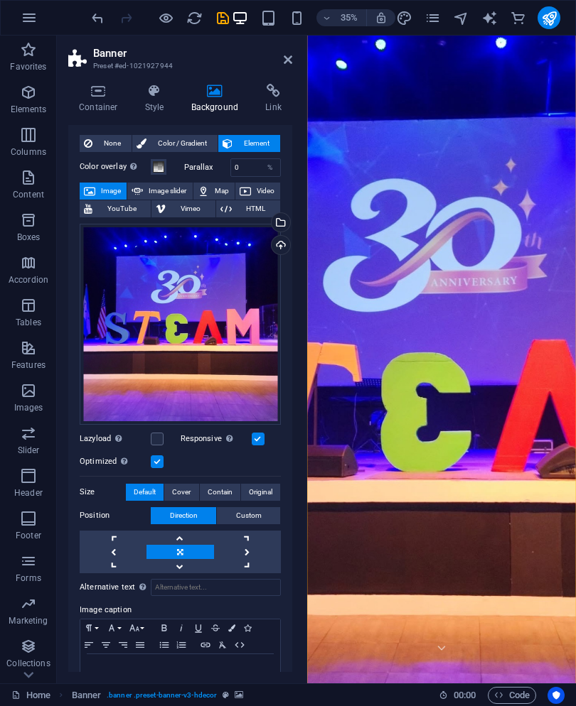
click at [235, 511] on button "Custom" at bounding box center [248, 515] width 63 height 17
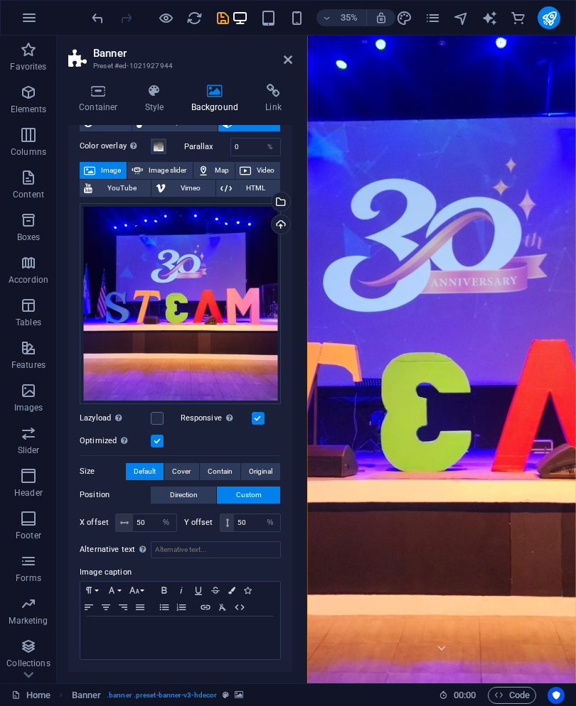
scroll to position [47, 0]
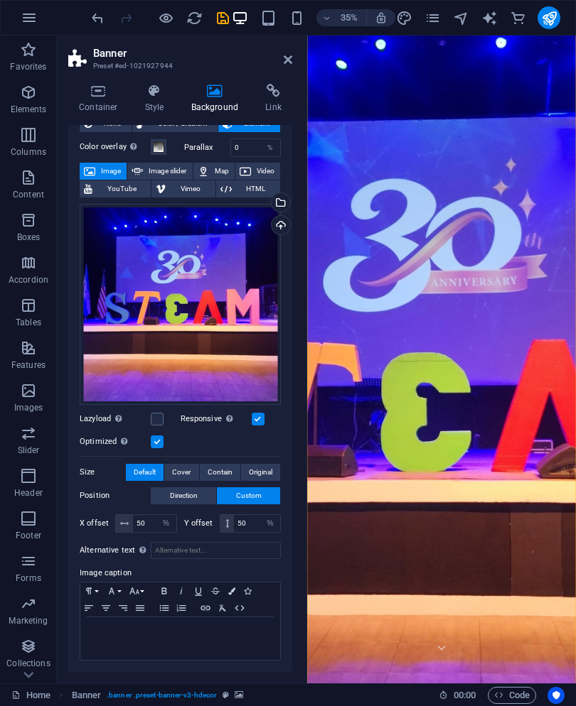
click at [226, 473] on span "Contain" at bounding box center [220, 472] width 25 height 17
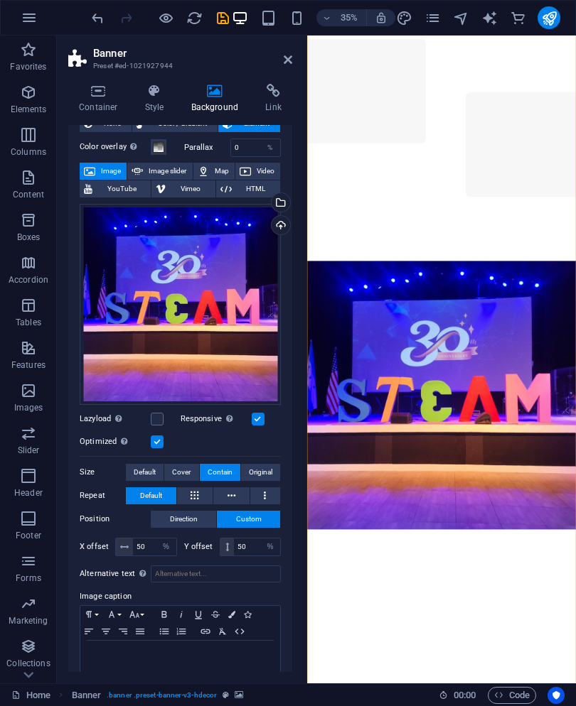
click at [197, 501] on icon at bounding box center [194, 496] width 8 height 17
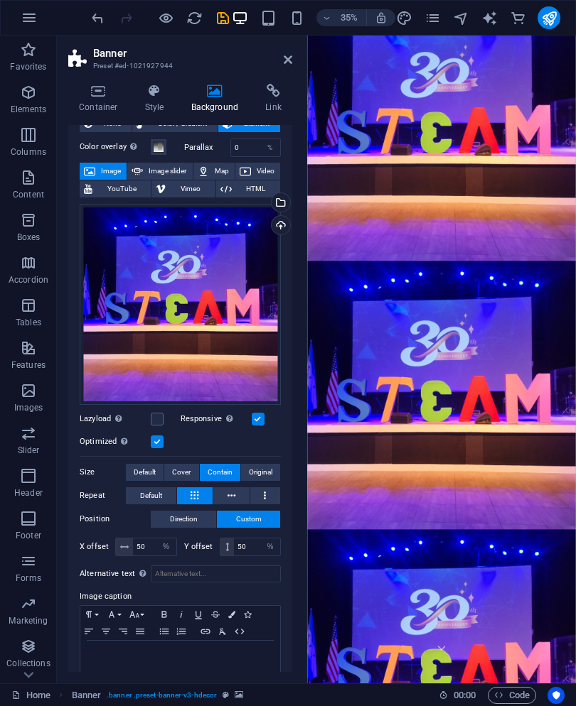
click at [227, 498] on icon at bounding box center [231, 496] width 8 height 17
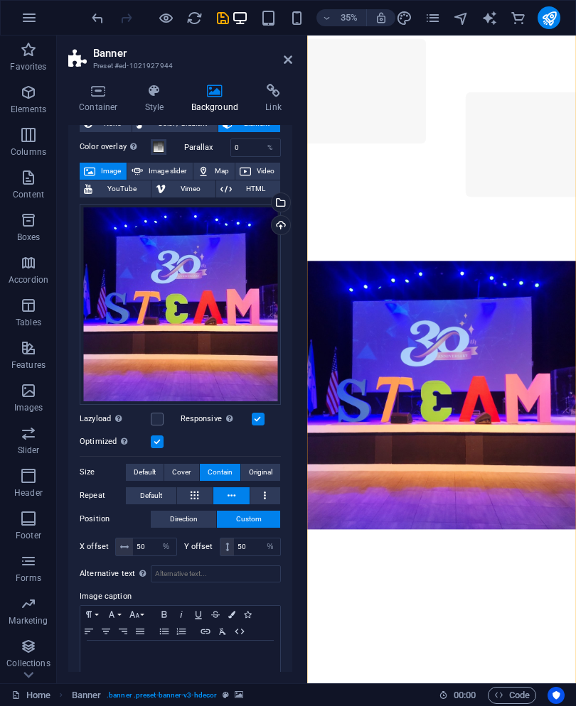
click at [259, 498] on button at bounding box center [265, 496] width 31 height 17
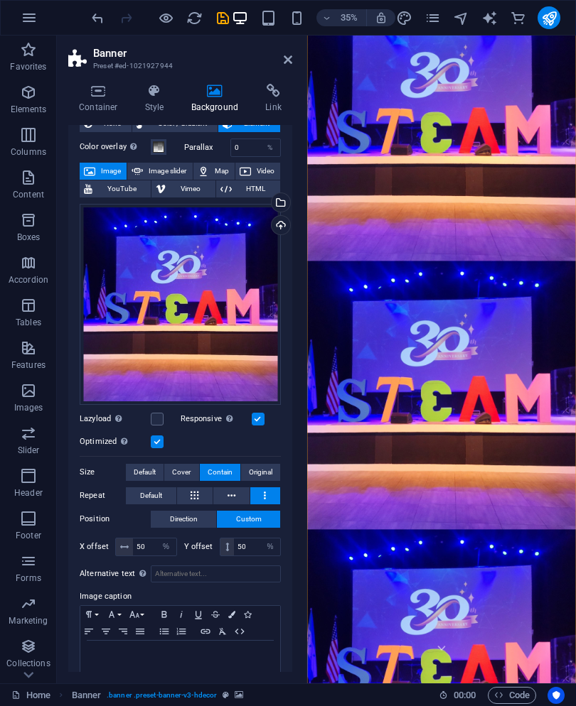
click at [171, 494] on button "Default" at bounding box center [151, 496] width 50 height 17
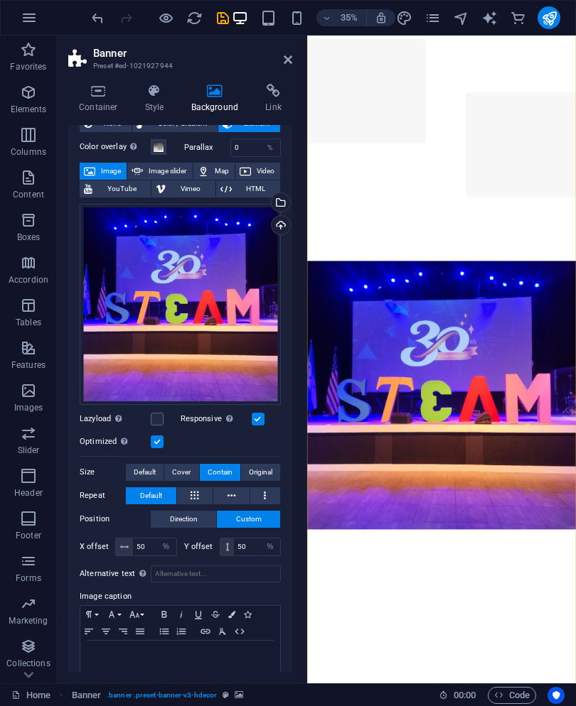
click at [260, 471] on span "Original" at bounding box center [260, 472] width 23 height 17
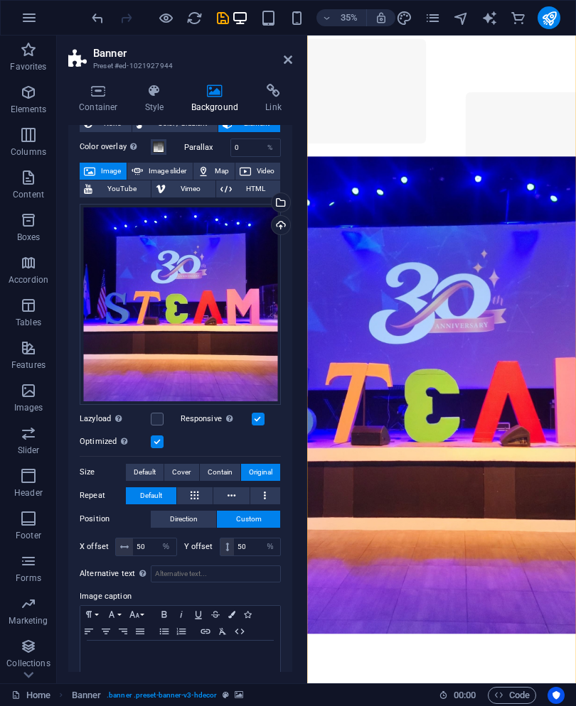
click at [205, 497] on button at bounding box center [195, 496] width 36 height 17
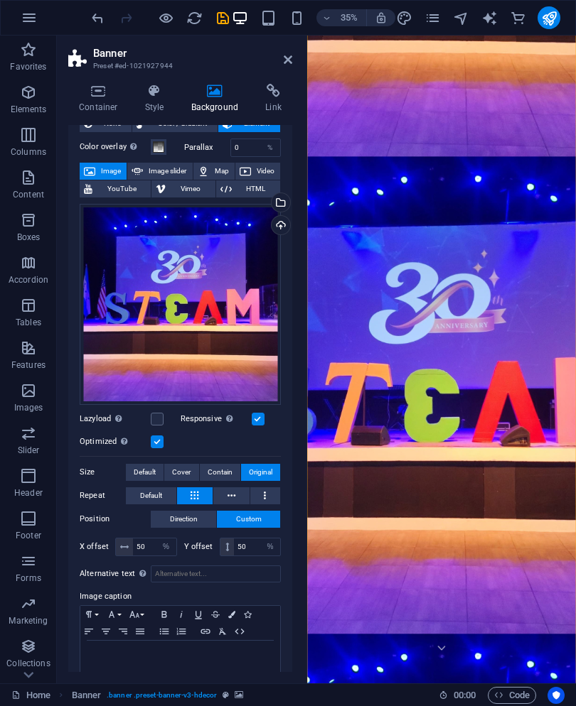
click at [151, 465] on span "Default" at bounding box center [145, 472] width 22 height 17
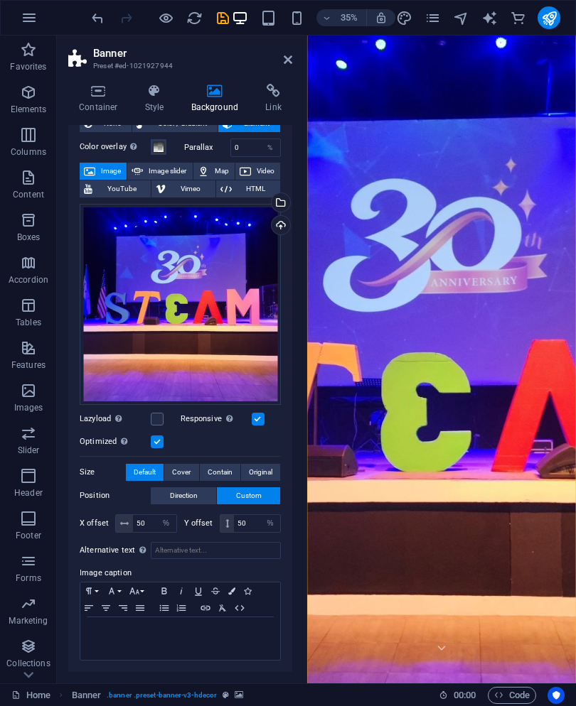
click at [285, 57] on icon at bounding box center [288, 59] width 9 height 11
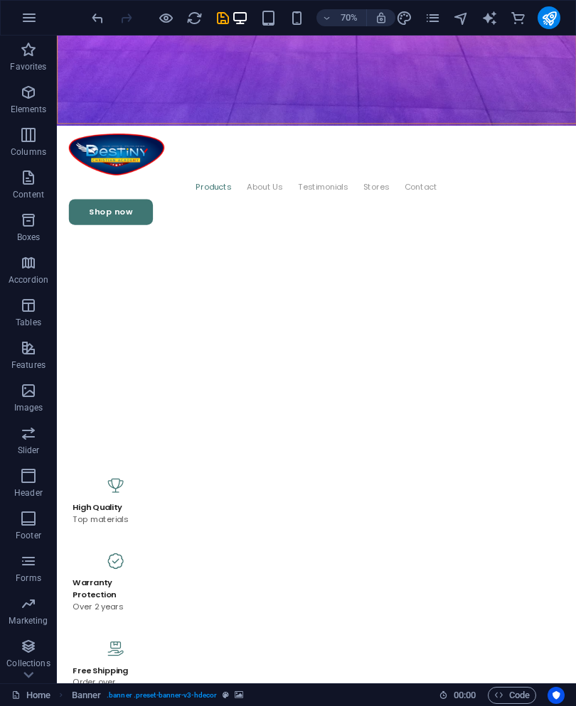
scroll to position [986, 0]
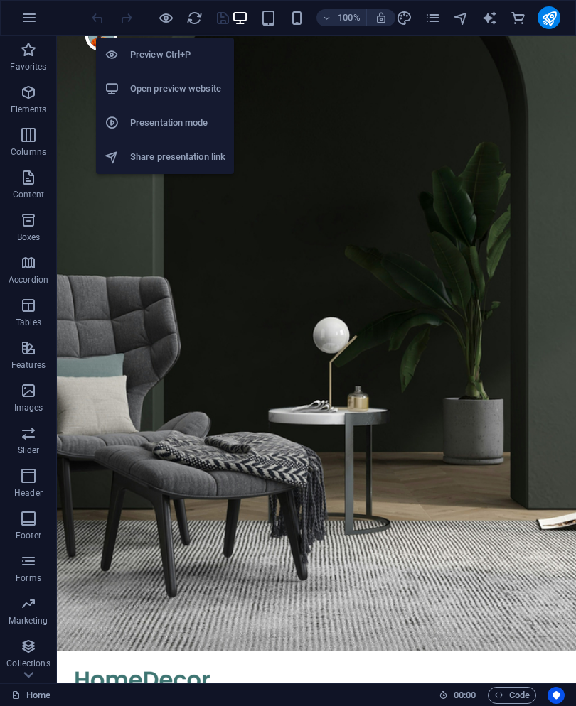
click at [118, 53] on icon at bounding box center [111, 55] width 14 height 14
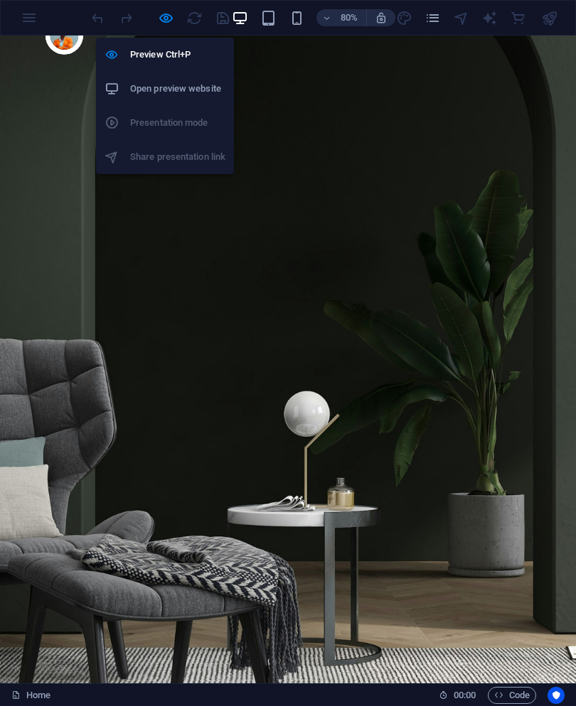
click at [127, 48] on div at bounding box center [117, 55] width 26 height 14
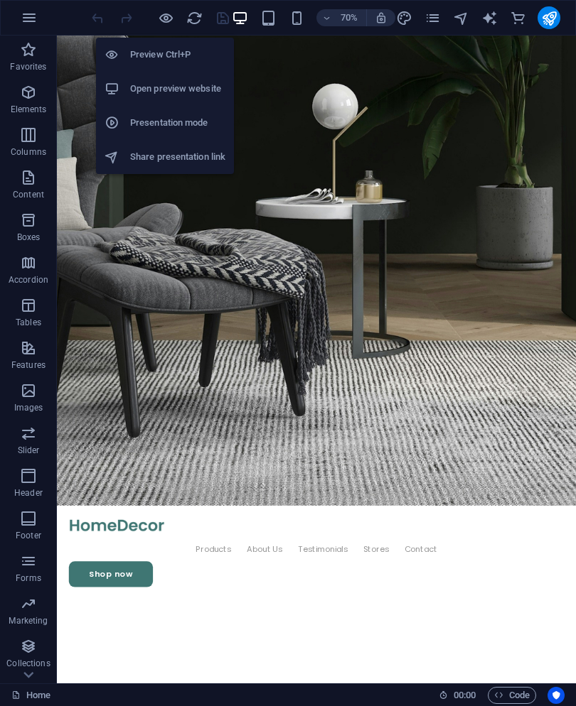
scroll to position [466, 0]
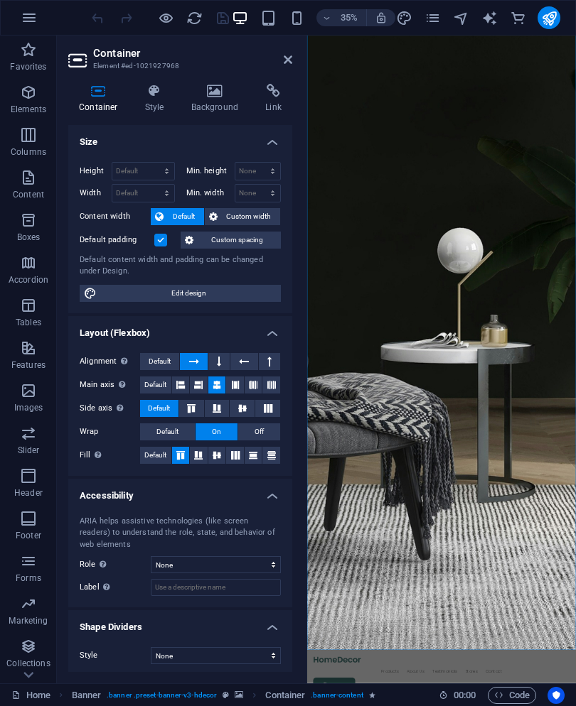
click at [203, 92] on icon at bounding box center [215, 91] width 69 height 14
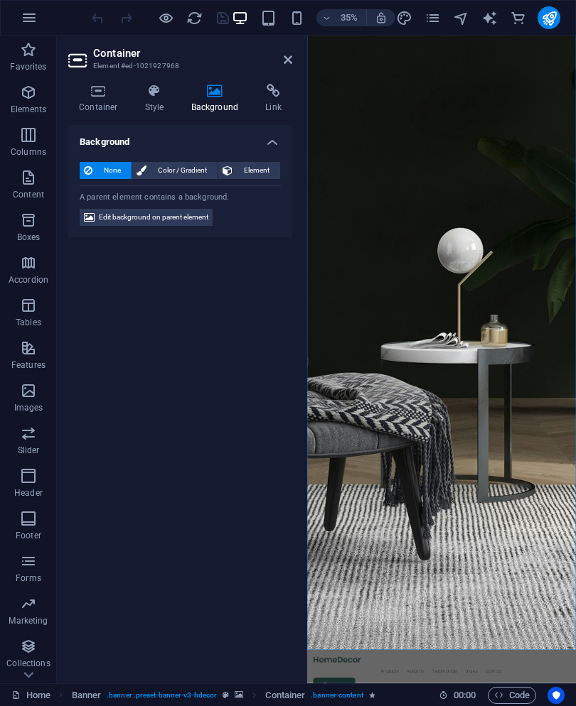
click at [97, 222] on button "Edit background on parent element" at bounding box center [146, 217] width 133 height 17
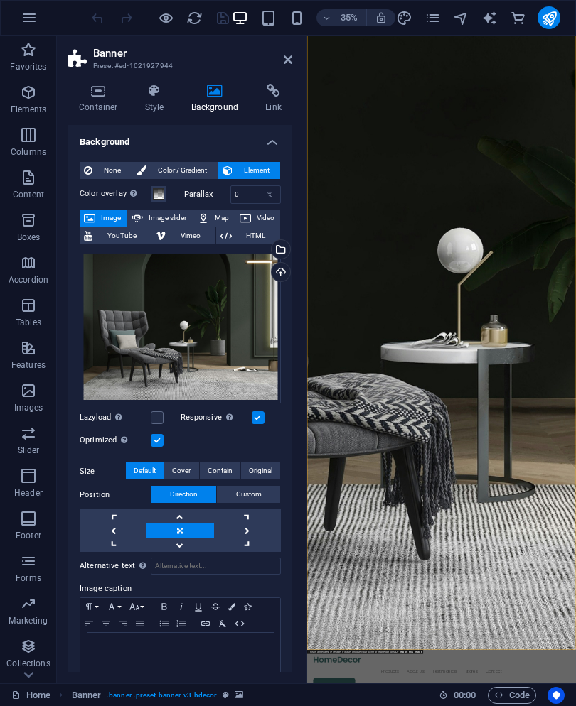
click at [282, 274] on div "Upload" at bounding box center [279, 273] width 21 height 21
click at [279, 246] on div "Select files from the file manager, stock photos, or upload file(s)" at bounding box center [279, 250] width 21 height 21
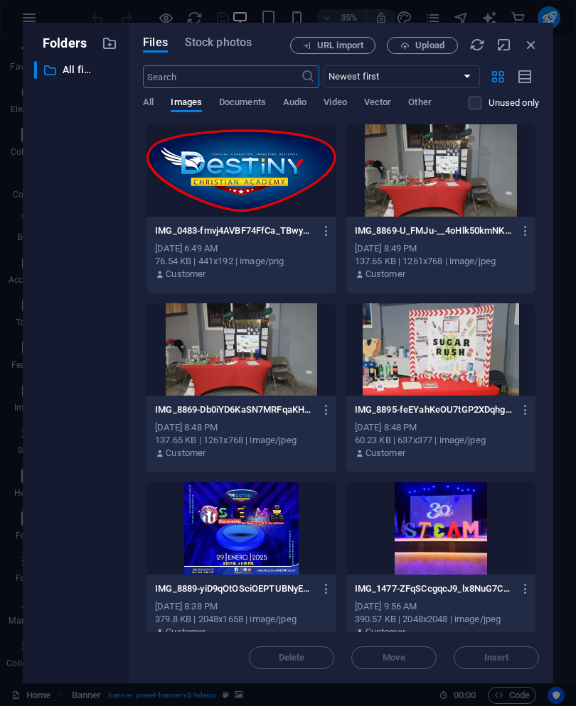
type input "30"
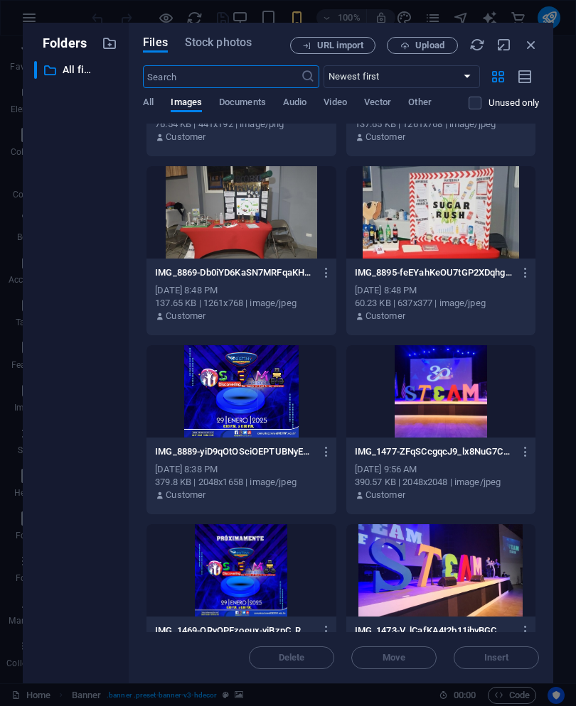
scroll to position [129, 0]
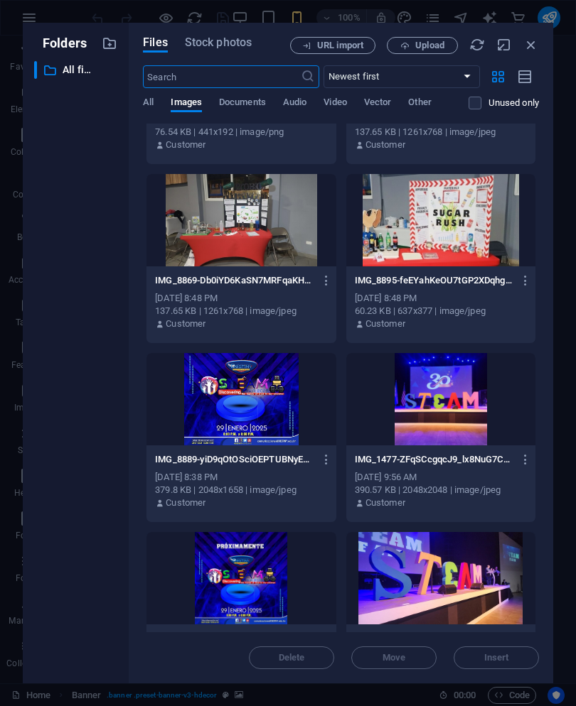
click at [474, 380] on div at bounding box center [440, 399] width 189 height 92
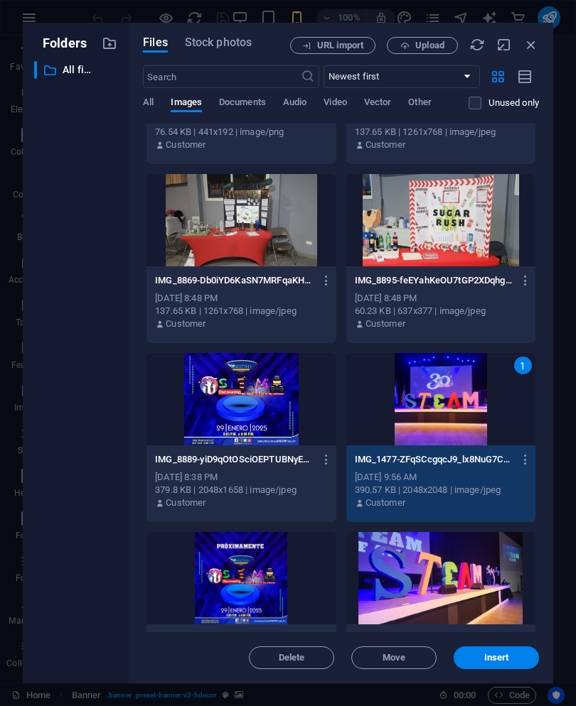
click at [512, 650] on button "Insert" at bounding box center [495, 658] width 85 height 23
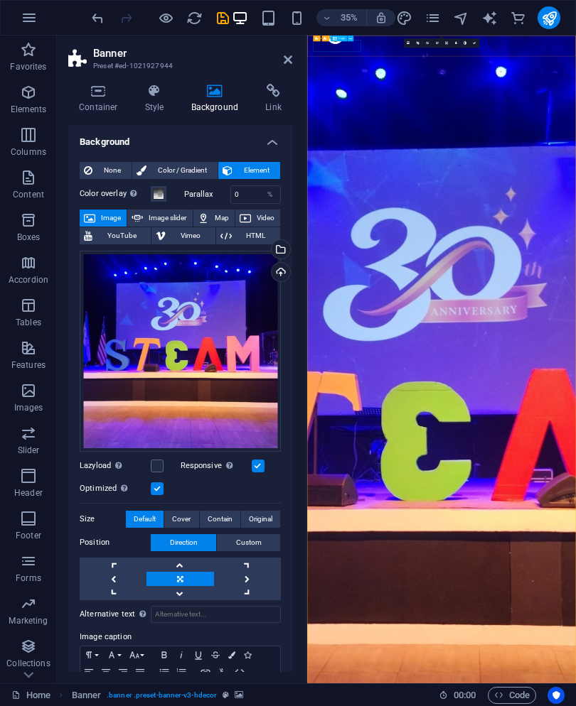
click at [353, 36] on button at bounding box center [351, 39] width 6 height 6
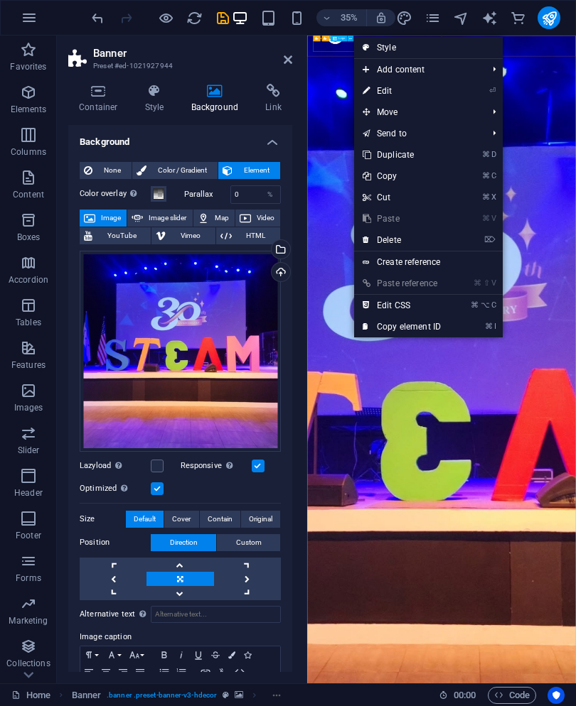
click at [409, 91] on link "⏎ Edit" at bounding box center [401, 90] width 95 height 21
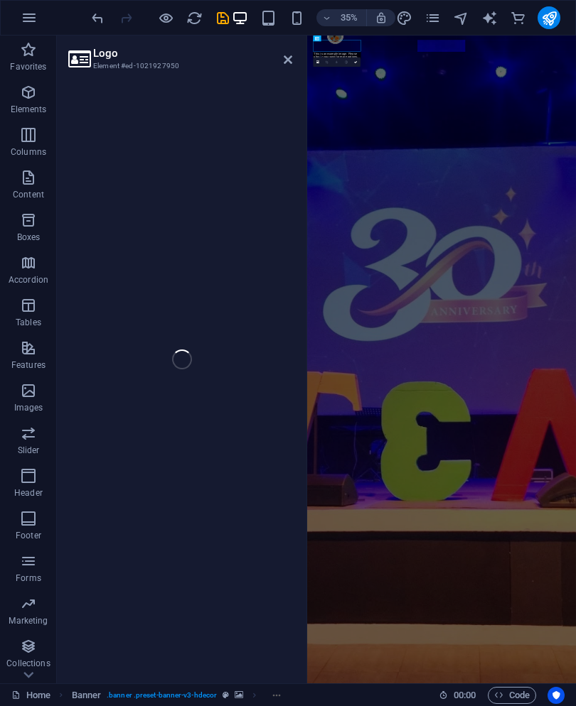
select select "px"
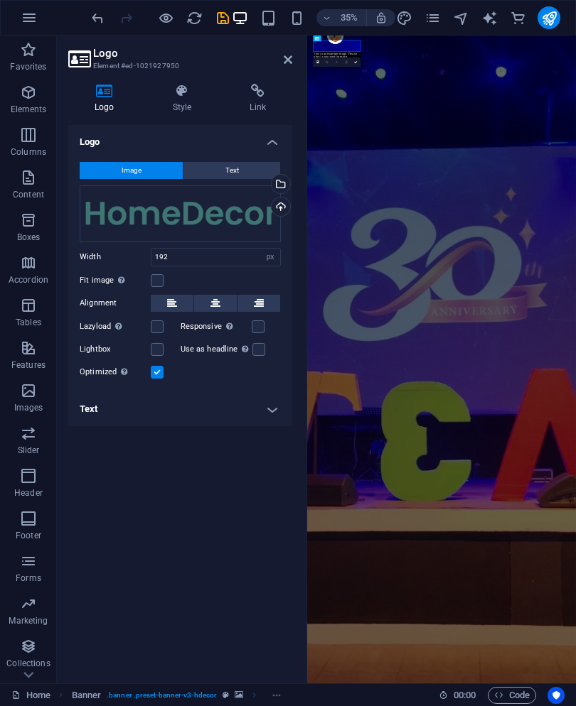
click at [285, 183] on div "Select files from the file manager, stock photos, or upload file(s)" at bounding box center [279, 185] width 21 height 21
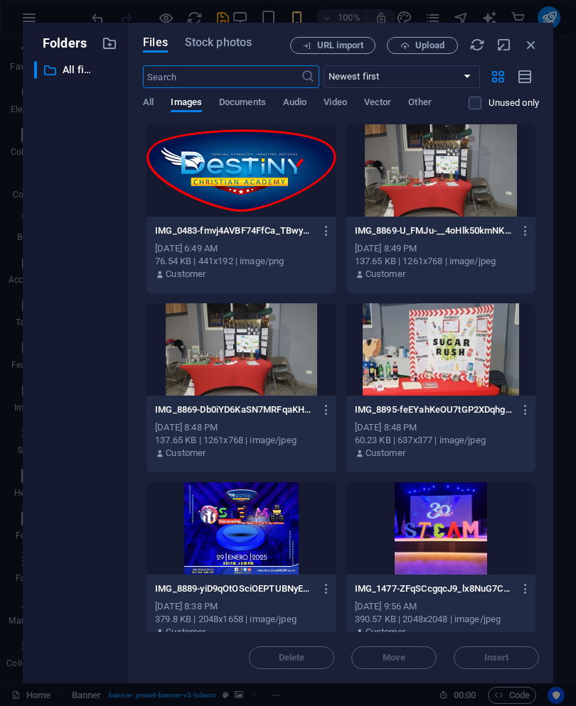
click at [286, 163] on div at bounding box center [240, 170] width 189 height 92
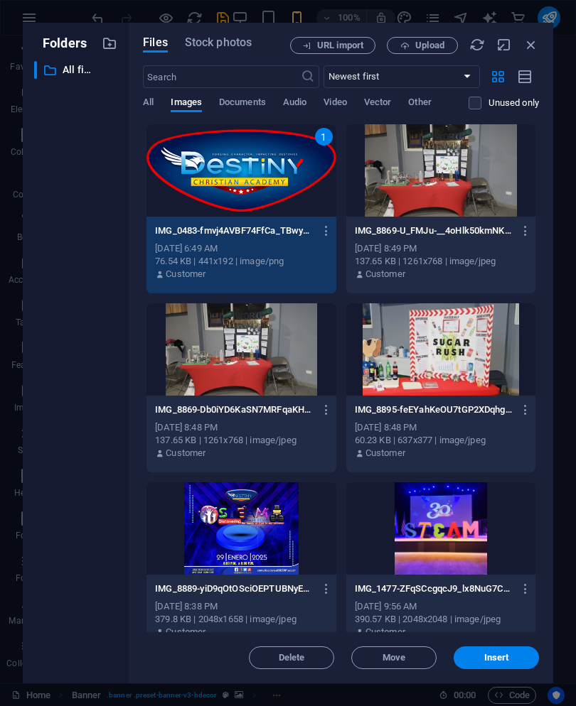
click at [490, 667] on button "Insert" at bounding box center [495, 658] width 85 height 23
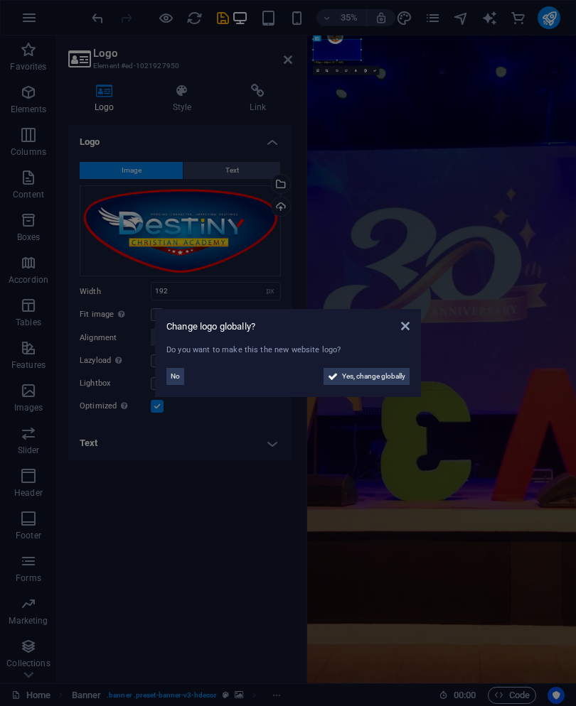
click at [387, 374] on span "Yes, change globally" at bounding box center [373, 376] width 63 height 17
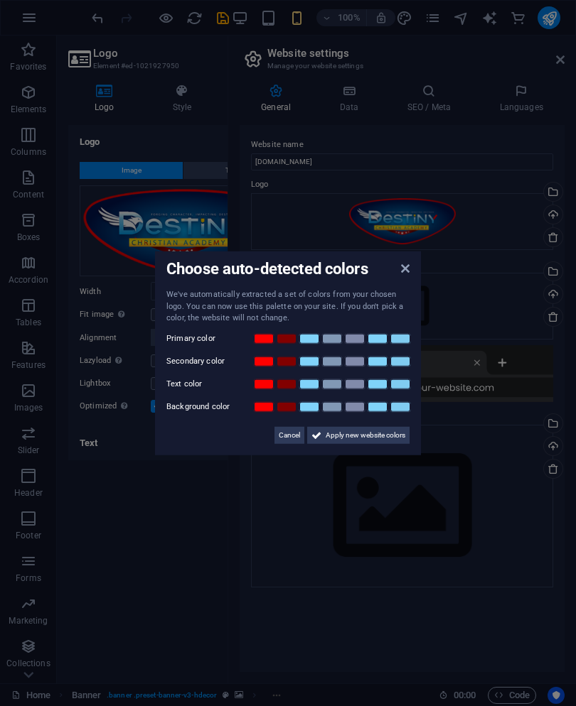
click at [385, 432] on span "Apply new website colors" at bounding box center [366, 434] width 80 height 17
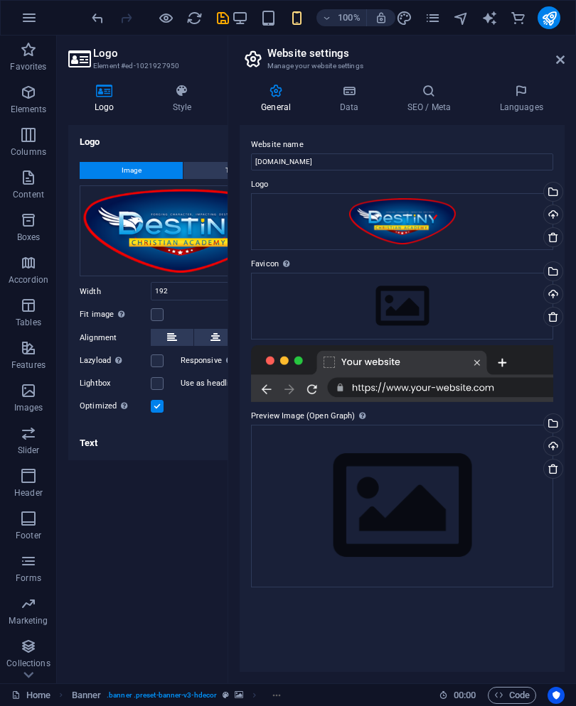
click at [439, 100] on h4 "SEO / Meta" at bounding box center [431, 99] width 92 height 30
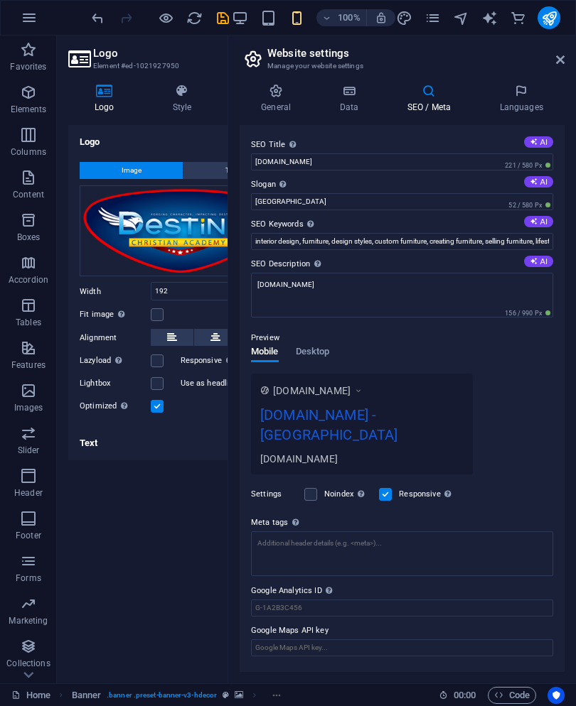
click at [499, 102] on h4 "Languages" at bounding box center [521, 99] width 87 height 30
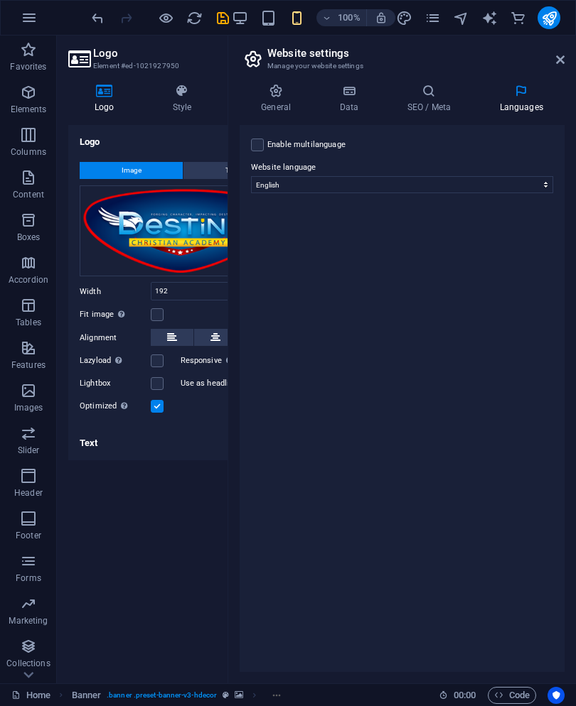
click at [551, 50] on h2 "Website settings" at bounding box center [415, 53] width 297 height 13
click at [556, 65] on link at bounding box center [560, 60] width 9 height 12
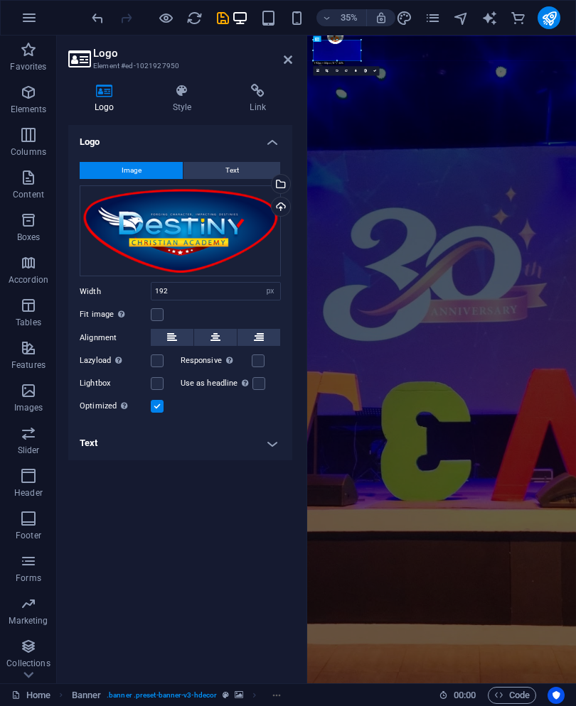
scroll to position [0, 0]
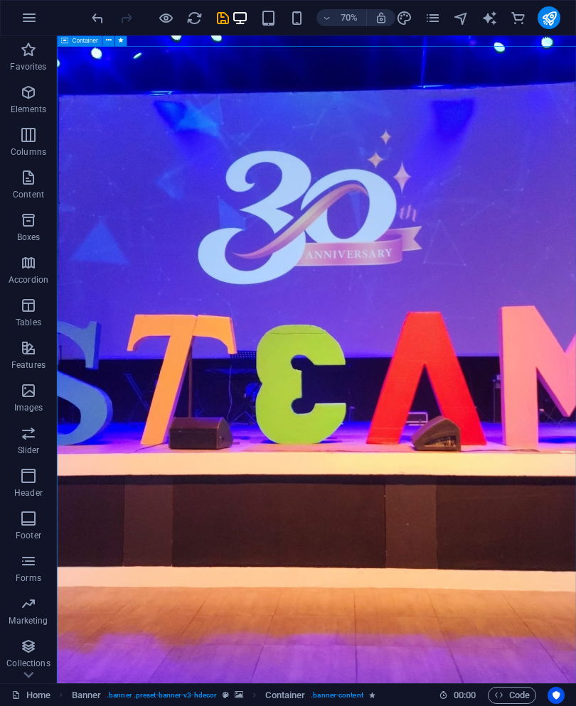
scroll to position [82, 0]
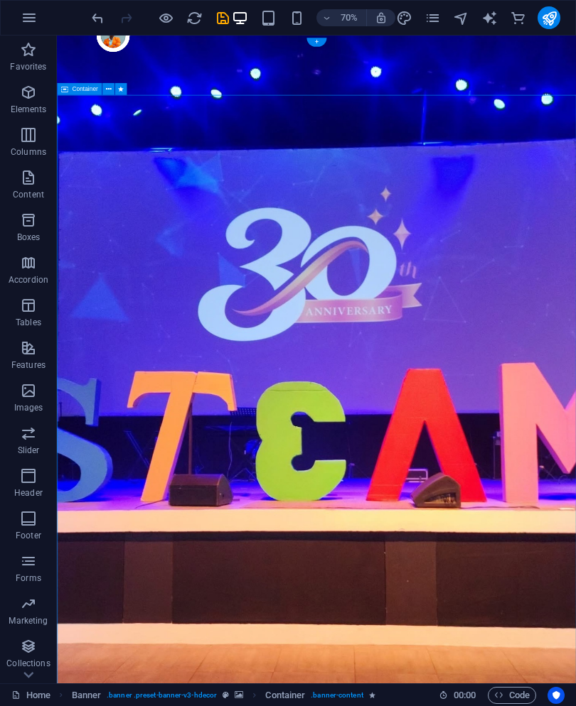
scroll to position [0, 0]
click at [105, 91] on icon at bounding box center [108, 87] width 6 height 11
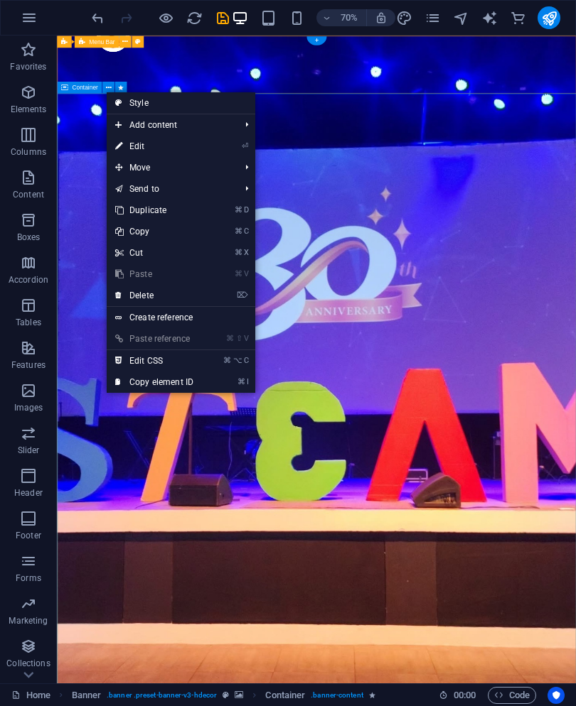
click at [124, 151] on link "⏎ Edit" at bounding box center [154, 146] width 95 height 21
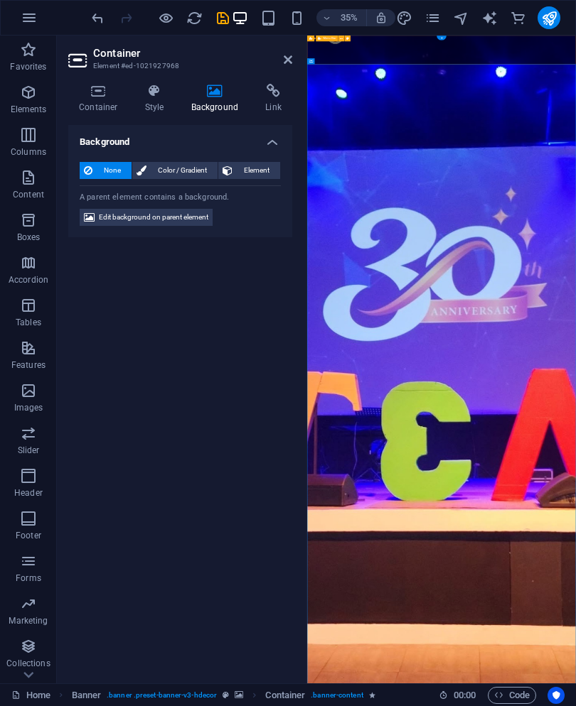
click at [103, 110] on h4 "Container" at bounding box center [101, 99] width 66 height 30
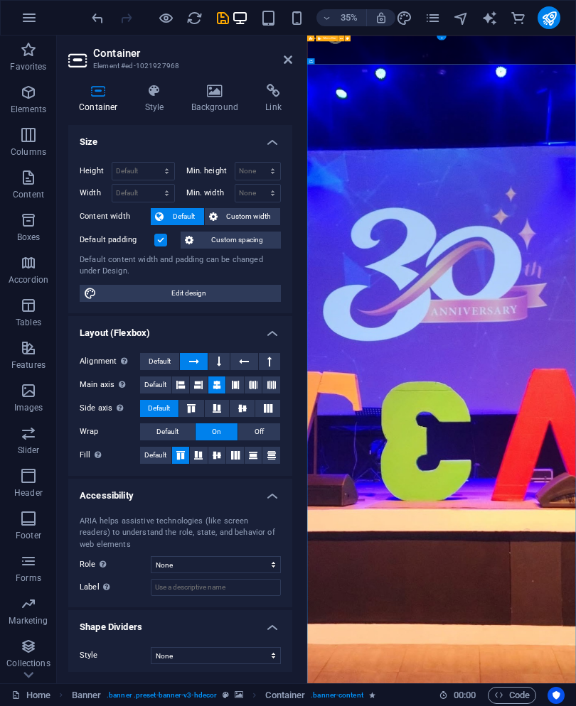
click at [221, 354] on icon at bounding box center [219, 361] width 4 height 17
click at [182, 426] on button "Default" at bounding box center [167, 432] width 55 height 17
click at [220, 436] on span "On" at bounding box center [216, 432] width 9 height 17
click at [291, 62] on icon at bounding box center [288, 59] width 9 height 11
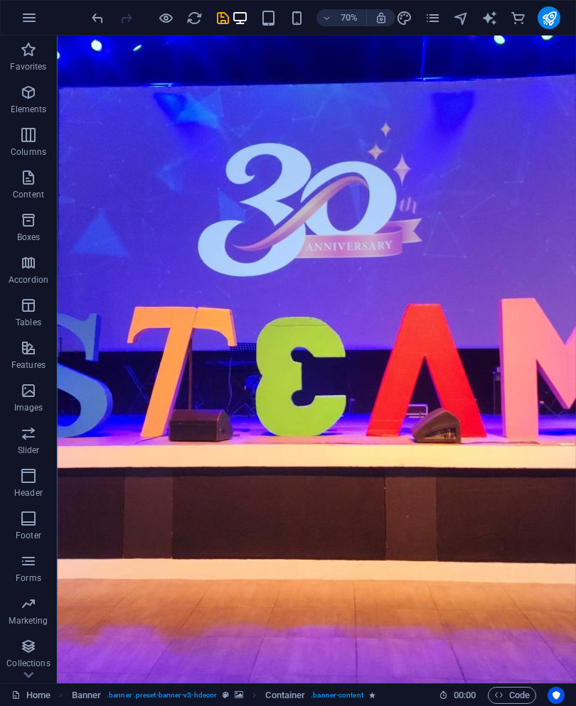
scroll to position [154, 0]
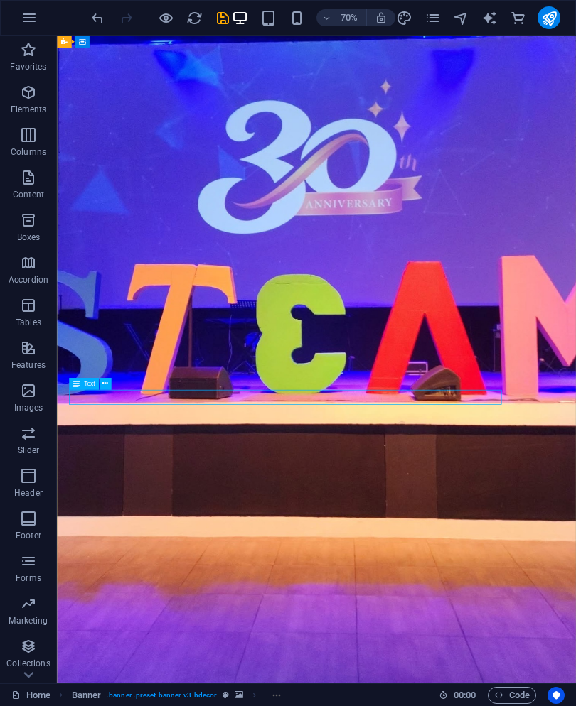
click at [107, 381] on icon at bounding box center [105, 384] width 6 height 11
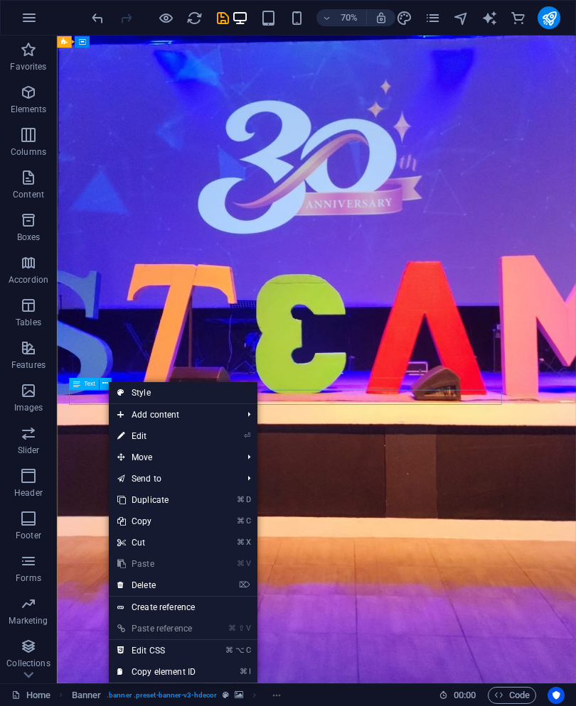
click at [171, 434] on link "⏎ Edit" at bounding box center [156, 436] width 95 height 21
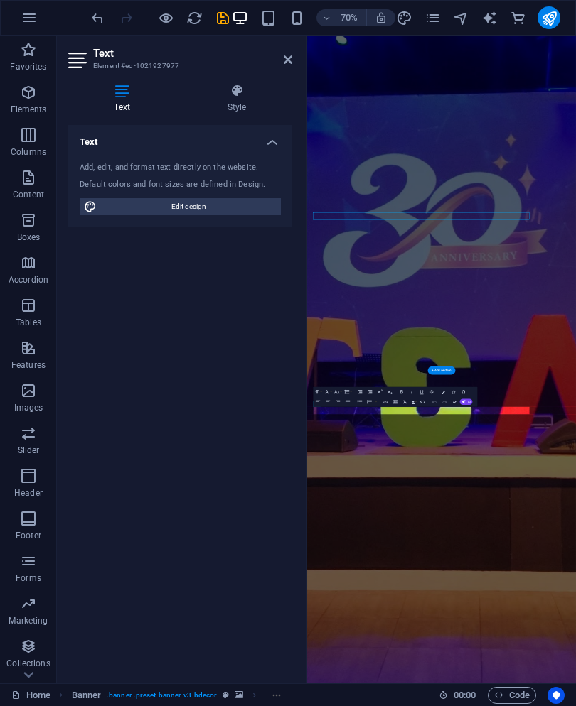
select select "%"
click at [216, 86] on icon at bounding box center [236, 91] width 111 height 14
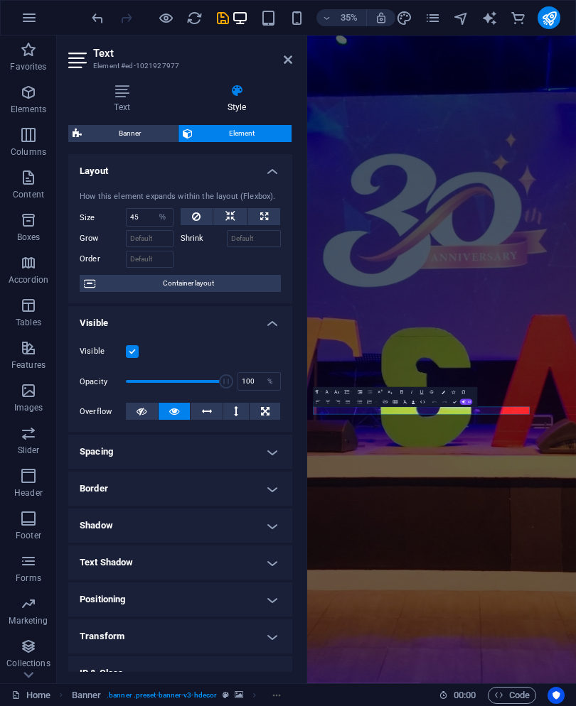
click at [291, 58] on icon at bounding box center [288, 59] width 9 height 11
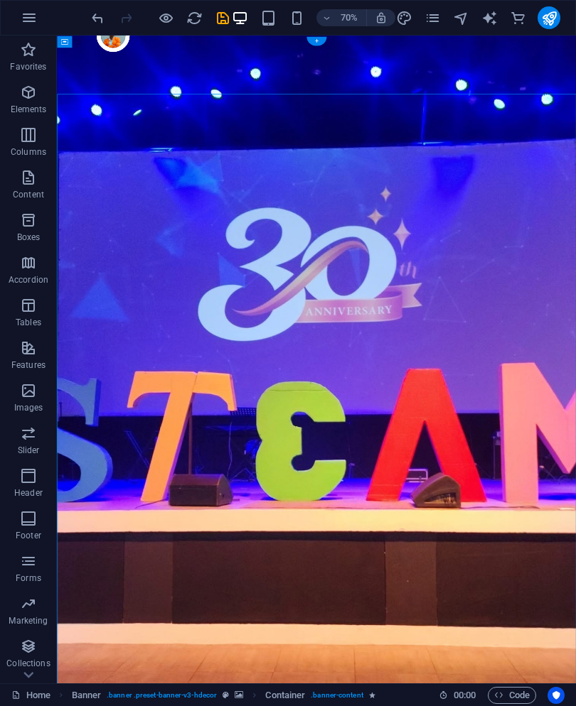
scroll to position [0, 0]
click at [108, 90] on icon at bounding box center [108, 87] width 6 height 11
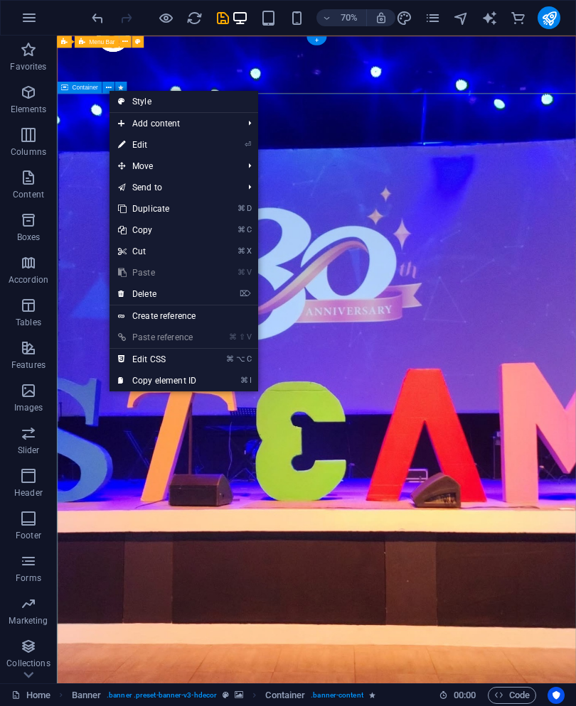
click at [122, 142] on icon at bounding box center [121, 144] width 7 height 21
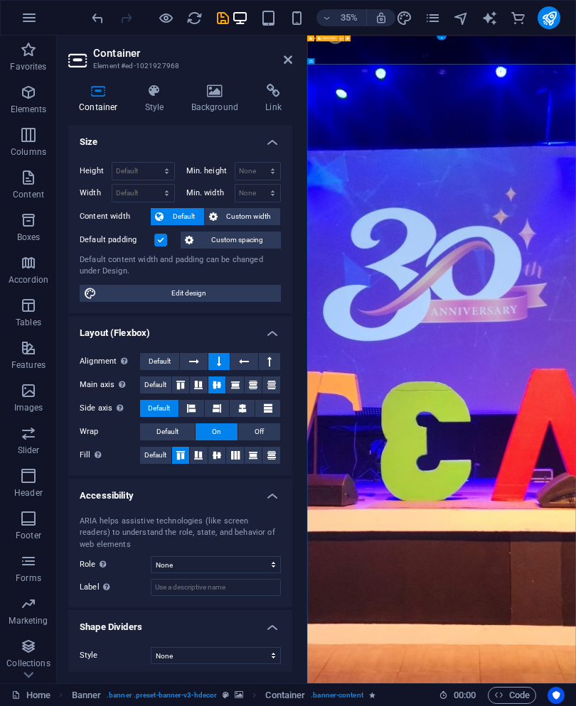
click at [205, 457] on icon at bounding box center [198, 455] width 17 height 9
click at [181, 456] on icon at bounding box center [180, 455] width 17 height 9
click at [226, 392] on button at bounding box center [235, 385] width 18 height 17
click at [212, 390] on button at bounding box center [217, 385] width 18 height 17
click at [211, 410] on button at bounding box center [217, 408] width 25 height 17
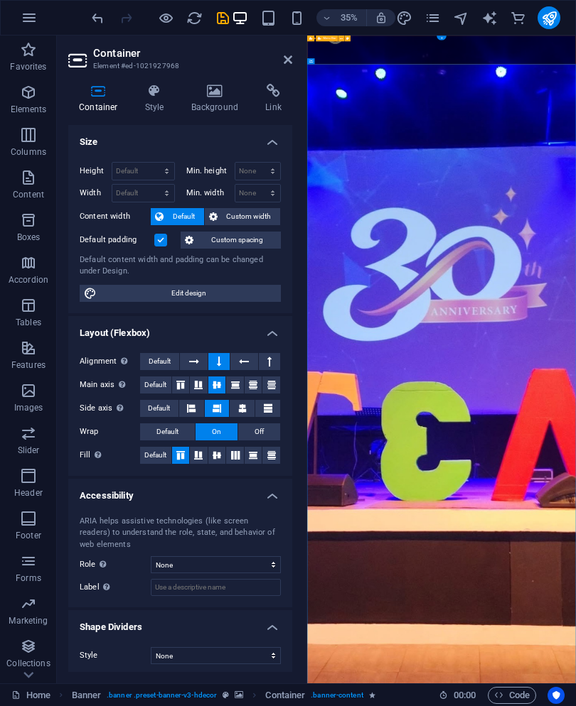
click at [190, 404] on icon at bounding box center [191, 408] width 9 height 17
click at [235, 412] on button at bounding box center [242, 408] width 25 height 17
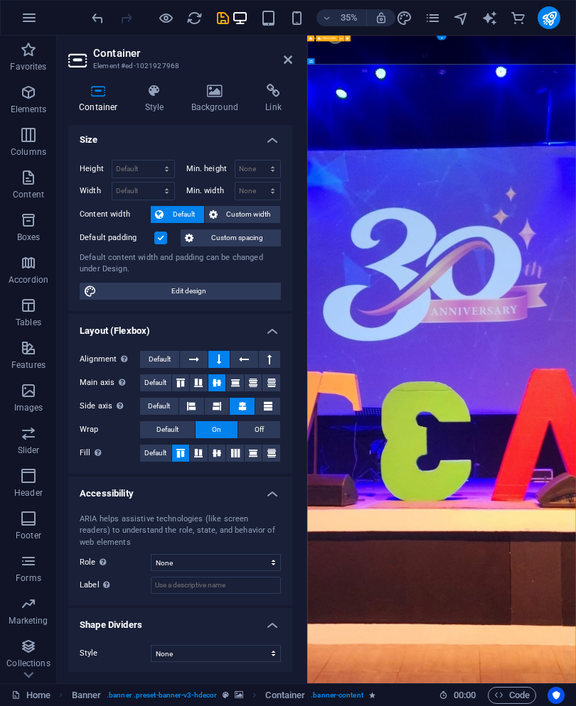
scroll to position [1, 0]
click at [301, 53] on aside "Container Element #ed-1021927968 Container Style Background Link Size Height De…" at bounding box center [182, 360] width 250 height 648
click at [291, 57] on icon at bounding box center [288, 59] width 9 height 11
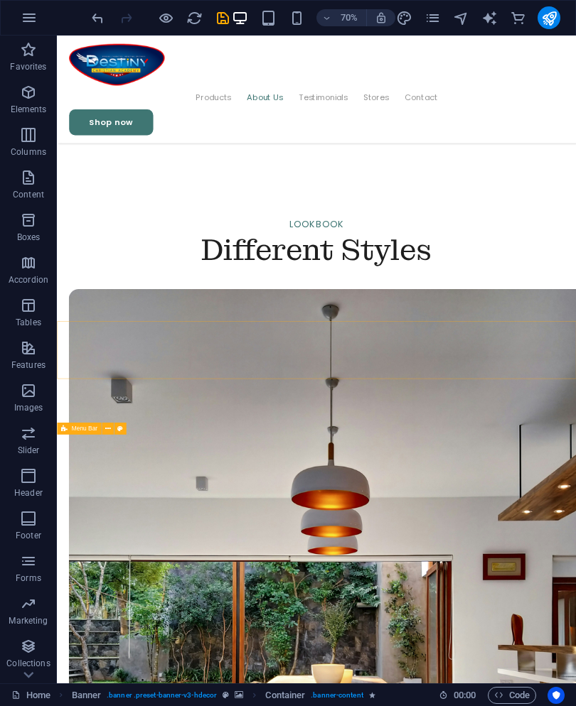
scroll to position [2423, 0]
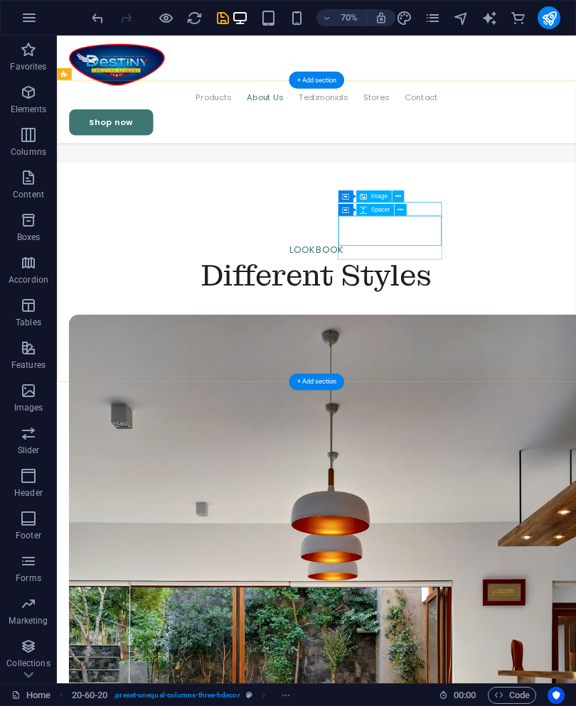
click at [404, 212] on button at bounding box center [400, 210] width 12 height 12
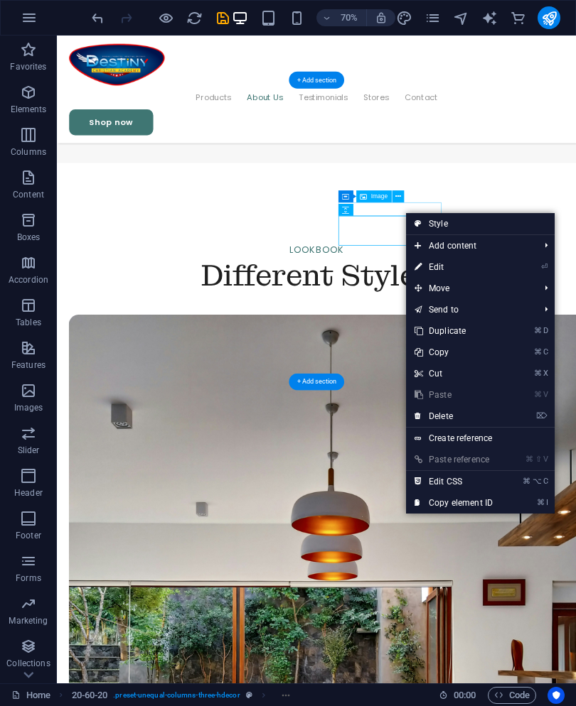
click at [454, 272] on link "⏎ Edit" at bounding box center [453, 267] width 95 height 21
select select "px"
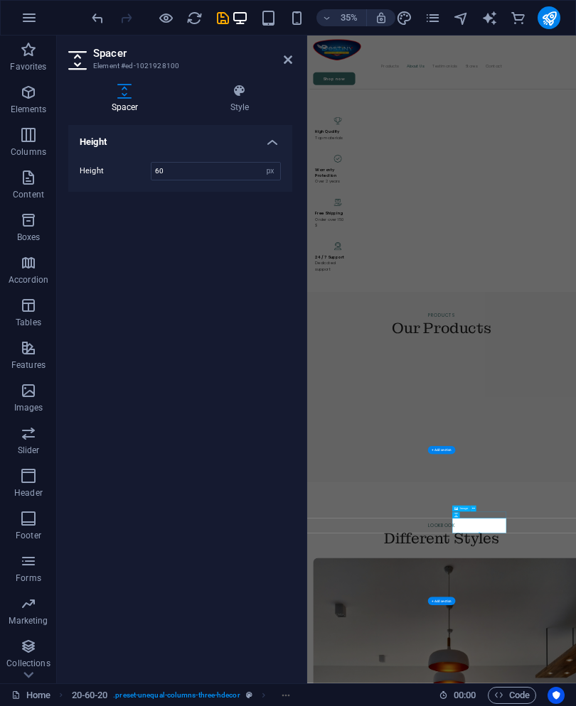
click at [182, 163] on input "60" at bounding box center [215, 171] width 129 height 17
type input "6"
type input "50"
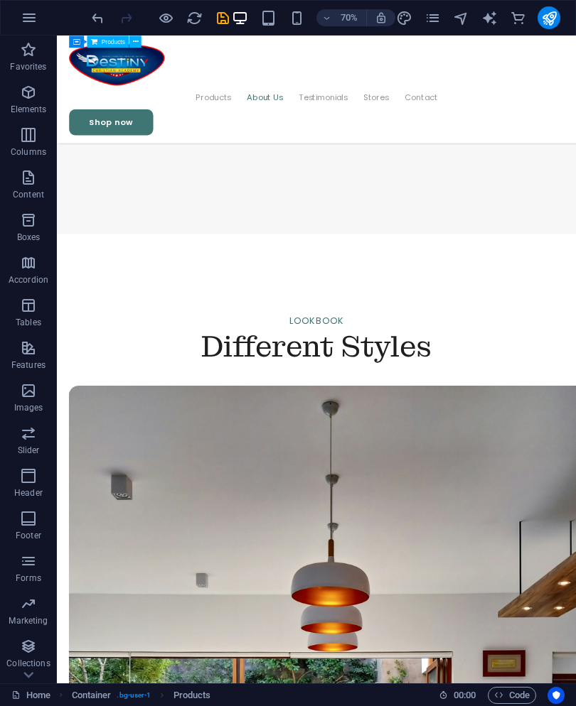
scroll to position [2323, 0]
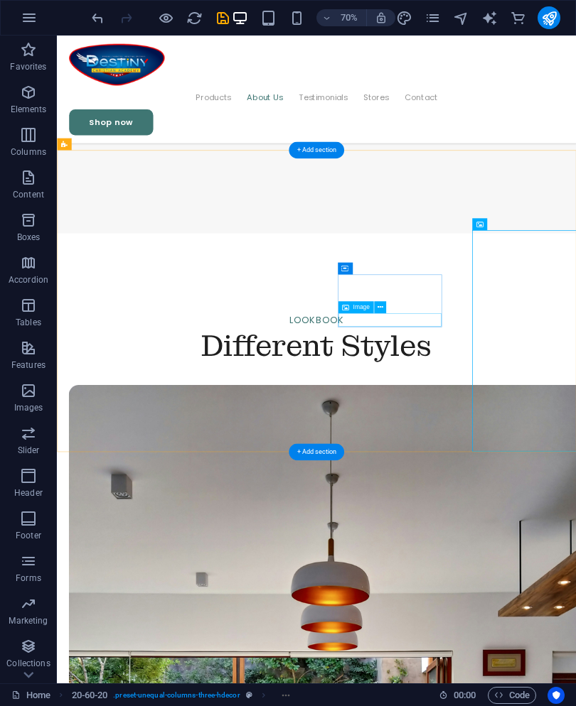
click at [366, 306] on span "Image" at bounding box center [361, 307] width 16 height 6
click at [365, 304] on span "Image" at bounding box center [361, 307] width 16 height 6
click at [379, 306] on icon at bounding box center [380, 307] width 6 height 11
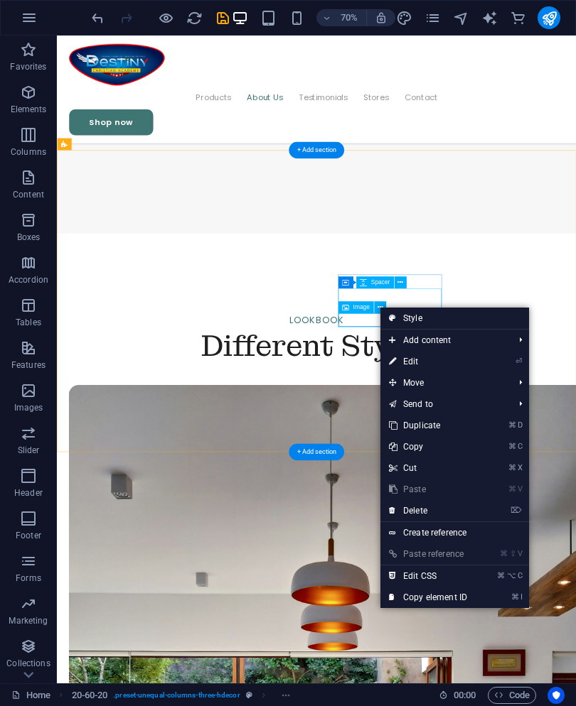
click at [408, 360] on link "⏎ Edit" at bounding box center [427, 361] width 95 height 21
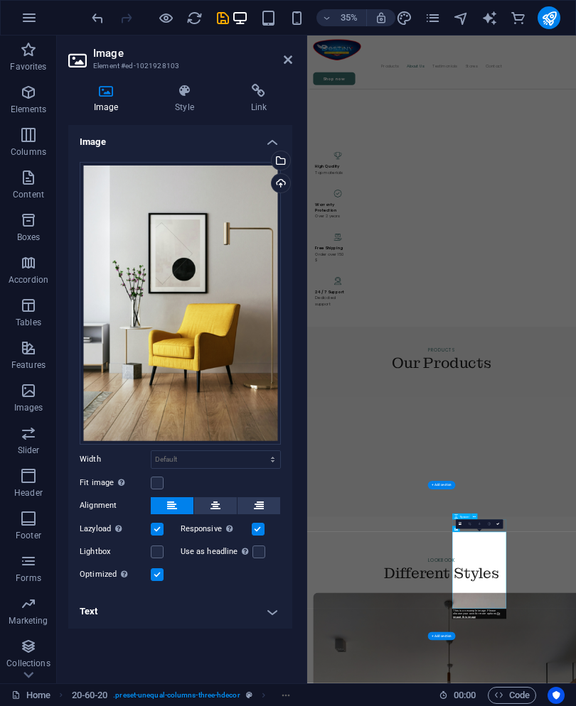
click at [290, 60] on icon at bounding box center [288, 59] width 9 height 11
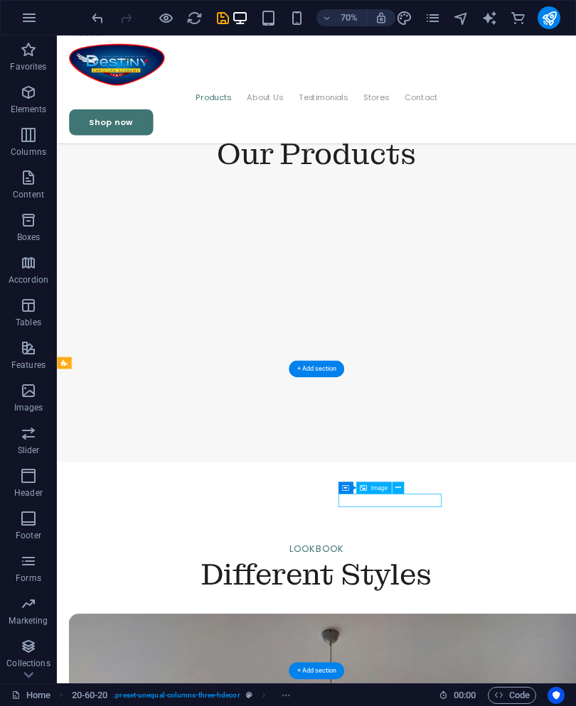
scroll to position [2016, 0]
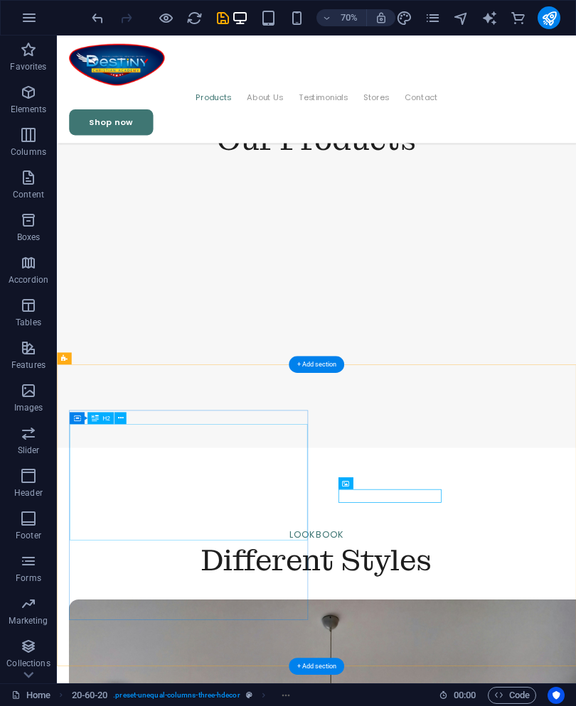
click at [121, 421] on icon at bounding box center [120, 418] width 6 height 11
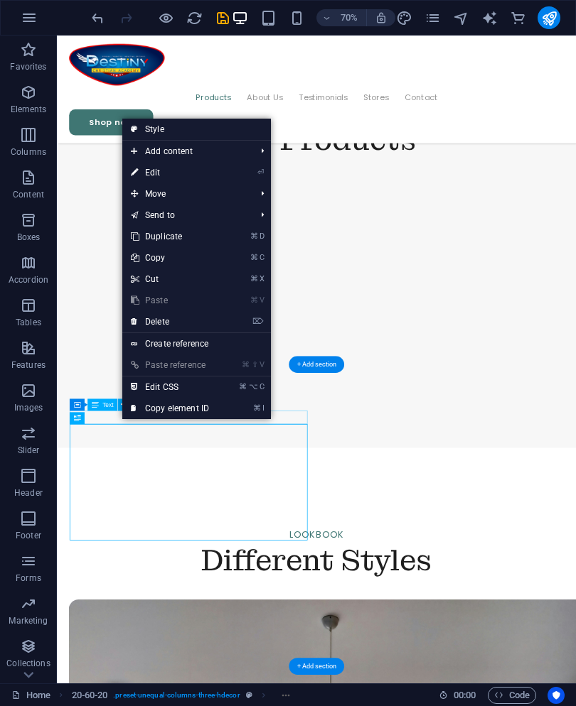
click at [248, 175] on li "⏎ Edit" at bounding box center [196, 172] width 149 height 21
click at [249, 178] on li "⏎ Edit" at bounding box center [196, 172] width 149 height 21
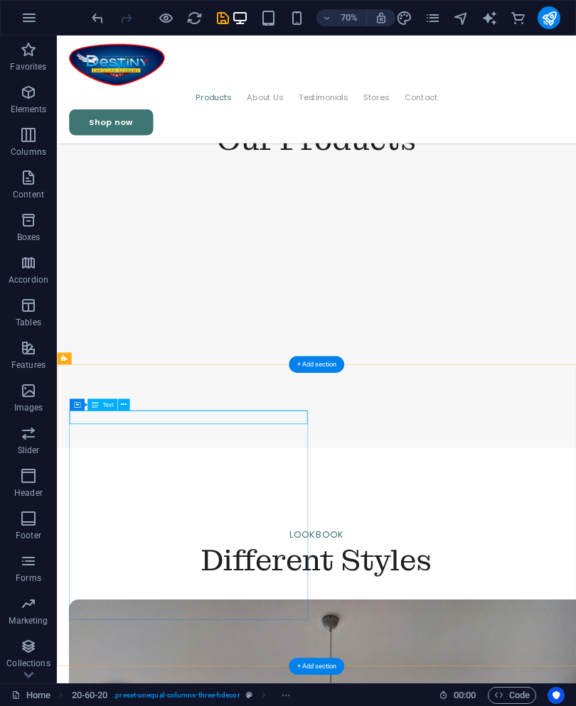
click at [121, 403] on icon at bounding box center [124, 404] width 6 height 11
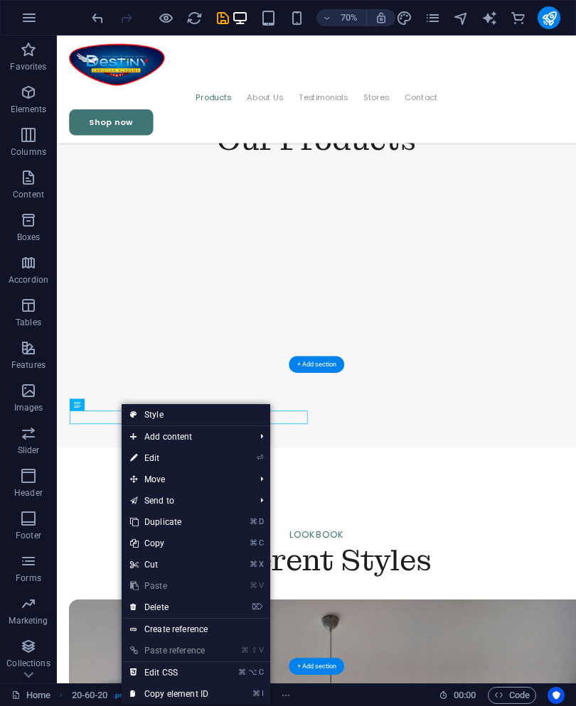
click at [134, 456] on icon at bounding box center [133, 458] width 7 height 21
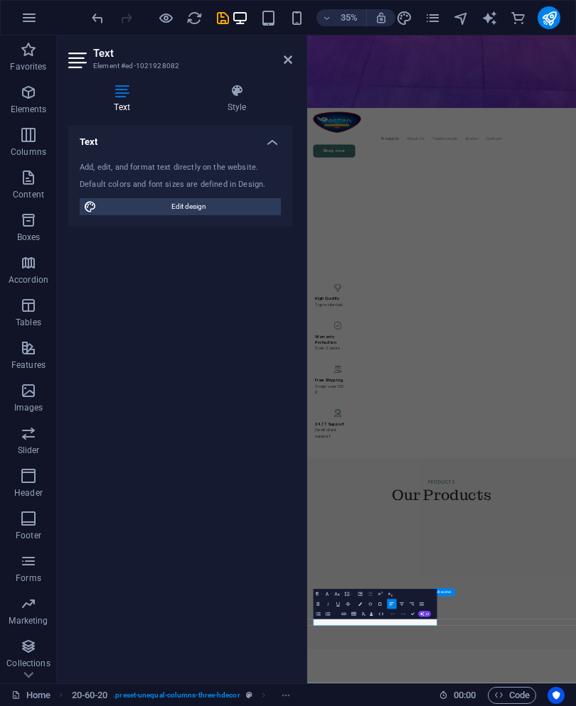
click at [227, 100] on h4 "Style" at bounding box center [236, 99] width 111 height 30
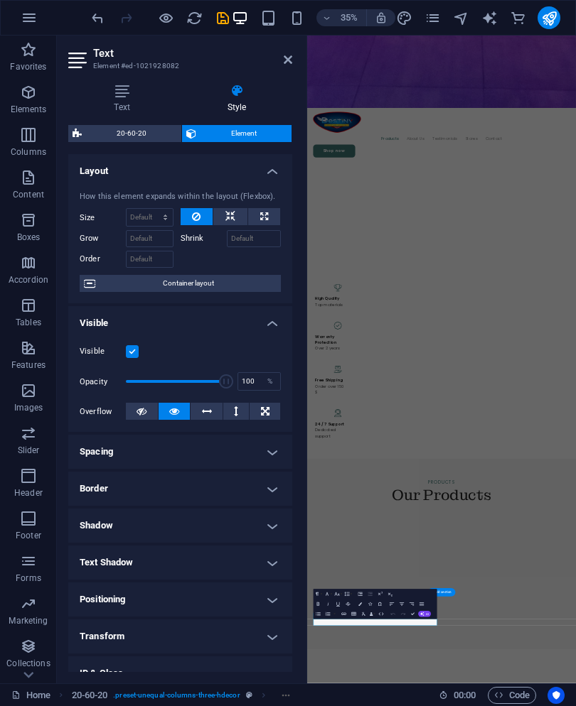
click at [291, 56] on icon at bounding box center [288, 59] width 9 height 11
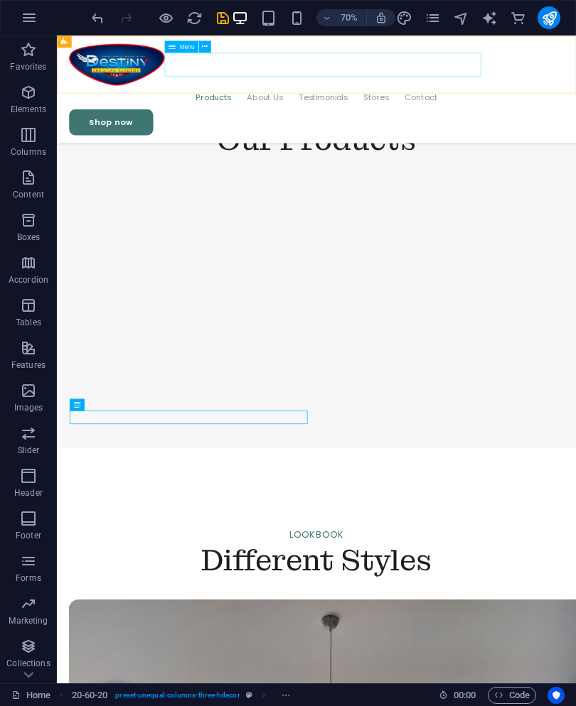
click at [388, 107] on nav "Products About Us Testimonials Stores Contact" at bounding box center [427, 124] width 707 height 34
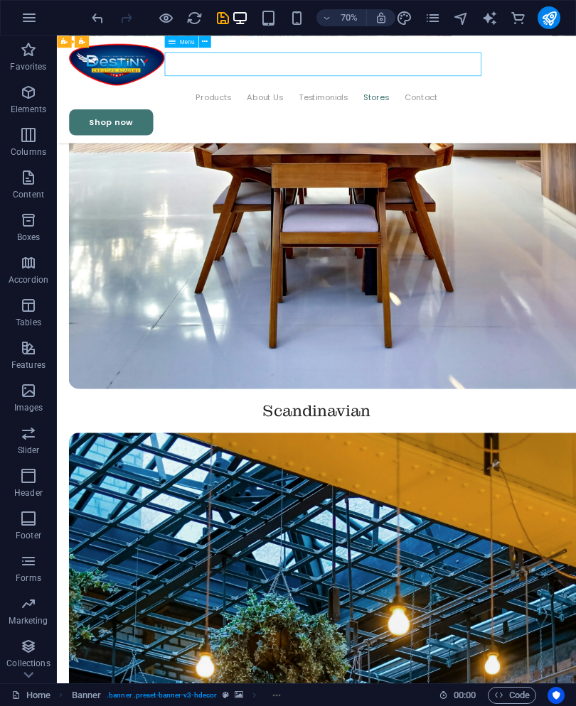
scroll to position [3269, 0]
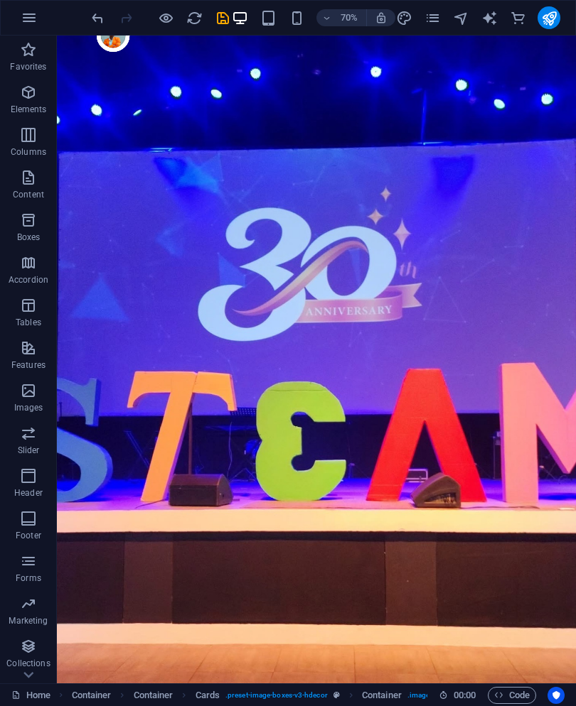
scroll to position [0, 0]
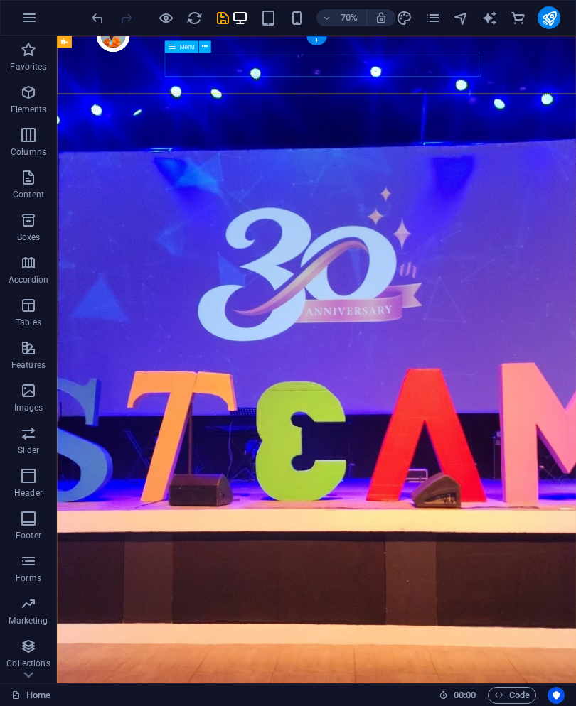
click at [206, 45] on icon at bounding box center [205, 46] width 6 height 11
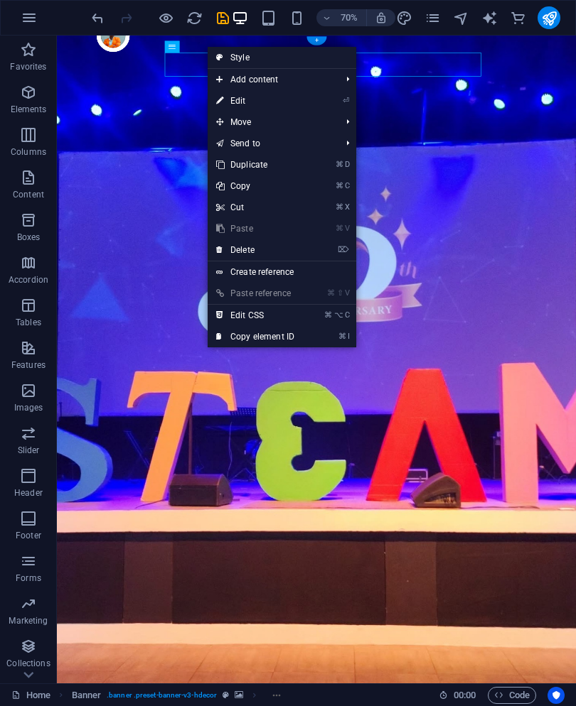
click at [255, 105] on link "⏎ Edit" at bounding box center [255, 100] width 95 height 21
select select "1"
select select
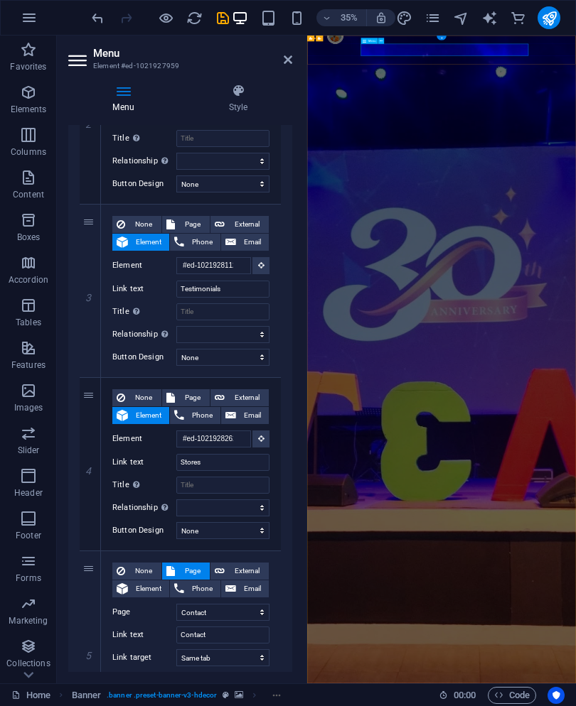
scroll to position [407, 0]
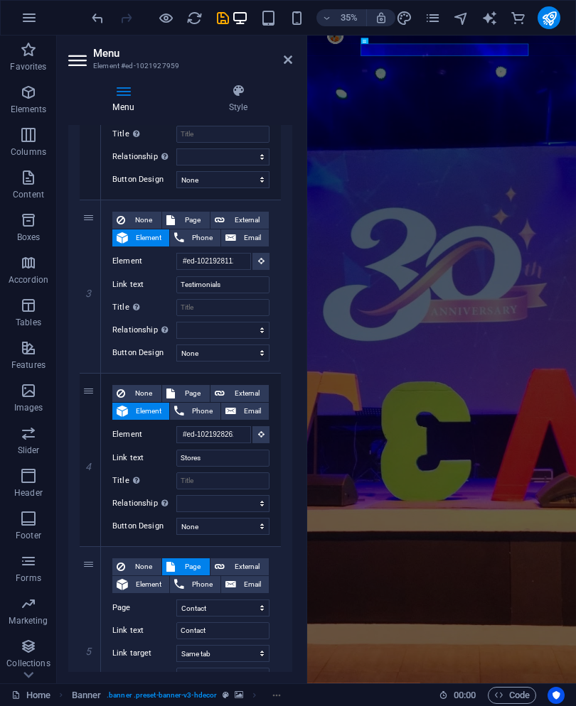
click at [90, 392] on div "4" at bounding box center [90, 460] width 21 height 173
click at [0, 0] on link at bounding box center [0, 0] width 0 height 0
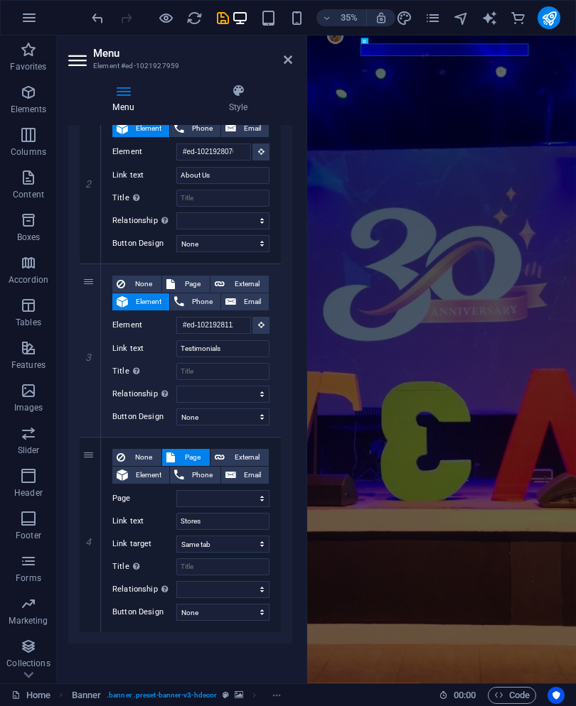
select select
select select "1"
type input "Contact"
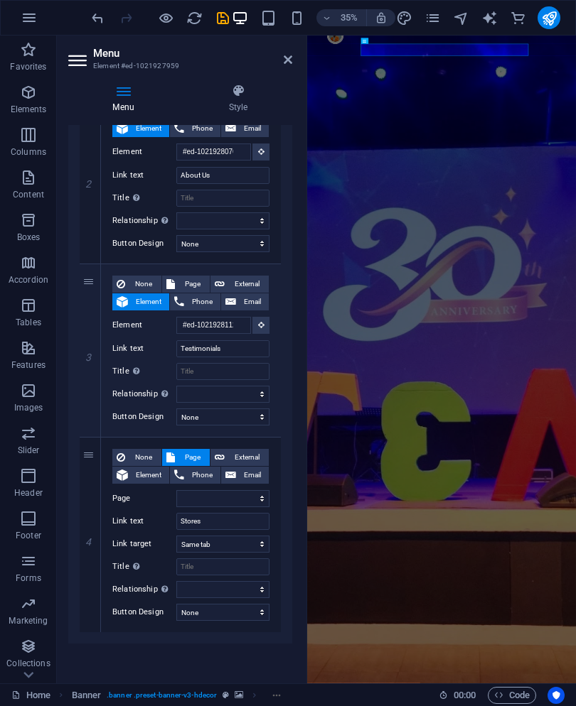
select select
click at [289, 64] on icon at bounding box center [288, 59] width 9 height 11
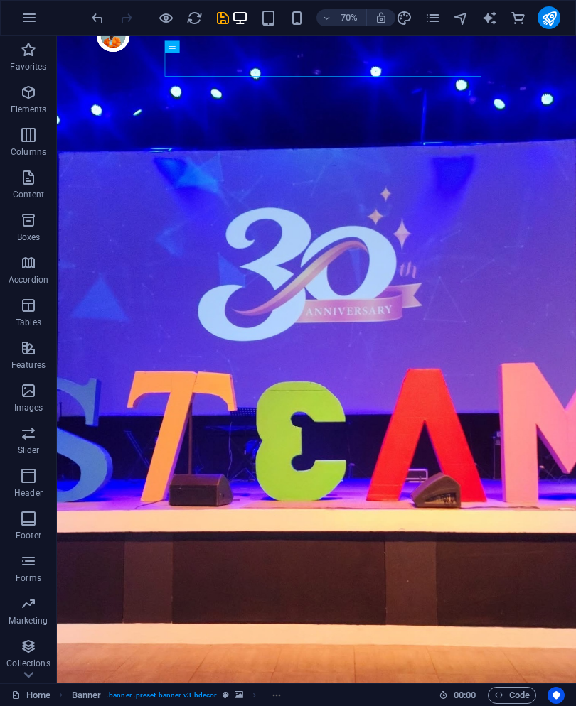
click at [224, 21] on icon "save" at bounding box center [223, 18] width 16 height 16
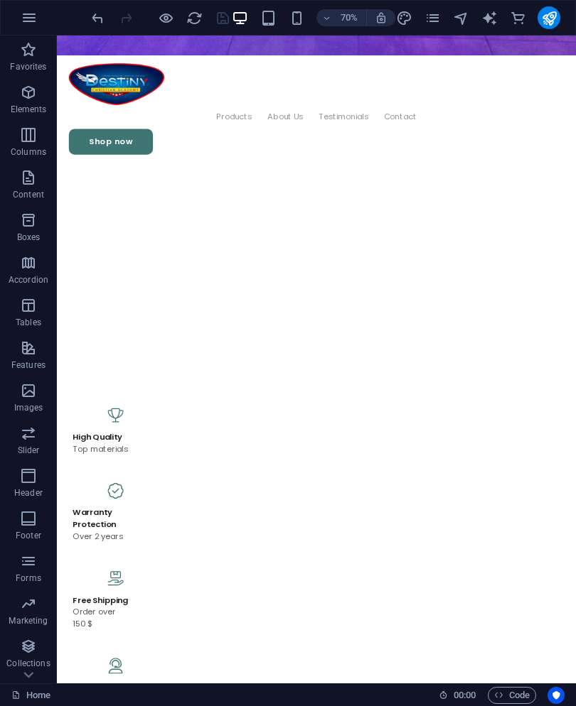
scroll to position [1087, 0]
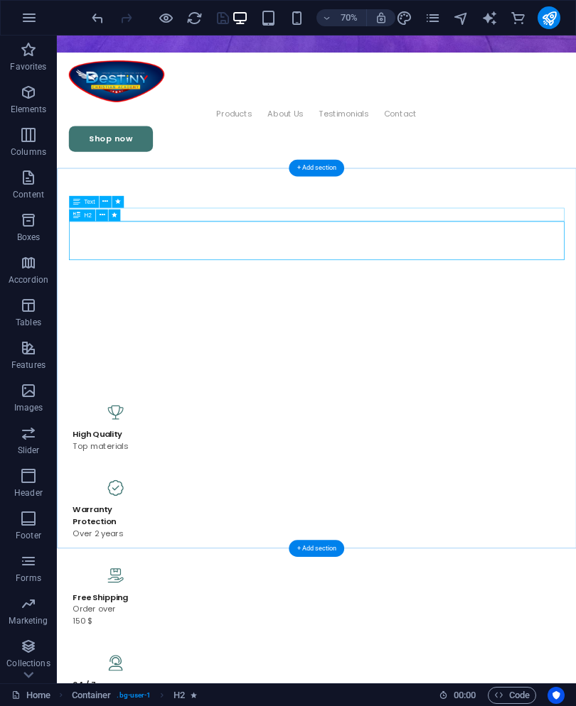
click at [100, 219] on icon at bounding box center [102, 215] width 6 height 11
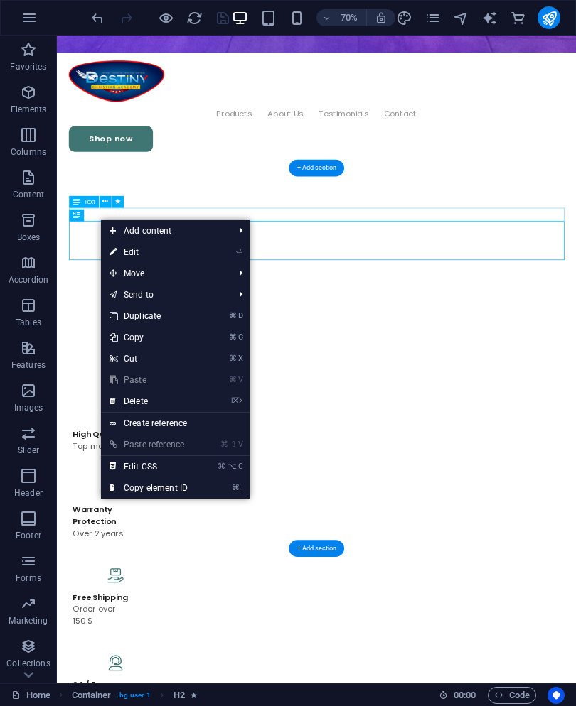
click at [160, 250] on link "⏎ Edit" at bounding box center [148, 252] width 95 height 21
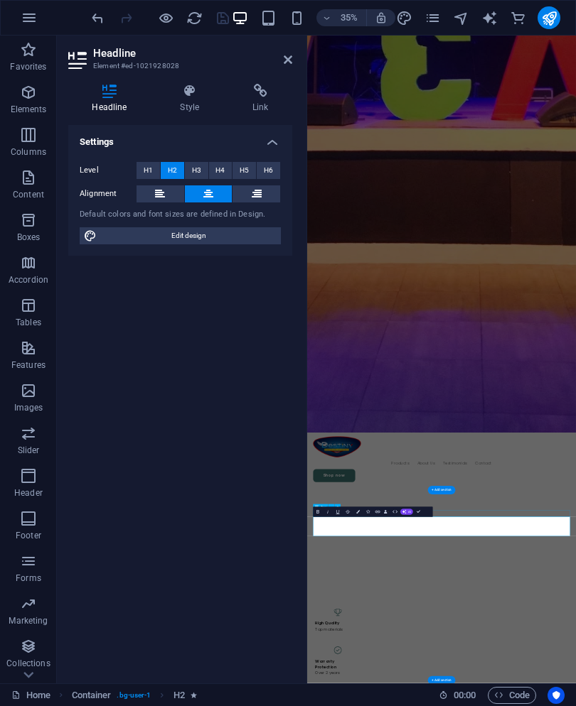
click at [186, 91] on icon at bounding box center [189, 91] width 67 height 14
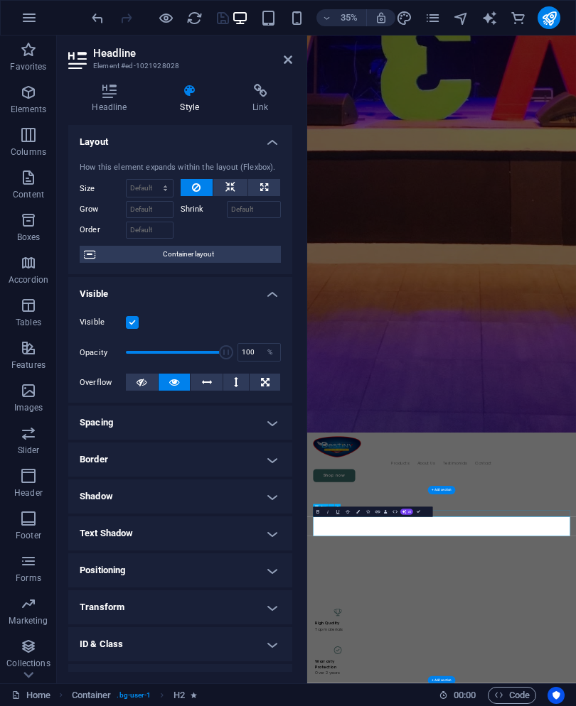
click at [263, 104] on h4 "Link" at bounding box center [260, 99] width 63 height 30
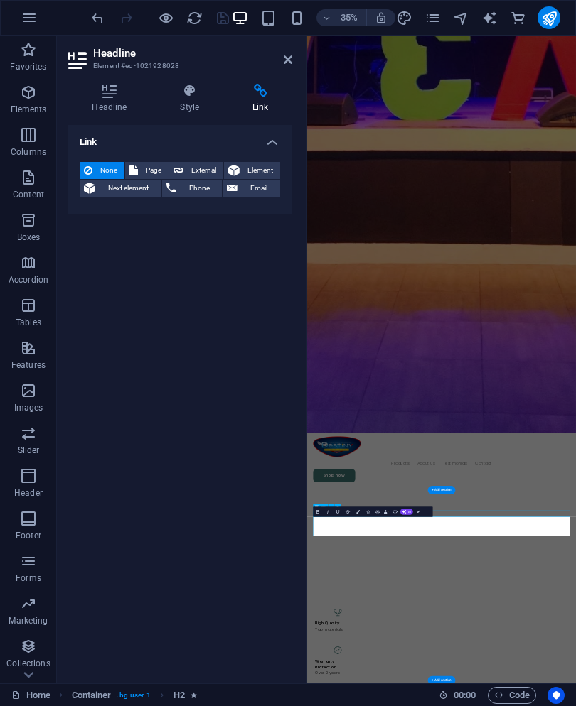
click at [284, 64] on icon at bounding box center [288, 59] width 9 height 11
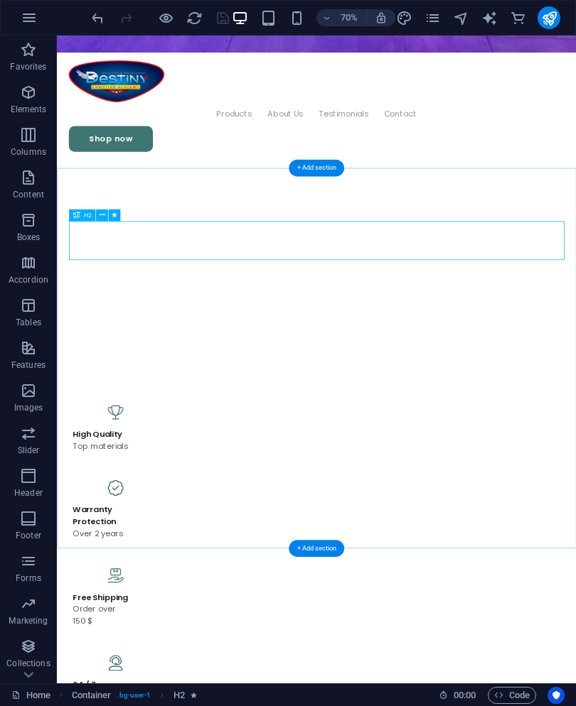
click at [104, 216] on icon at bounding box center [102, 215] width 6 height 11
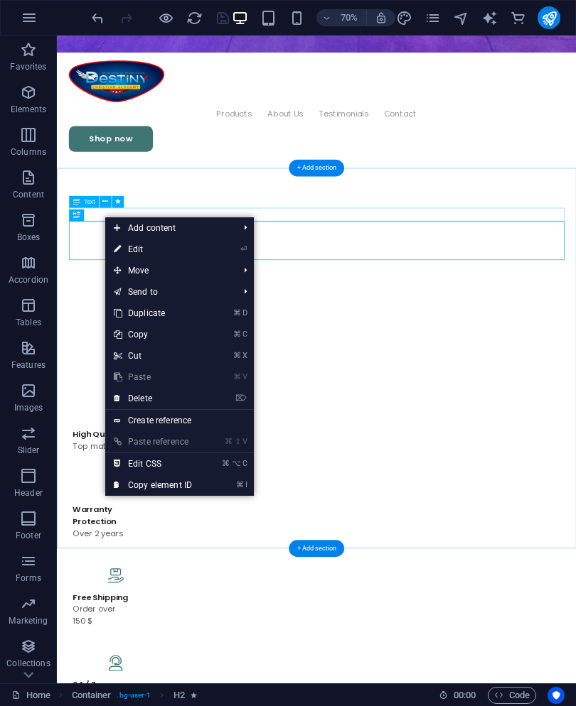
click at [87, 203] on span "Text" at bounding box center [89, 201] width 11 height 6
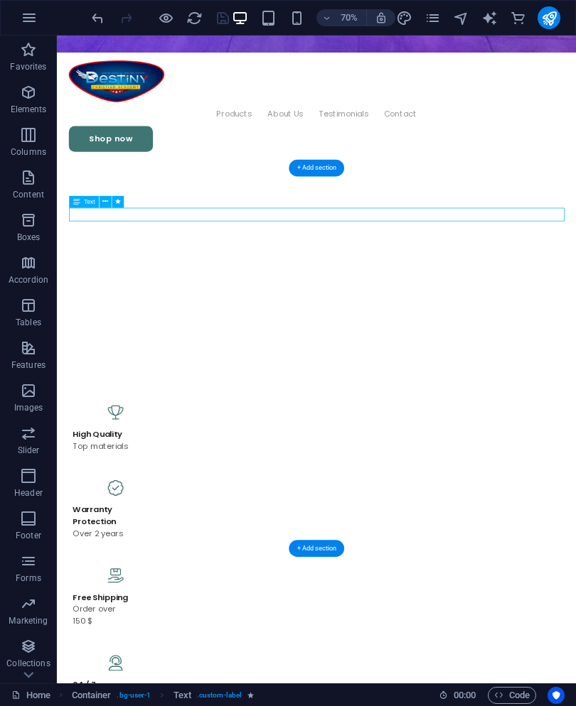
click at [114, 200] on button at bounding box center [118, 201] width 12 height 12
select select "fade"
select select "s"
select select "scroll"
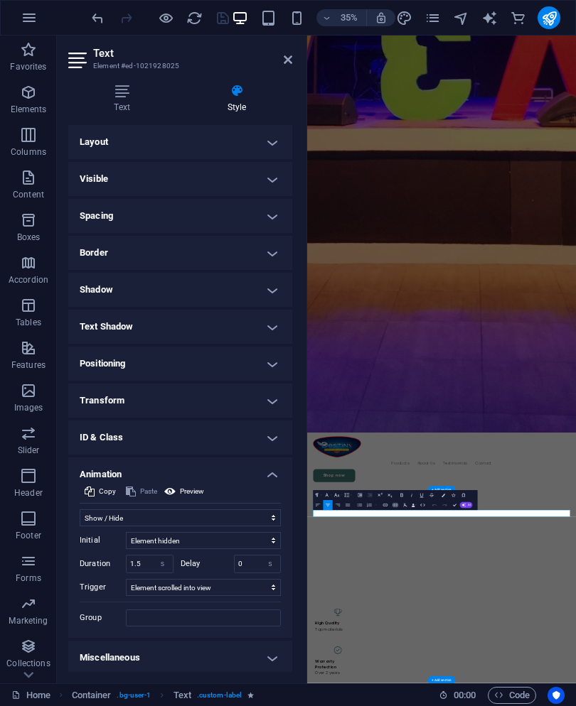
click at [120, 110] on h4 "Text" at bounding box center [124, 99] width 113 height 30
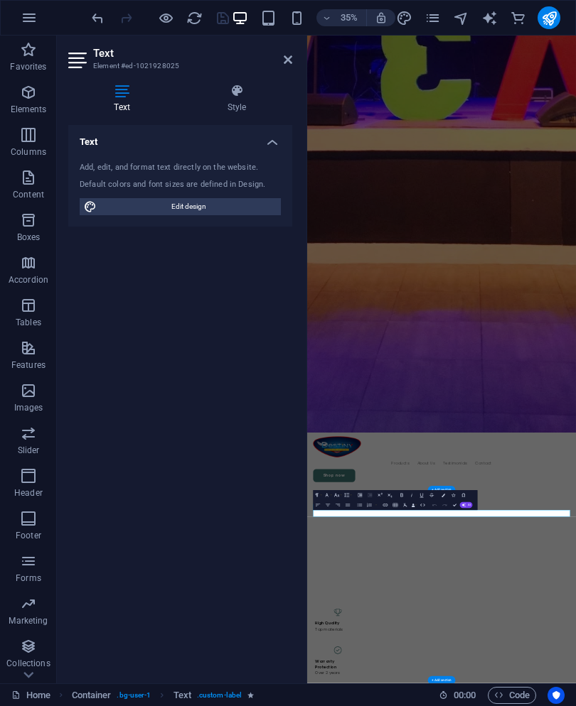
click at [224, 213] on span "Edit design" at bounding box center [189, 206] width 176 height 17
select select "px"
select select "400"
select select "px"
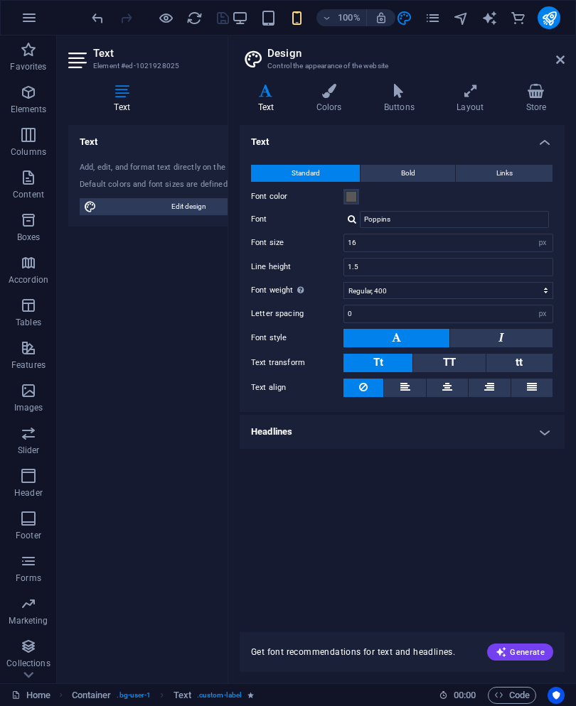
scroll to position [0, 0]
click at [554, 69] on header "Design Control the appearance of the website" at bounding box center [403, 54] width 322 height 37
click at [460, 434] on h4 "Headlines" at bounding box center [402, 432] width 325 height 34
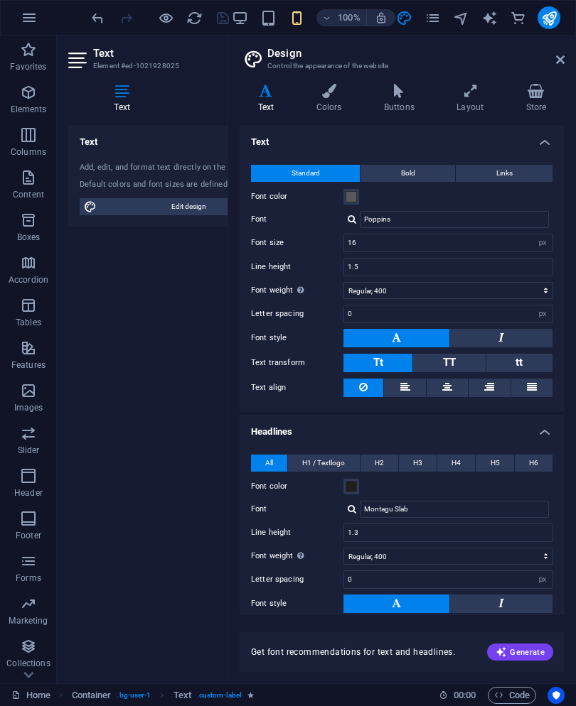
click at [558, 66] on link at bounding box center [560, 60] width 9 height 12
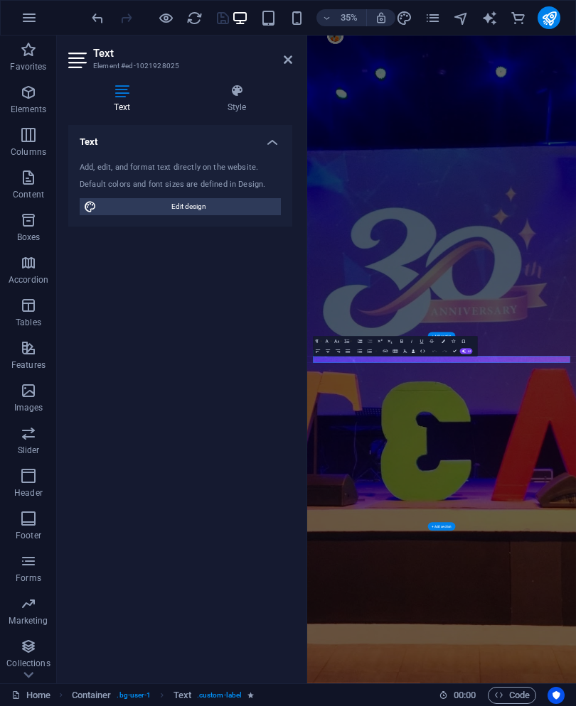
scroll to position [1527, 0]
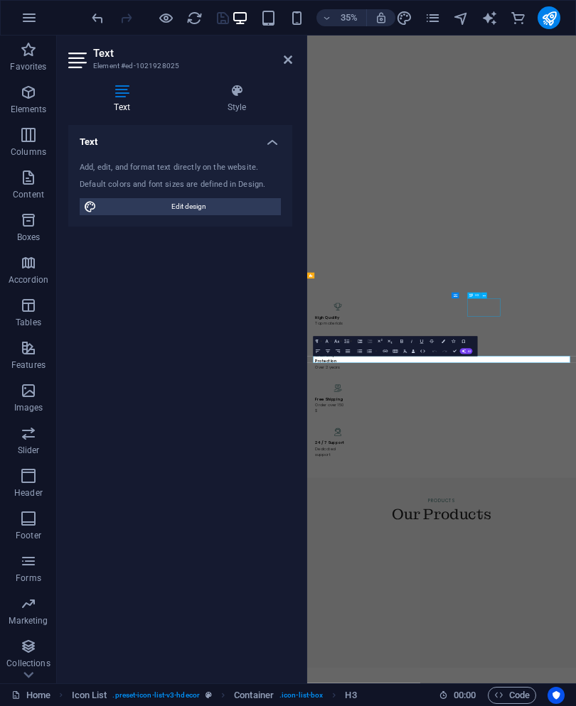
scroll to position [731, 0]
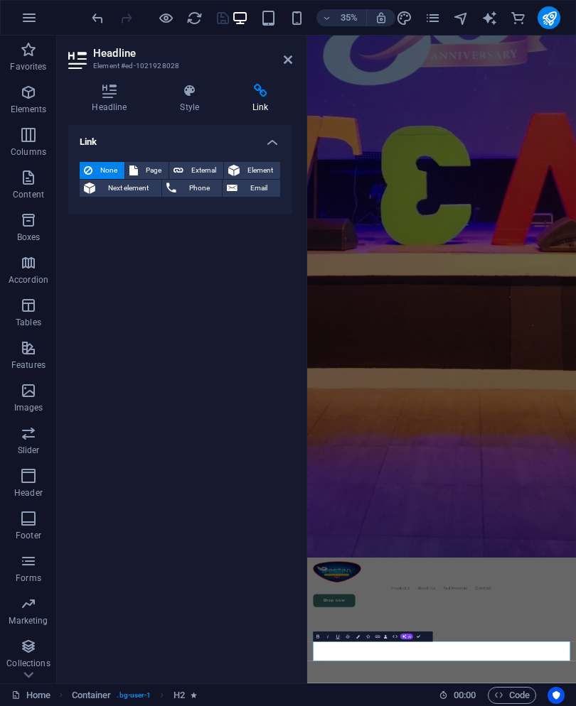
click at [287, 57] on icon at bounding box center [288, 59] width 9 height 11
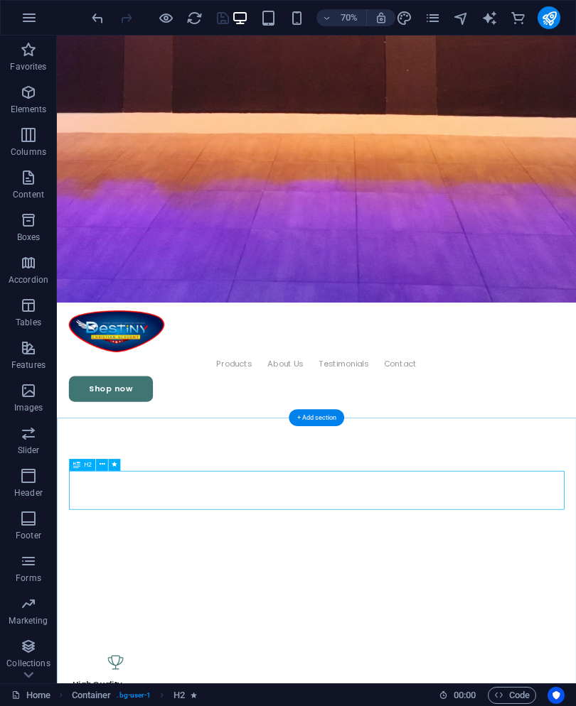
click at [104, 463] on icon at bounding box center [102, 464] width 6 height 11
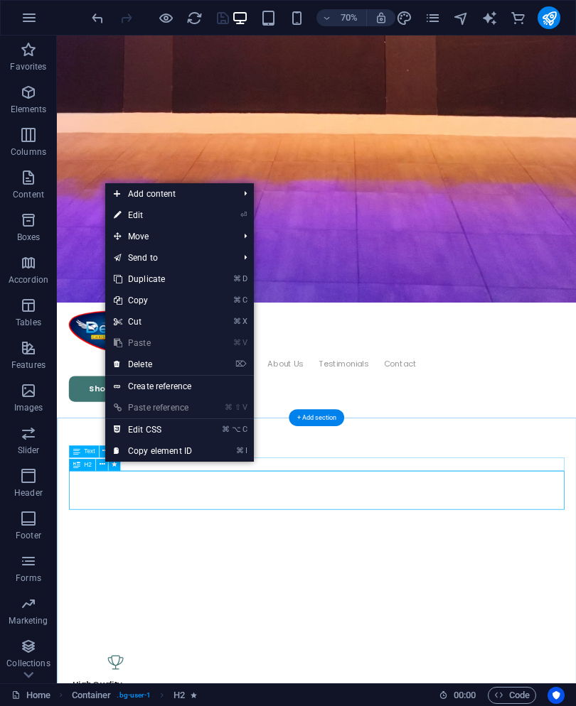
click at [195, 215] on link "⏎ Edit" at bounding box center [152, 215] width 95 height 21
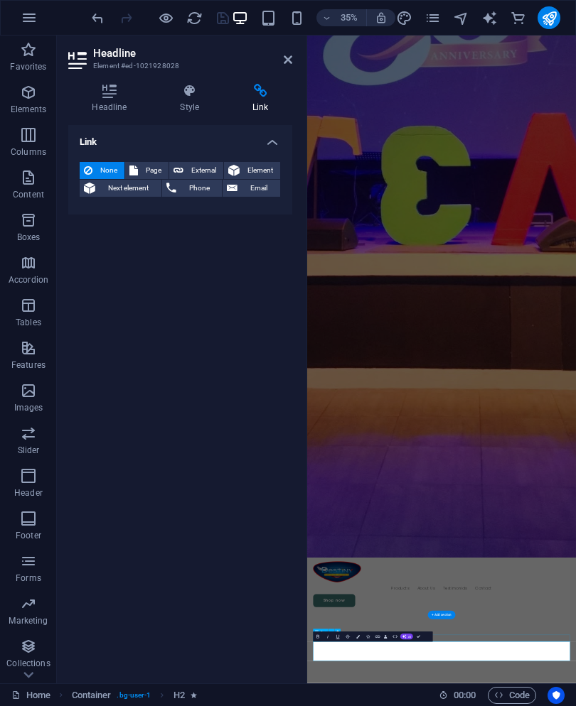
click at [190, 102] on h4 "Style" at bounding box center [192, 99] width 72 height 30
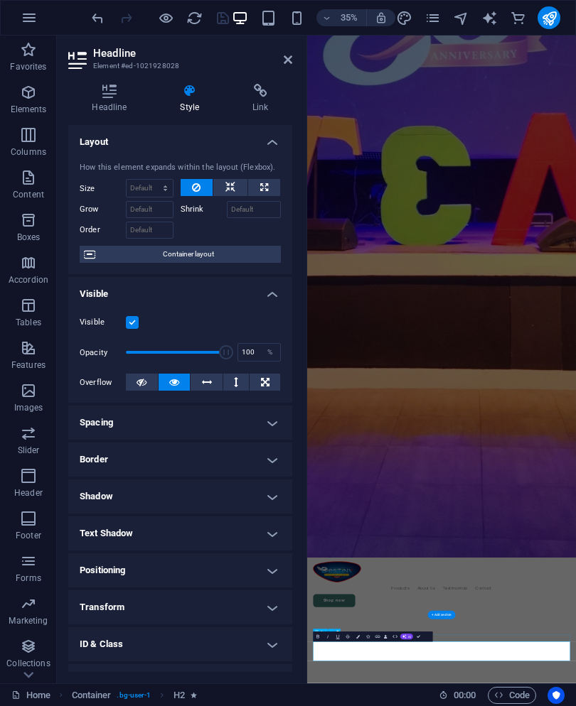
click at [100, 100] on h4 "Headline" at bounding box center [112, 99] width 88 height 30
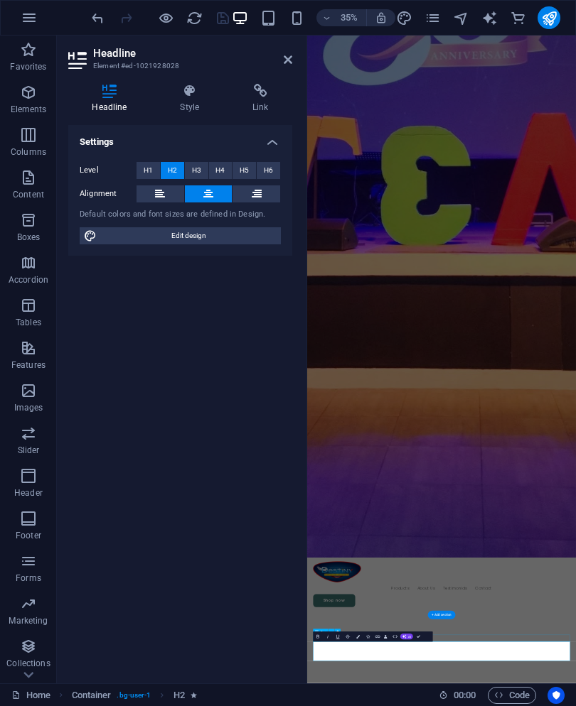
click at [270, 141] on h4 "Settings" at bounding box center [180, 138] width 224 height 26
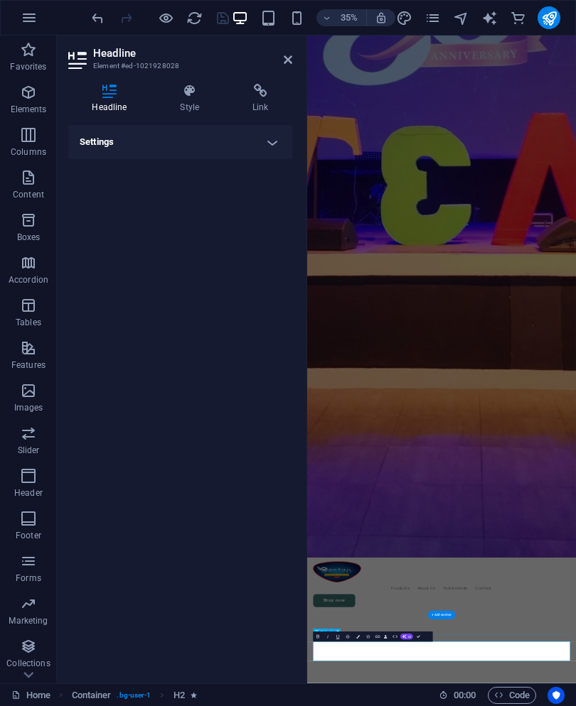
click at [269, 136] on h4 "Settings" at bounding box center [180, 142] width 224 height 34
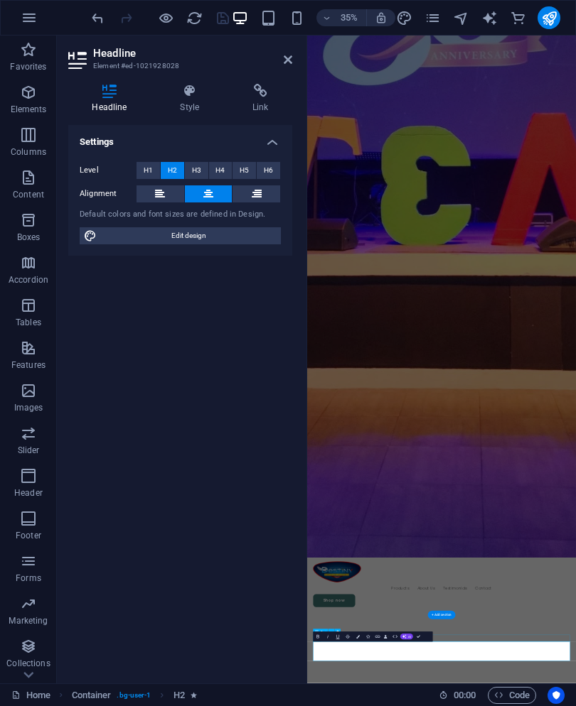
click at [208, 243] on span "Edit design" at bounding box center [189, 235] width 176 height 17
select select "px"
select select "400"
select select "px"
select select "400"
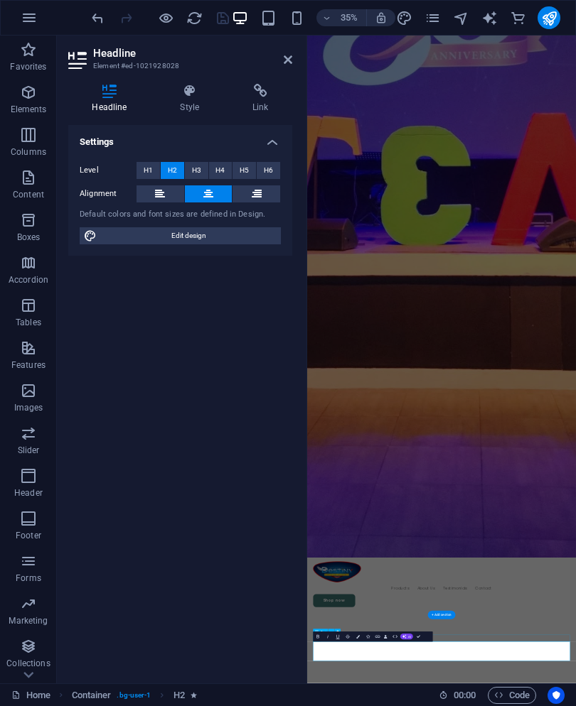
select select "px"
select select "rem"
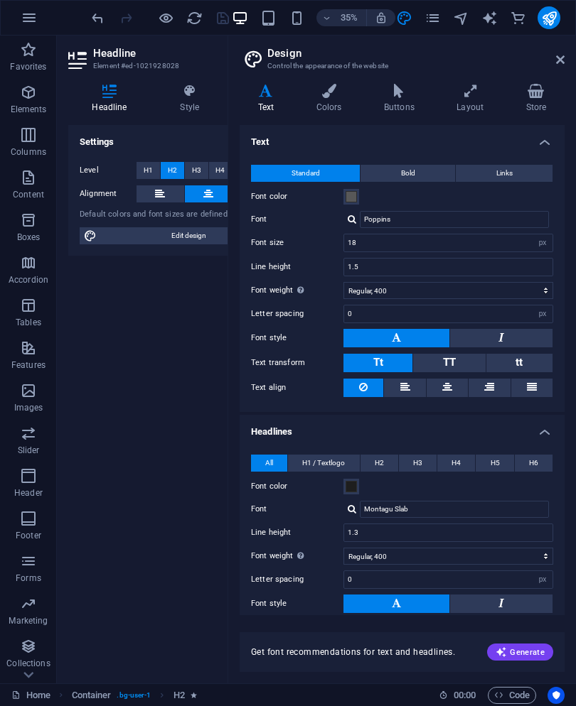
scroll to position [0, 0]
type input "16"
click at [355, 107] on h4 "Colors" at bounding box center [332, 99] width 68 height 30
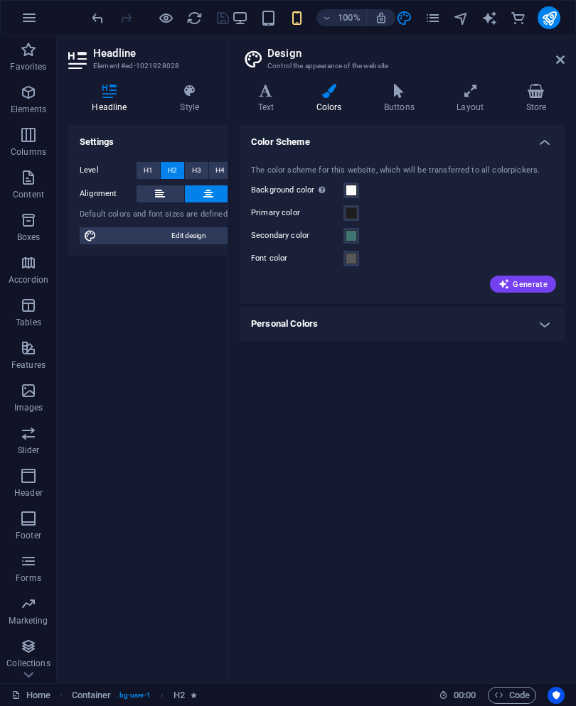
click at [397, 95] on icon at bounding box center [398, 91] width 67 height 14
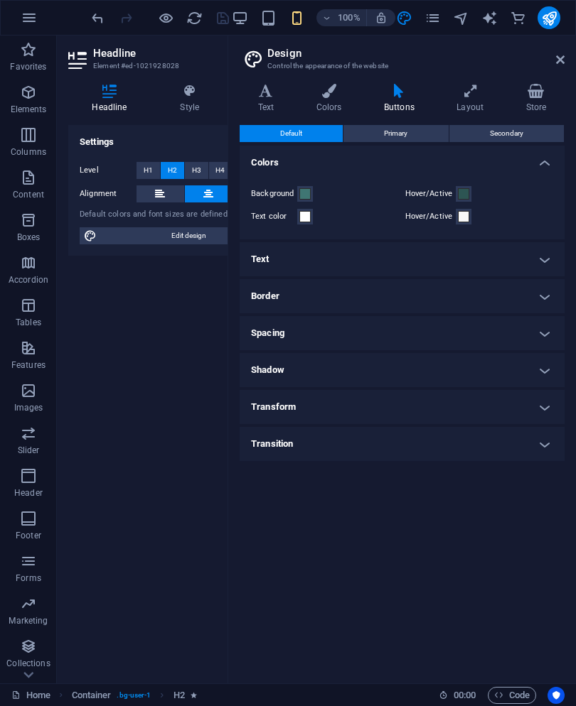
click at [465, 95] on icon at bounding box center [470, 91] width 63 height 14
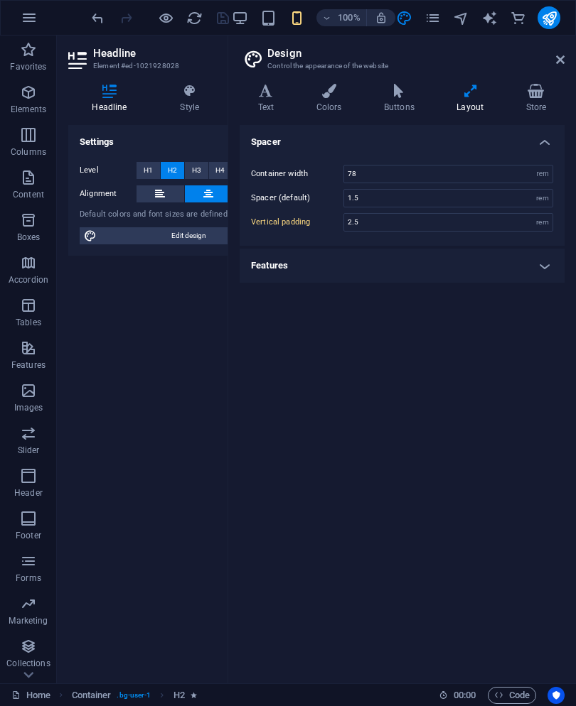
click at [527, 100] on h4 "Store" at bounding box center [535, 99] width 57 height 30
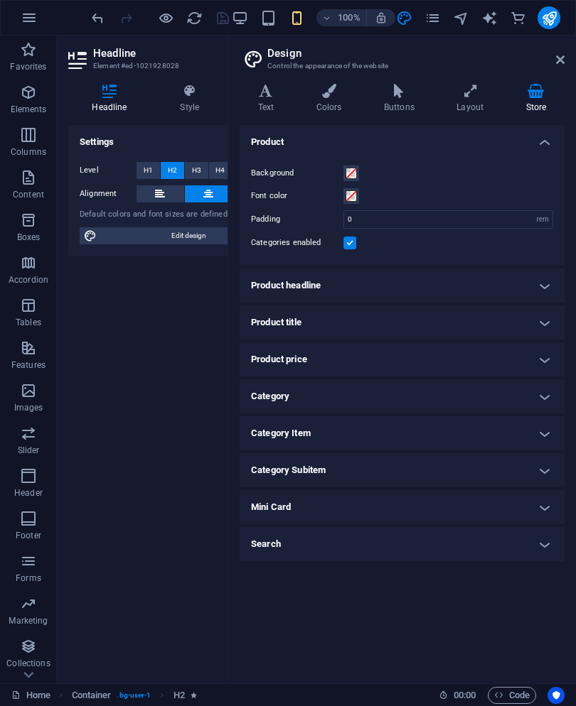
click at [556, 66] on link at bounding box center [560, 60] width 9 height 12
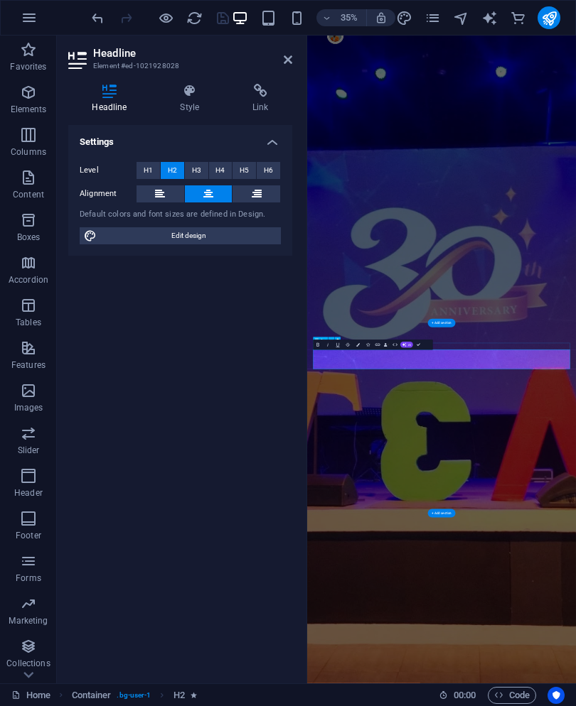
scroll to position [1565, 0]
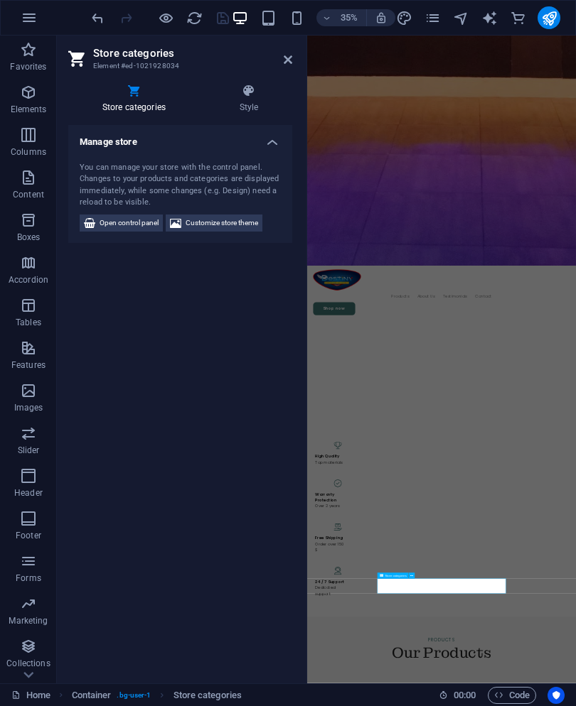
scroll to position [994, 0]
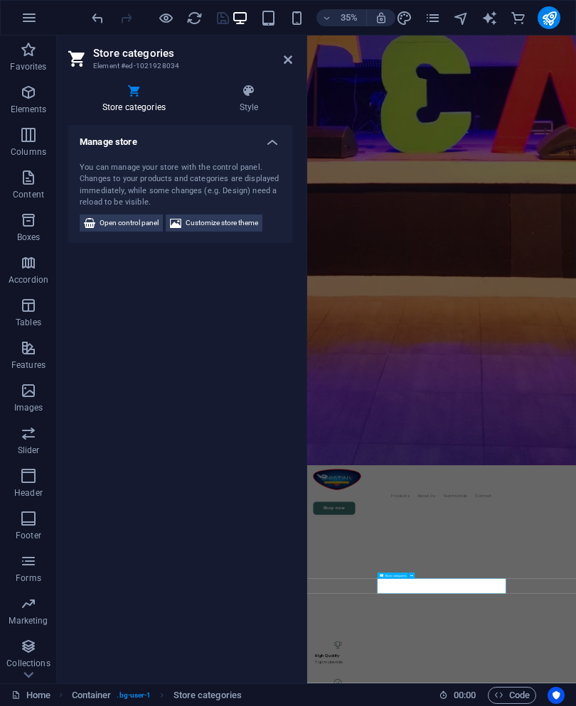
click at [284, 65] on icon at bounding box center [288, 59] width 9 height 11
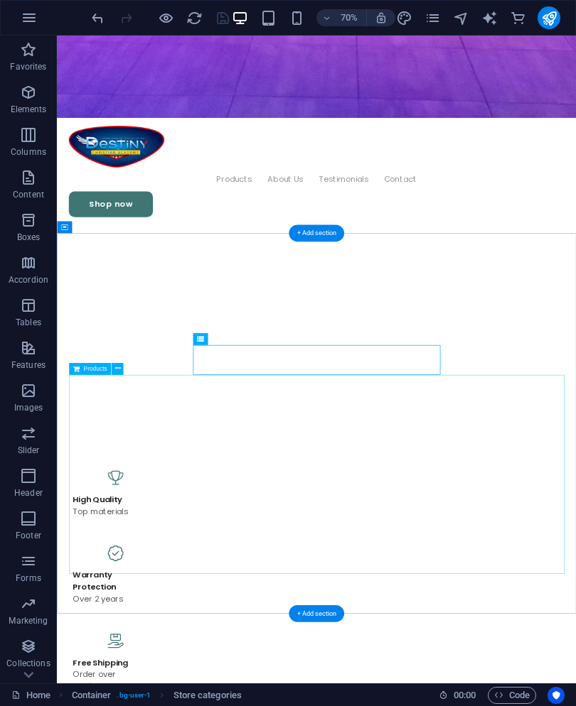
click at [262, 342] on icon at bounding box center [262, 338] width 6 height 11
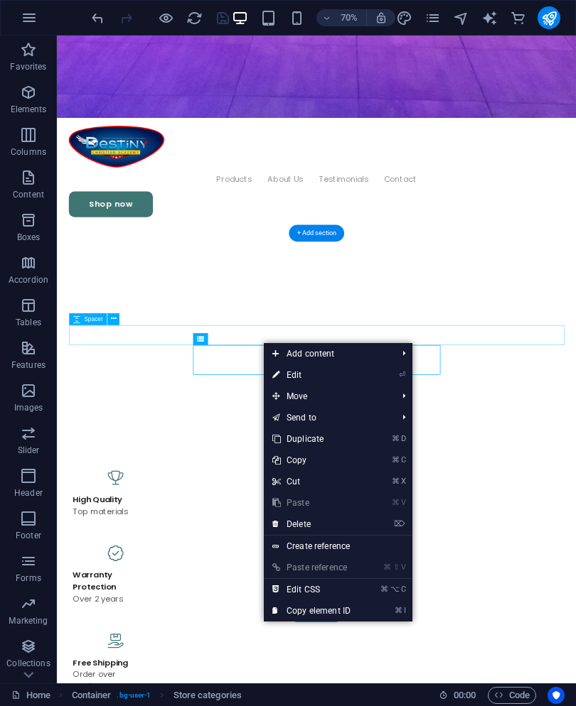
click at [297, 379] on link "⏎ Edit" at bounding box center [311, 375] width 95 height 21
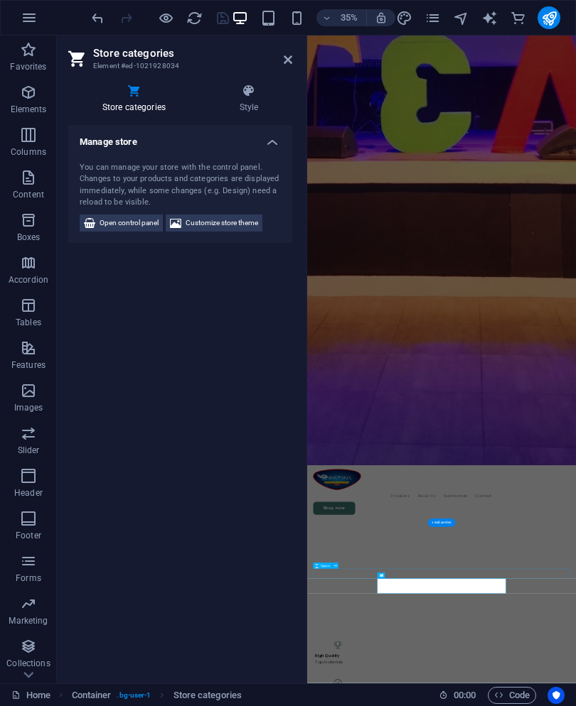
click at [233, 228] on span "Customize store theme" at bounding box center [221, 223] width 72 height 17
select select "rem"
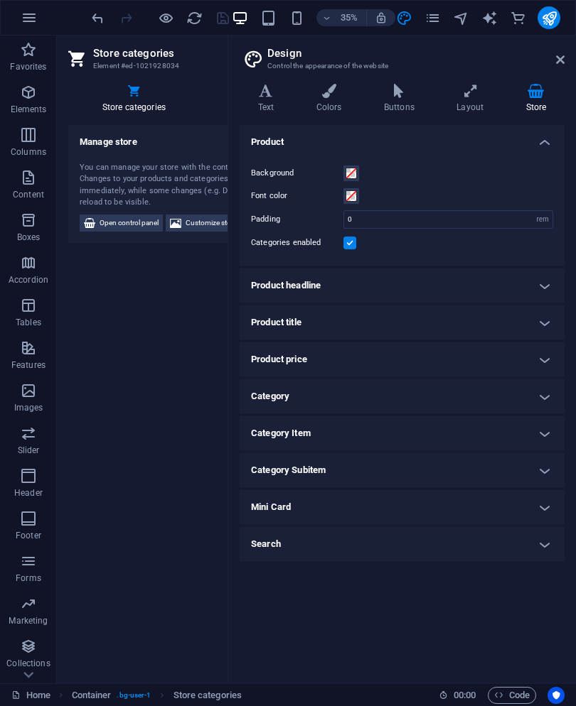
scroll to position [0, 0]
click at [551, 64] on header "Design Control the appearance of the website" at bounding box center [403, 54] width 322 height 37
click at [568, 55] on aside "Design Control the appearance of the website Variants Text Colors Buttons Layou…" at bounding box center [401, 360] width 348 height 648
click at [572, 55] on aside "Design Control the appearance of the website Variants Text Colors Buttons Layou…" at bounding box center [401, 360] width 348 height 648
click at [572, 56] on aside "Design Control the appearance of the website Variants Text Colors Buttons Layou…" at bounding box center [401, 360] width 348 height 648
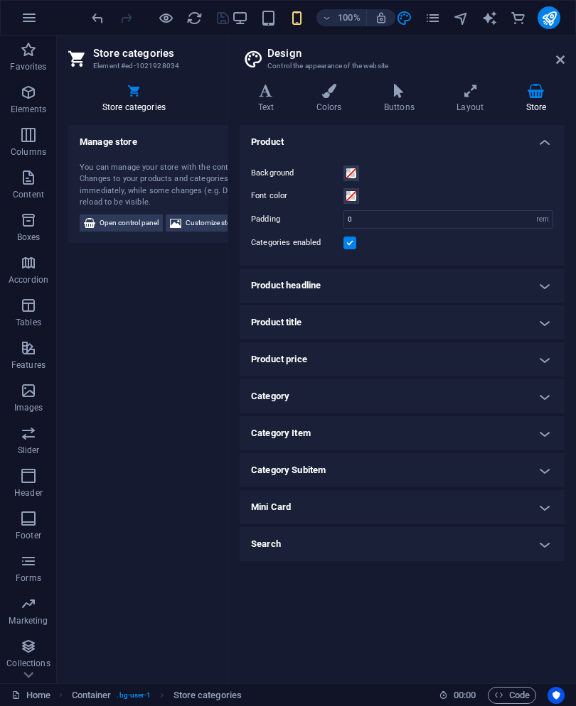
click at [571, 56] on aside "Design Control the appearance of the website Variants Text Colors Buttons Layou…" at bounding box center [401, 360] width 348 height 648
click at [570, 58] on aside "Design Control the appearance of the website Variants Text Colors Buttons Layou…" at bounding box center [401, 360] width 348 height 648
click at [556, 56] on icon at bounding box center [560, 59] width 9 height 11
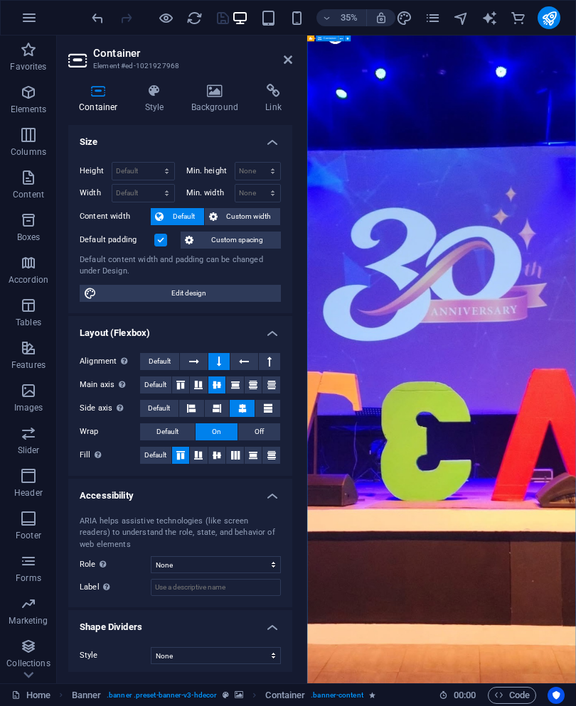
scroll to position [134, 0]
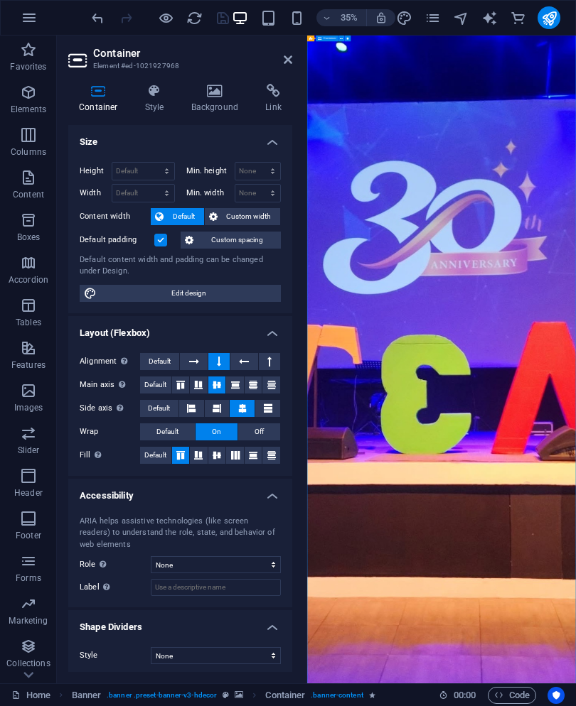
click at [289, 58] on icon at bounding box center [288, 59] width 9 height 11
click at [290, 60] on icon at bounding box center [288, 59] width 9 height 11
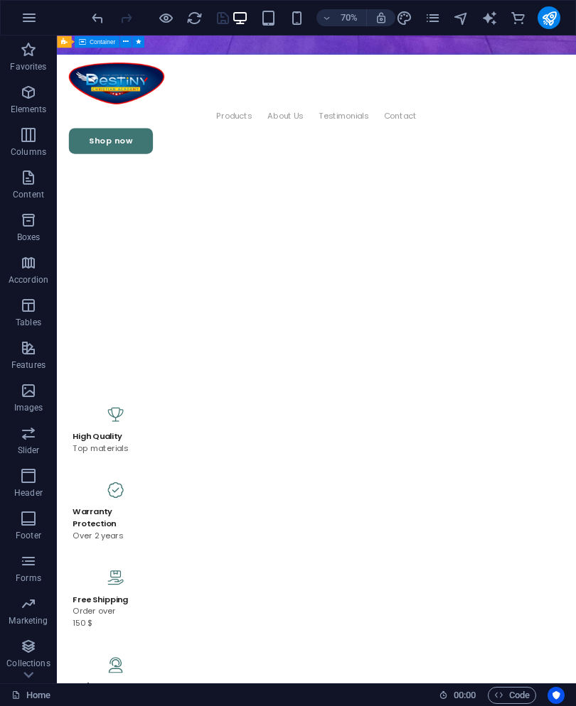
scroll to position [1075, 0]
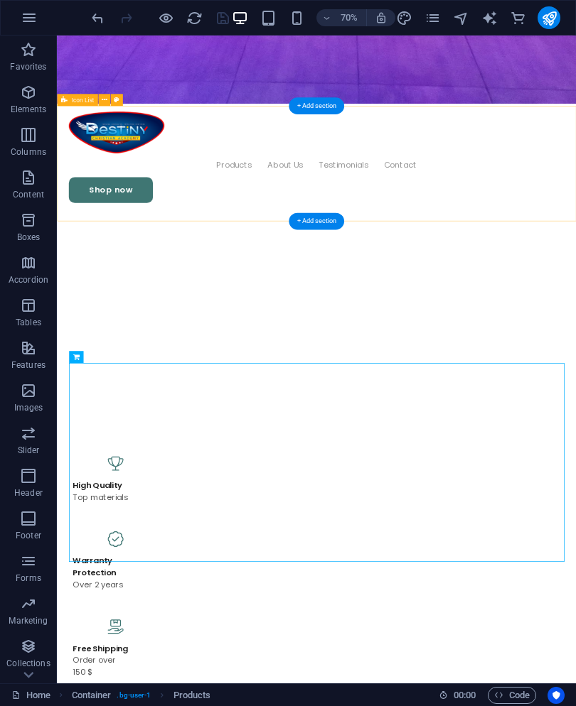
scroll to position [1009, 0]
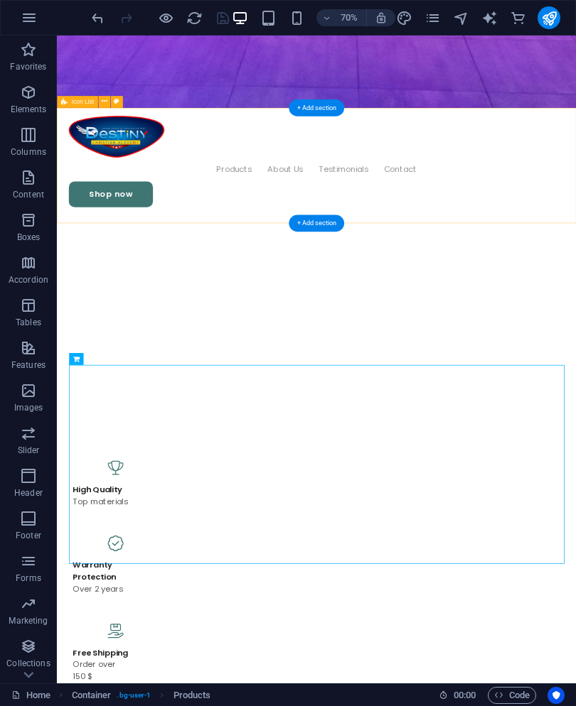
click at [323, 222] on div "+ Add section" at bounding box center [316, 223] width 55 height 17
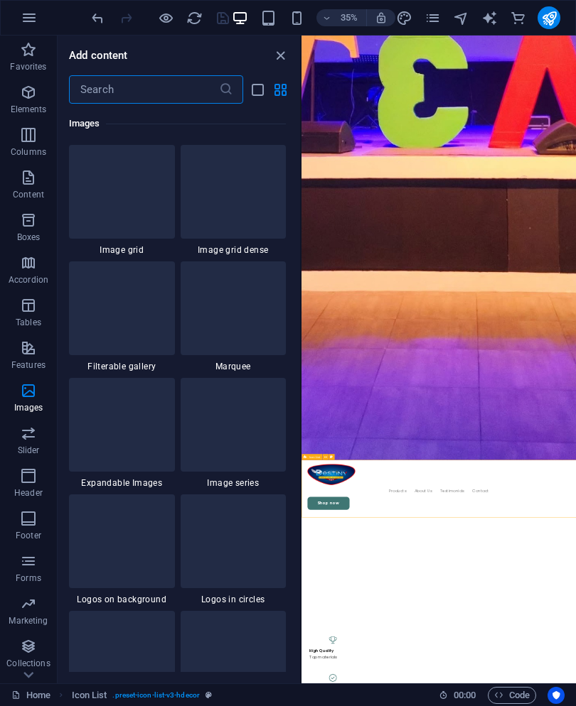
scroll to position [7391, 0]
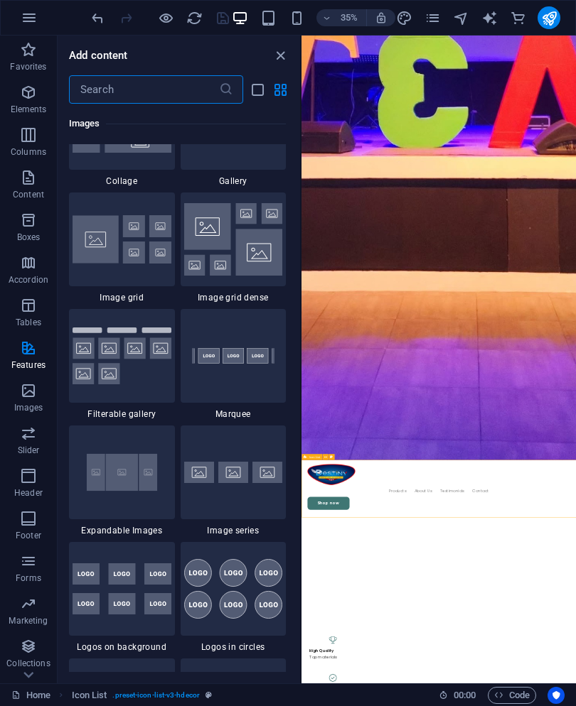
click at [143, 15] on img at bounding box center [121, 7] width 99 height 16
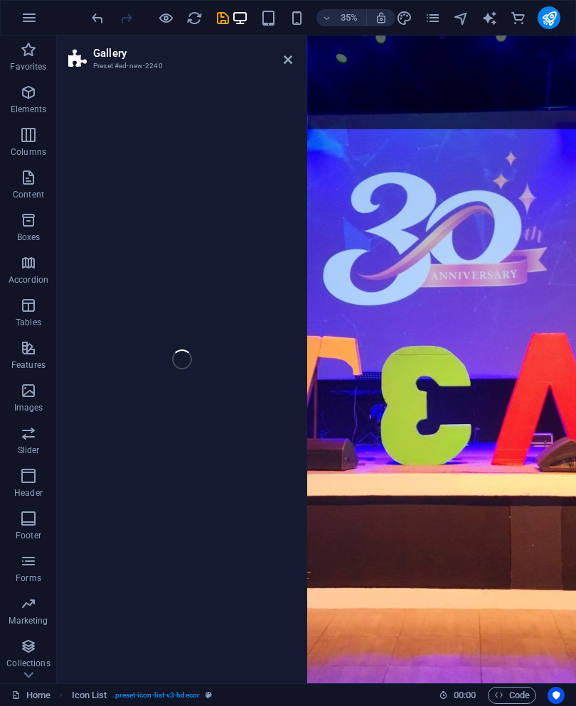
select select "rem"
select select "preset-gallery-v3-captions"
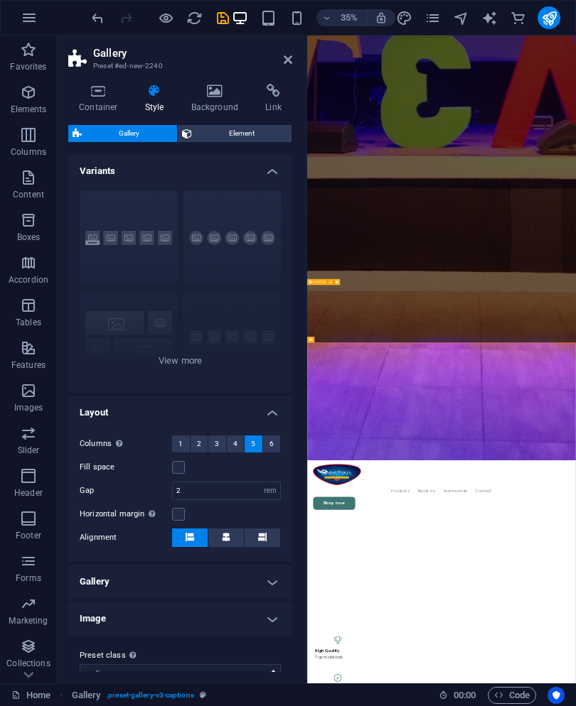
scroll to position [1509, 0]
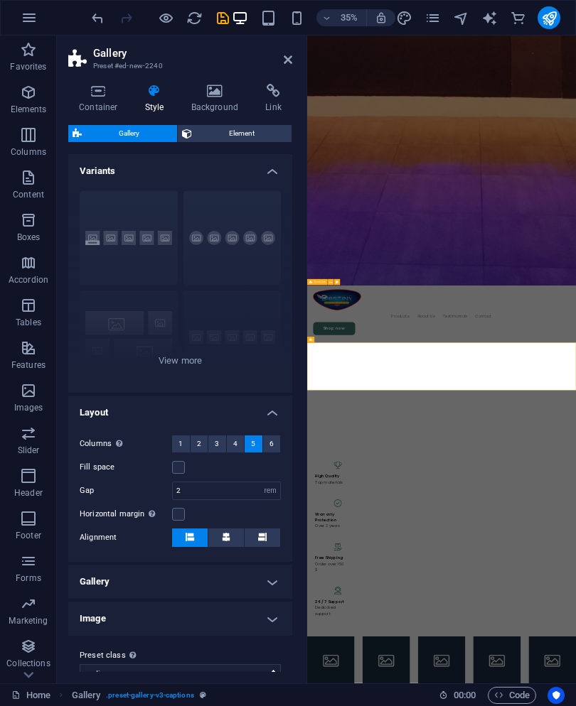
click at [286, 58] on icon at bounding box center [288, 59] width 9 height 11
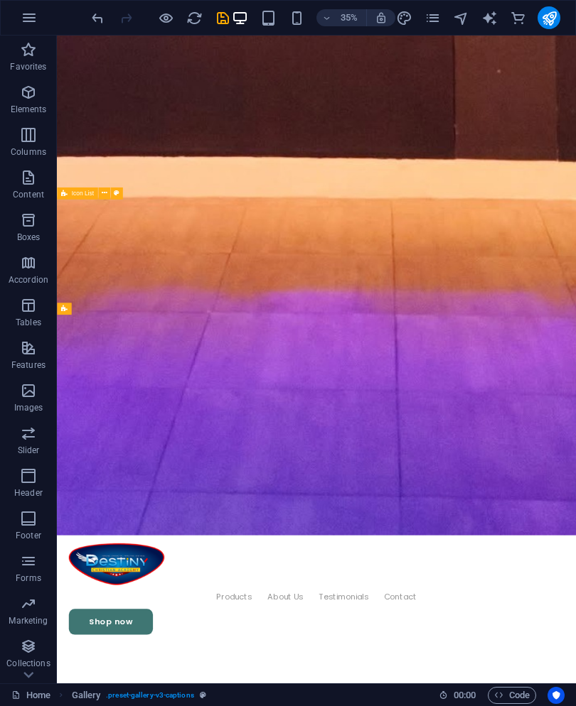
scroll to position [878, 0]
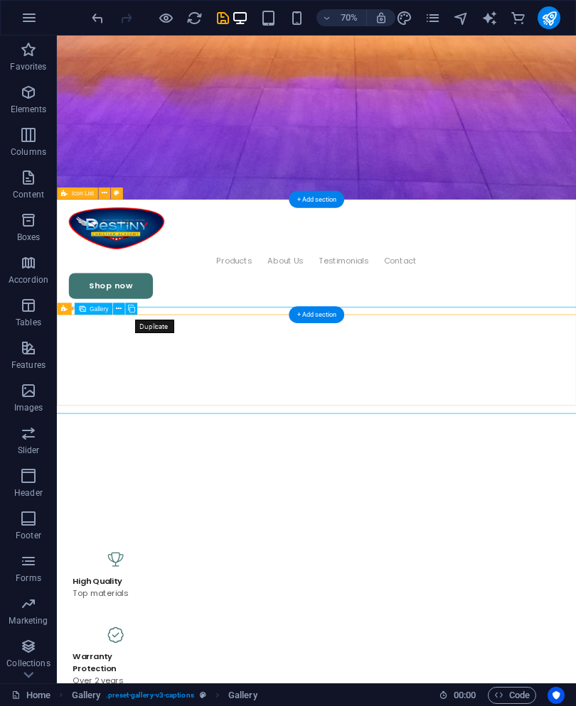
click at [136, 306] on button at bounding box center [131, 309] width 12 height 12
click at [98, 21] on icon "undo" at bounding box center [98, 18] width 16 height 16
click at [119, 308] on icon at bounding box center [119, 308] width 6 height 11
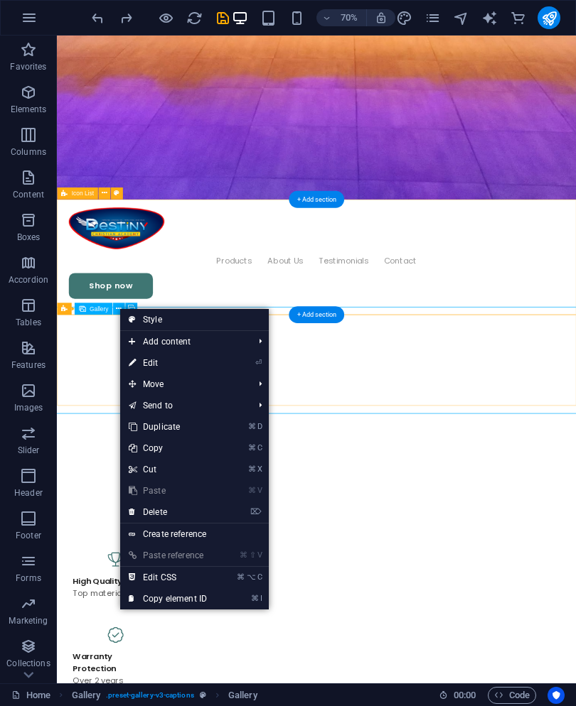
click at [178, 367] on link "⏎ Edit" at bounding box center [167, 363] width 95 height 21
select select "4"
select select "px"
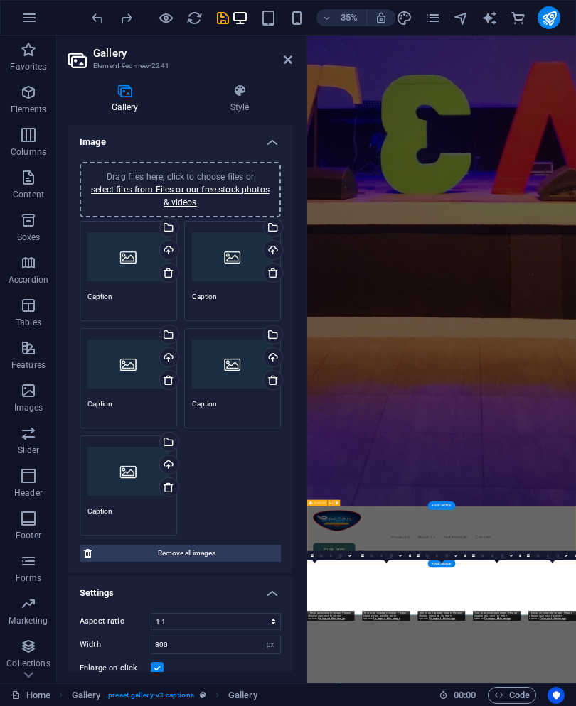
click at [206, 299] on textarea "Caption" at bounding box center [233, 301] width 82 height 21
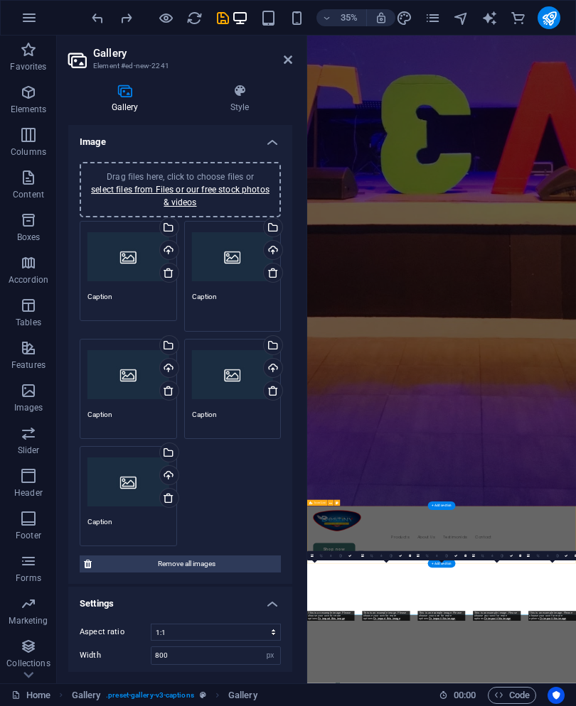
click at [142, 299] on textarea "Caption" at bounding box center [128, 301] width 82 height 21
click at [215, 58] on h2 "Gallery" at bounding box center [192, 53] width 199 height 13
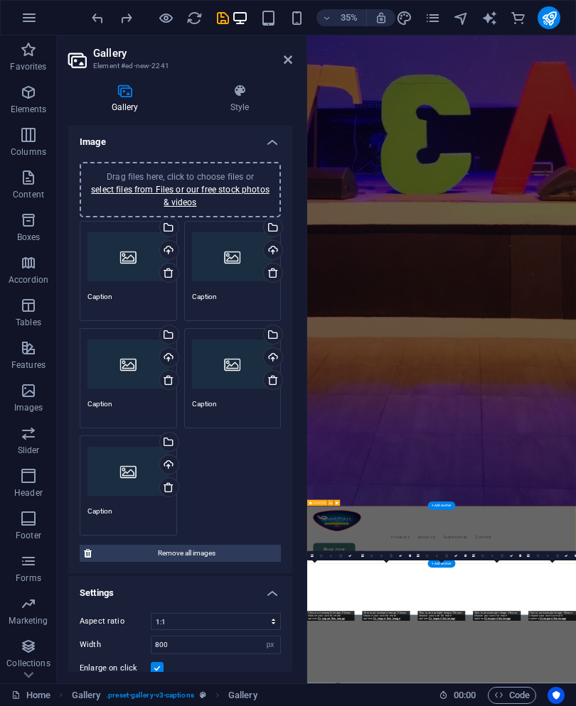
click at [284, 54] on icon at bounding box center [288, 59] width 9 height 11
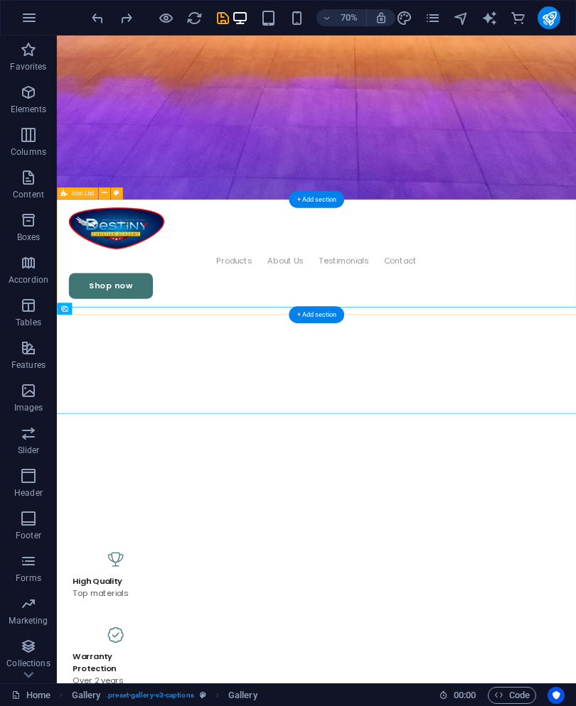
click at [37, 348] on icon "button" at bounding box center [28, 348] width 17 height 17
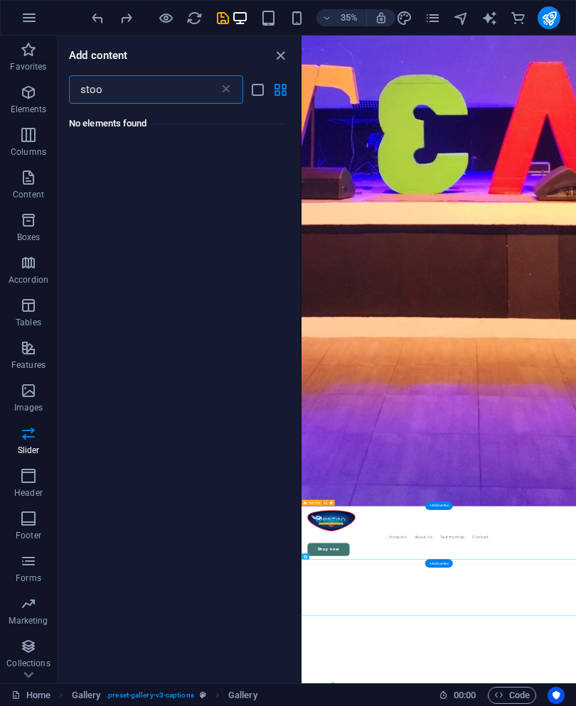
scroll to position [0, 0]
type input "store"
click at [33, 296] on button "Tables" at bounding box center [28, 312] width 57 height 43
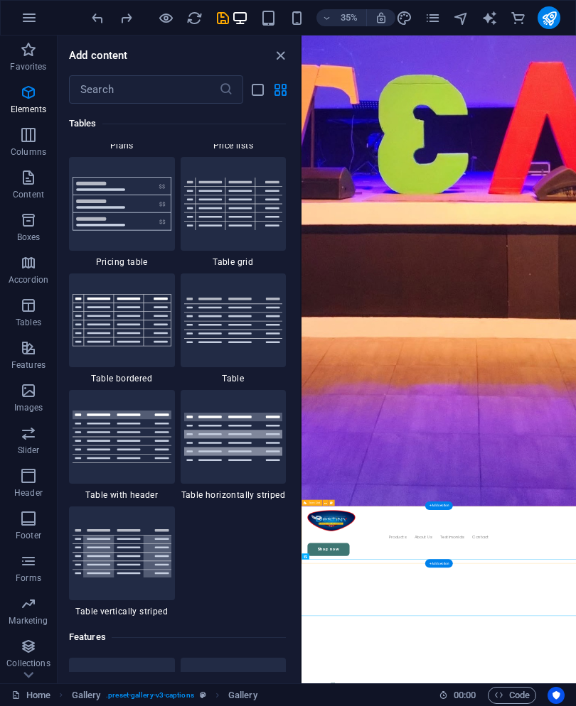
scroll to position [5054, 0]
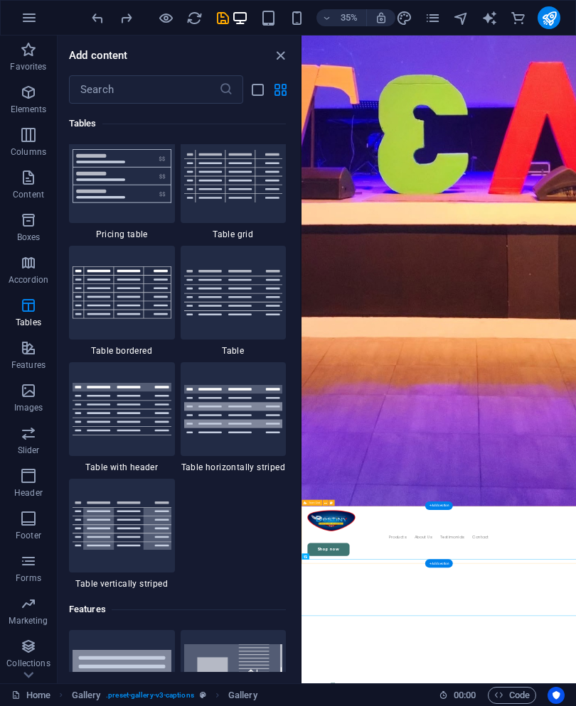
click at [21, 257] on icon "button" at bounding box center [28, 262] width 17 height 17
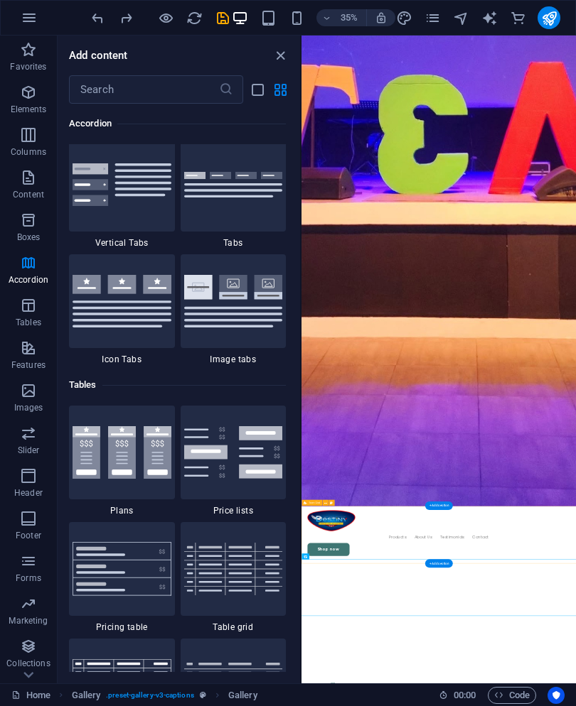
scroll to position [4657, 0]
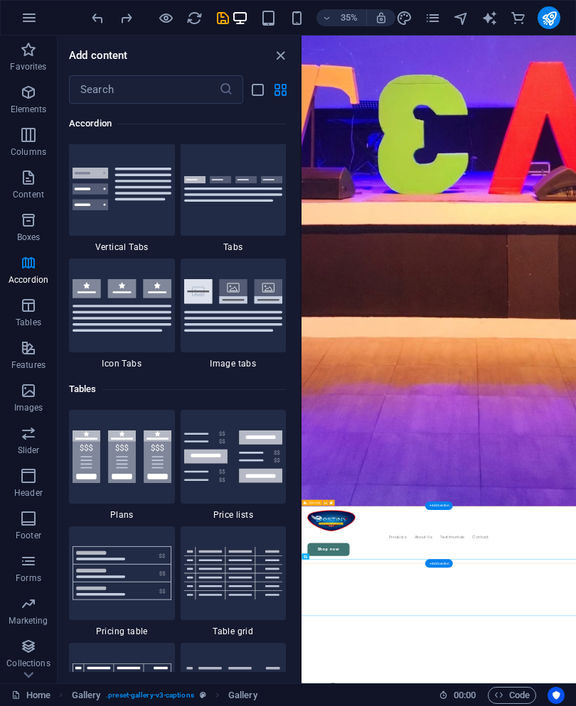
click at [34, 194] on p "Content" at bounding box center [28, 194] width 31 height 11
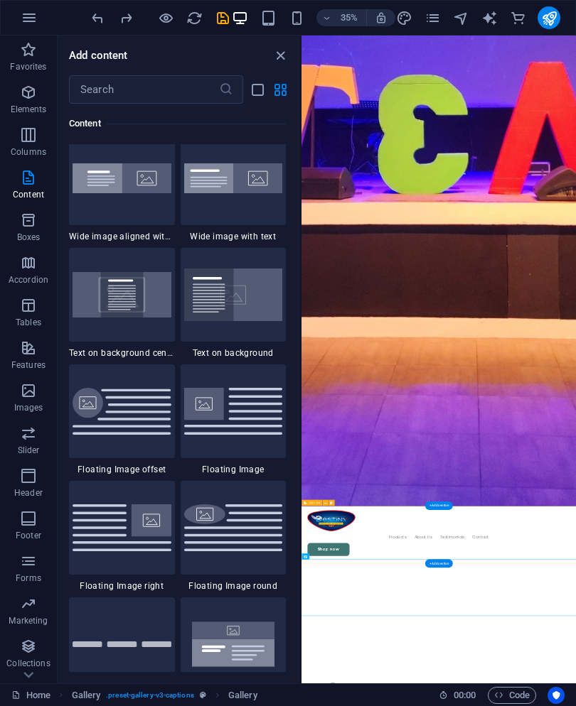
scroll to position [2851, 0]
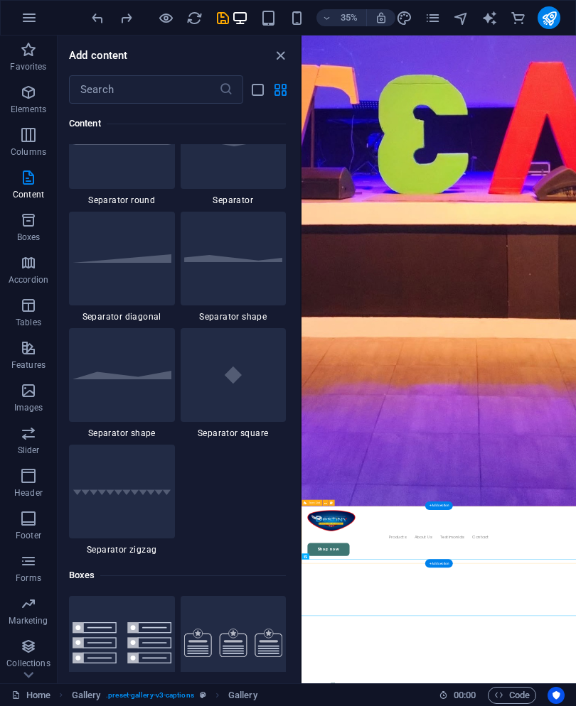
click at [22, 142] on icon "button" at bounding box center [28, 135] width 17 height 17
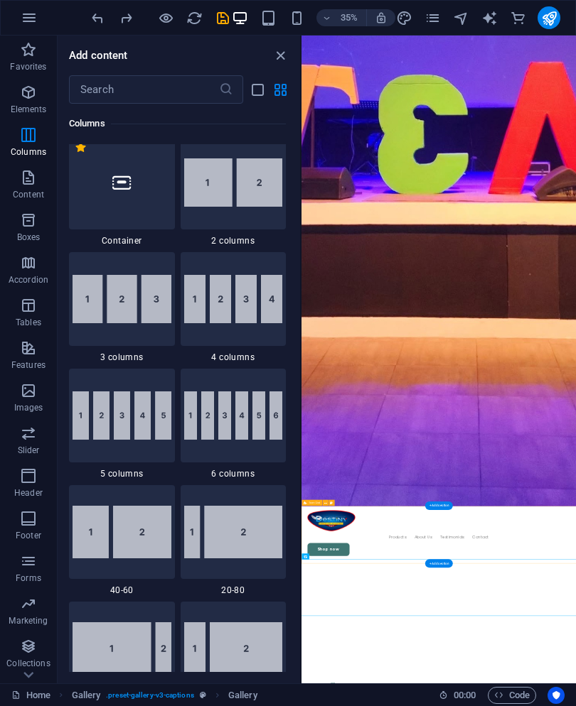
scroll to position [704, 0]
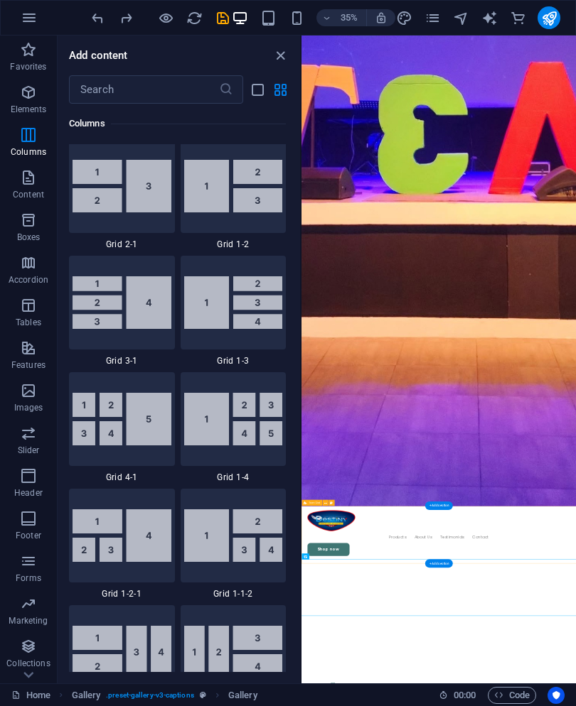
click at [32, 100] on icon "button" at bounding box center [28, 92] width 17 height 17
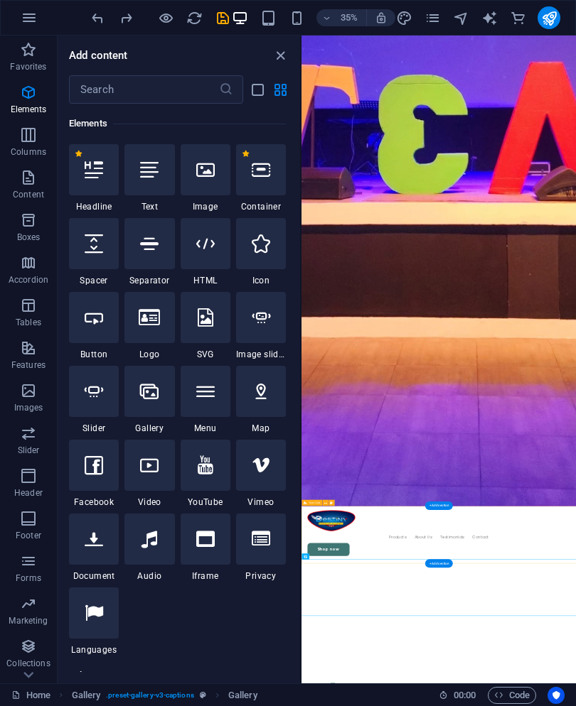
scroll to position [151, 0]
click at [213, 244] on icon at bounding box center [205, 244] width 18 height 18
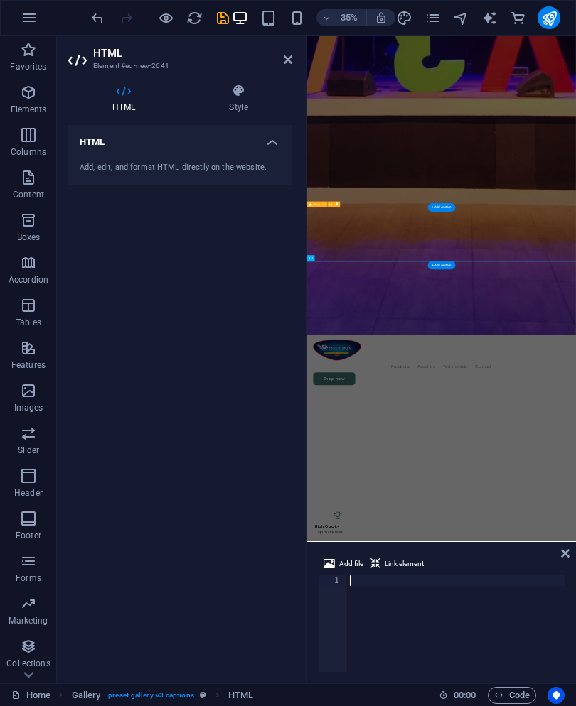
scroll to position [1244, 0]
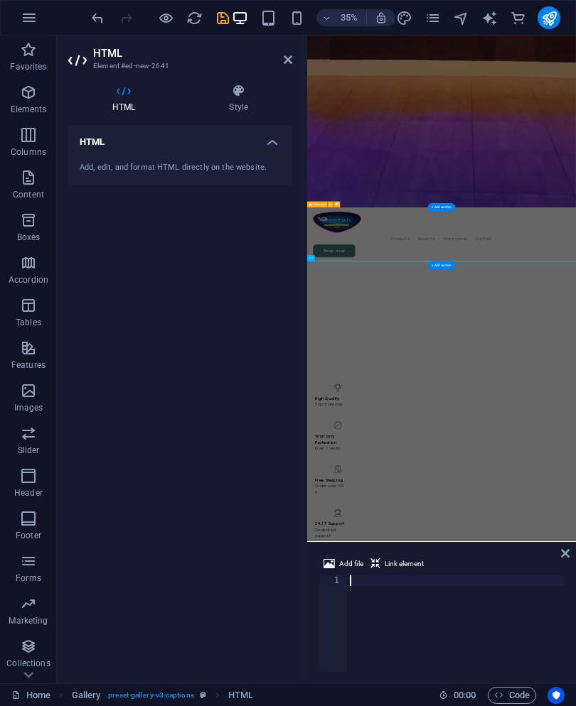
click at [98, 23] on icon "undo" at bounding box center [98, 18] width 16 height 16
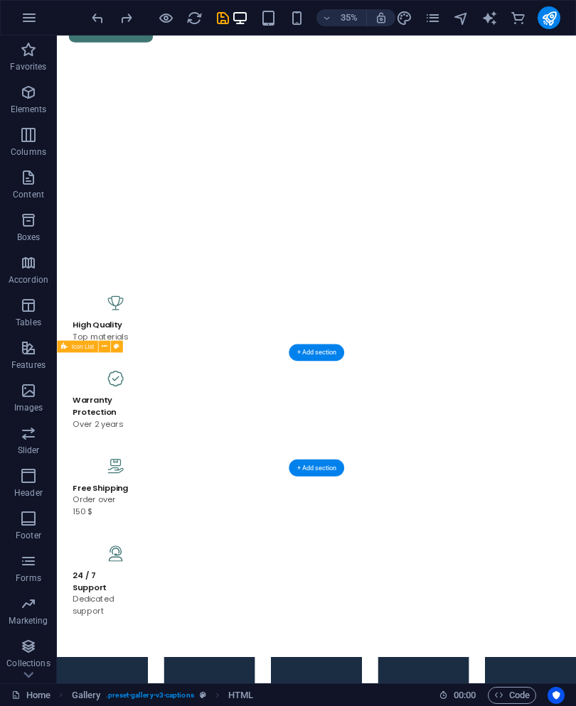
scroll to position [659, 0]
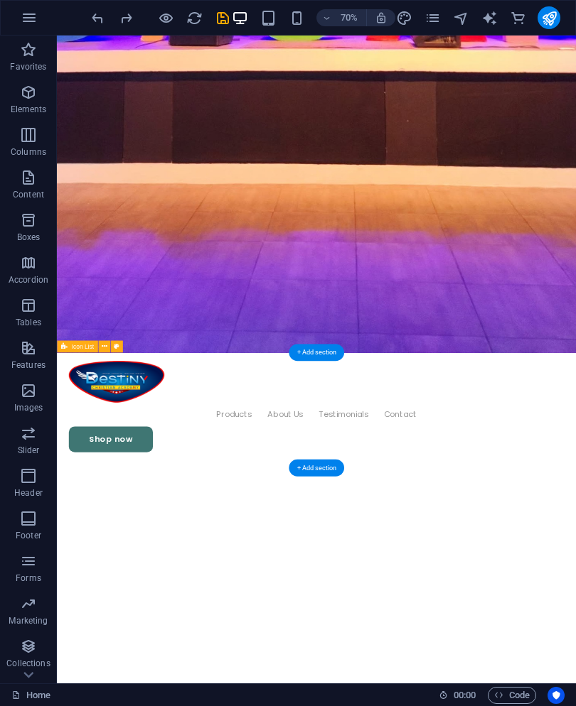
click at [28, 107] on p "Elements" at bounding box center [29, 109] width 36 height 11
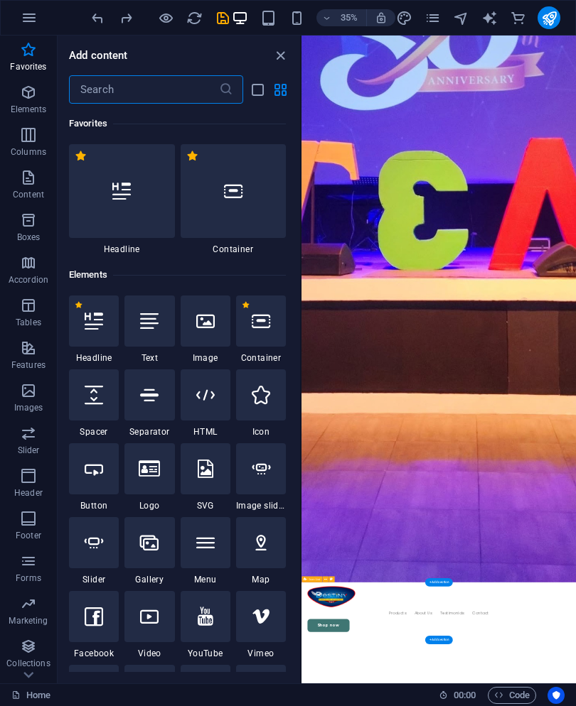
scroll to position [0, 0]
click at [227, 214] on div at bounding box center [234, 191] width 106 height 94
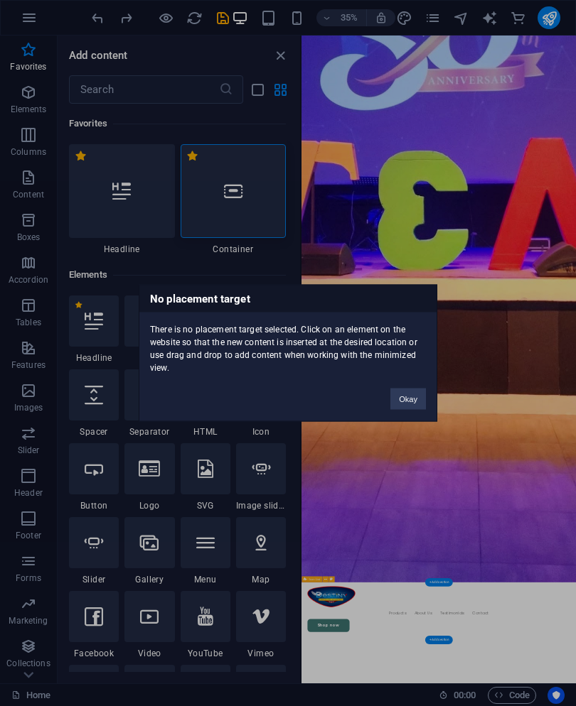
click at [406, 398] on button "Okay" at bounding box center [408, 399] width 36 height 21
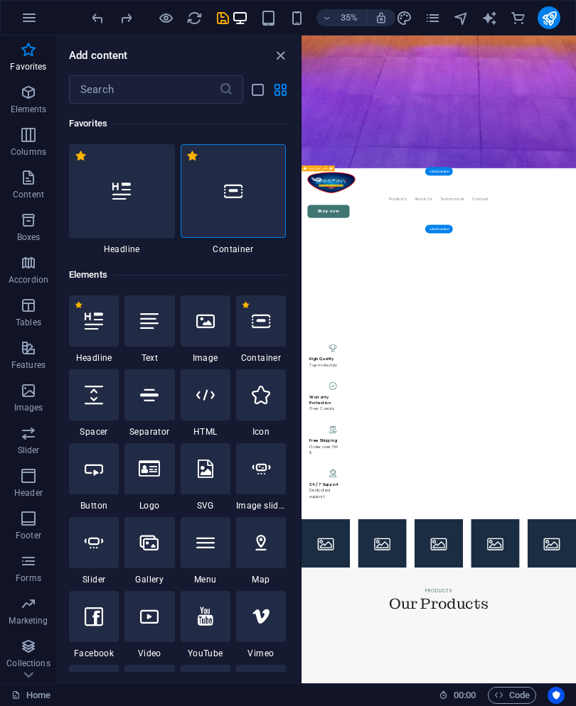
scroll to position [1937, 0]
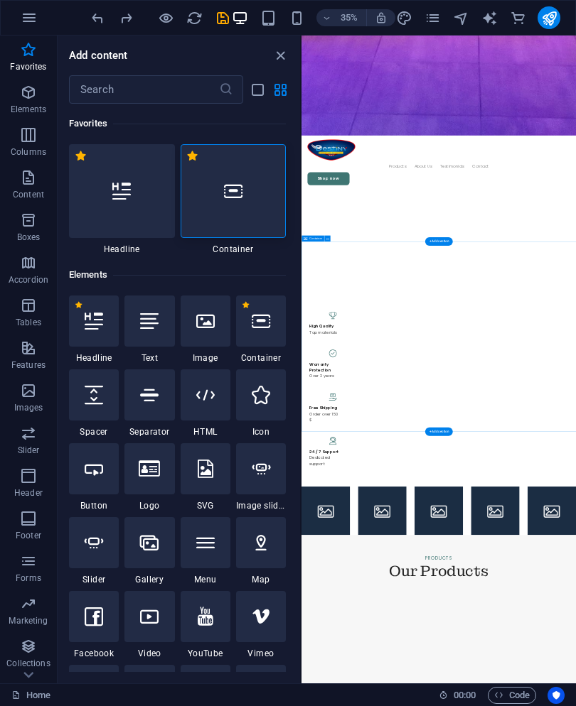
click at [247, 184] on div at bounding box center [234, 191] width 106 height 94
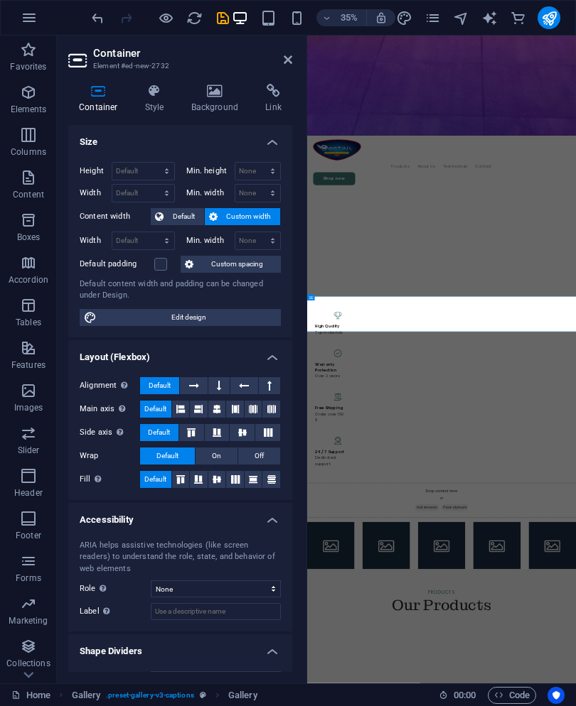
scroll to position [1630, 0]
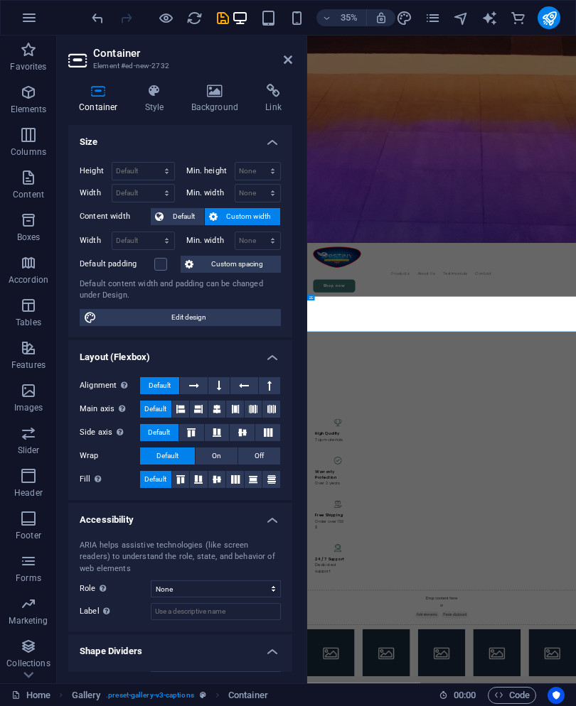
click at [232, 111] on h4 "Background" at bounding box center [218, 99] width 75 height 30
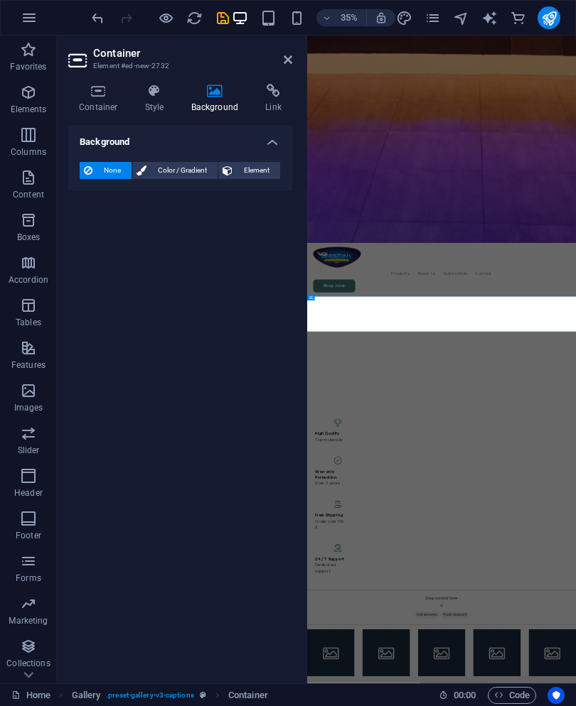
click at [105, 95] on icon at bounding box center [98, 91] width 60 height 14
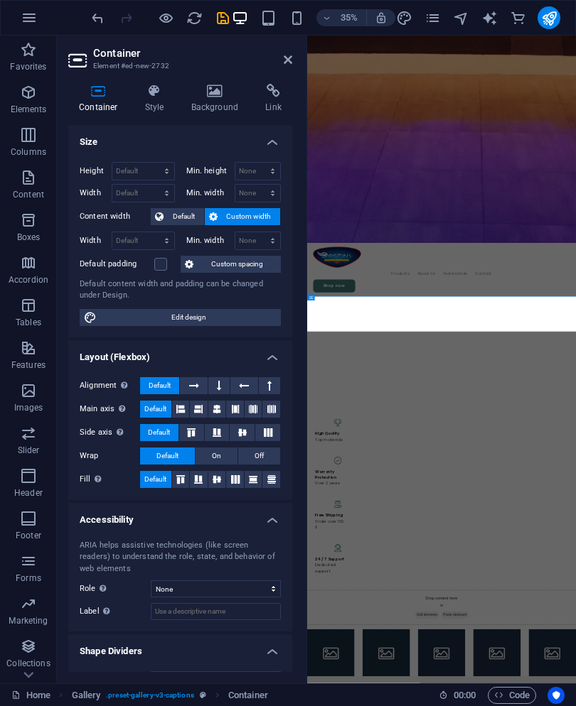
click at [255, 211] on span "Custom width" at bounding box center [249, 216] width 55 height 17
click at [187, 212] on span "Default" at bounding box center [184, 216] width 32 height 17
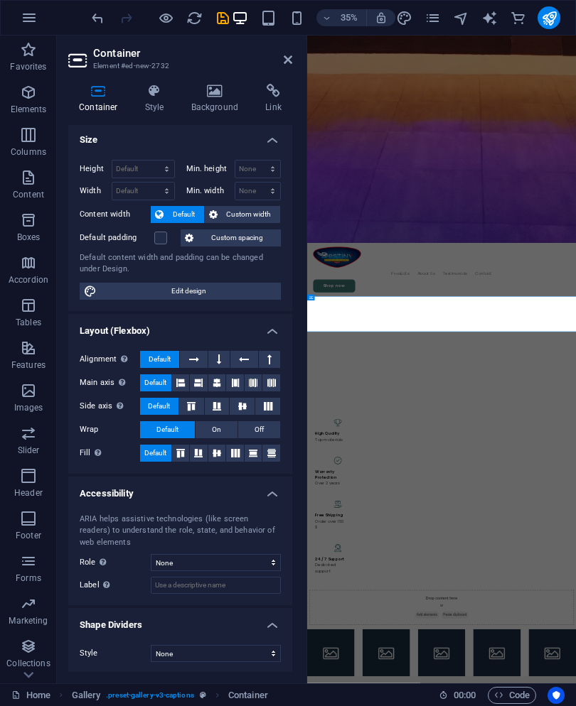
scroll to position [1, 0]
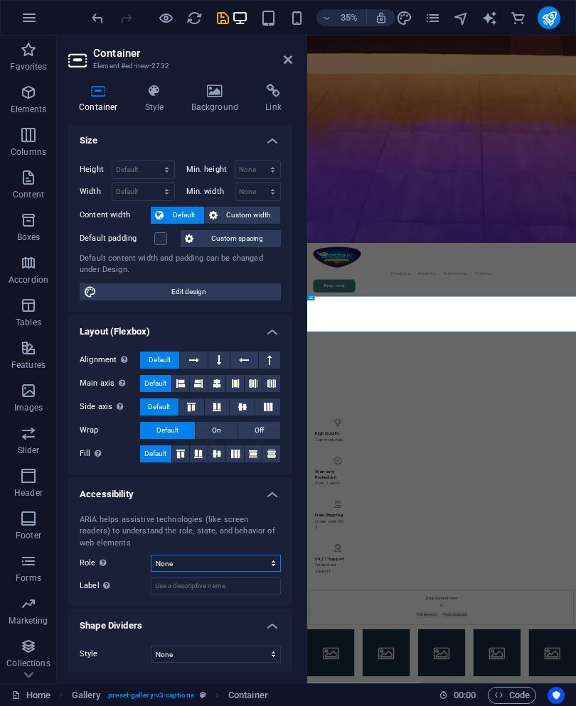
click at [252, 556] on select "None Alert Article Banner Comment Complementary Dialog Footer Header Marquee Pr…" at bounding box center [216, 563] width 130 height 17
select select "section"
click at [219, 286] on span "Edit design" at bounding box center [189, 292] width 176 height 17
select select "rem"
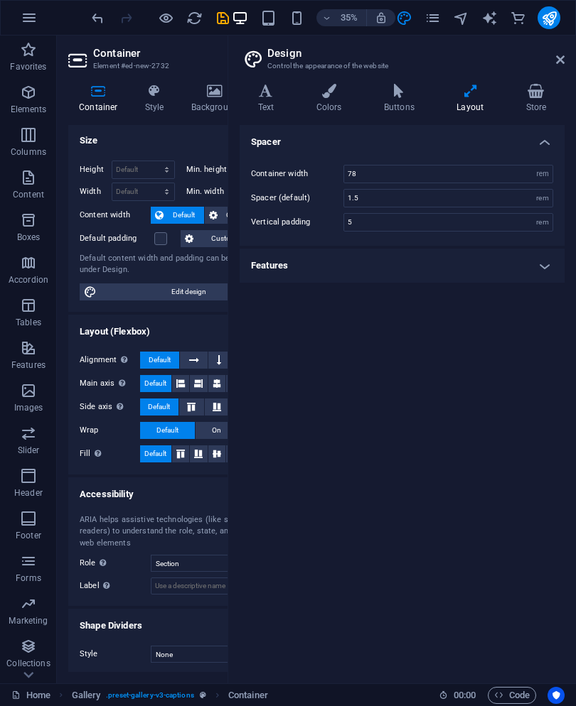
type input "2.5"
click at [528, 112] on h4 "Store" at bounding box center [535, 99] width 57 height 30
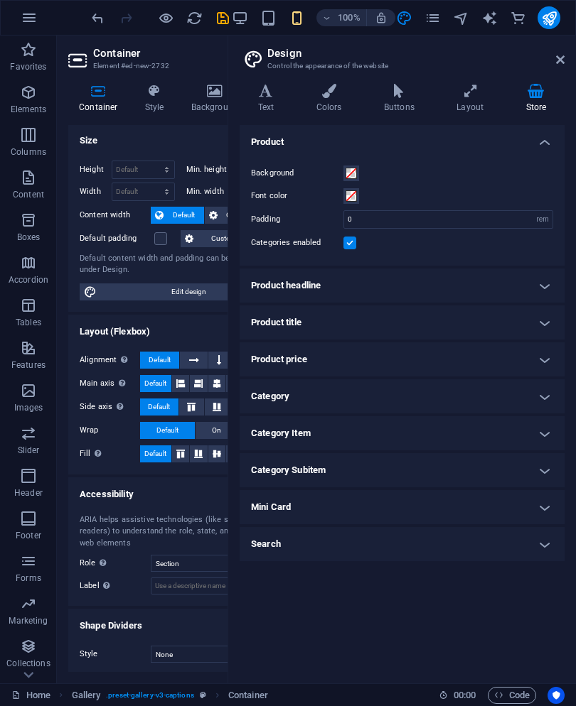
click at [529, 269] on h4 "Product headline" at bounding box center [402, 286] width 325 height 34
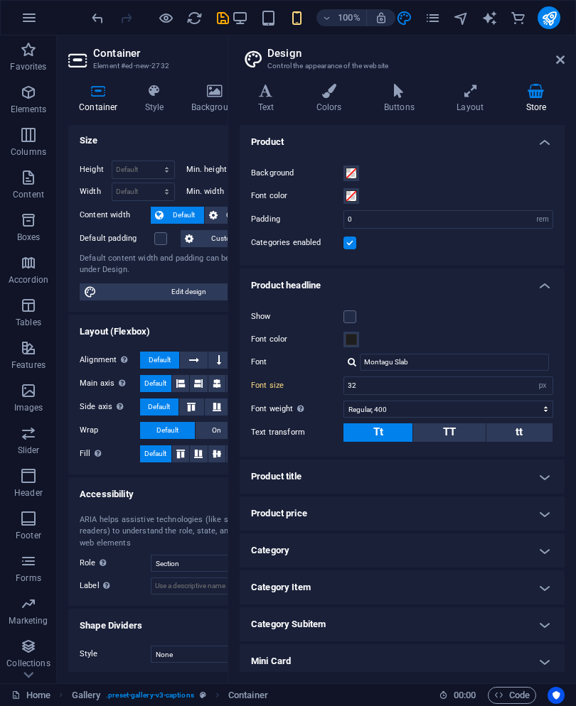
click at [450, 283] on h4 "Product headline" at bounding box center [402, 282] width 325 height 26
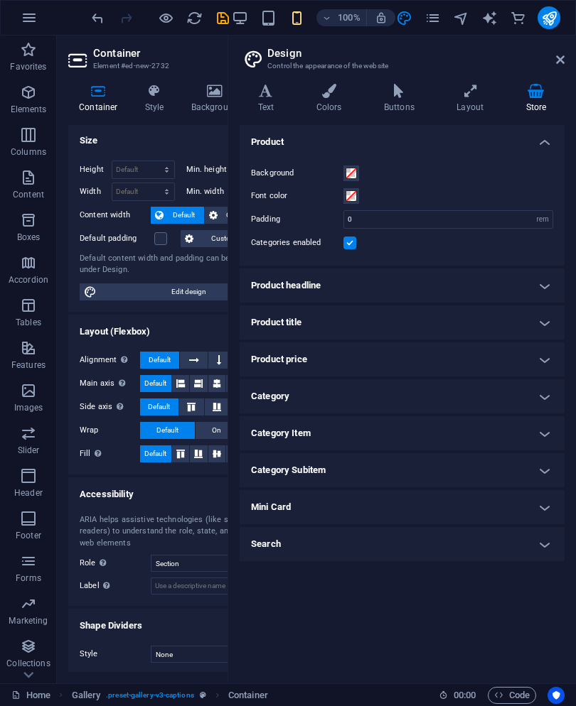
click at [467, 288] on h4 "Product headline" at bounding box center [402, 286] width 325 height 34
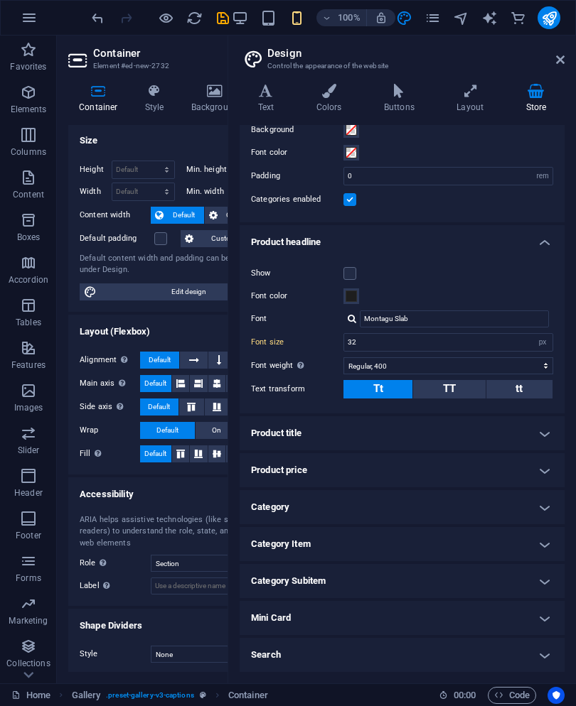
scroll to position [43, 0]
click at [436, 603] on h4 "Mini Card" at bounding box center [402, 619] width 325 height 34
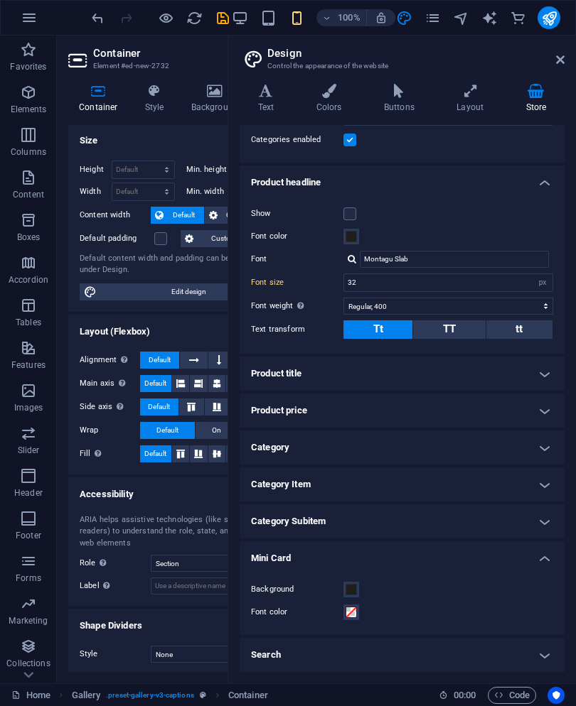
scroll to position [102, 0]
click at [417, 402] on h4 "Product price" at bounding box center [402, 411] width 325 height 34
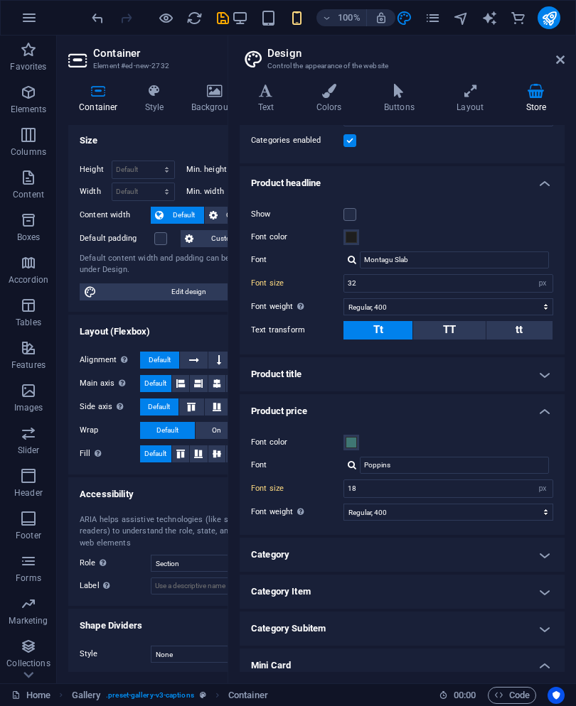
click at [439, 411] on h4 "Product price" at bounding box center [402, 407] width 325 height 26
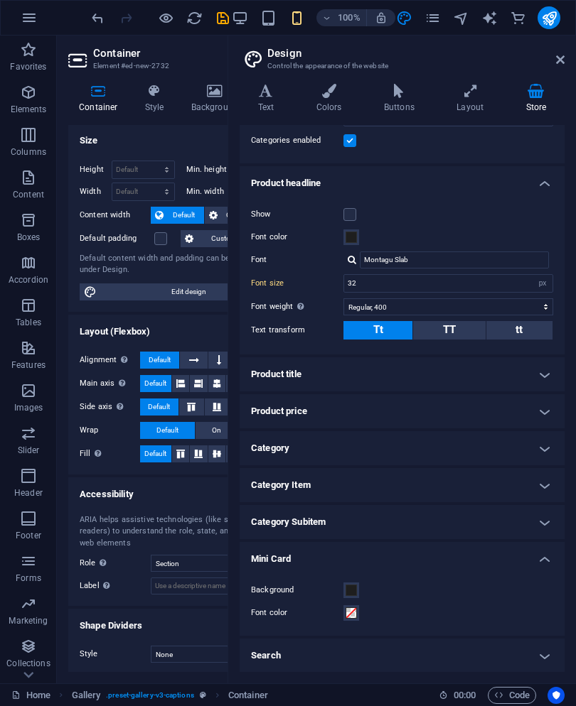
click at [566, 55] on aside "Design Control the appearance of the website Variants Text Colors Buttons Layou…" at bounding box center [401, 360] width 348 height 648
click at [556, 60] on icon at bounding box center [560, 59] width 9 height 11
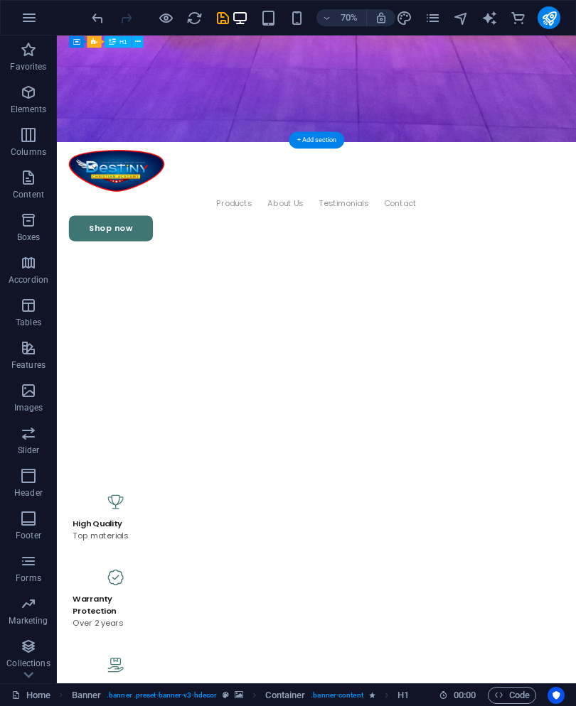
scroll to position [963, 0]
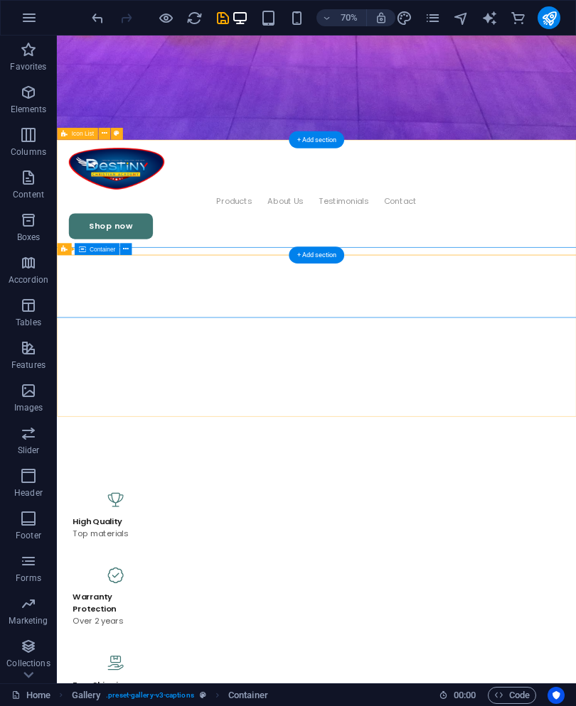
click at [125, 251] on icon at bounding box center [126, 249] width 6 height 11
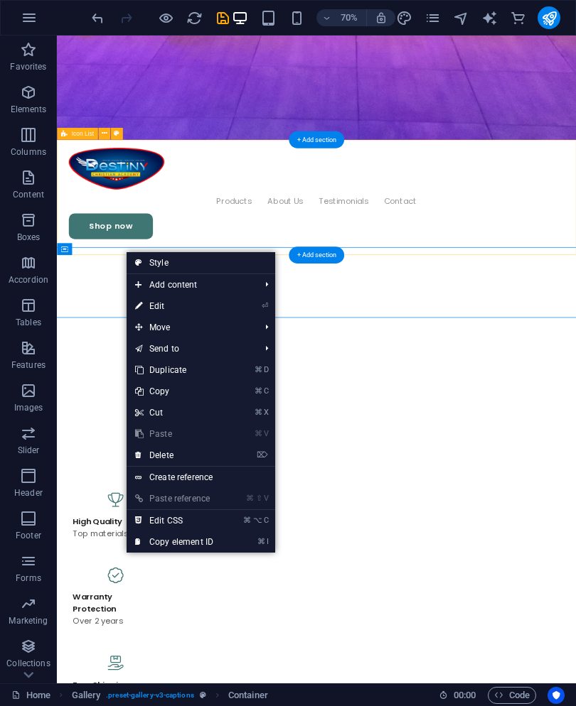
click at [211, 457] on link "⌦ Delete" at bounding box center [174, 455] width 95 height 21
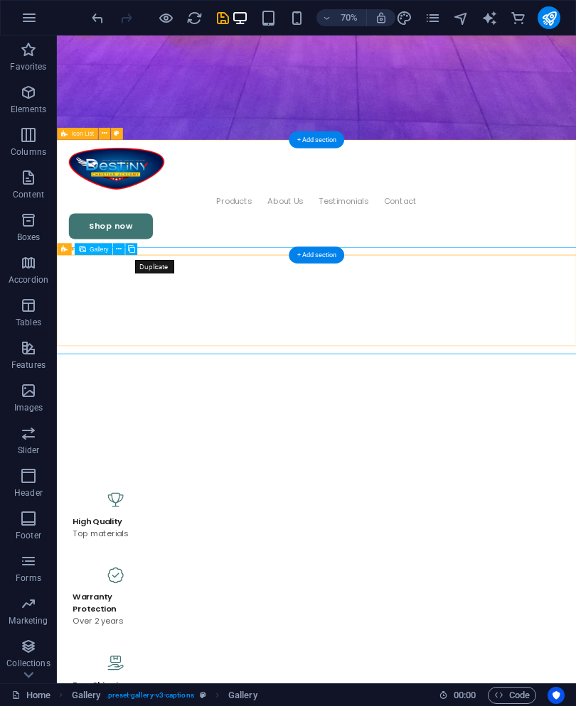
click at [120, 246] on icon at bounding box center [119, 249] width 6 height 11
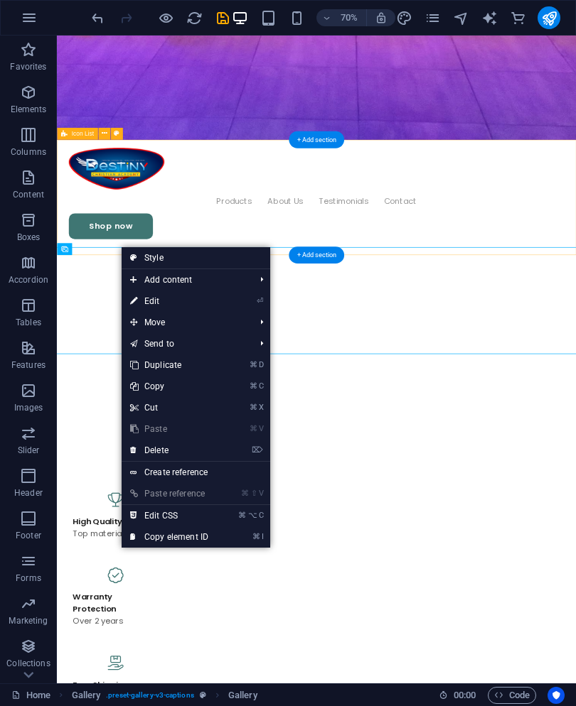
click at [173, 302] on link "⏎ Edit" at bounding box center [169, 301] width 95 height 21
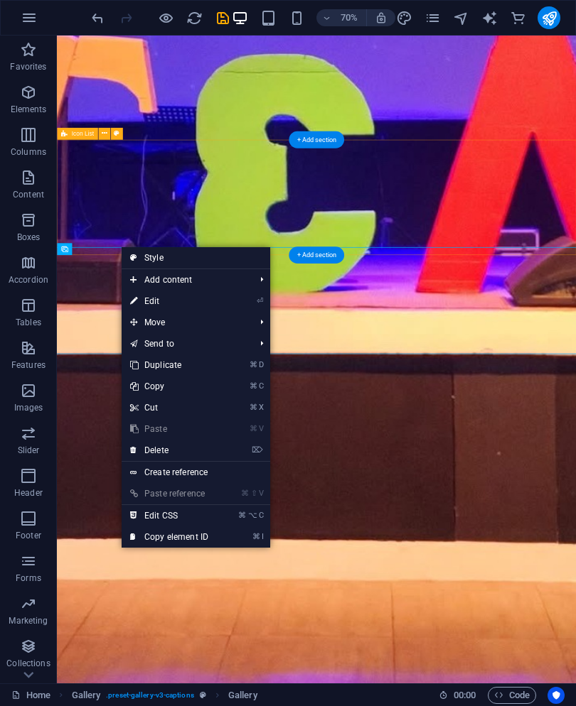
select select "4"
select select "px"
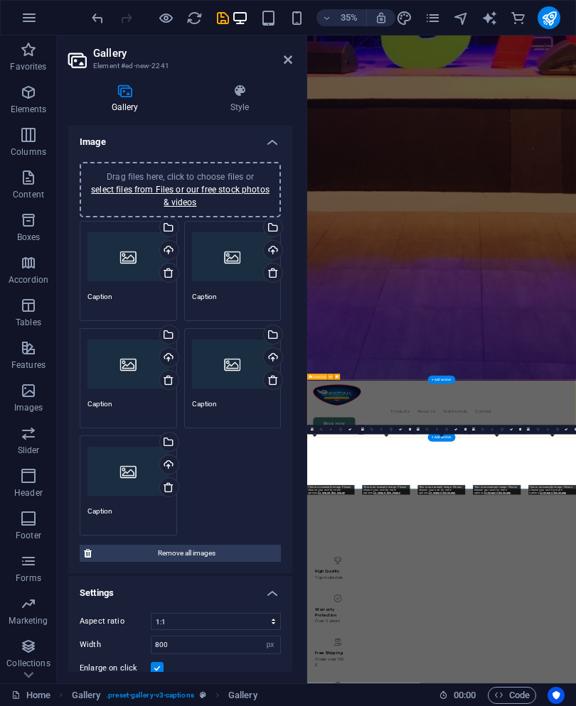
scroll to position [1238, 0]
click at [171, 230] on div "Select files from the file manager, stock photos, or upload file(s)" at bounding box center [167, 228] width 21 height 21
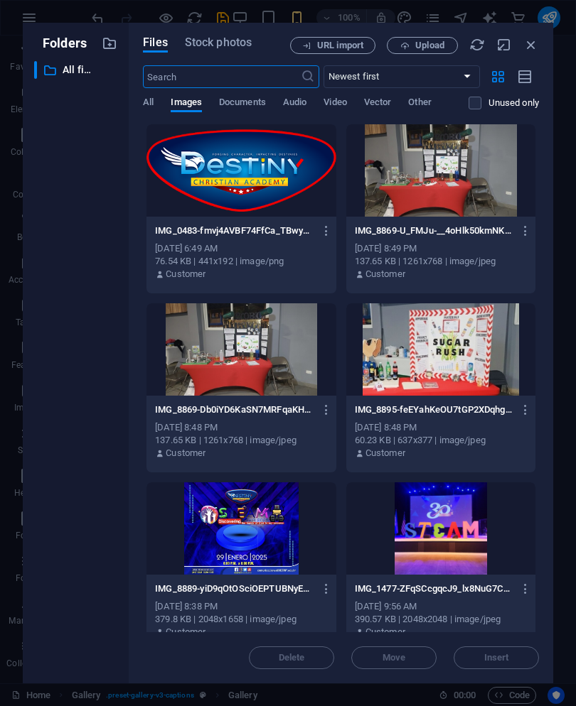
scroll to position [0, 0]
click at [169, 220] on div "IMG_0483-fmvj4AVBF74FfCa_TBwyXA.png IMG_0483-fmvj4AVBF74FfCa_TBwyXA.png" at bounding box center [241, 231] width 172 height 23
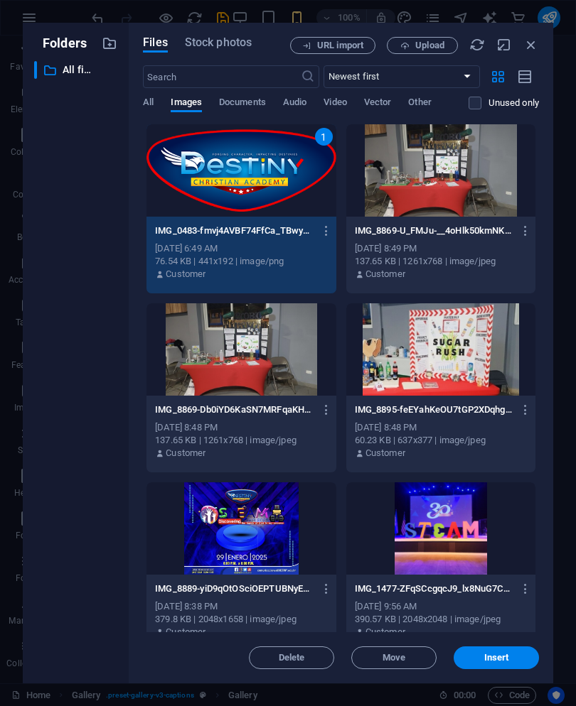
click at [289, 164] on div "1" at bounding box center [240, 170] width 189 height 92
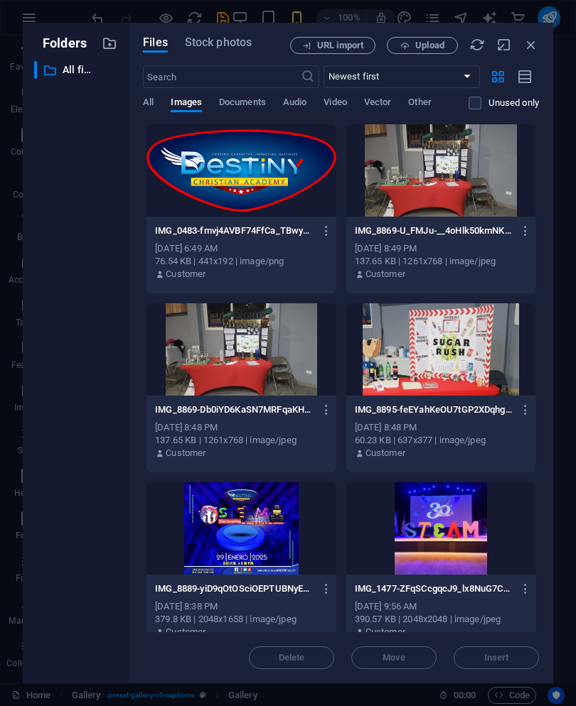
click at [498, 196] on div at bounding box center [440, 170] width 189 height 92
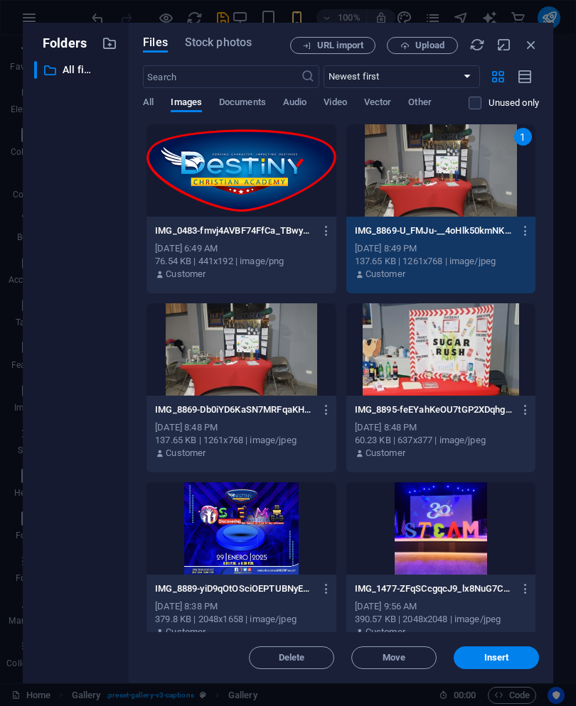
click at [509, 648] on button "Insert" at bounding box center [495, 658] width 85 height 23
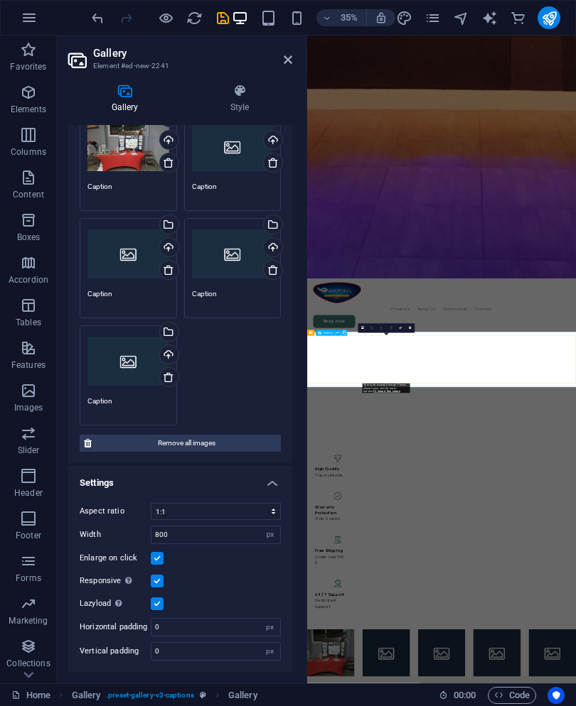
scroll to position [109, 0]
click at [261, 505] on select "No fixed aspect ratio 16:9 16:10 4:3 1:1 1:2 2:1" at bounding box center [216, 512] width 130 height 17
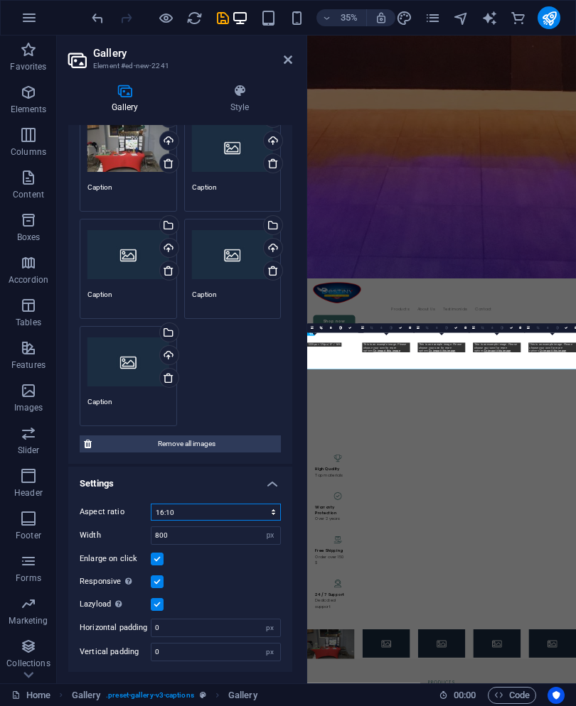
click at [265, 510] on select "No fixed aspect ratio 16:9 16:10 4:3 1:1 1:2 2:1" at bounding box center [216, 512] width 130 height 17
select select "4"
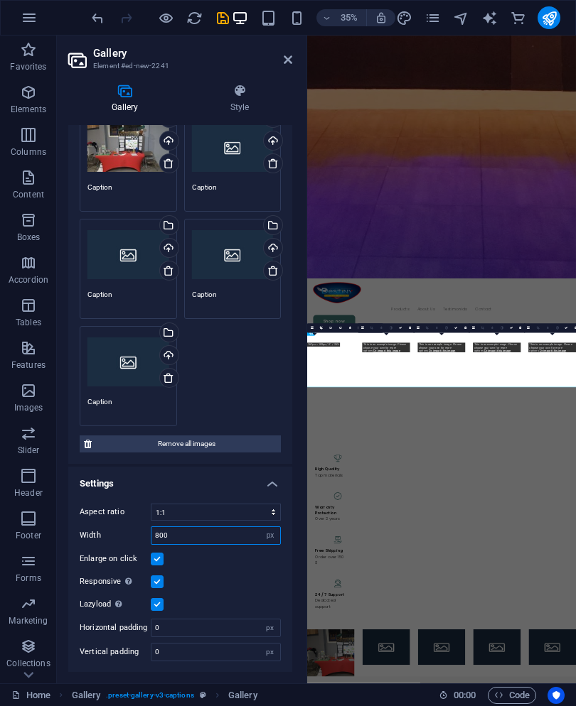
click at [249, 540] on input "800" at bounding box center [215, 535] width 129 height 17
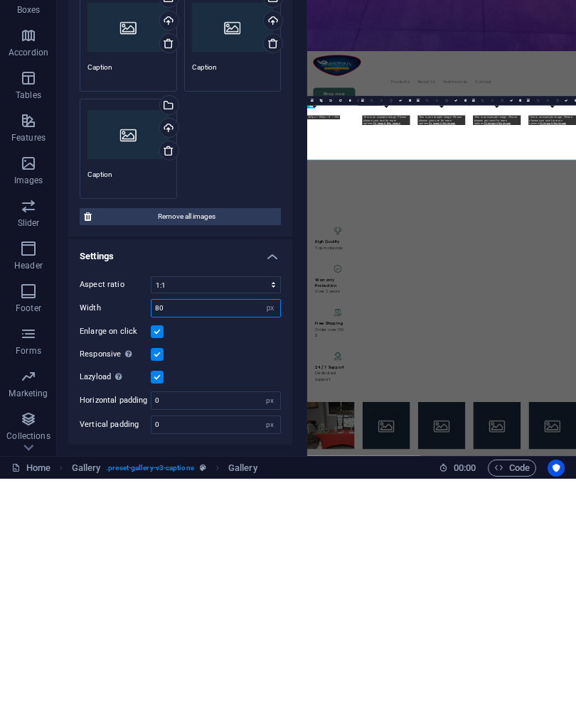
type input "8"
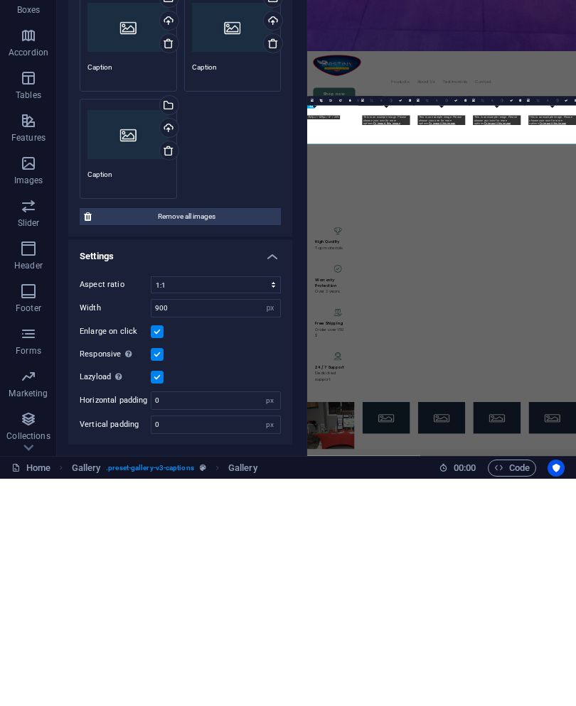
click at [249, 493] on div "Aspect ratio No fixed aspect ratio 16:9 16:10 4:3 1:1 1:2 2:1 Width 900 px % En…" at bounding box center [180, 583] width 224 height 181
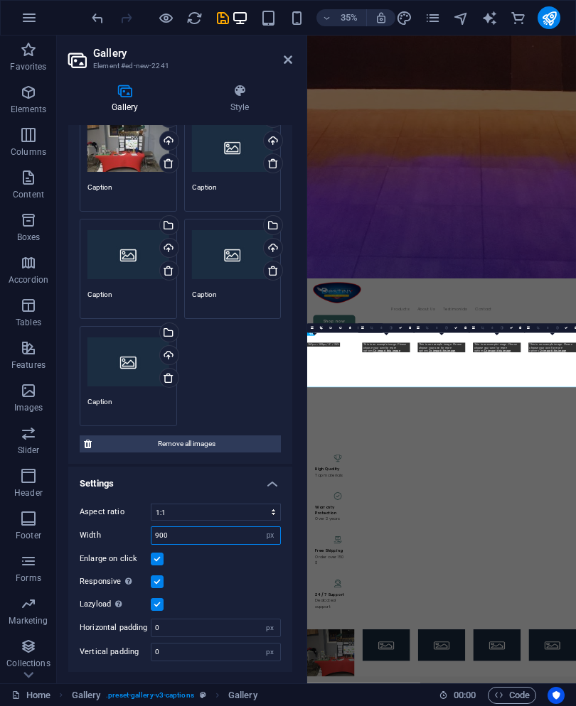
click at [223, 527] on input "900" at bounding box center [215, 535] width 129 height 17
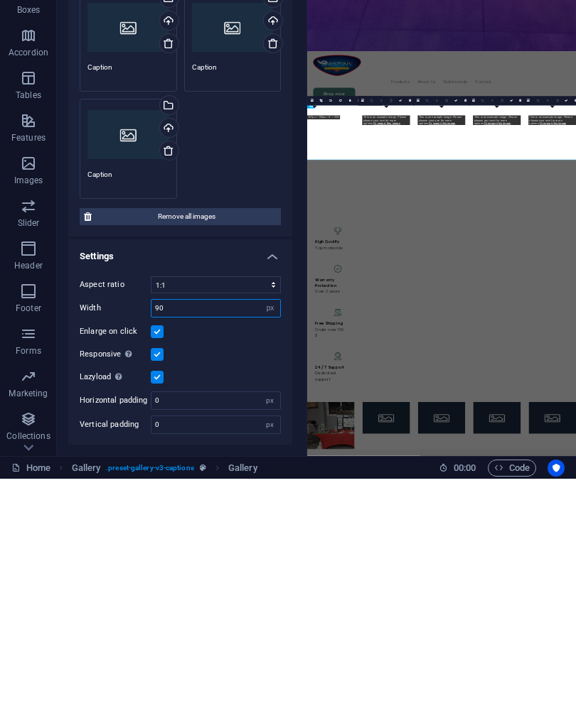
type input "9"
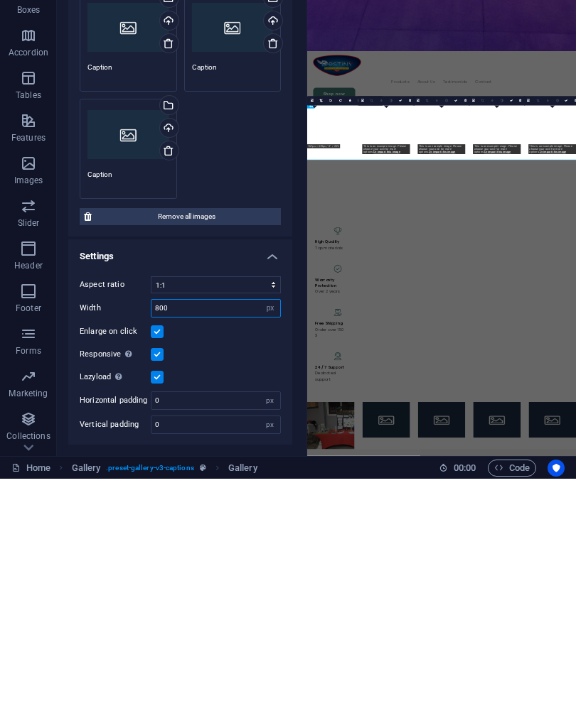
type input "800"
click at [251, 493] on div "Aspect ratio No fixed aspect ratio 16:9 16:10 4:3 1:1 1:2 2:1 Width 800 px % En…" at bounding box center [180, 583] width 224 height 181
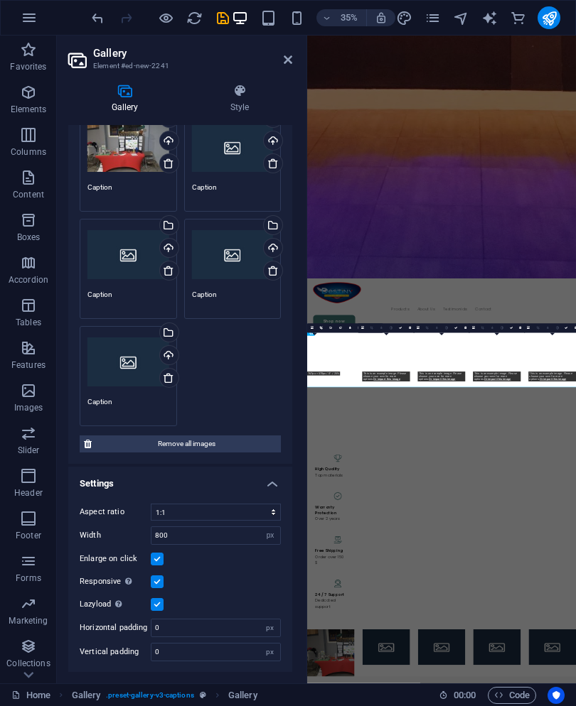
click at [247, 98] on h4 "Style" at bounding box center [239, 99] width 105 height 30
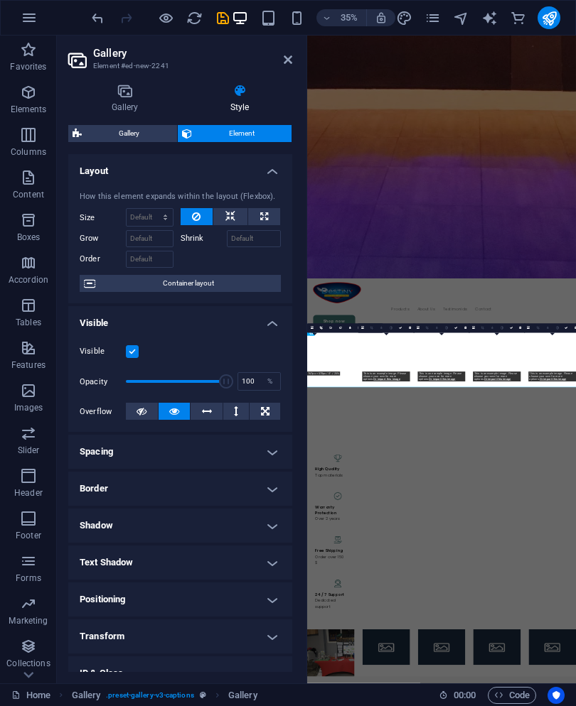
click at [240, 215] on button at bounding box center [230, 216] width 34 height 17
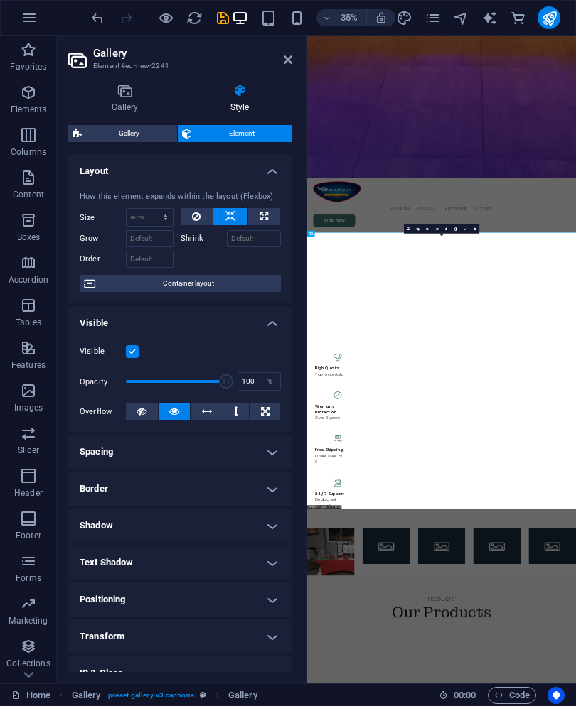
click at [264, 212] on icon at bounding box center [264, 216] width 8 height 17
type input "100"
select select "%"
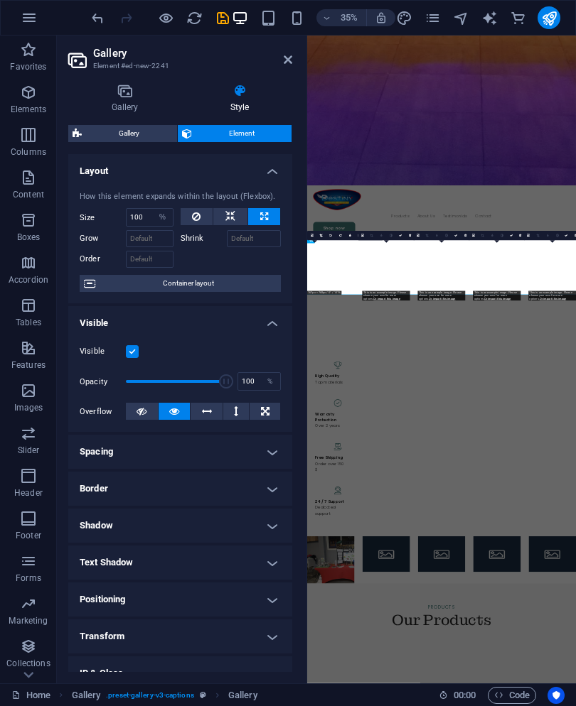
scroll to position [1793, 0]
click at [230, 213] on icon at bounding box center [230, 216] width 10 height 17
select select "DISABLED_OPTION_VALUE"
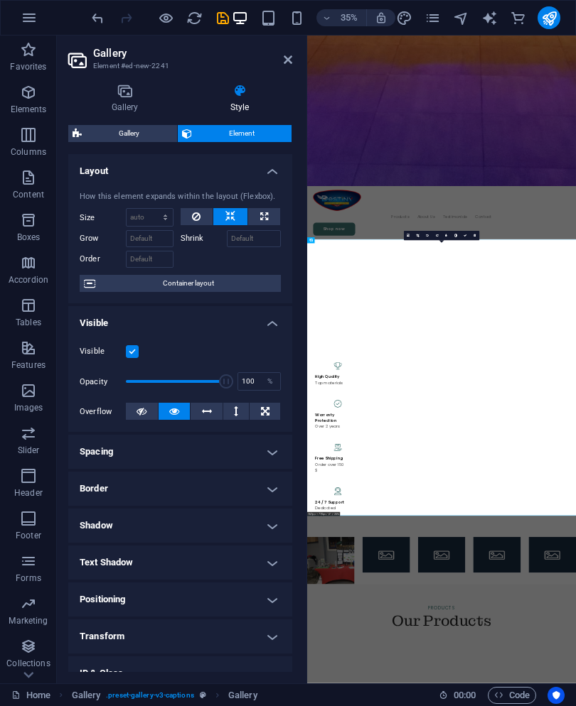
click at [203, 213] on button at bounding box center [197, 216] width 33 height 17
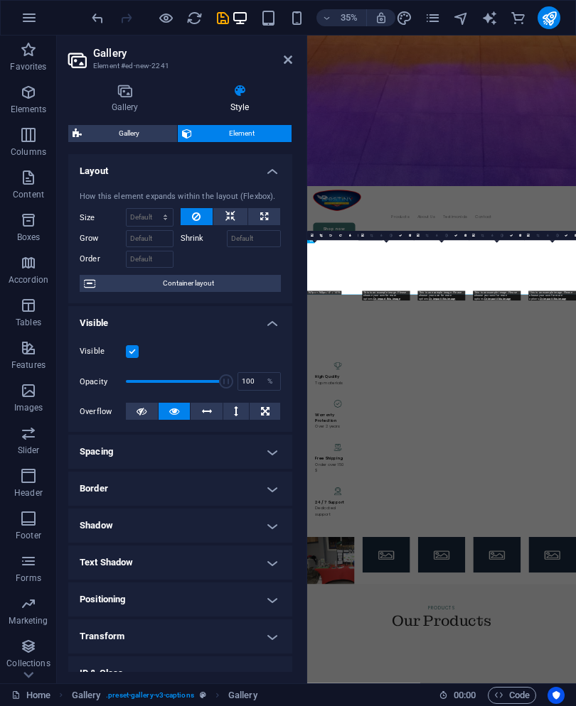
click at [248, 277] on span "Container layout" at bounding box center [188, 283] width 177 height 17
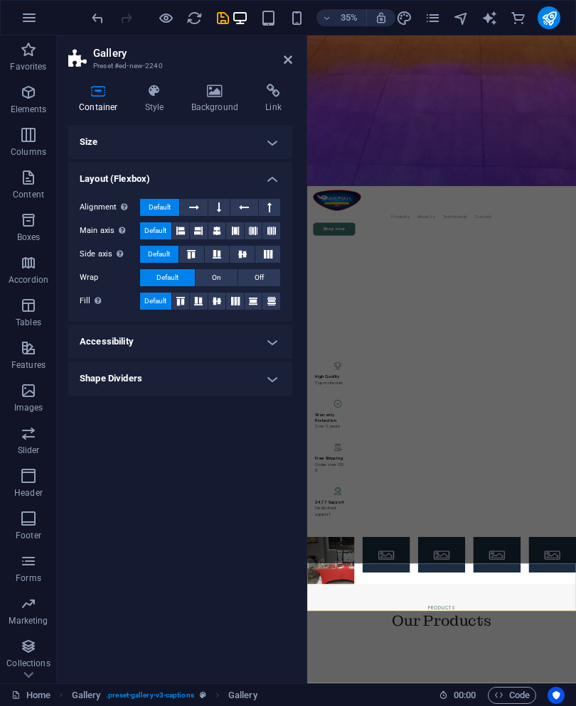
scroll to position [878, 0]
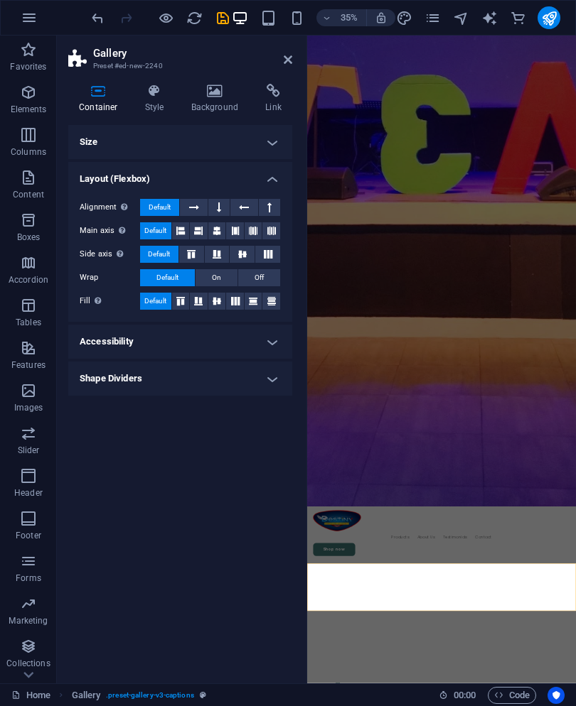
click at [222, 252] on icon at bounding box center [216, 254] width 17 height 9
click at [254, 254] on button at bounding box center [242, 254] width 25 height 17
click at [269, 254] on icon at bounding box center [267, 254] width 17 height 9
click at [219, 84] on icon at bounding box center [215, 91] width 69 height 14
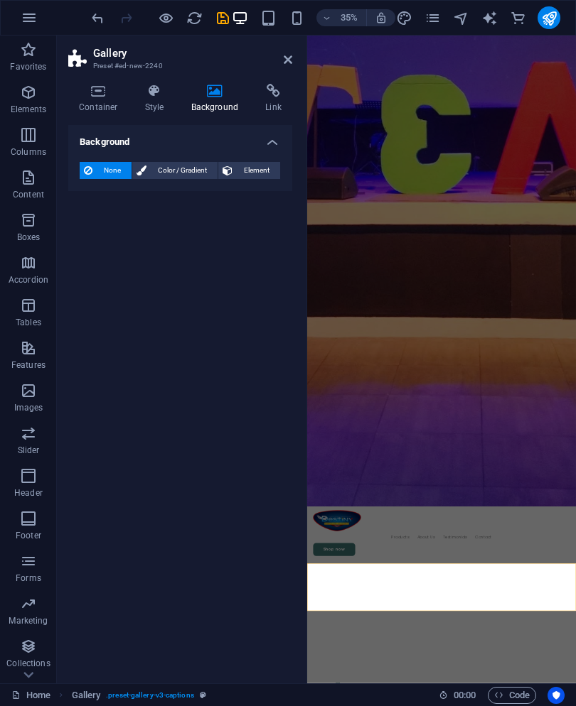
click at [299, 45] on aside "Gallery Preset #ed-new-2240 Container Style Background Link Size Height Default…" at bounding box center [182, 360] width 250 height 648
click at [288, 65] on link at bounding box center [288, 60] width 9 height 12
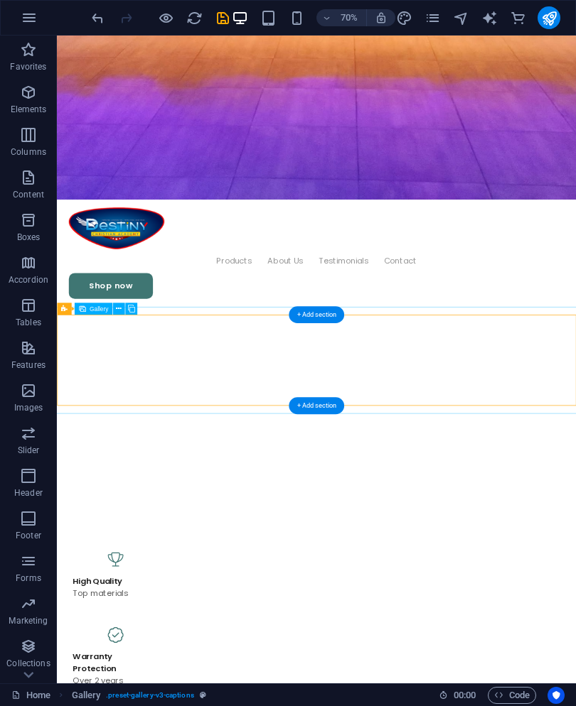
click at [122, 307] on button at bounding box center [118, 309] width 12 height 12
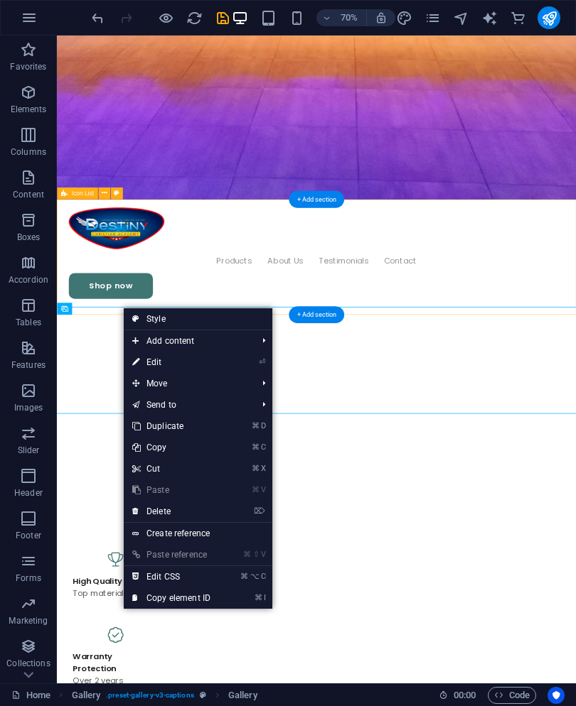
click at [219, 507] on link "⌦ Delete" at bounding box center [171, 511] width 95 height 21
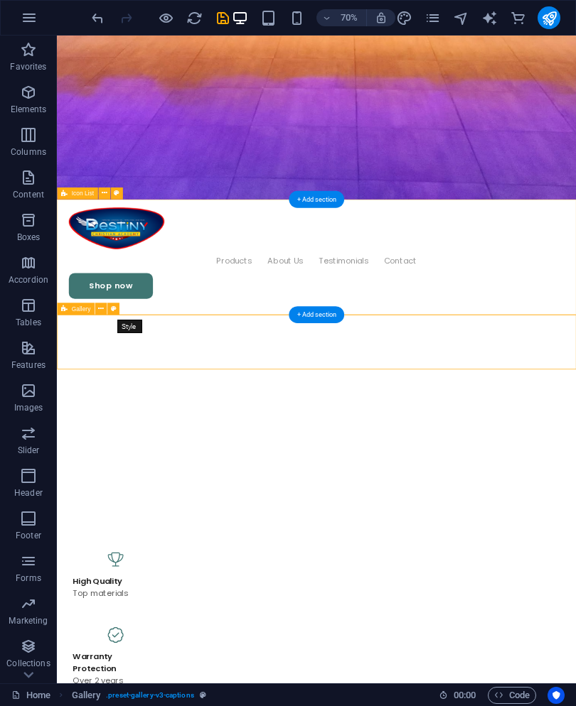
click at [102, 306] on icon at bounding box center [101, 308] width 6 height 11
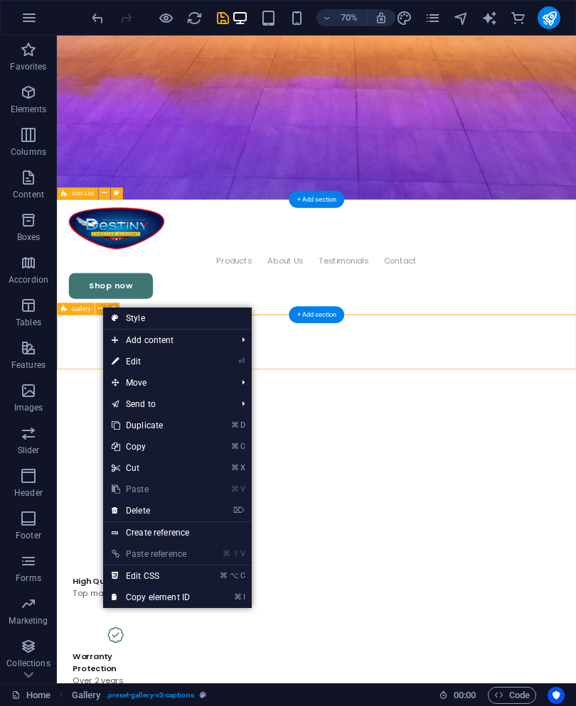
click at [156, 362] on link "⏎ Edit" at bounding box center [150, 361] width 95 height 21
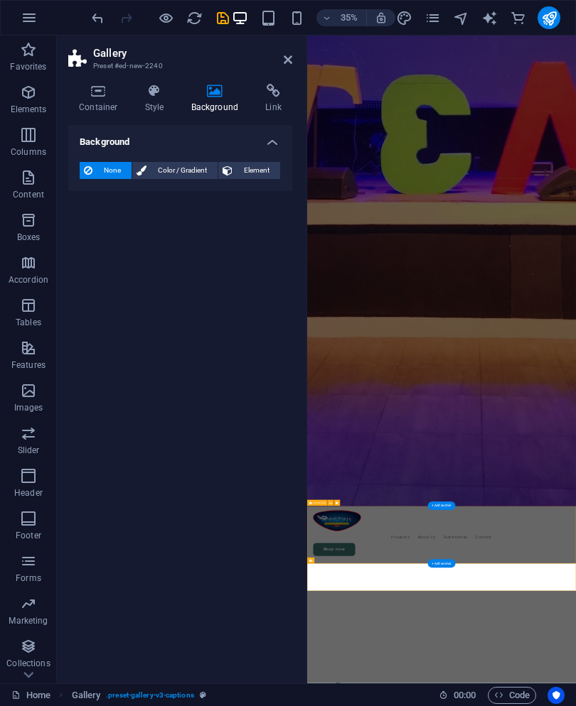
click at [284, 64] on icon at bounding box center [288, 59] width 9 height 11
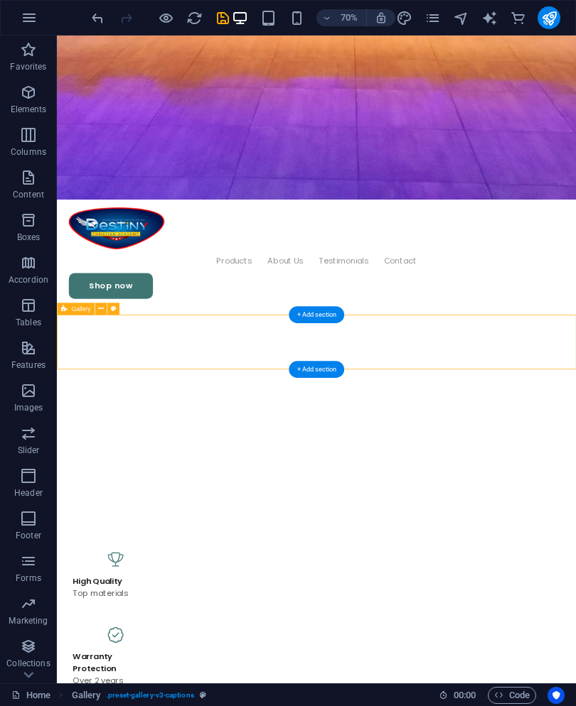
click at [102, 308] on icon at bounding box center [101, 308] width 6 height 11
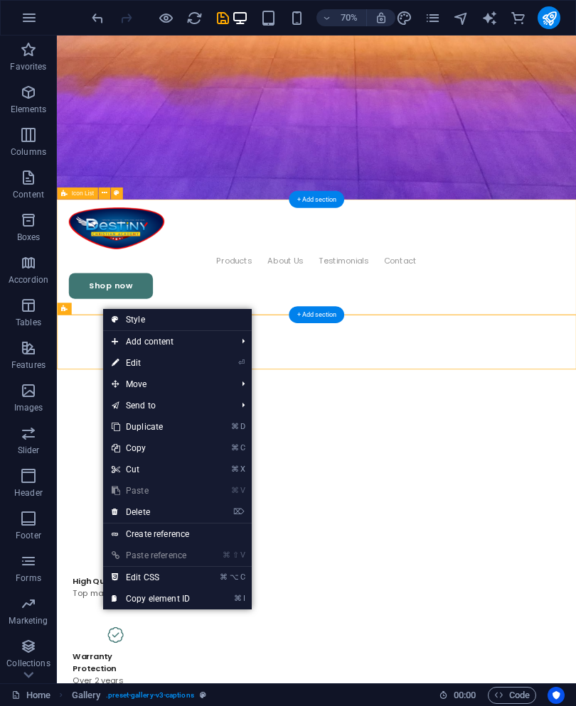
click at [171, 515] on link "⌦ Delete" at bounding box center [150, 512] width 95 height 21
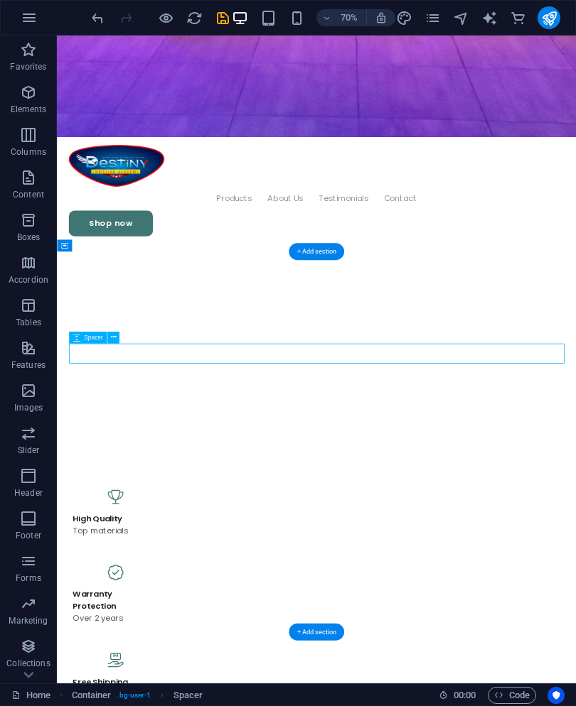
scroll to position [971, 0]
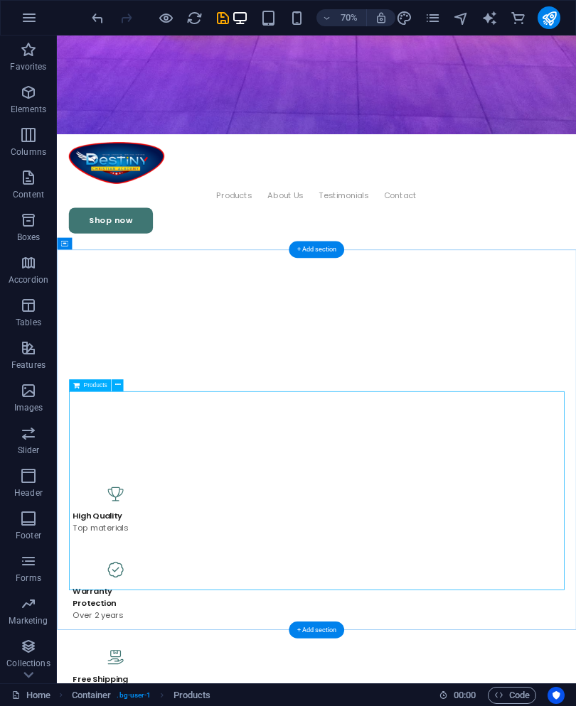
click at [101, 382] on span "Products" at bounding box center [94, 385] width 23 height 6
click at [123, 386] on button at bounding box center [118, 385] width 12 height 12
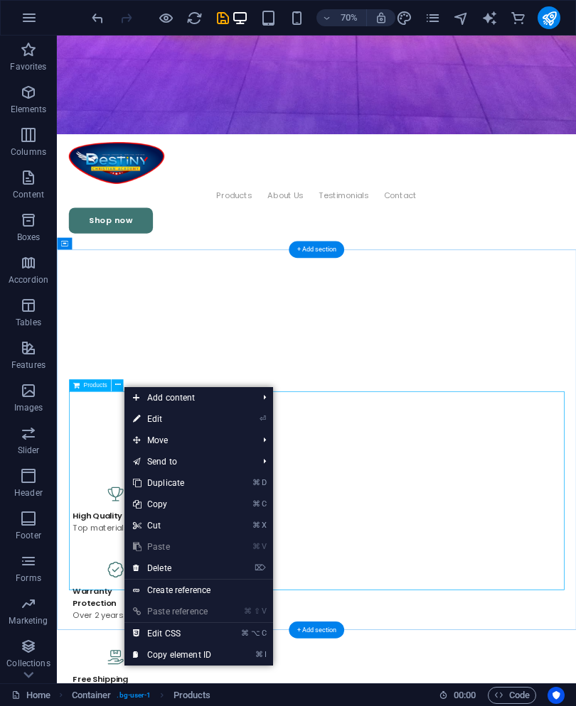
click at [163, 414] on link "⏎ Edit" at bounding box center [171, 419] width 95 height 21
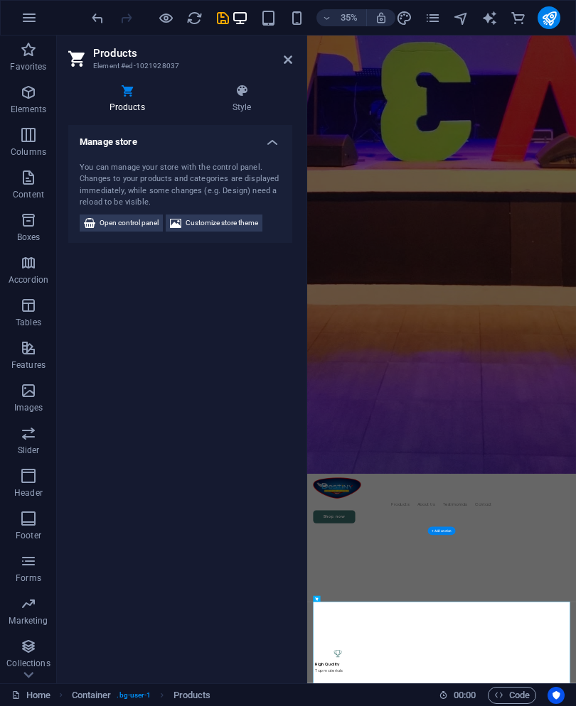
click at [261, 98] on h4 "Style" at bounding box center [241, 99] width 101 height 30
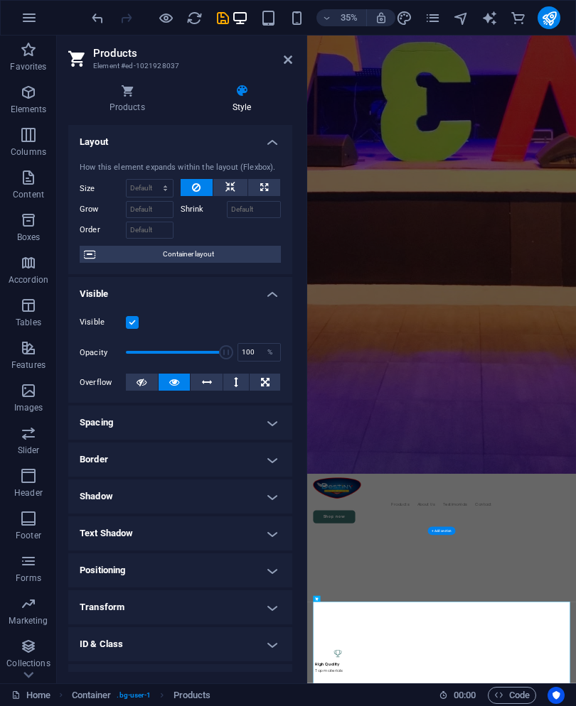
click at [139, 85] on icon at bounding box center [126, 91] width 117 height 14
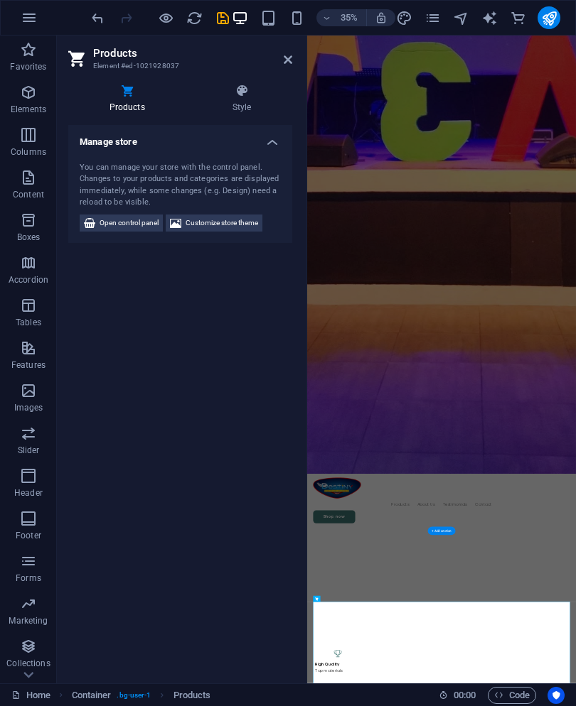
click at [227, 218] on span "Customize store theme" at bounding box center [221, 223] width 72 height 17
select select "rem"
select select "px"
select select "400"
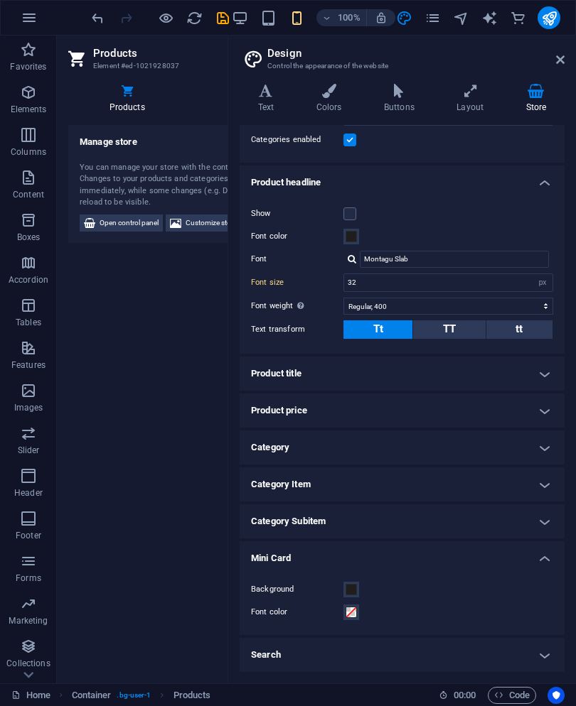
scroll to position [102, 0]
click at [507, 638] on ul "Product Background Font color Padding 0 rem px Categories enabled Product headl…" at bounding box center [402, 348] width 325 height 650
click at [539, 657] on h4 "Search" at bounding box center [402, 656] width 325 height 34
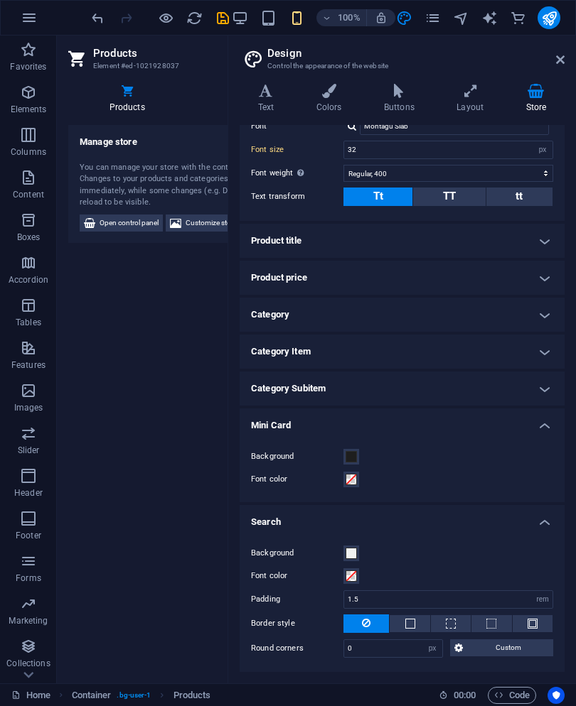
scroll to position [235, 0]
click at [477, 348] on h4 "Category Item" at bounding box center [402, 352] width 325 height 34
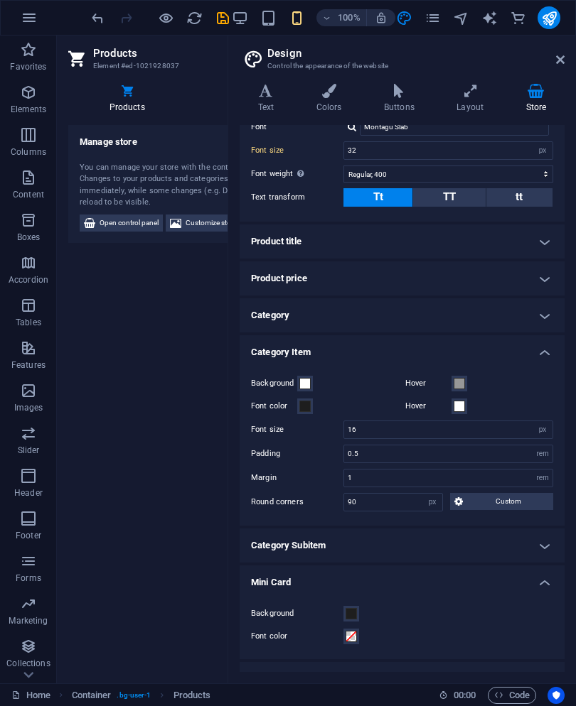
click at [517, 300] on h4 "Category" at bounding box center [402, 316] width 325 height 34
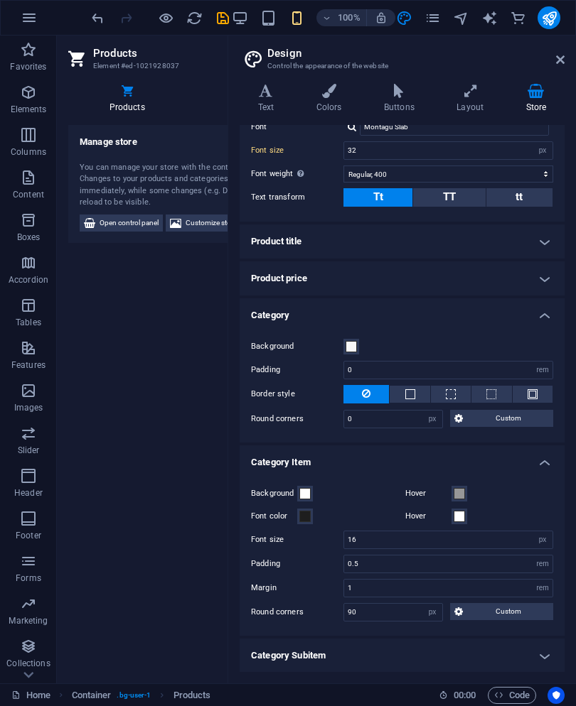
click at [495, 273] on h4 "Product price" at bounding box center [402, 279] width 325 height 34
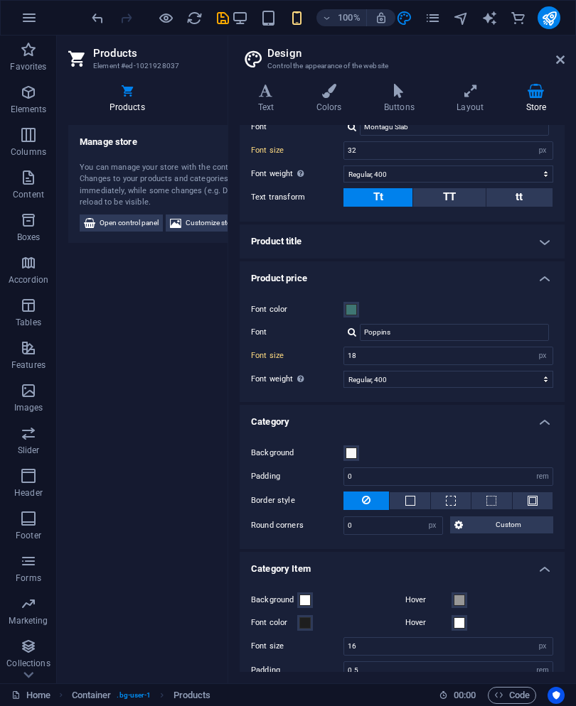
click at [526, 244] on h4 "Product title" at bounding box center [402, 242] width 325 height 34
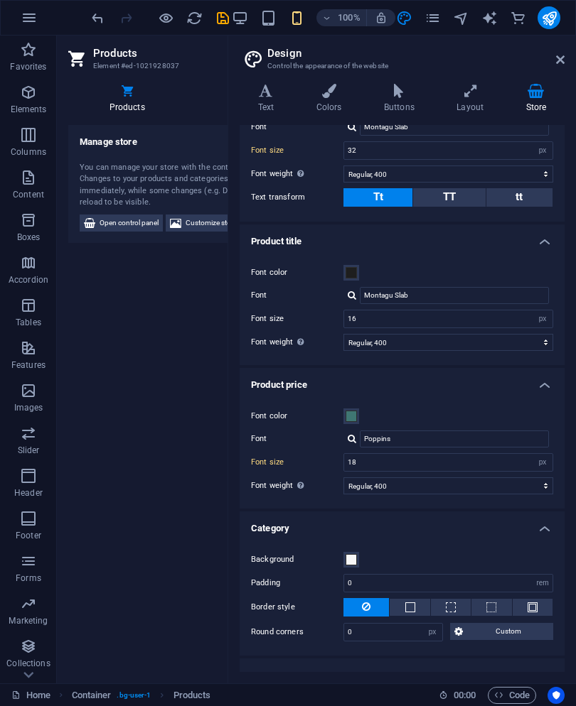
click at [134, 215] on span "Open control panel" at bounding box center [129, 223] width 59 height 17
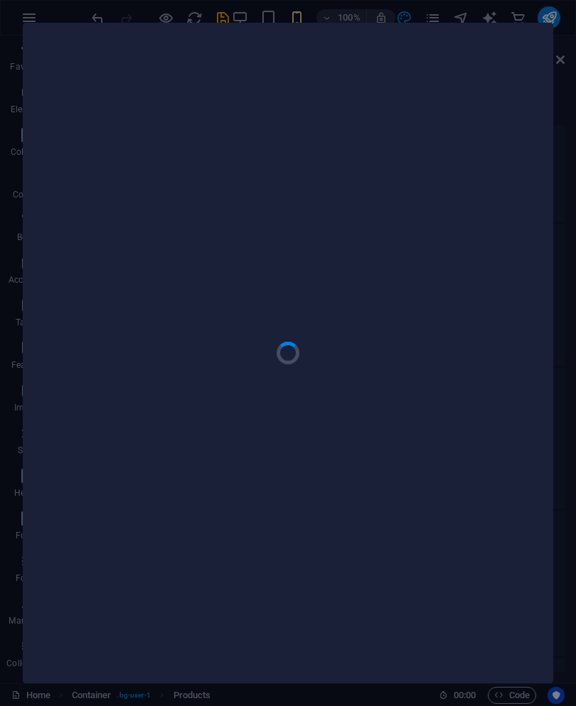
click at [419, 39] on div at bounding box center [287, 353] width 529 height 660
click at [416, 64] on div at bounding box center [287, 353] width 529 height 660
click at [271, 372] on div at bounding box center [287, 353] width 529 height 660
click at [260, 326] on div at bounding box center [287, 353] width 529 height 660
click at [262, 328] on div at bounding box center [287, 353] width 529 height 660
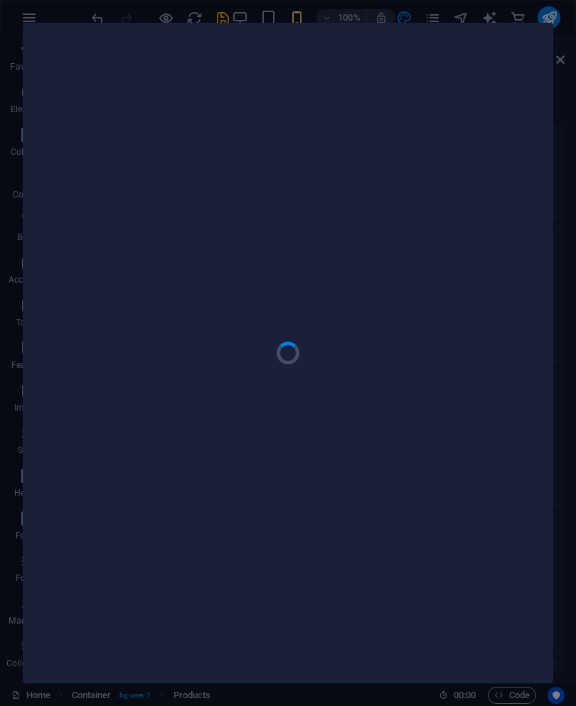
click at [544, 77] on div at bounding box center [287, 353] width 529 height 660
click at [452, 101] on div at bounding box center [287, 353] width 529 height 660
click at [455, 97] on div at bounding box center [287, 353] width 529 height 660
click at [482, 34] on div at bounding box center [287, 353] width 529 height 660
click at [498, 14] on div at bounding box center [288, 353] width 576 height 706
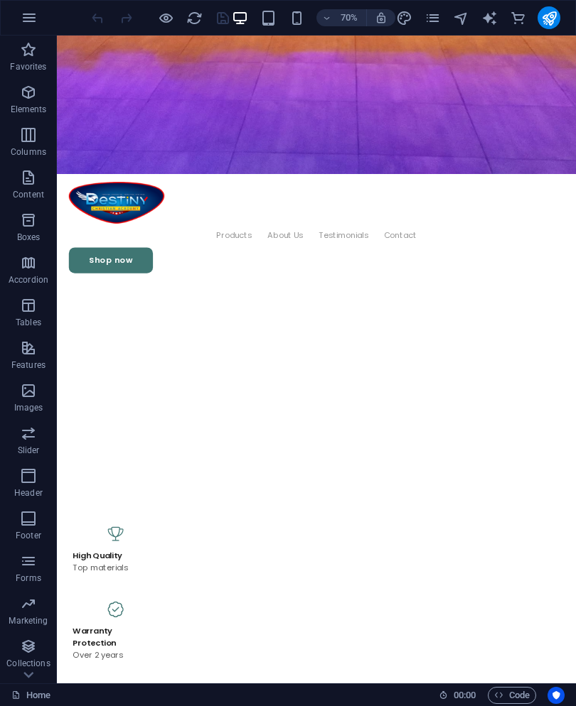
scroll to position [959, 0]
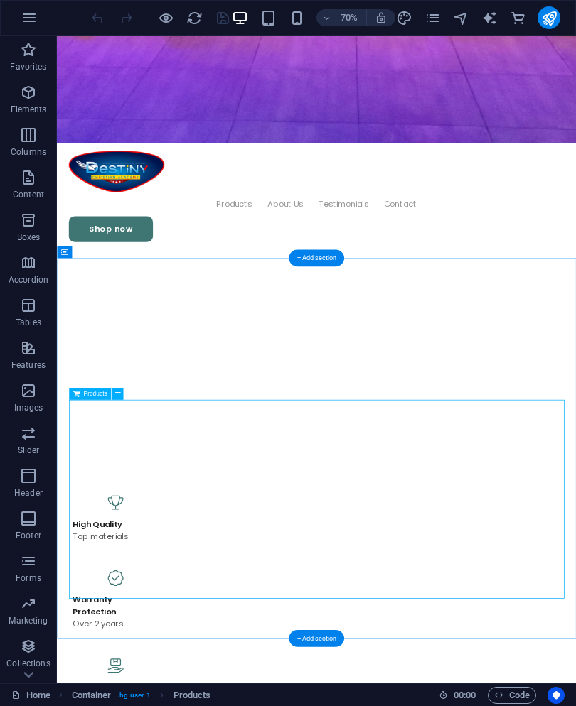
click at [51, 396] on span "Images" at bounding box center [28, 399] width 57 height 34
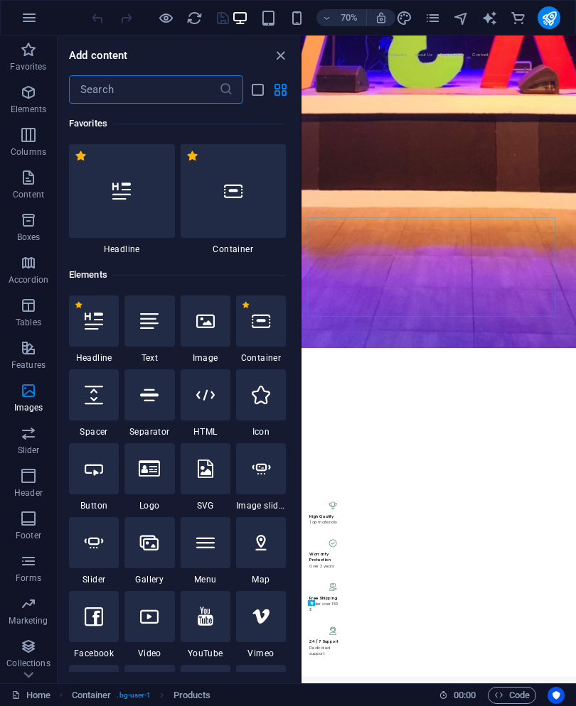
click at [50, 395] on span "Images" at bounding box center [28, 399] width 57 height 34
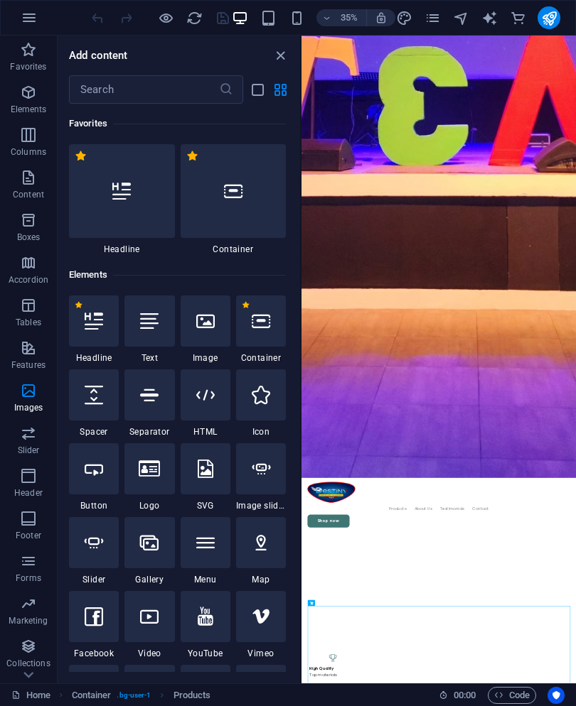
click at [203, 331] on div at bounding box center [206, 321] width 50 height 51
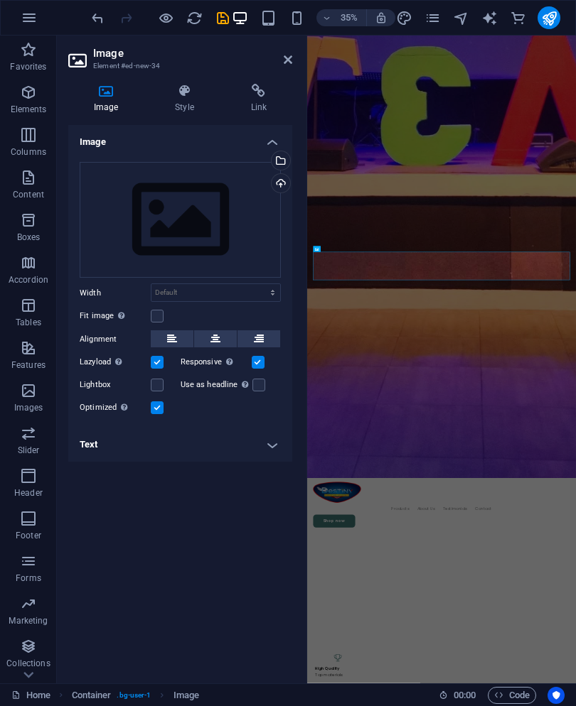
scroll to position [1825, 0]
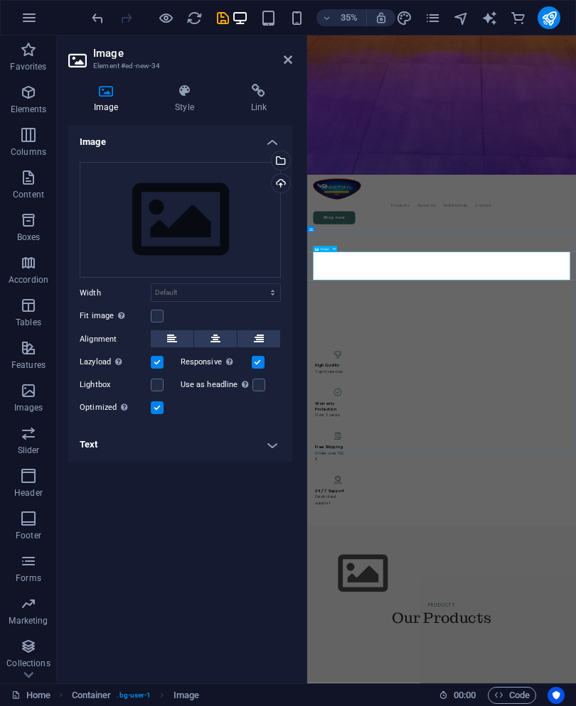
click at [336, 247] on button at bounding box center [334, 250] width 6 height 6
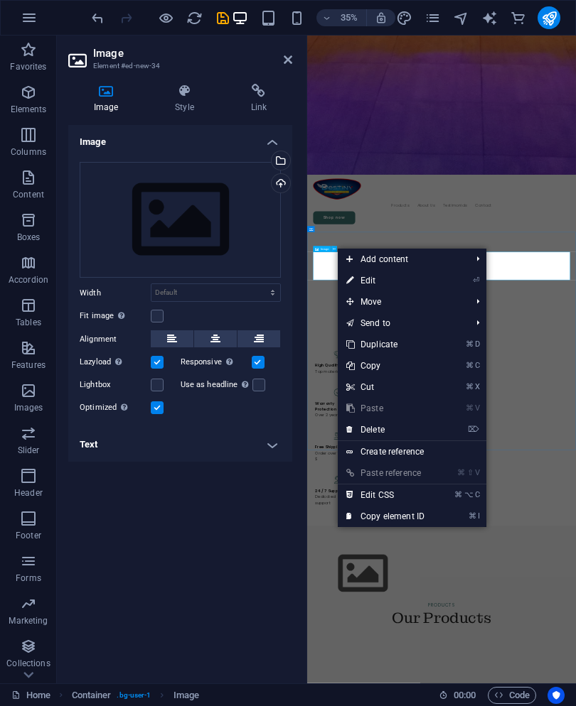
click at [422, 428] on link "⌦ Delete" at bounding box center [385, 429] width 95 height 21
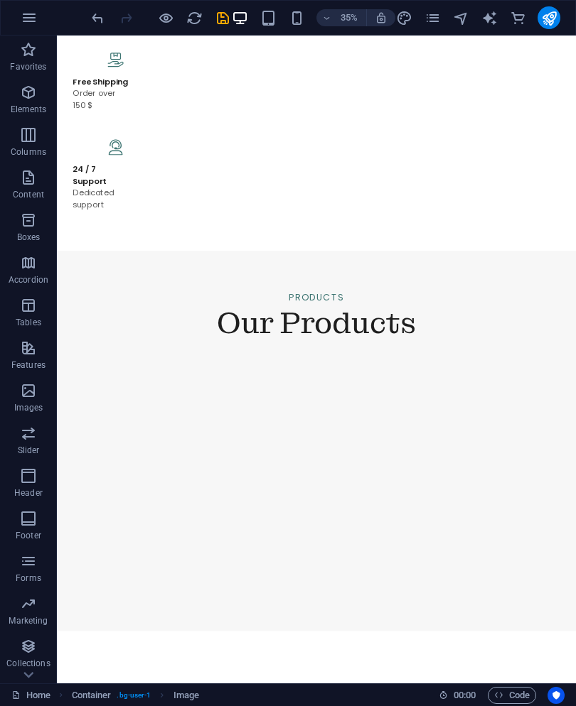
scroll to position [910, 0]
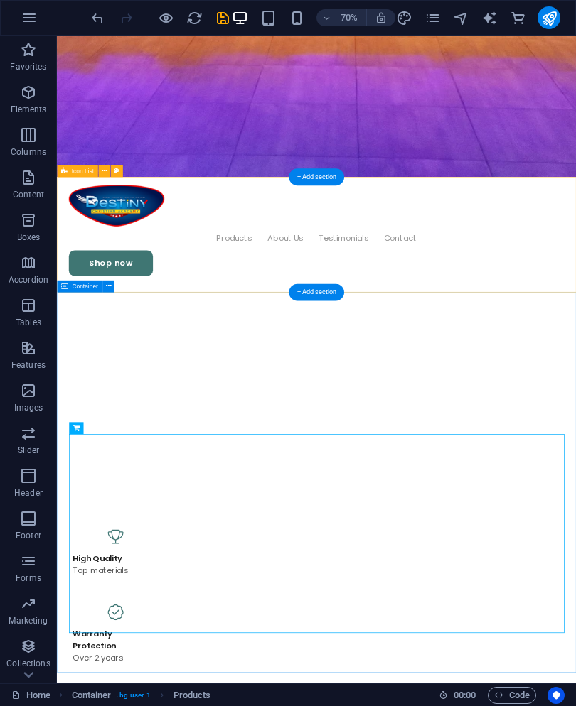
click at [88, 280] on div "Container" at bounding box center [79, 286] width 45 height 12
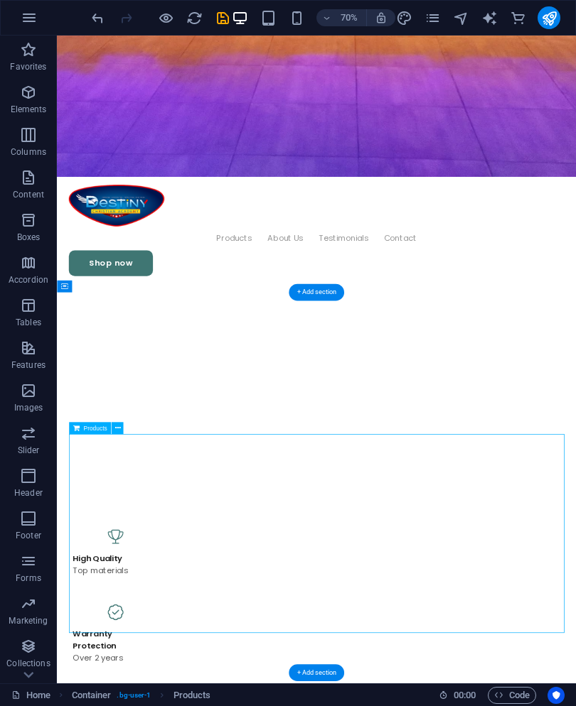
click at [24, 479] on icon "button" at bounding box center [28, 476] width 17 height 17
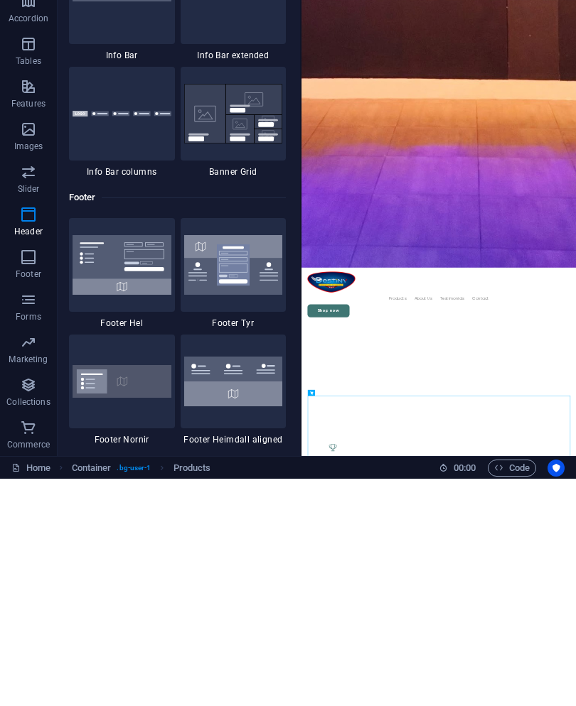
scroll to position [9109, 0]
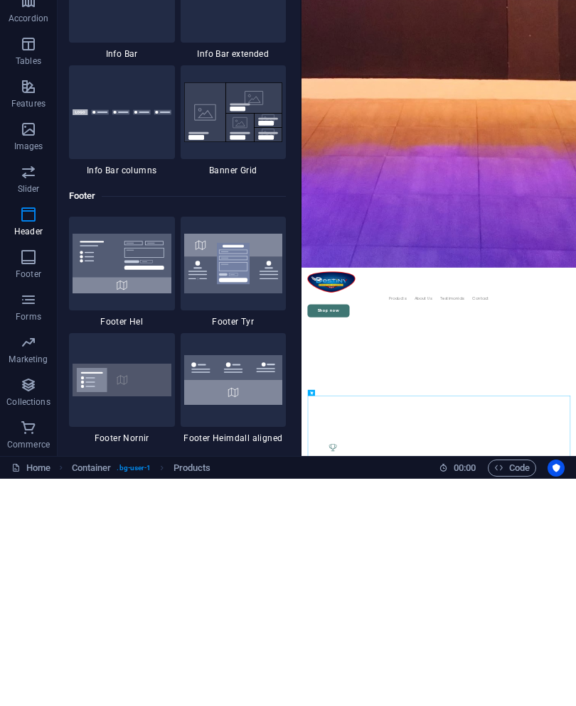
click at [25, 519] on icon "button" at bounding box center [28, 527] width 17 height 17
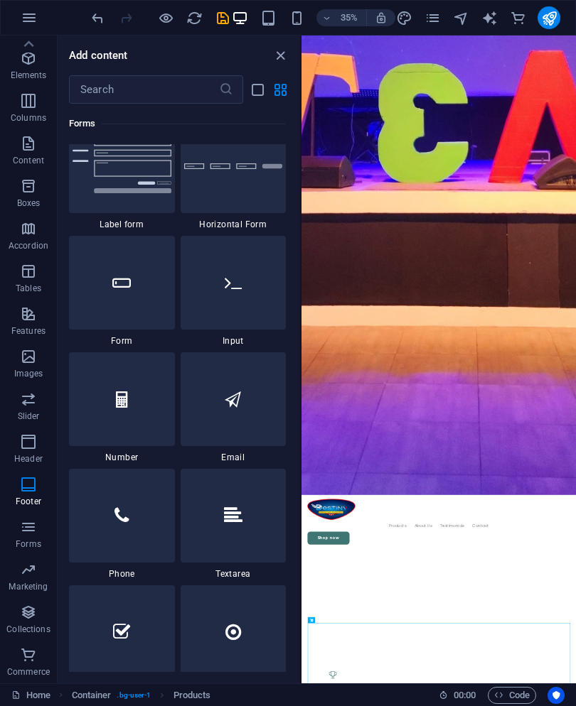
scroll to position [10639, 0]
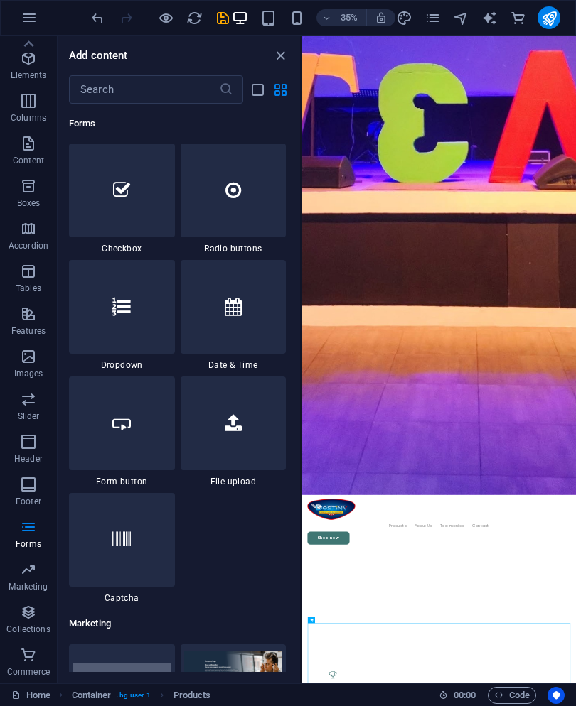
click at [27, 480] on icon "button" at bounding box center [28, 484] width 17 height 17
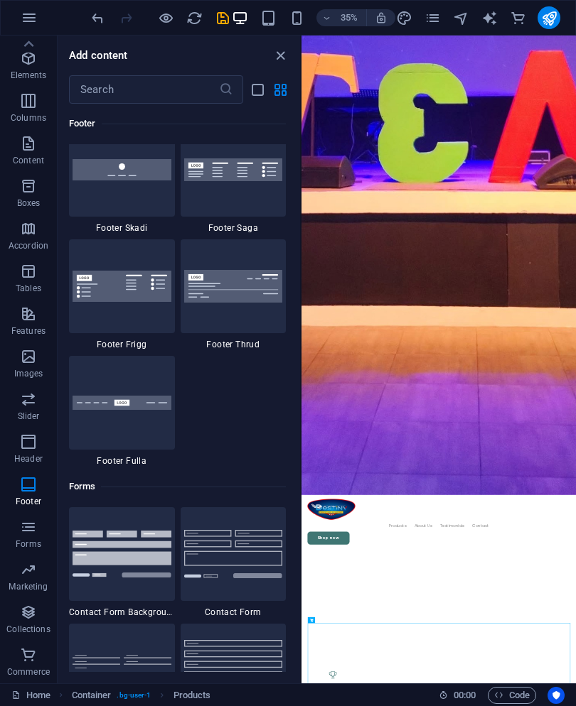
scroll to position [10015, 0]
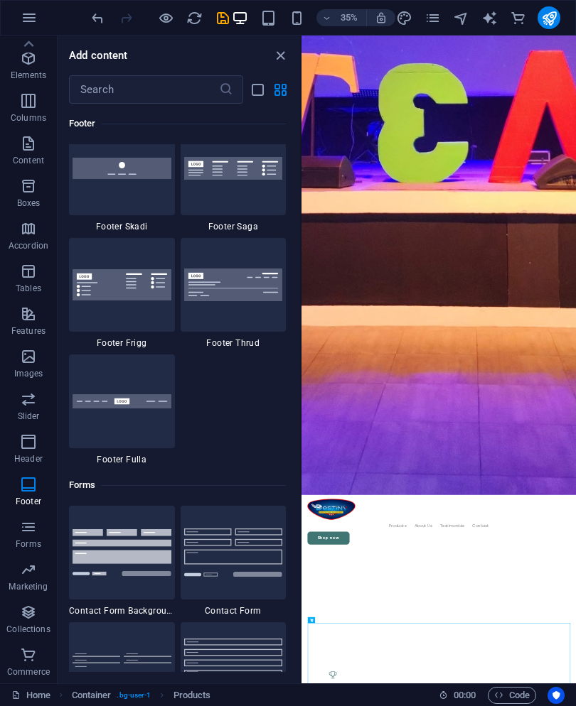
click at [22, 107] on icon "button" at bounding box center [28, 100] width 17 height 17
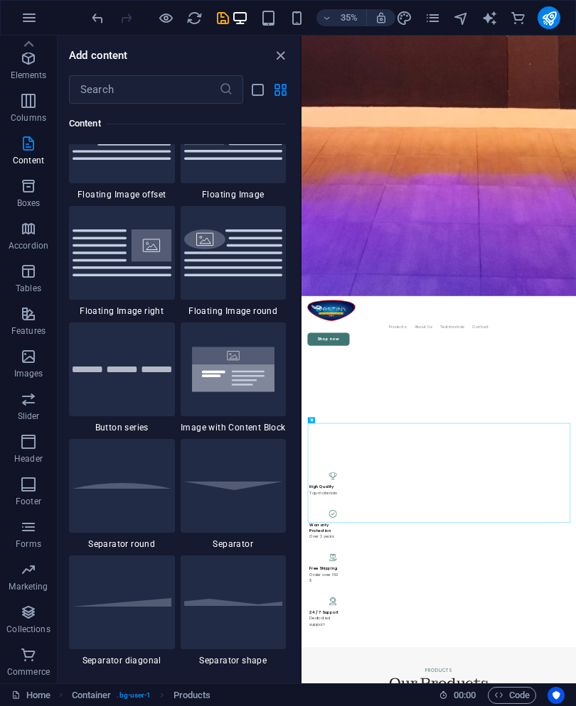
scroll to position [1483, 0]
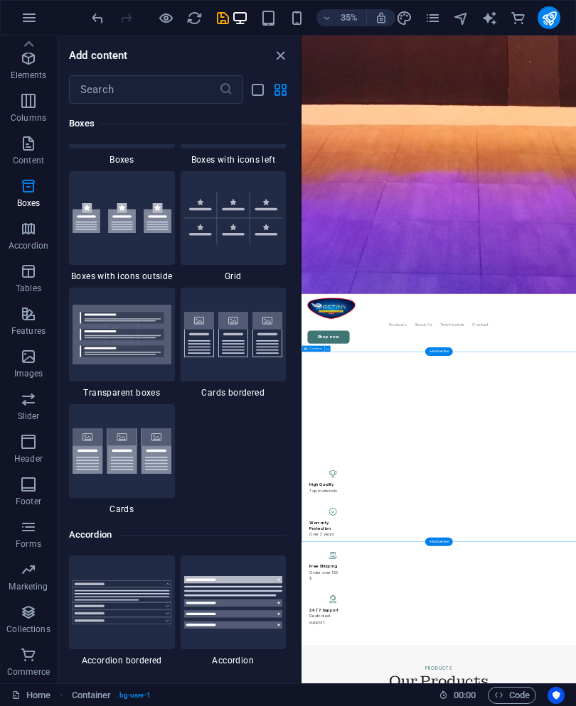
scroll to position [4130, 0]
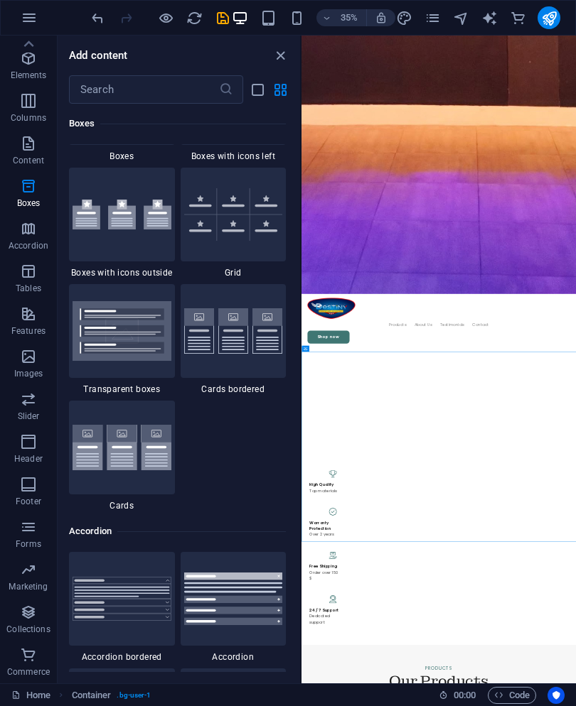
click at [115, 495] on div at bounding box center [122, 448] width 106 height 94
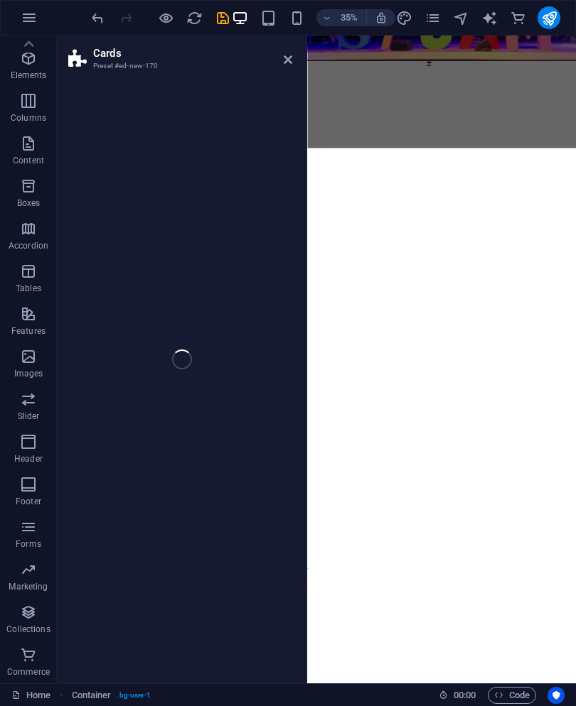
select select "rem"
select select "preset-image-boxes-v3-default"
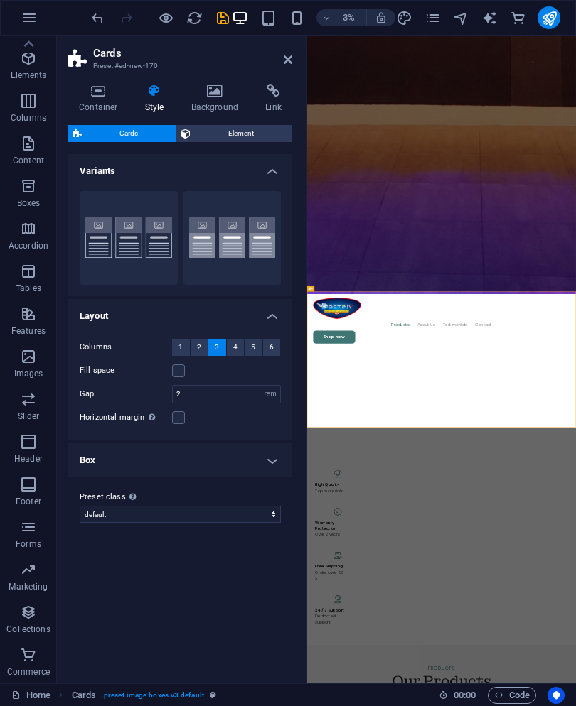
scroll to position [2199, 0]
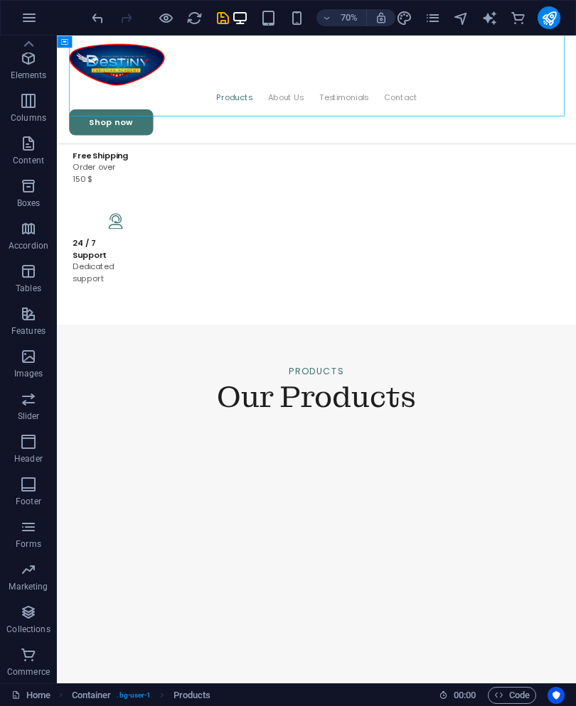
scroll to position [1656, 0]
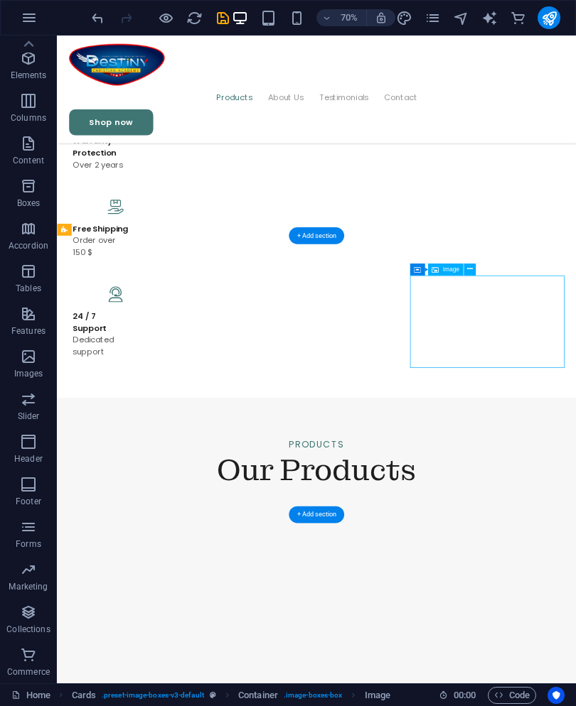
scroll to position [1533, 0]
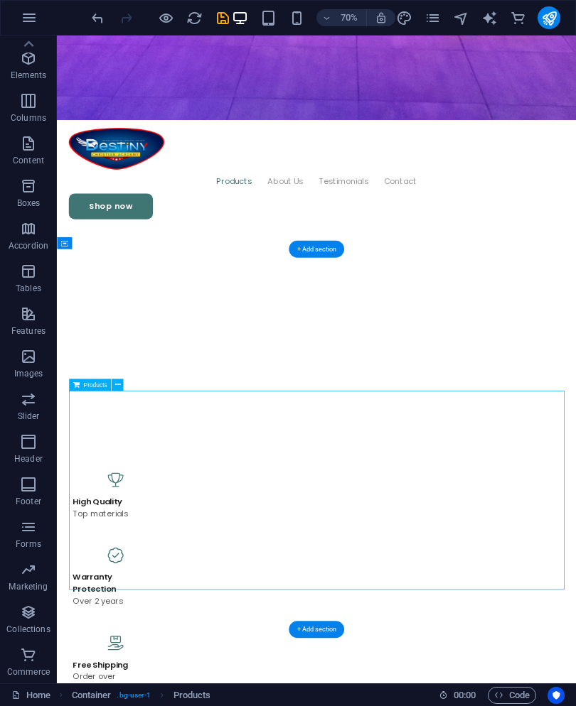
scroll to position [972, 0]
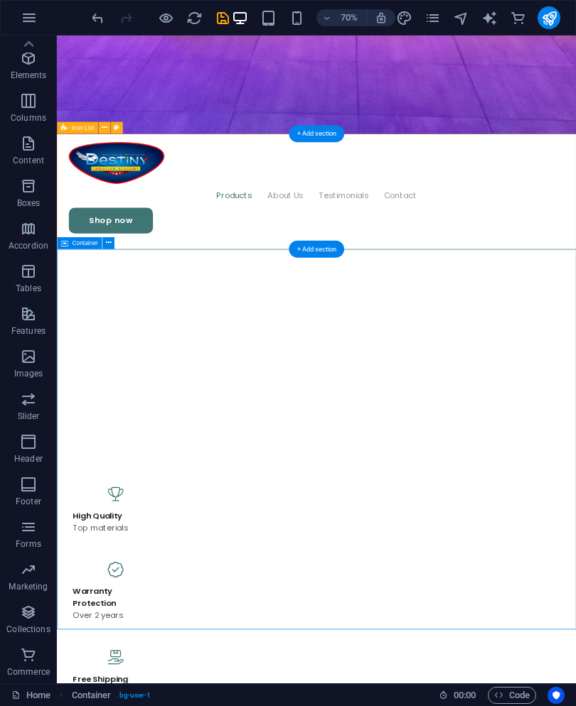
click at [107, 242] on icon at bounding box center [108, 242] width 6 height 11
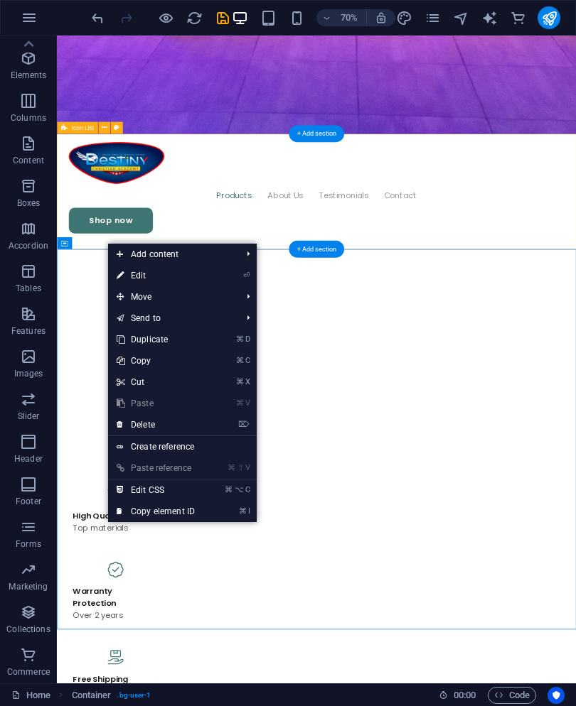
click at [164, 426] on link "⌦ Delete" at bounding box center [155, 424] width 95 height 21
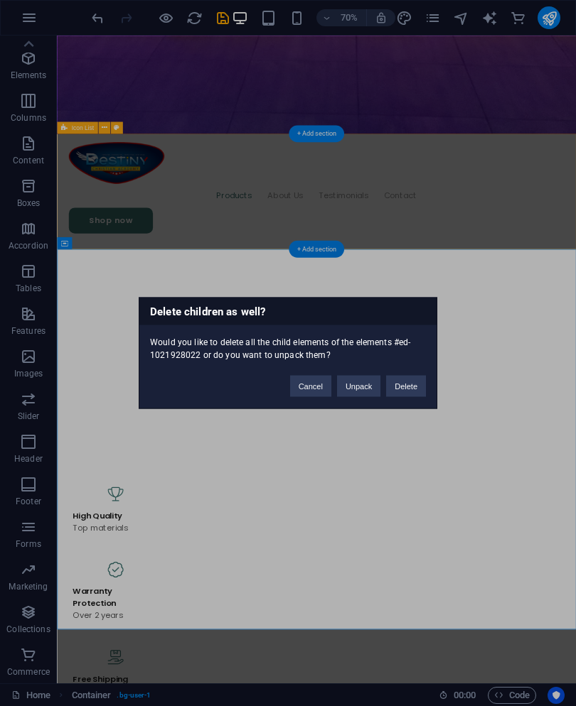
click at [362, 388] on button "Unpack" at bounding box center [358, 386] width 43 height 21
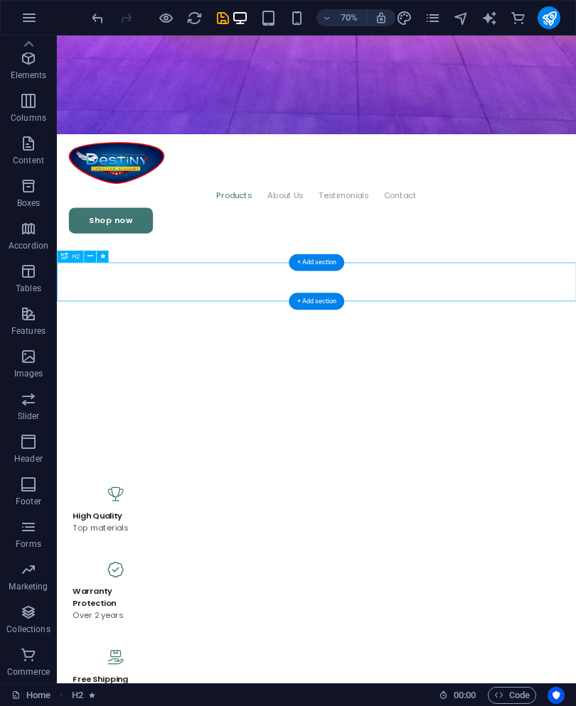
click at [96, 21] on icon "undo" at bounding box center [98, 18] width 16 height 16
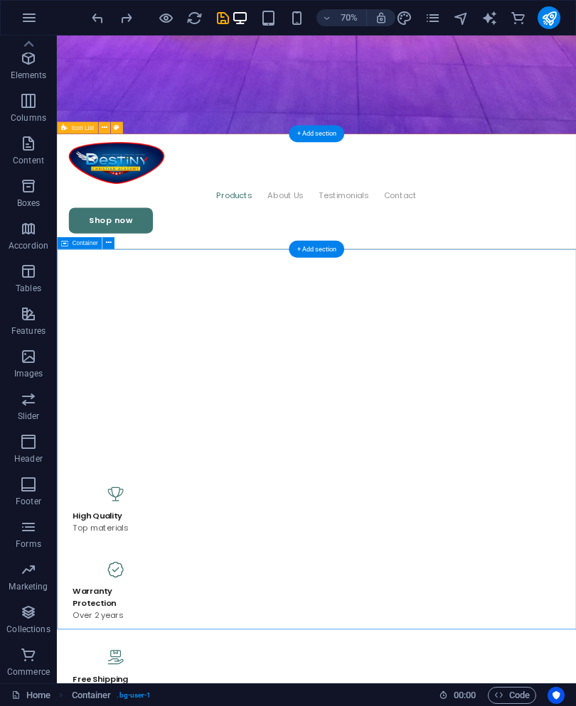
click at [113, 240] on button at bounding box center [108, 243] width 12 height 12
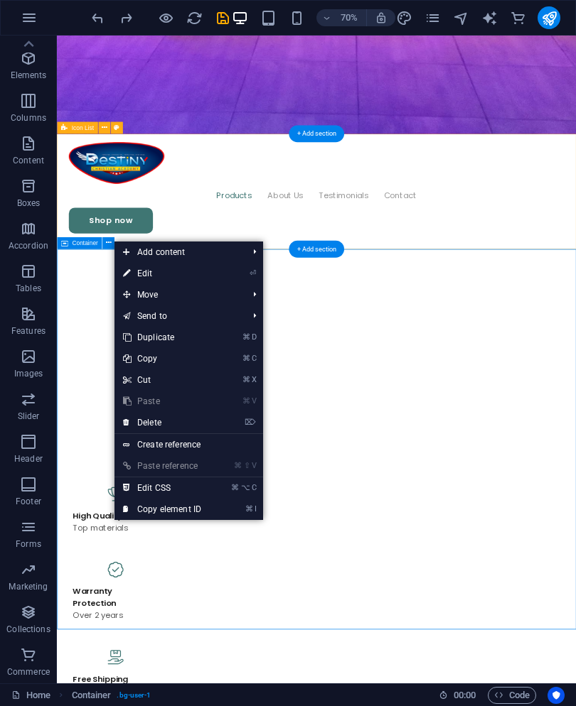
click at [175, 419] on link "⌦ Delete" at bounding box center [161, 422] width 95 height 21
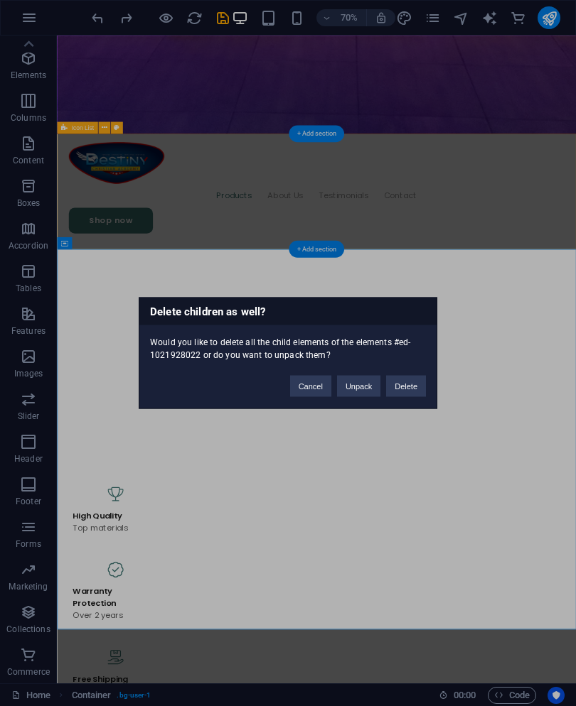
click at [409, 386] on button "Delete" at bounding box center [406, 386] width 40 height 21
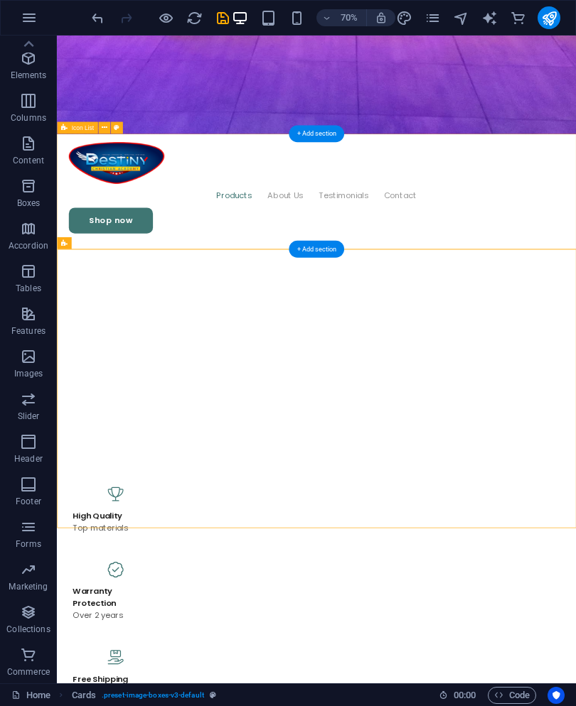
click at [323, 244] on div "+ Add section" at bounding box center [316, 248] width 55 height 17
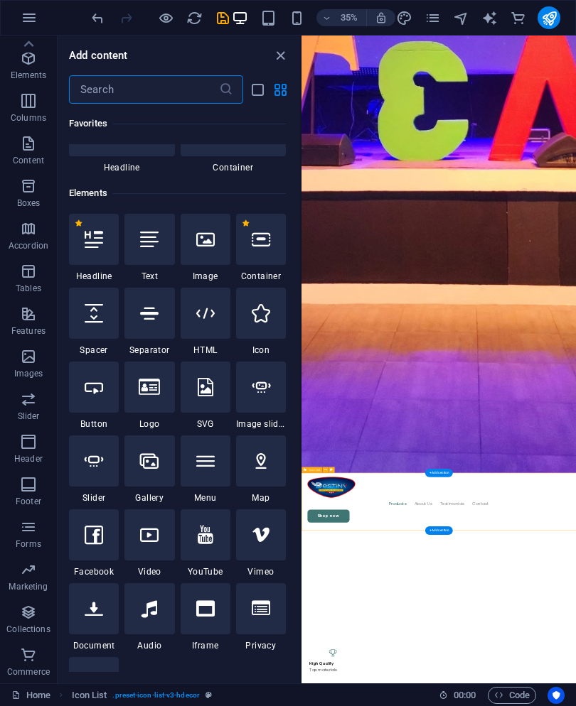
scroll to position [92, 0]
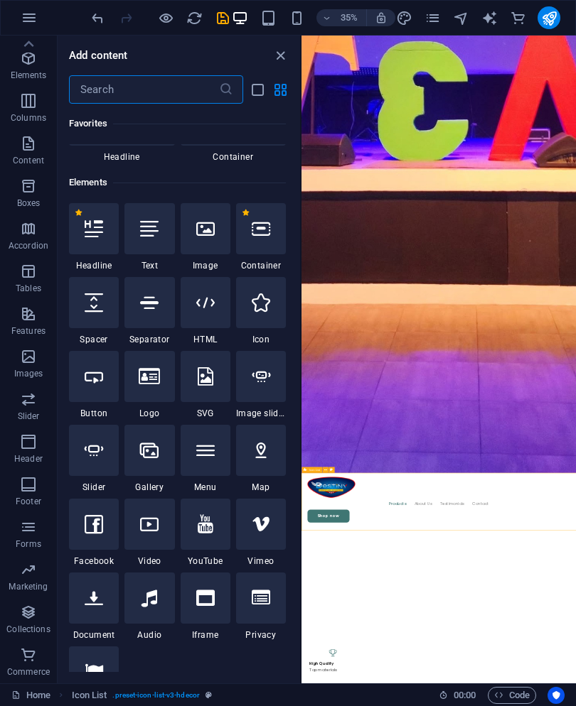
click at [165, 238] on div at bounding box center [149, 228] width 50 height 51
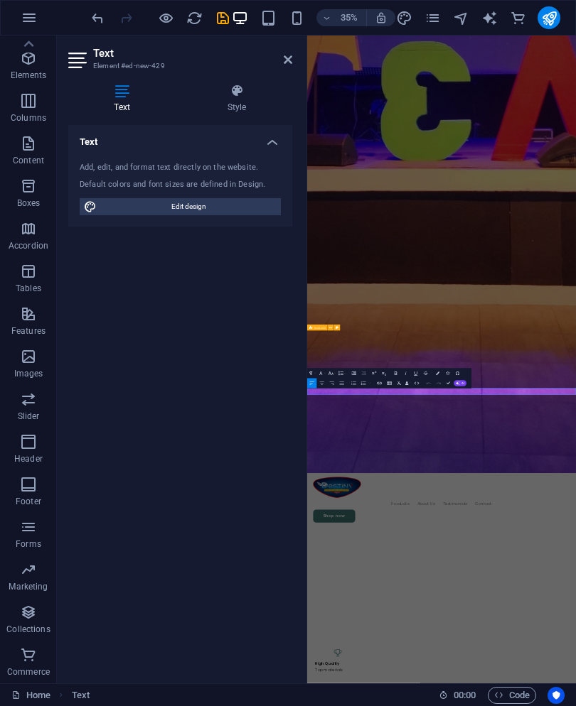
scroll to position [1379, 0]
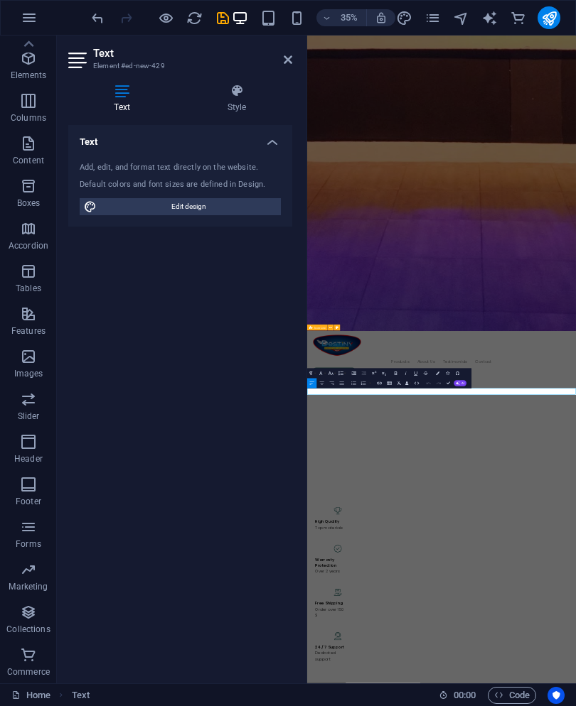
click at [237, 199] on span "Edit design" at bounding box center [189, 206] width 176 height 17
select select "px"
select select "400"
select select "px"
select select "400"
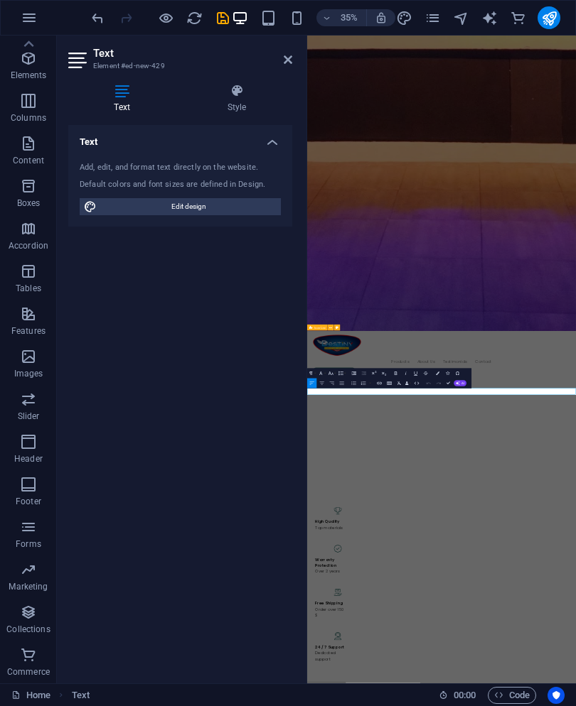
select select "px"
select select "rem"
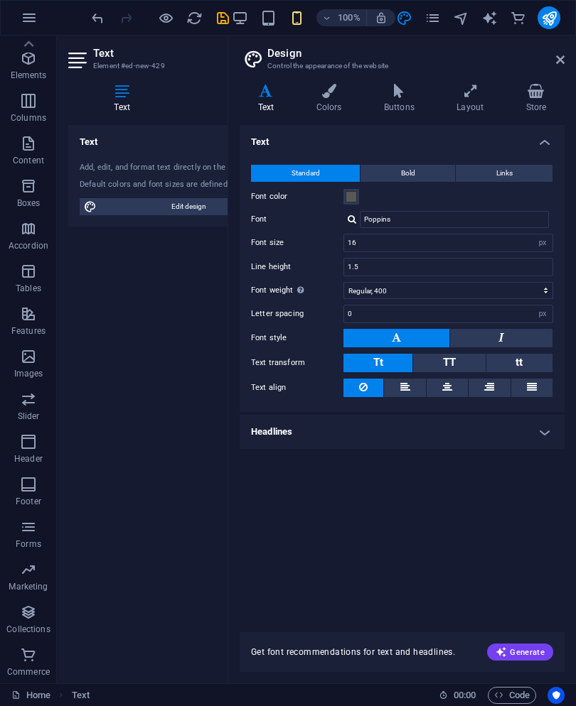
scroll to position [2493, 0]
click at [566, 58] on aside "Design Control the appearance of the website Variants Text Colors Buttons Layou…" at bounding box center [401, 360] width 348 height 648
click at [527, 446] on h4 "Headlines" at bounding box center [402, 432] width 325 height 34
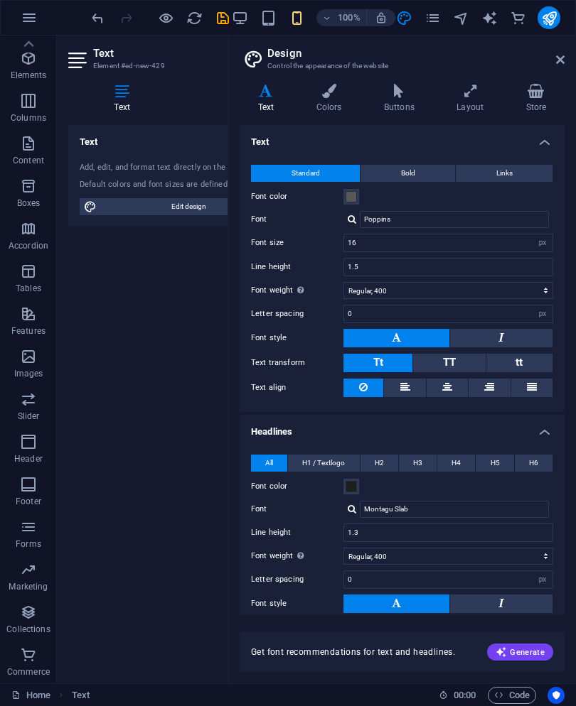
click at [540, 97] on icon at bounding box center [535, 91] width 57 height 14
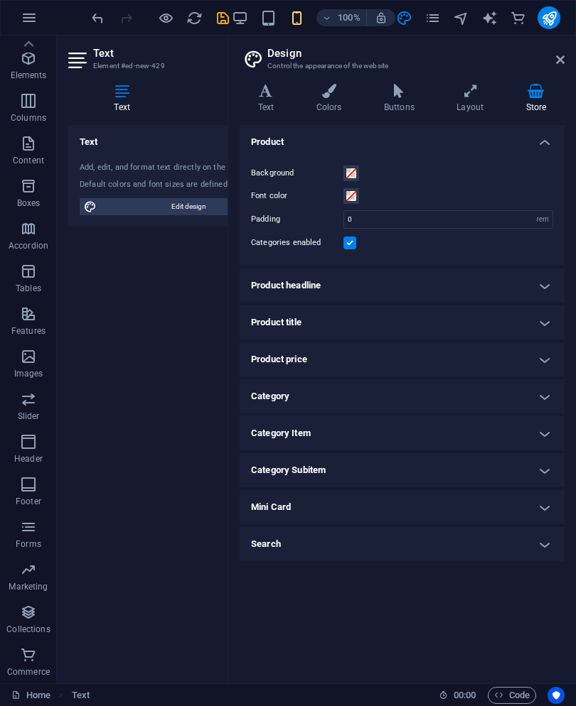
click at [556, 60] on icon at bounding box center [560, 59] width 9 height 11
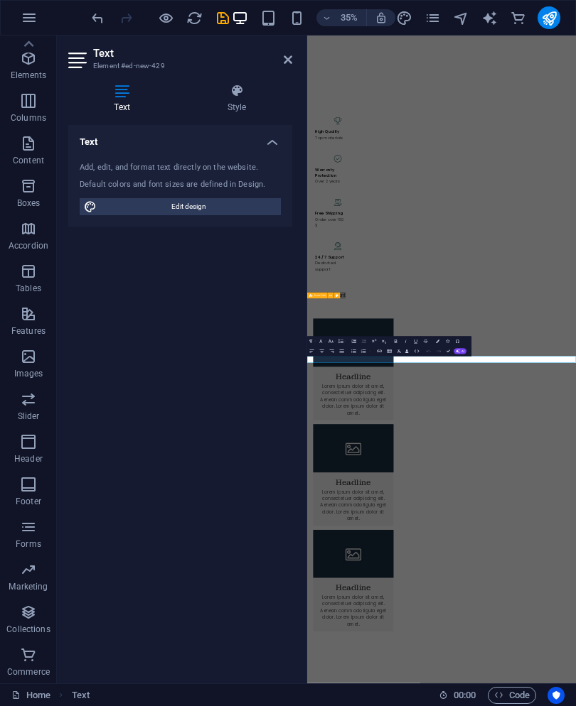
scroll to position [1470, 0]
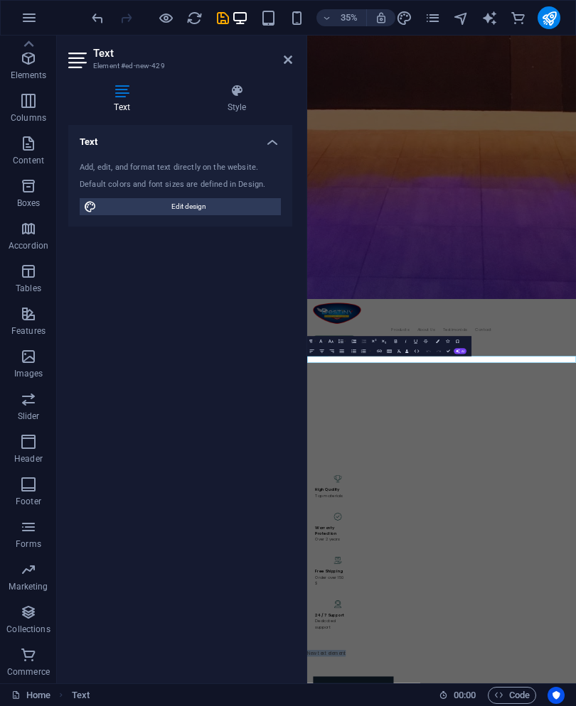
click at [321, 349] on icon "button" at bounding box center [321, 351] width 6 height 6
click at [395, 338] on icon "button" at bounding box center [395, 341] width 6 height 6
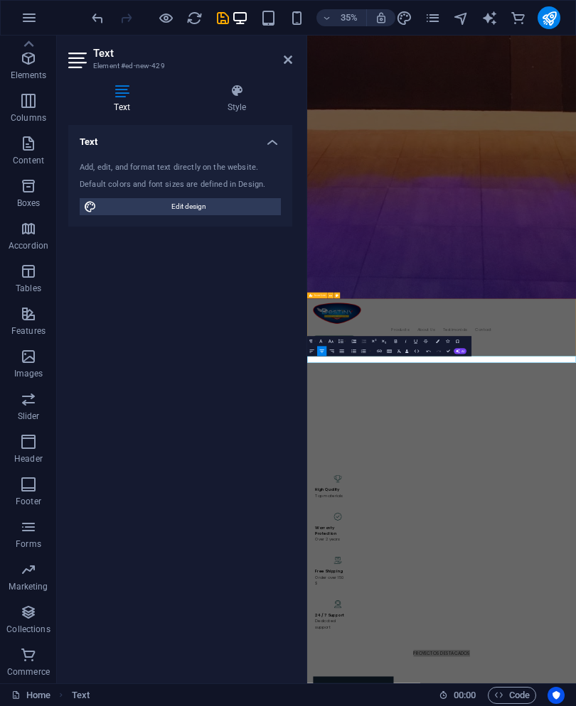
click at [320, 339] on icon "button" at bounding box center [321, 341] width 6 height 6
click at [358, 340] on button "Increase Indent" at bounding box center [353, 342] width 9 height 10
click at [438, 338] on button "Colors" at bounding box center [437, 342] width 9 height 10
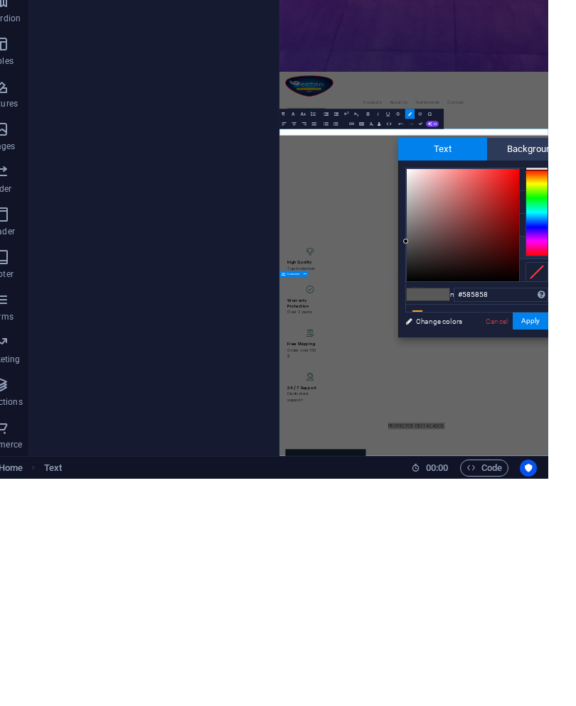
scroll to position [0, 28]
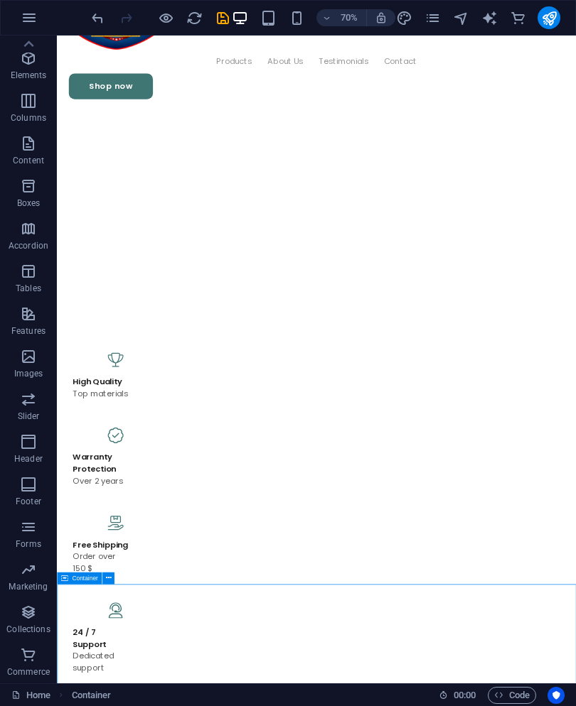
scroll to position [822, 0]
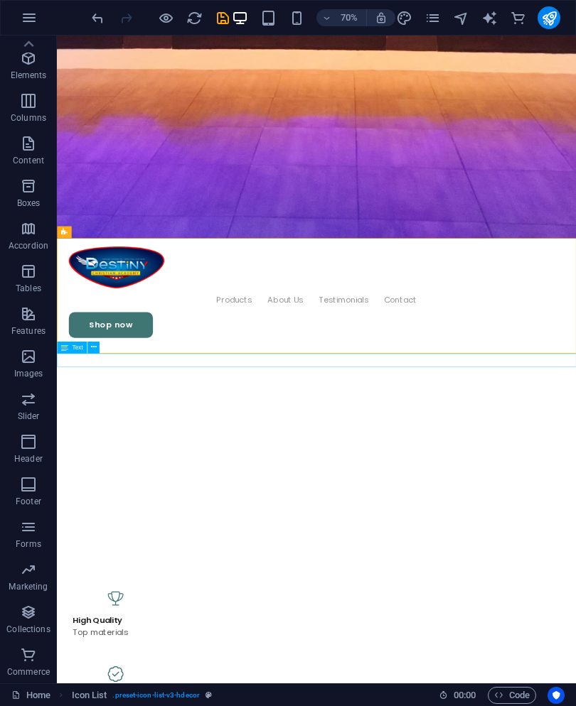
click at [87, 349] on button at bounding box center [93, 347] width 12 height 12
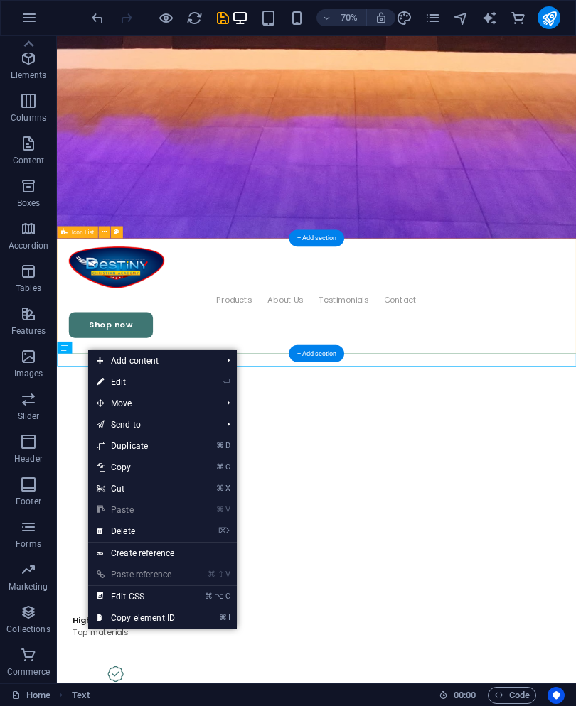
click at [98, 382] on icon at bounding box center [100, 382] width 7 height 21
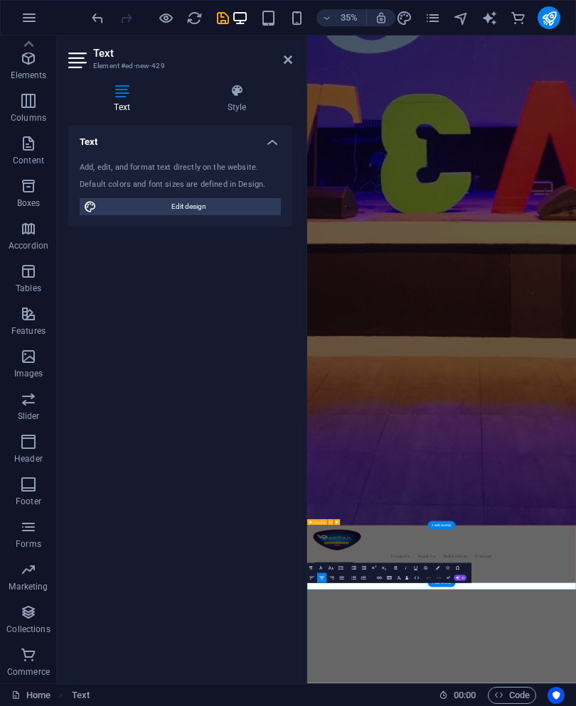
click at [231, 101] on h4 "Style" at bounding box center [236, 99] width 111 height 30
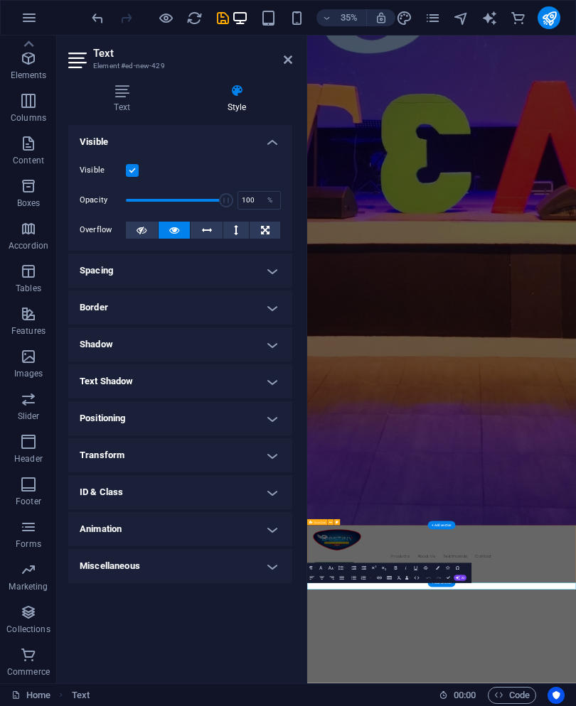
click at [119, 104] on h4 "Text" at bounding box center [124, 99] width 113 height 30
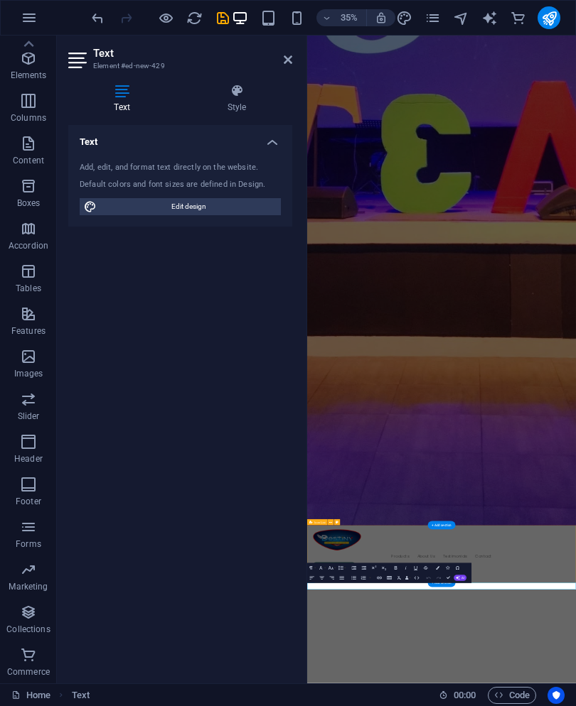
click at [119, 104] on h4 "Text" at bounding box center [124, 99] width 113 height 30
click at [228, 205] on span "Edit design" at bounding box center [189, 206] width 176 height 17
select select "px"
select select "400"
select select "px"
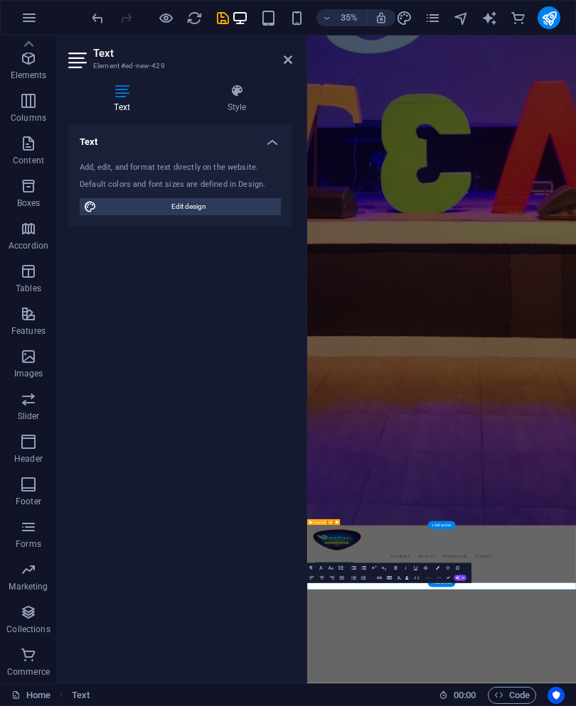
select select "400"
select select "px"
select select "rem"
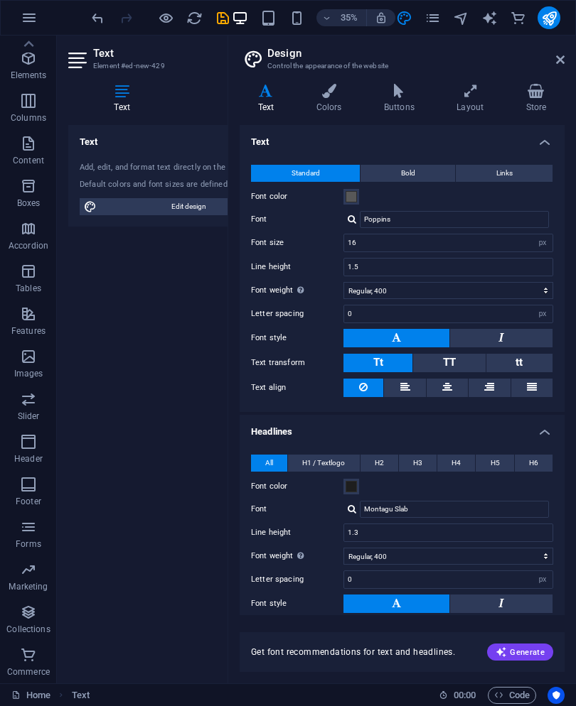
scroll to position [2536, 0]
click at [507, 245] on input "16" at bounding box center [448, 243] width 208 height 17
click at [401, 242] on input "16" at bounding box center [448, 243] width 208 height 17
type input "1"
type input "80"
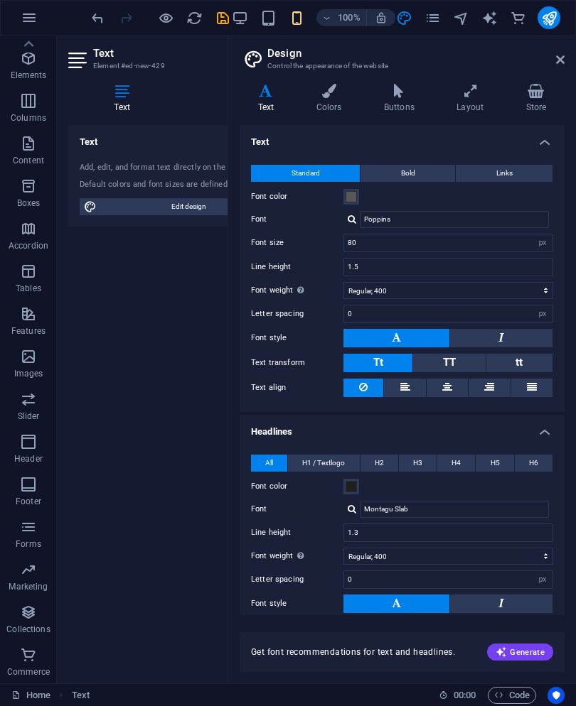
click at [574, 62] on aside "Design Control the appearance of the website Variants Text Colors Buttons Layou…" at bounding box center [401, 360] width 348 height 648
click at [574, 61] on aside "Design Control the appearance of the website Variants Text Colors Buttons Layou…" at bounding box center [401, 360] width 348 height 648
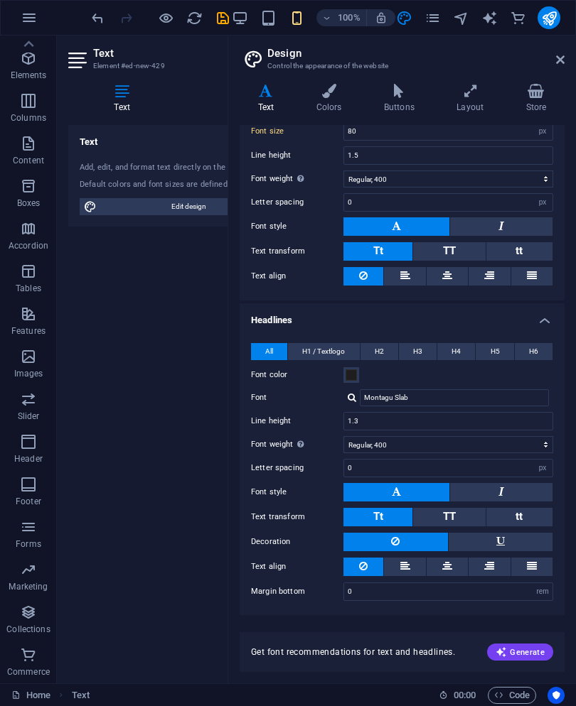
scroll to position [111, 0]
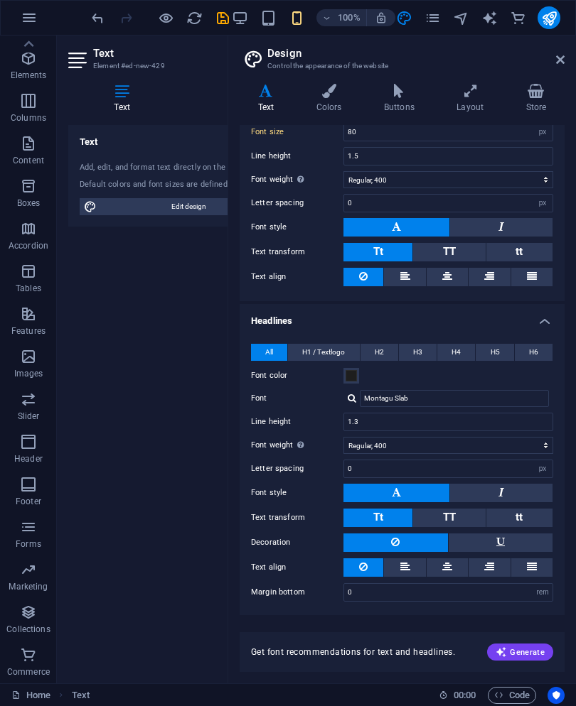
click at [556, 61] on icon at bounding box center [560, 59] width 9 height 11
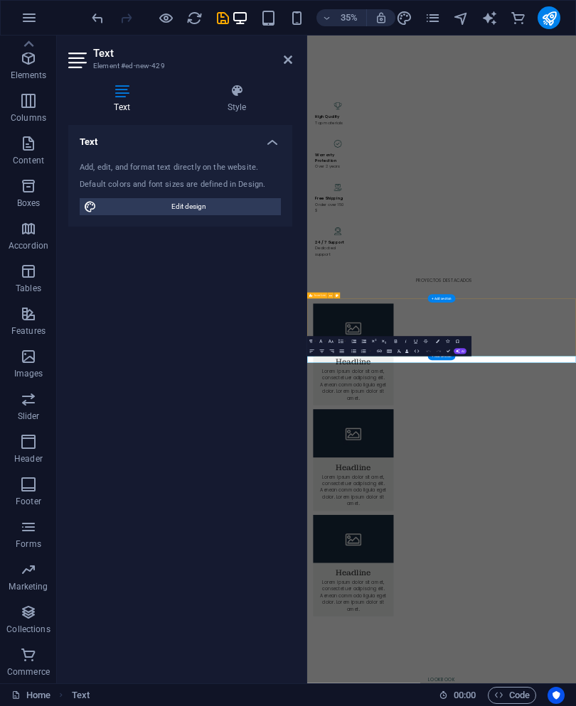
scroll to position [1470, 0]
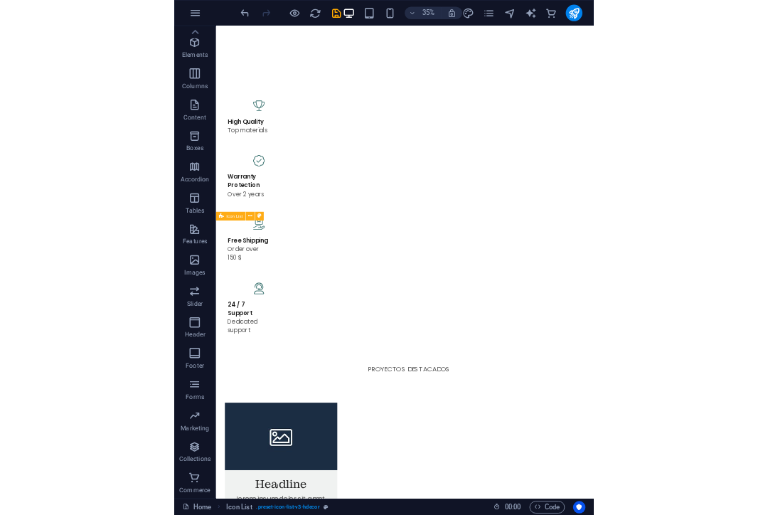
scroll to position [731, 0]
